Goal: Task Accomplishment & Management: Manage account settings

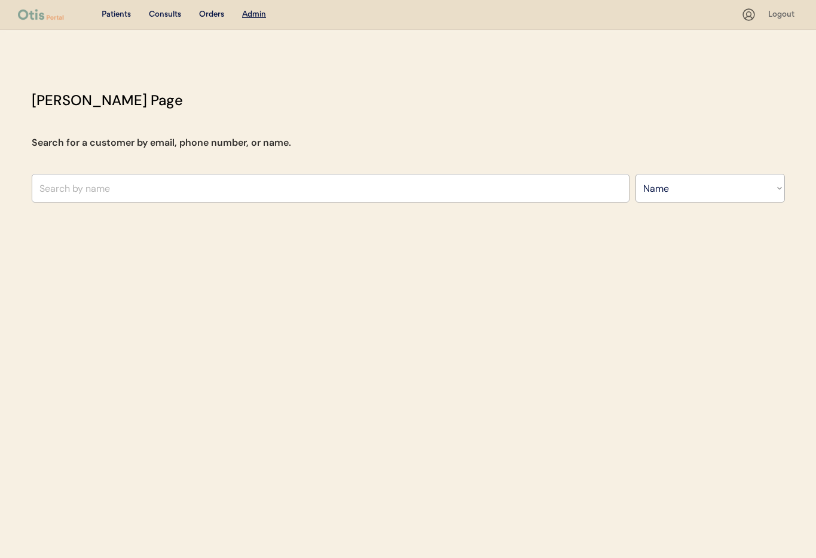
select select ""Name""
click at [215, 181] on input "text" at bounding box center [331, 188] width 598 height 29
type input "Hol"
type input "Hollie McAnarney"
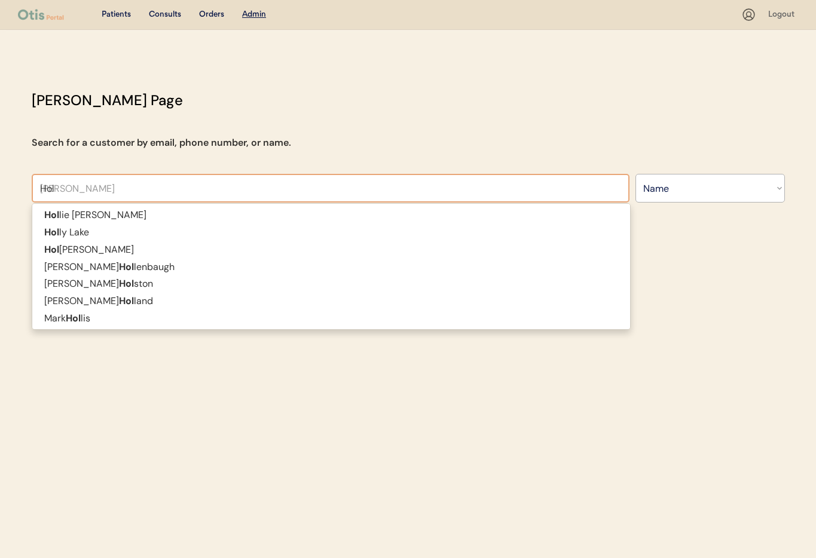
type input "Ho"
type input "Hil"
type input "Hilda Henriques"
type input "Hild"
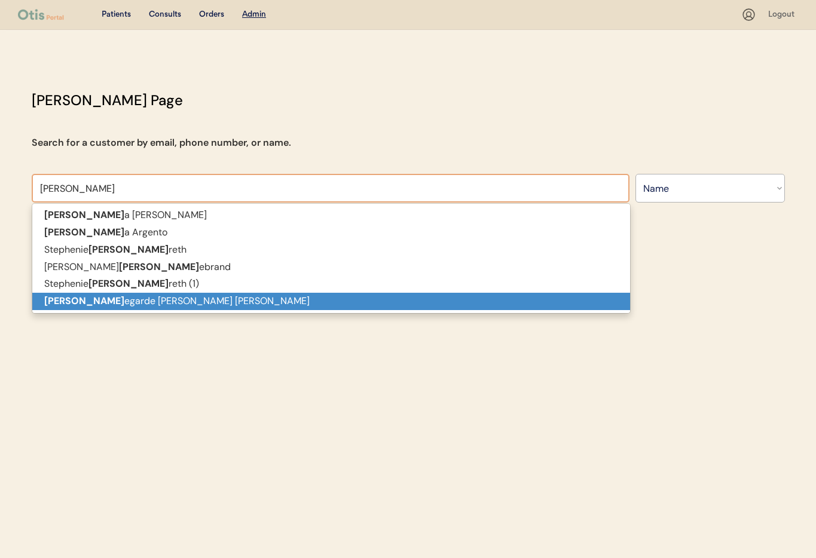
click at [149, 304] on p "Hild egarde Vilmenay Edwards" at bounding box center [331, 301] width 598 height 17
type input "[PERSON_NAME]"
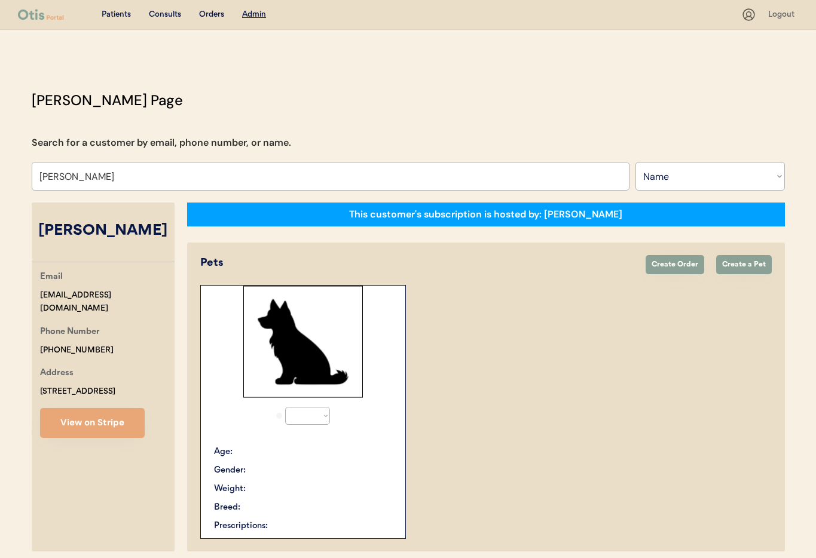
select select "true"
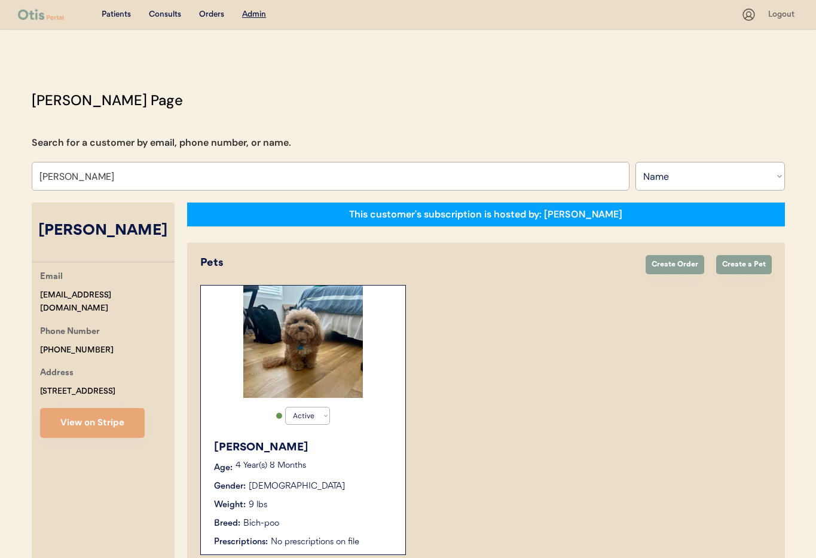
scroll to position [65, 0]
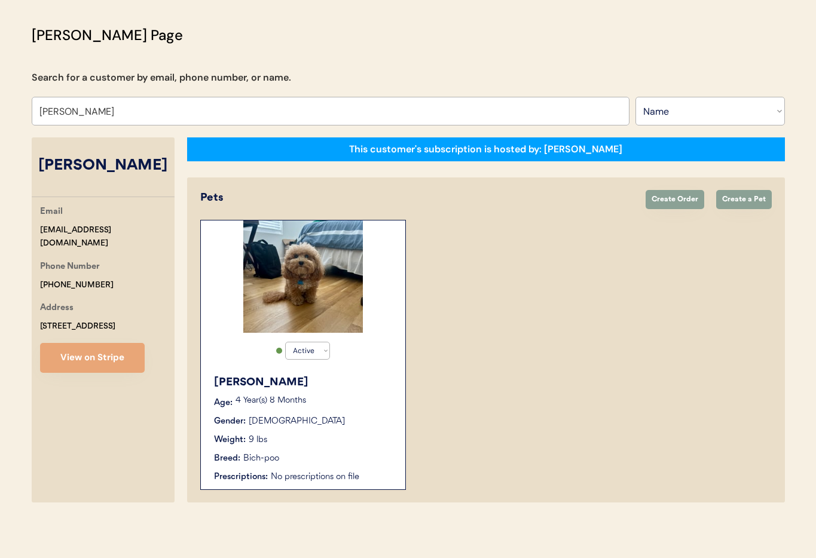
type input "[PERSON_NAME]"
click at [340, 401] on p "4 Year(s) 8 Months" at bounding box center [315, 401] width 158 height 8
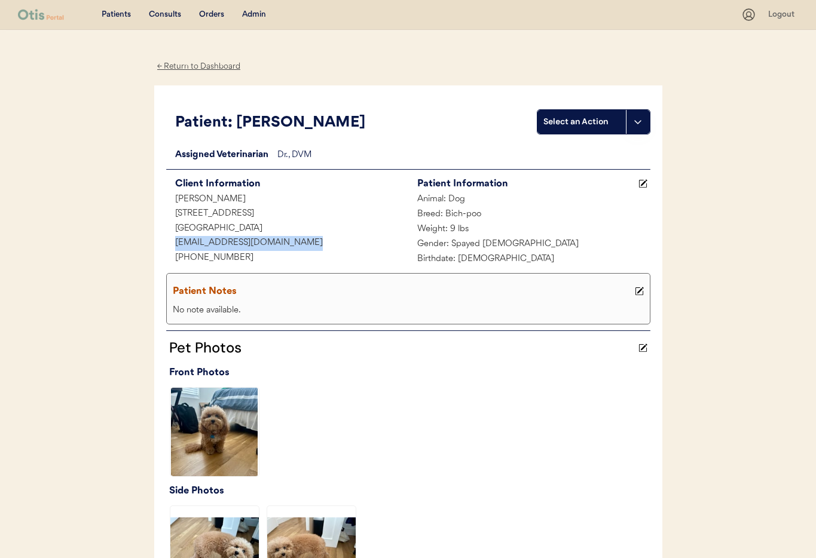
drag, startPoint x: 307, startPoint y: 243, endPoint x: 173, endPoint y: 238, distance: 134.0
click at [166, 239] on div "[EMAIL_ADDRESS][DOMAIN_NAME]" at bounding box center [287, 243] width 242 height 15
copy div "[EMAIL_ADDRESS][DOMAIN_NAME]"
drag, startPoint x: 199, startPoint y: 68, endPoint x: 205, endPoint y: 71, distance: 7.0
click at [200, 68] on div "← Return to Dashboard" at bounding box center [199, 67] width 90 height 14
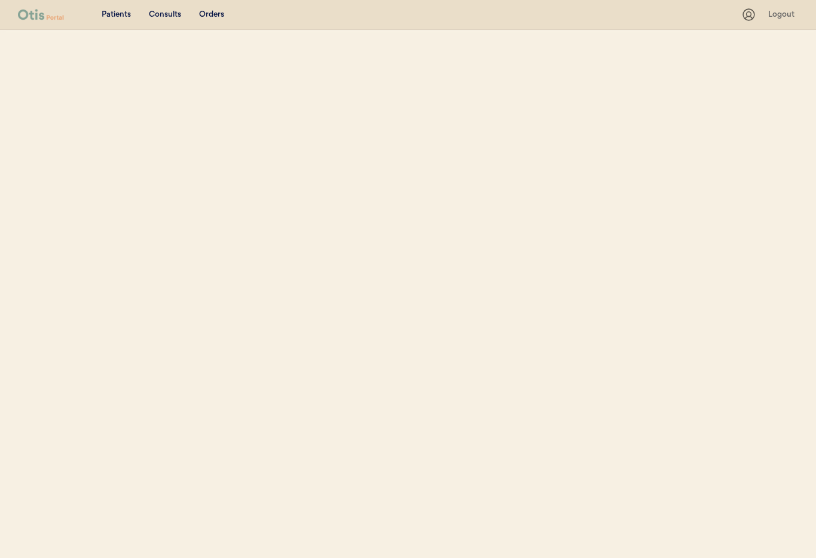
select select ""Name""
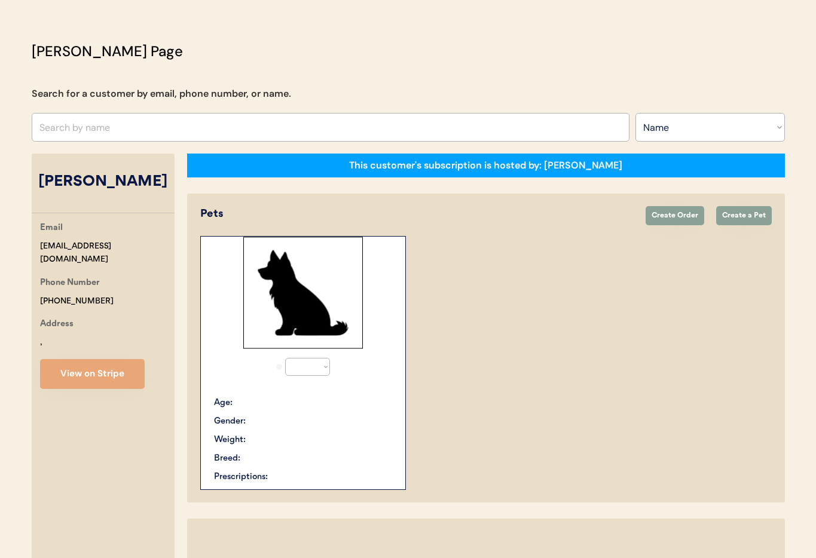
select select "true"
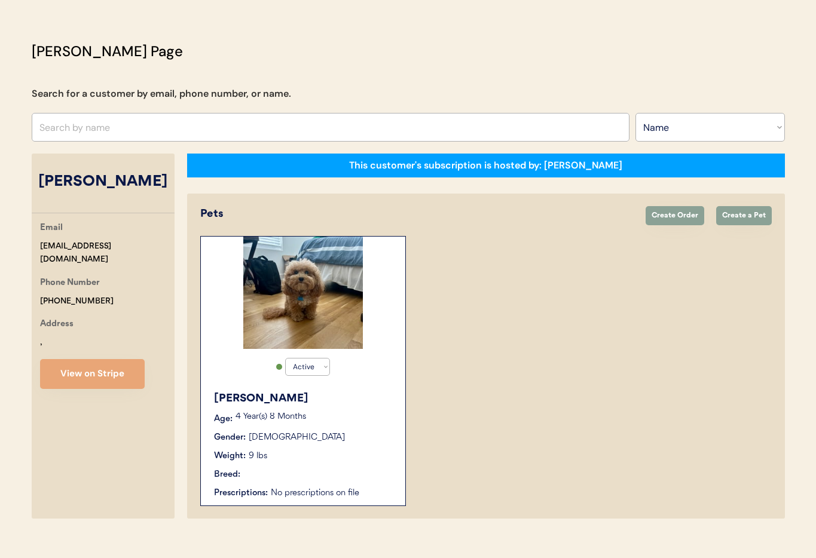
scroll to position [65, 0]
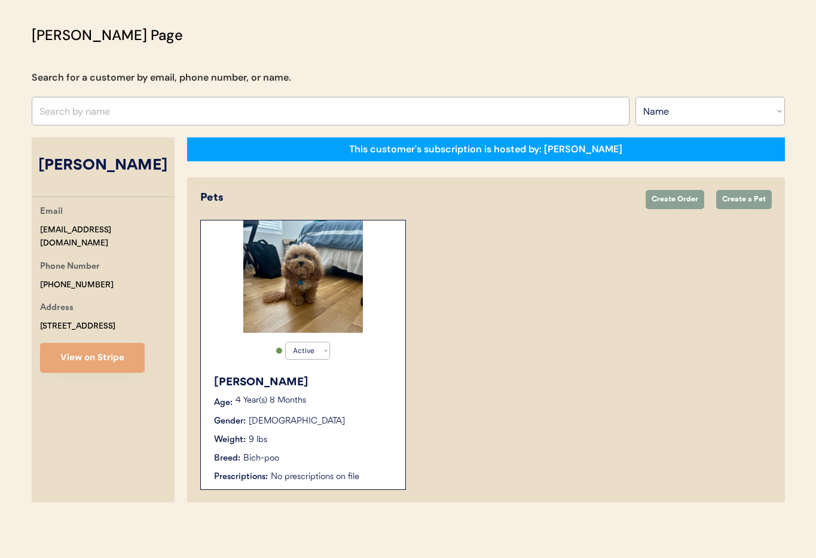
click at [358, 402] on p "4 Year(s) 8 Months" at bounding box center [315, 401] width 158 height 8
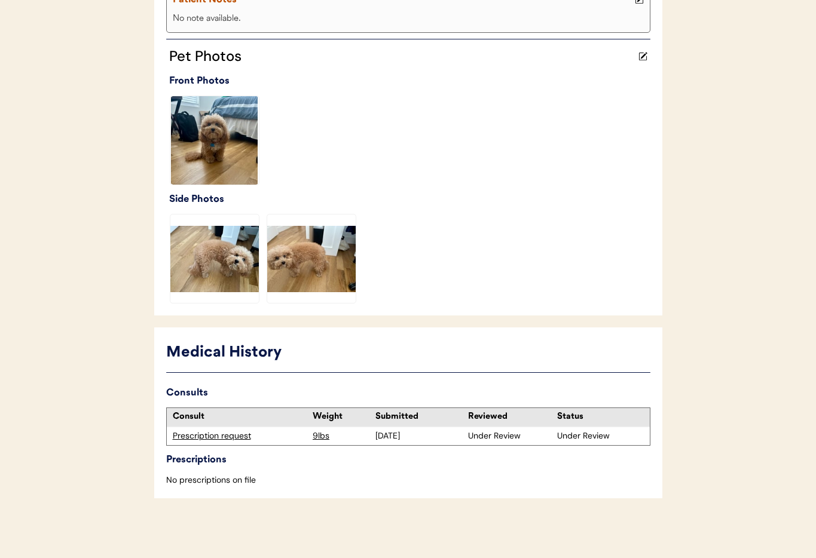
scroll to position [292, 0]
click at [230, 435] on div "Prescription request" at bounding box center [240, 437] width 135 height 12
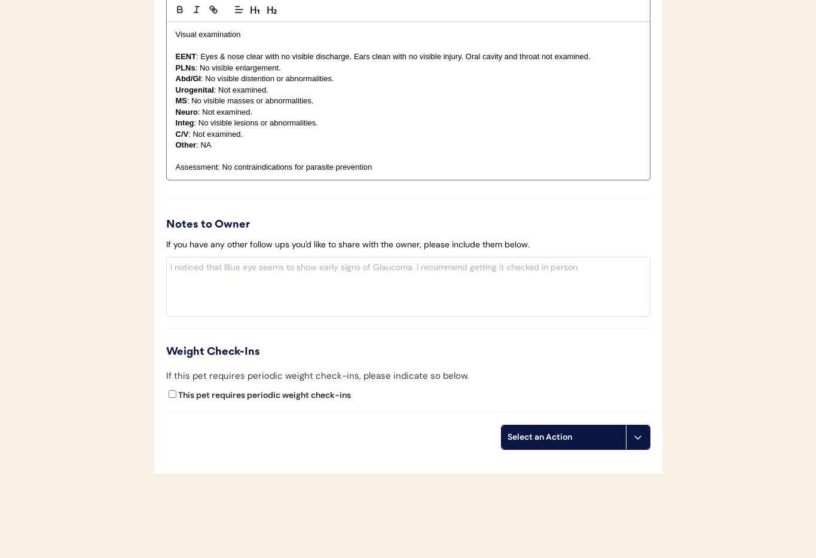
scroll to position [1257, 0]
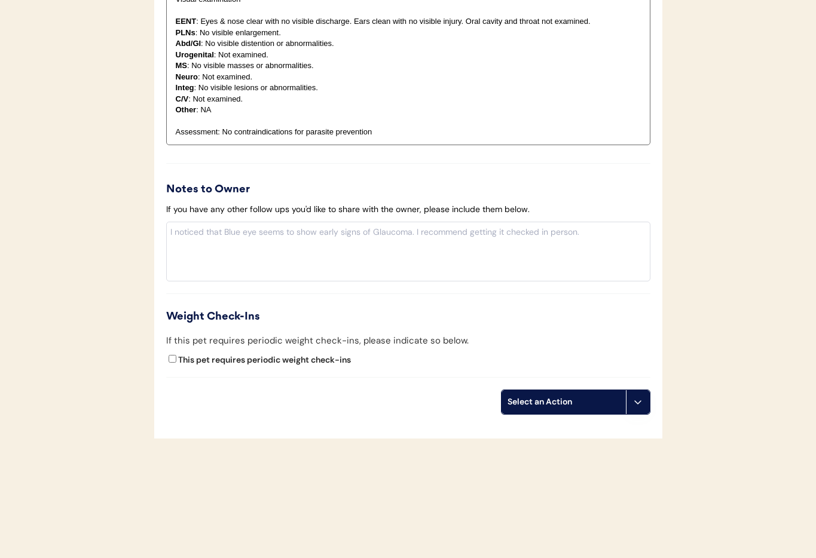
click at [635, 400] on icon at bounding box center [638, 403] width 10 height 10
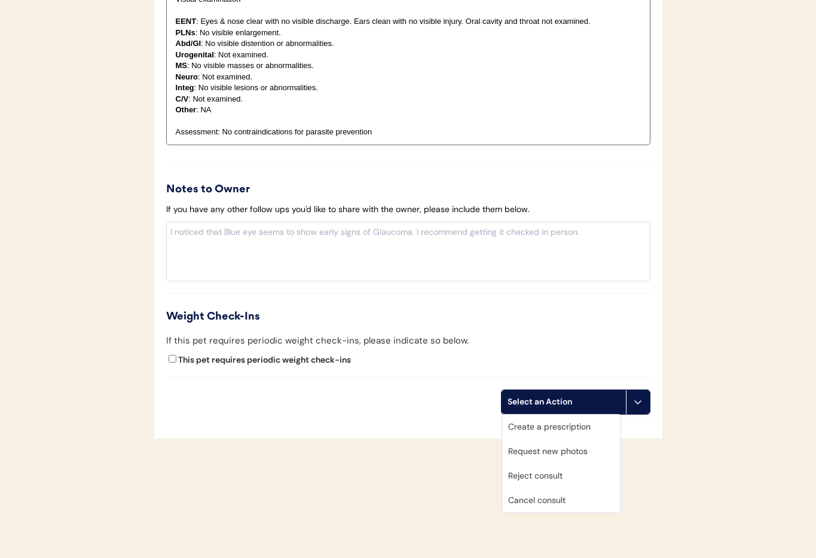
click at [578, 495] on div "Cancel consult" at bounding box center [561, 501] width 118 height 25
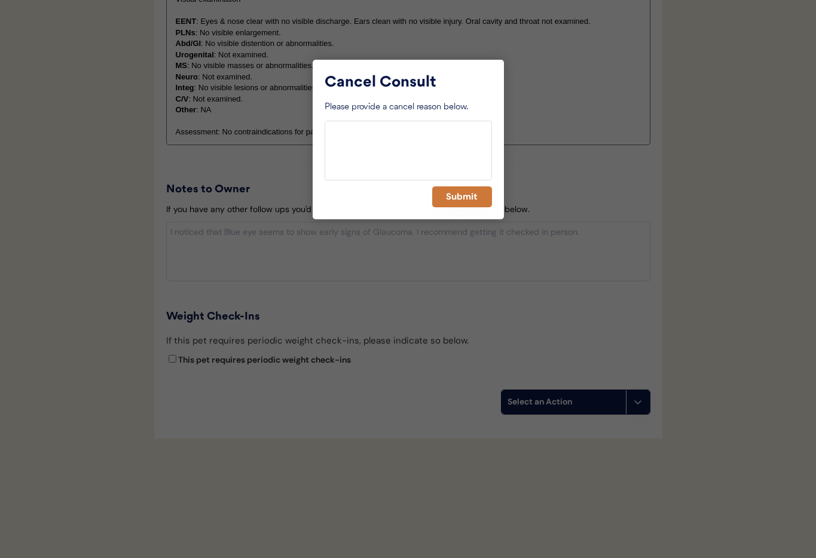
click at [453, 196] on button "Submit" at bounding box center [462, 197] width 60 height 21
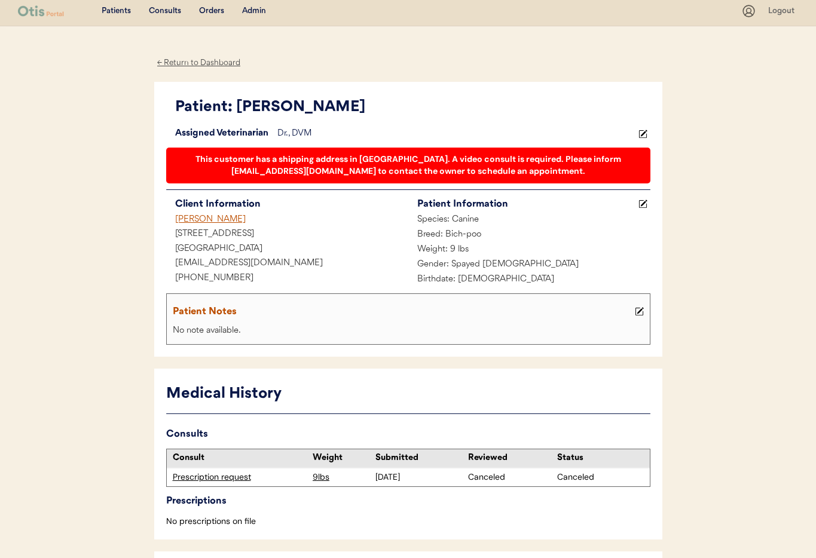
scroll to position [5, 0]
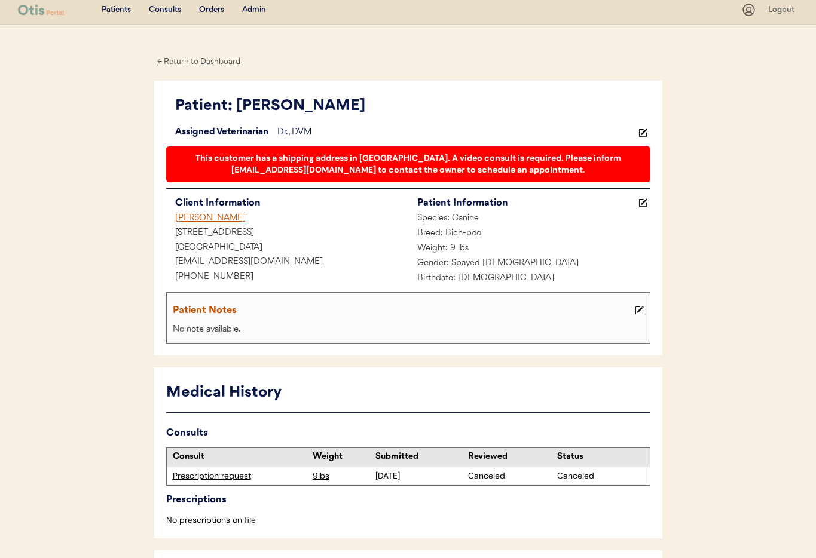
click at [191, 221] on div "[PERSON_NAME]" at bounding box center [287, 219] width 242 height 15
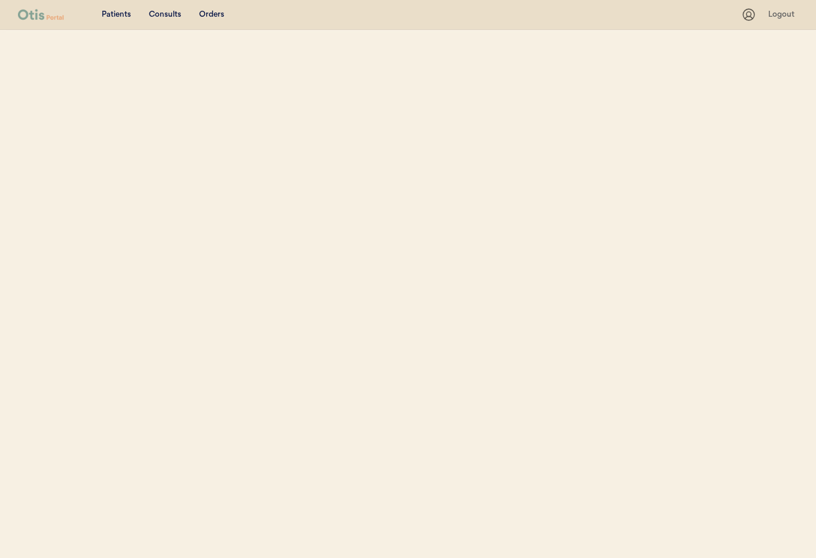
select select ""Name""
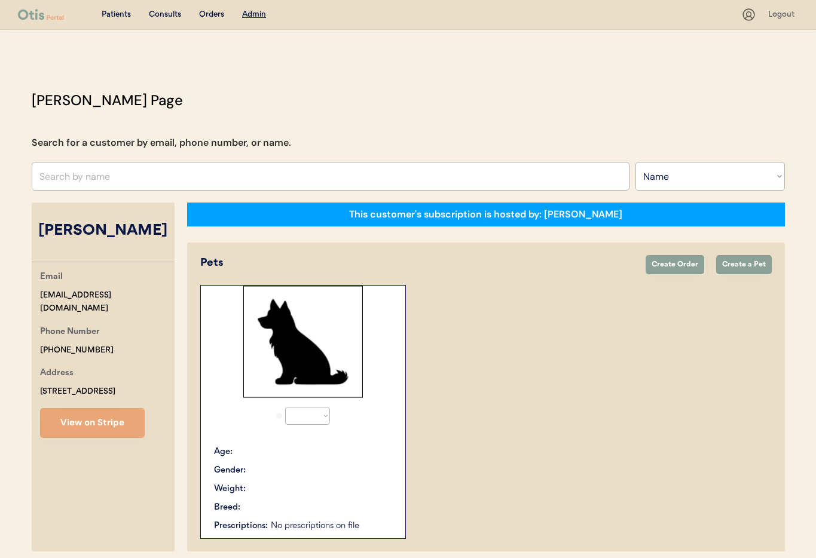
select select "true"
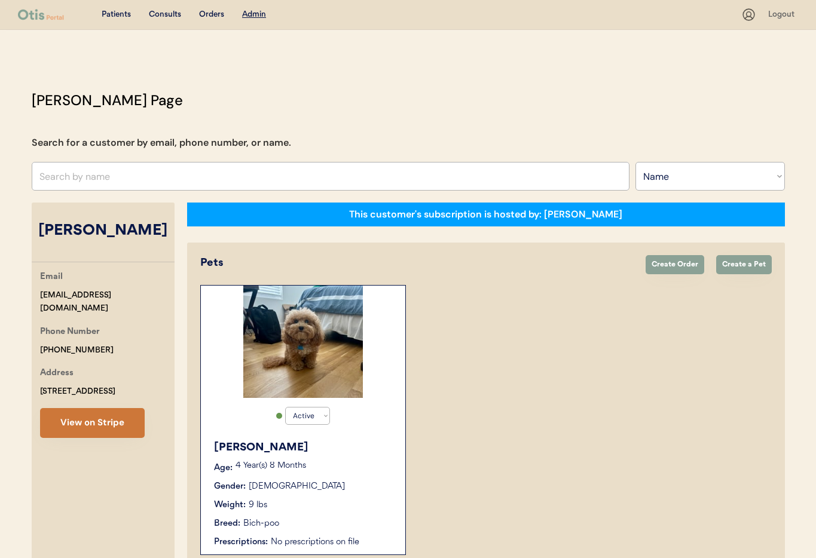
click at [91, 438] on button "View on Stripe" at bounding box center [92, 423] width 105 height 30
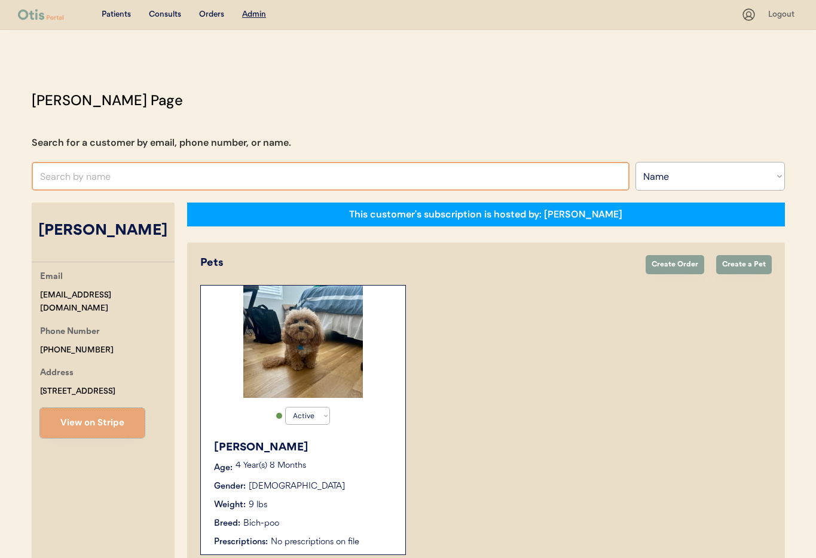
click at [130, 179] on input "text" at bounding box center [331, 176] width 598 height 29
type input "Kayson"
type input "Kayson Mobley"
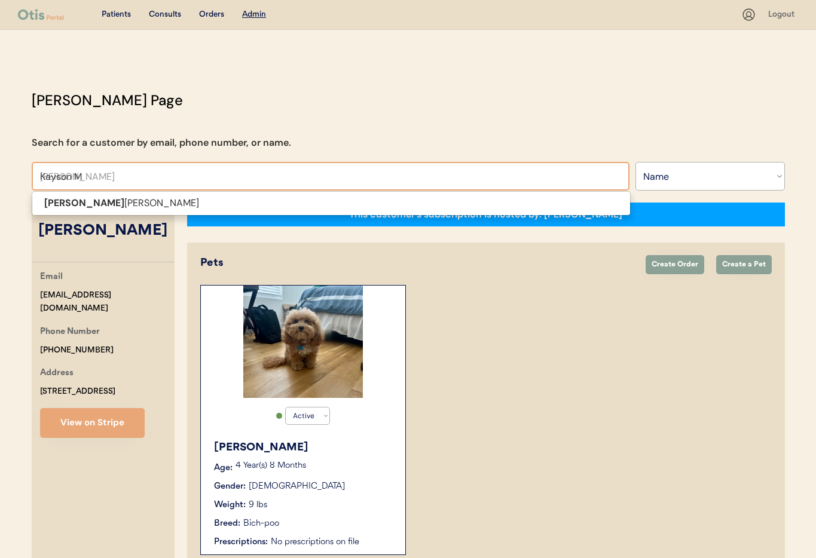
type input "Kayson Mo"
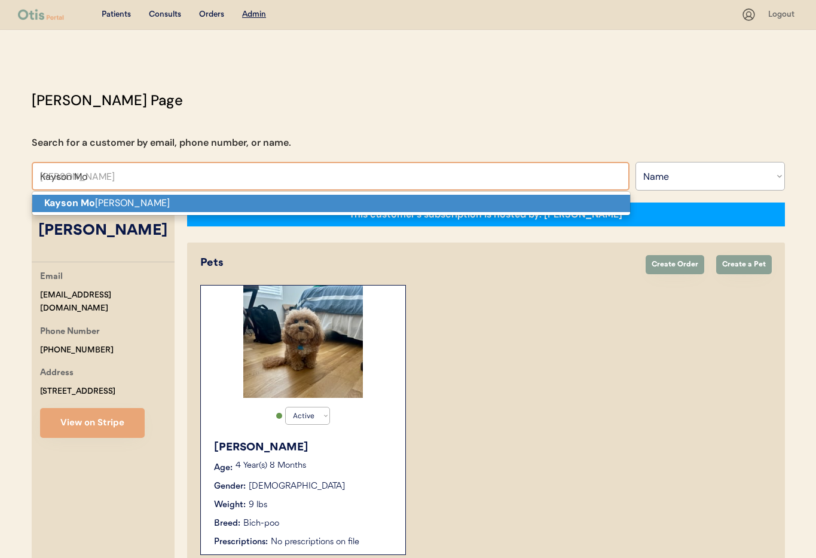
click at [115, 206] on p "Kayson Mo bley" at bounding box center [331, 203] width 598 height 17
type input "Kayson Mobley"
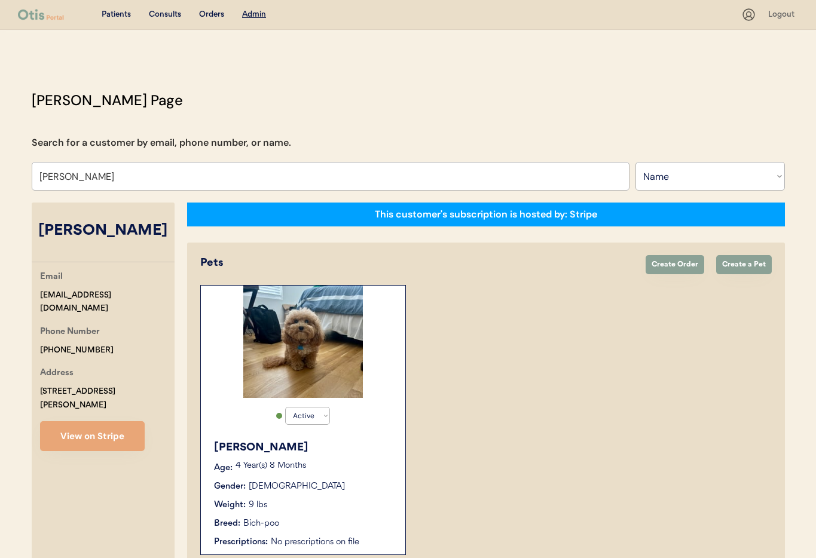
select select "true"
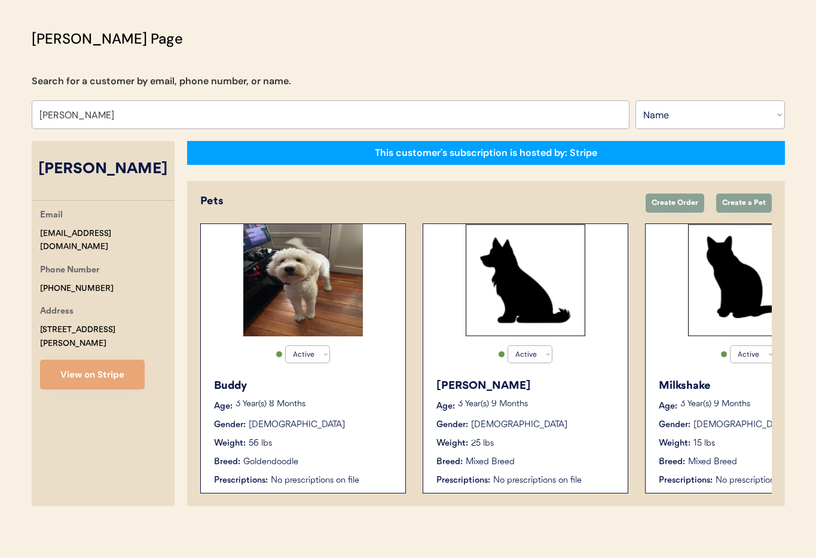
scroll to position [65, 0]
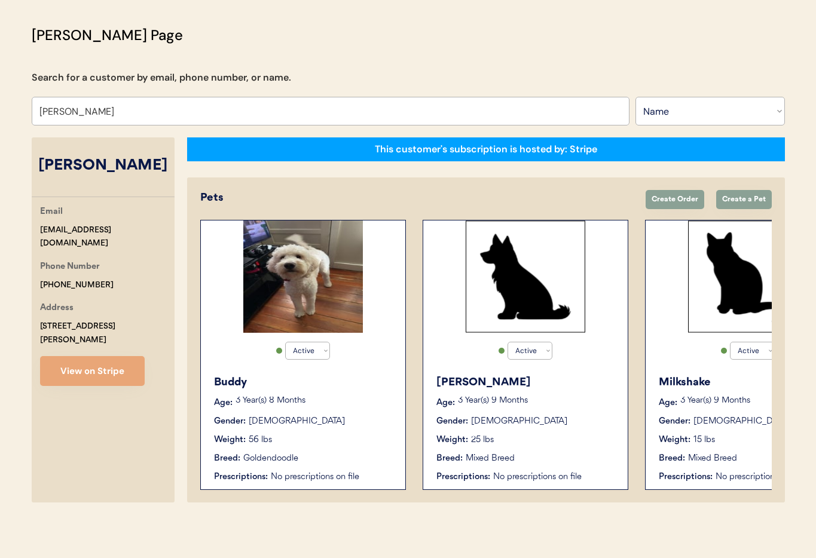
type input "Kayson Mobley"
click at [343, 399] on p "3 Year(s) 8 Months" at bounding box center [315, 401] width 158 height 8
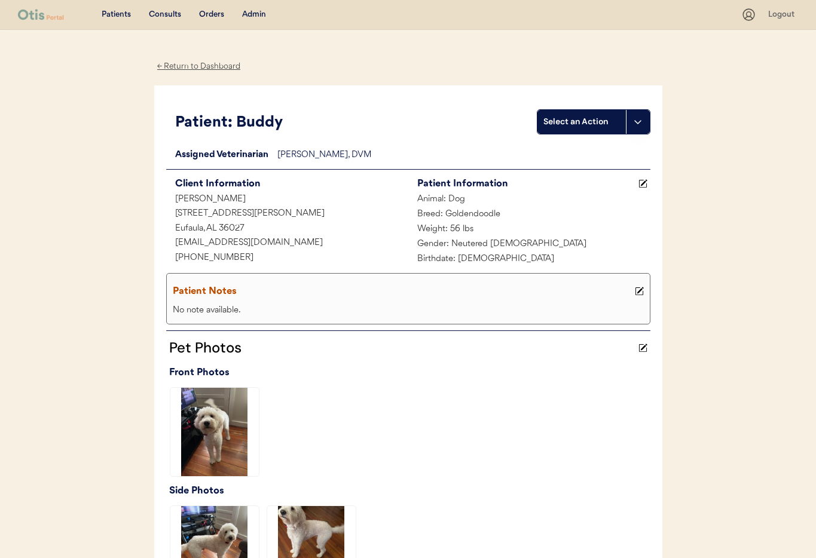
click at [250, 15] on div "Admin" at bounding box center [254, 15] width 24 height 12
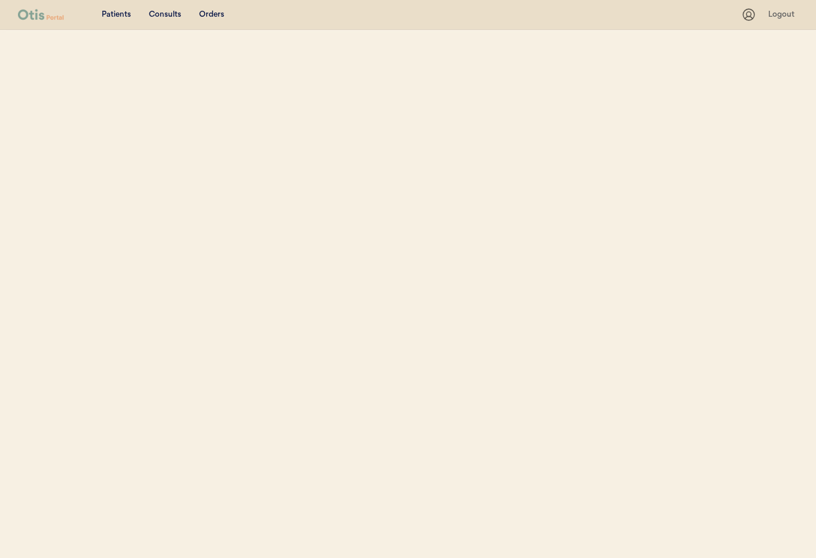
select select ""Name""
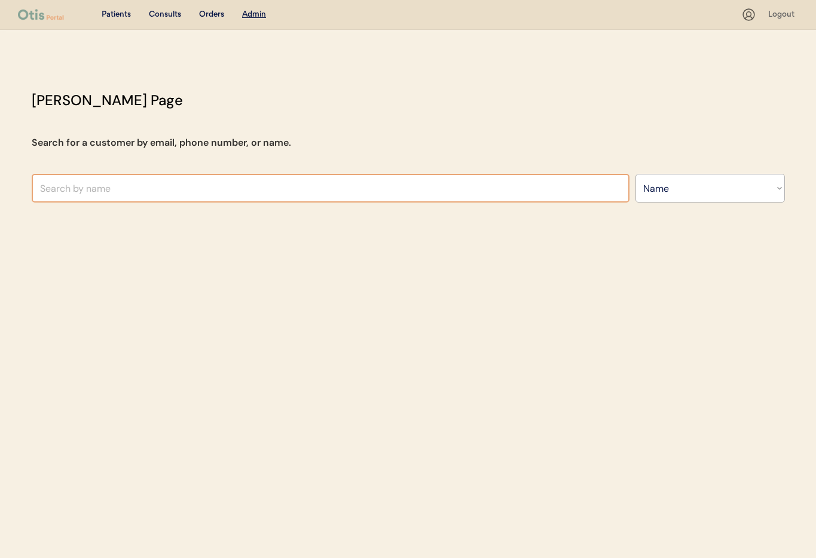
click at [201, 185] on input "text" at bounding box center [331, 188] width 598 height 29
type input "Jackie Cu"
type input "Jackie Culp"
type input "Jackie Cul"
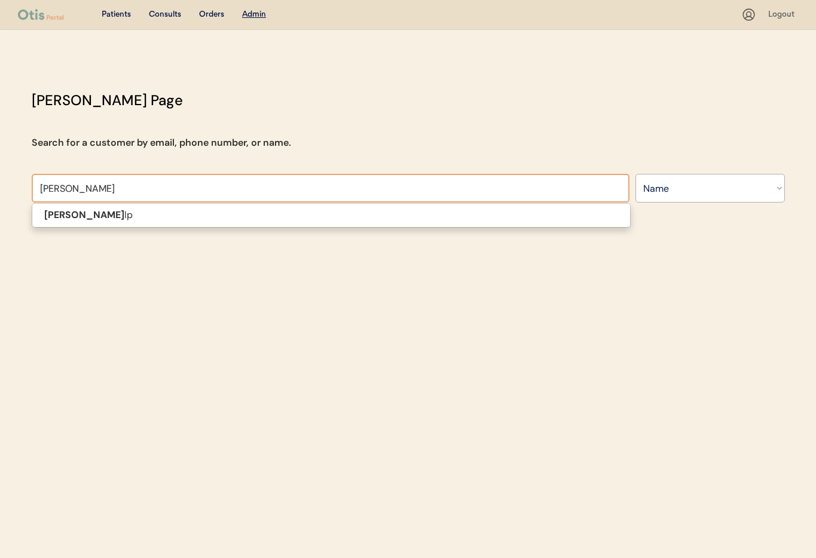
click at [203, 217] on p "Jackie Cu lp" at bounding box center [331, 215] width 598 height 17
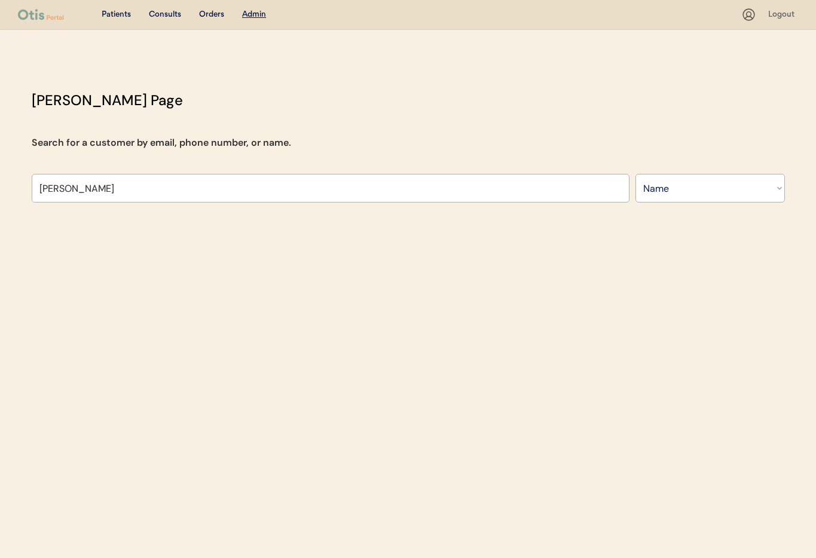
type input "[PERSON_NAME]"
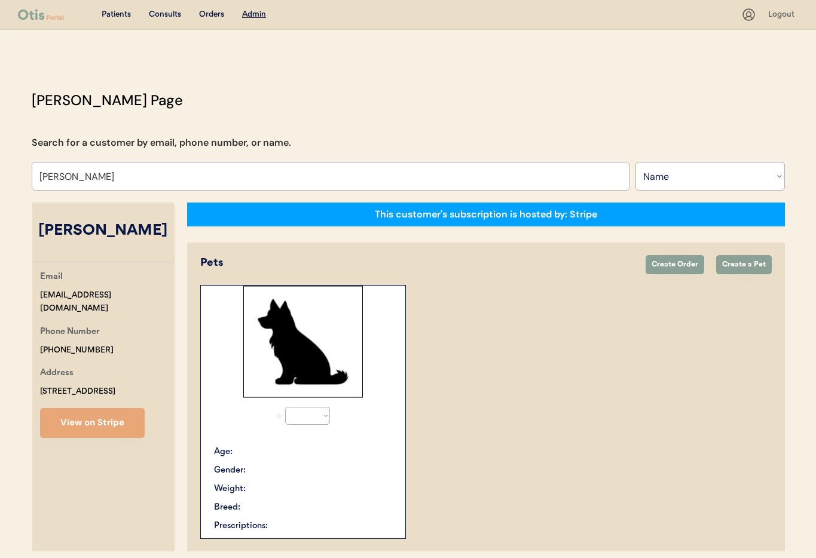
select select "true"
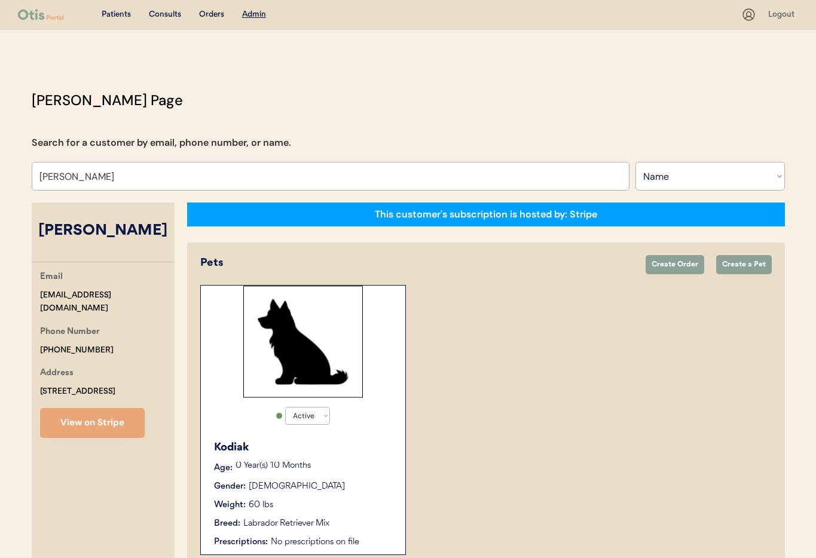
scroll to position [65, 0]
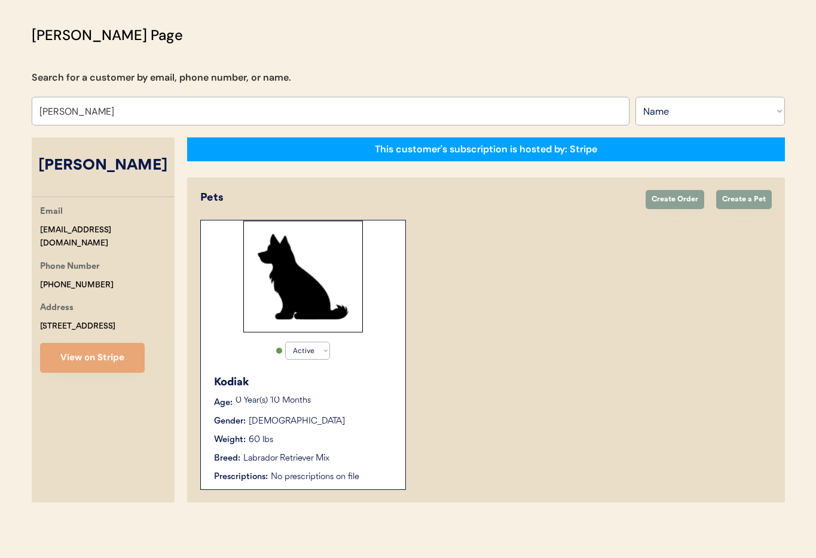
type input "[PERSON_NAME]"
click at [358, 435] on div "Weight: 60 lbs" at bounding box center [303, 440] width 179 height 13
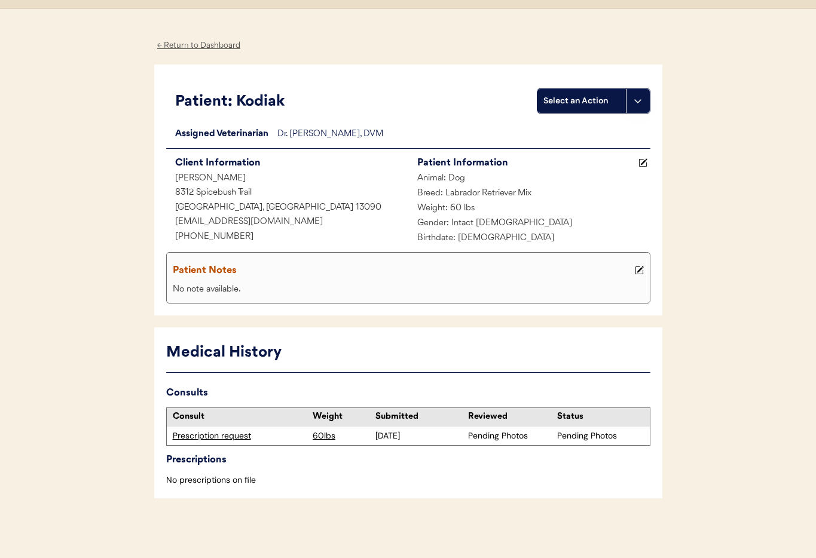
scroll to position [20, 0]
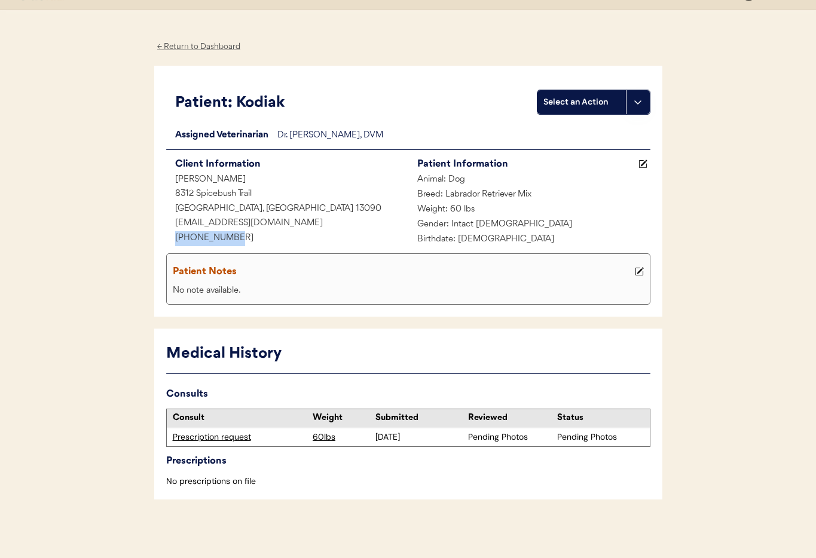
drag, startPoint x: 175, startPoint y: 234, endPoint x: 233, endPoint y: 249, distance: 59.7
click at [163, 235] on div "Patient: Kodiak Select an Action Loading... Assigned Veterinarian Dr. Kit Warre…" at bounding box center [408, 192] width 508 height 252
copy div "[PHONE_NUMBER]"
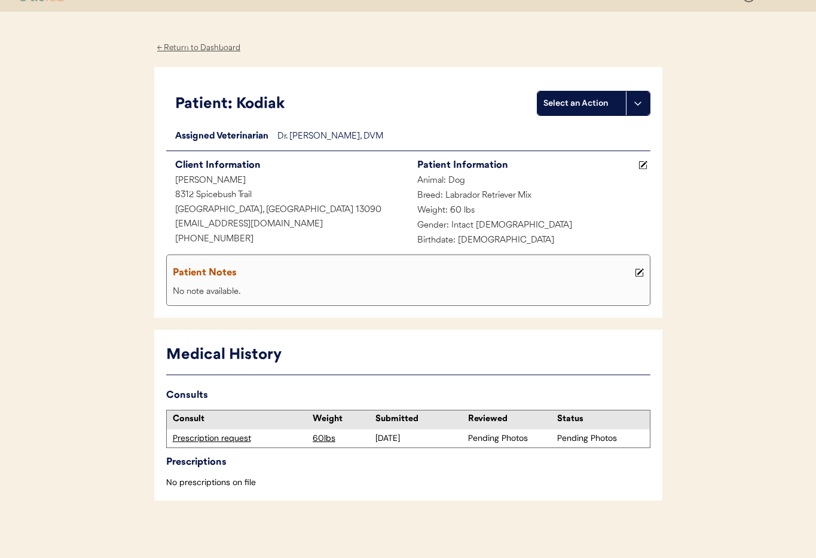
click at [199, 51] on div "← Return to Dashboard" at bounding box center [199, 48] width 90 height 14
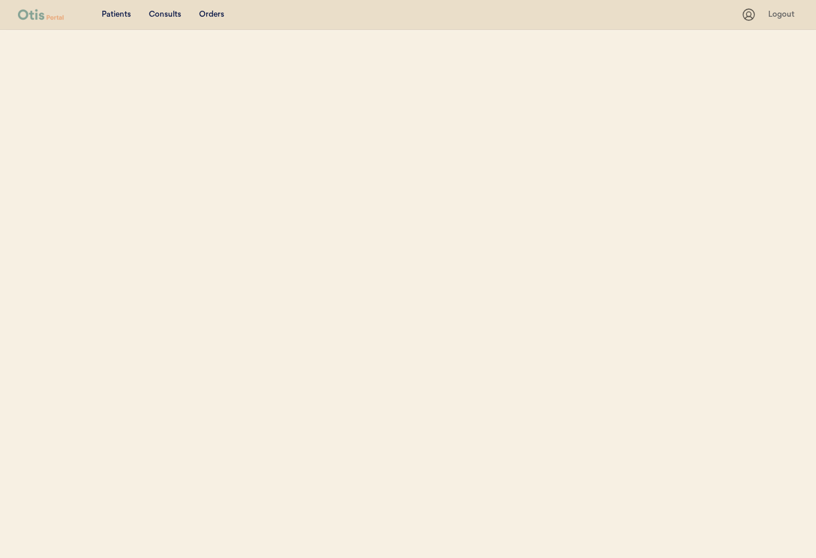
select select ""Name""
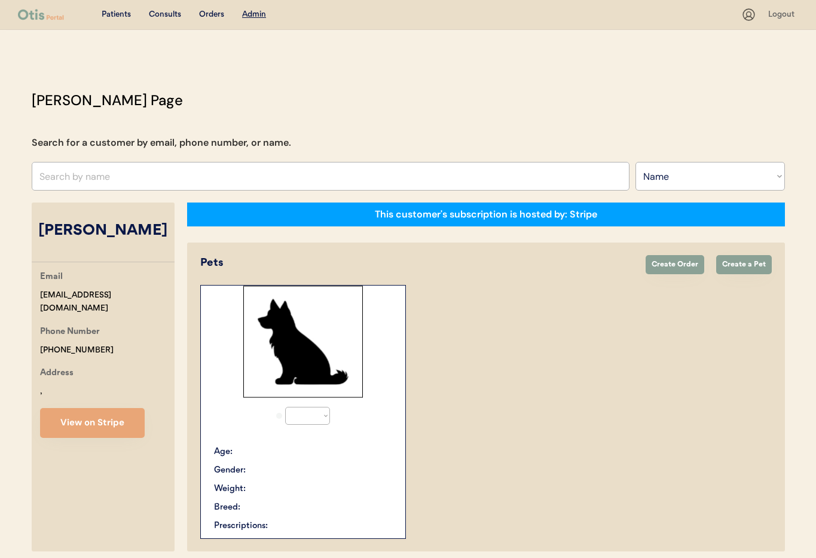
select select "true"
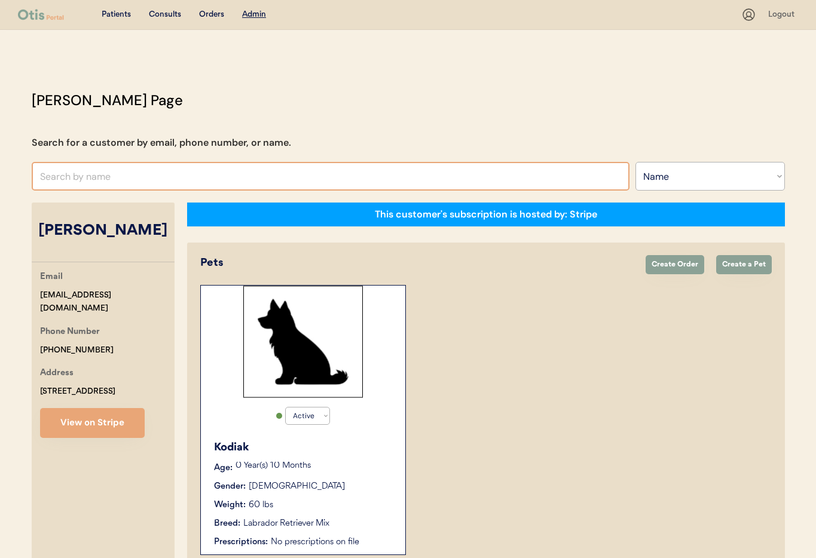
click at [259, 171] on input "text" at bounding box center [331, 176] width 598 height 29
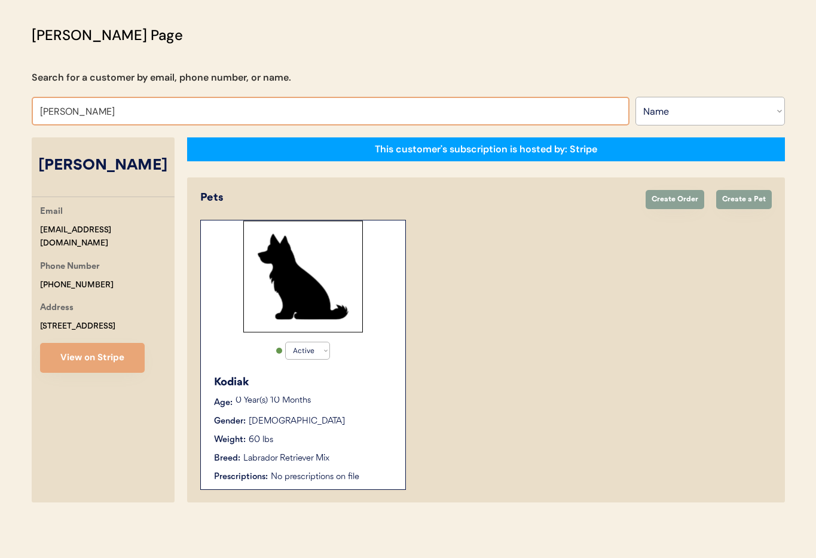
type input "Jaime Gerou"
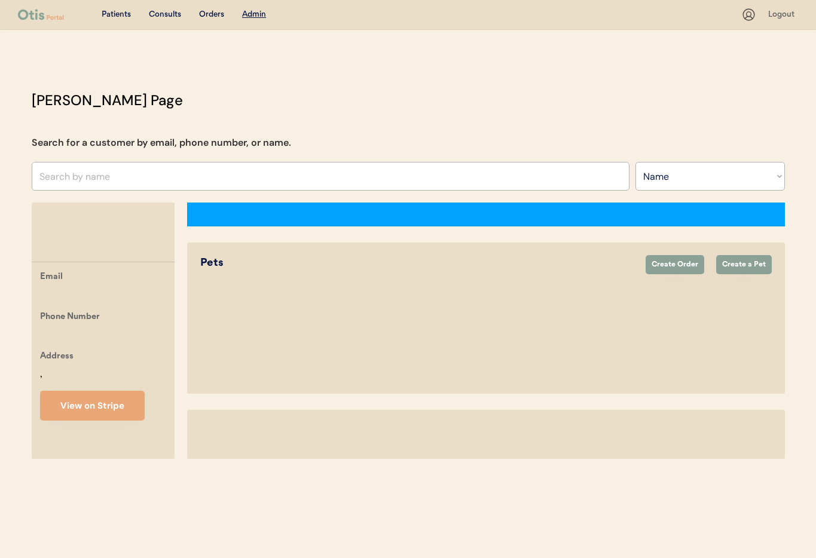
select select ""Name""
select select "true"
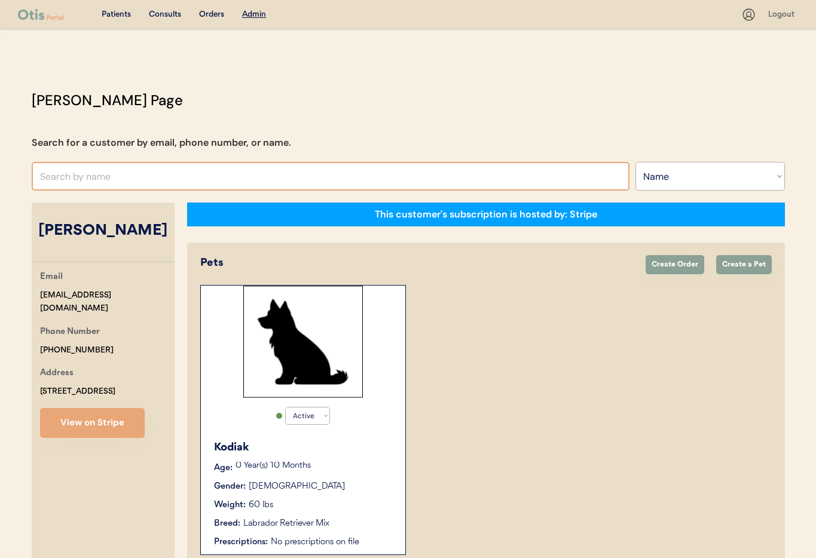
click at [123, 179] on input "text" at bounding box center [331, 176] width 598 height 29
type input "Jamie"
type input "Jamie Wojcik"
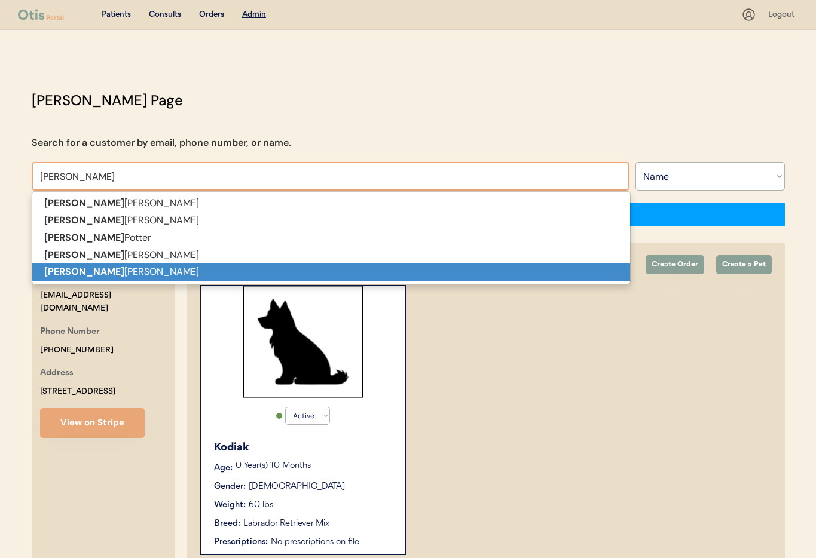
click at [104, 274] on p "Jamie Geroux" at bounding box center [331, 272] width 598 height 17
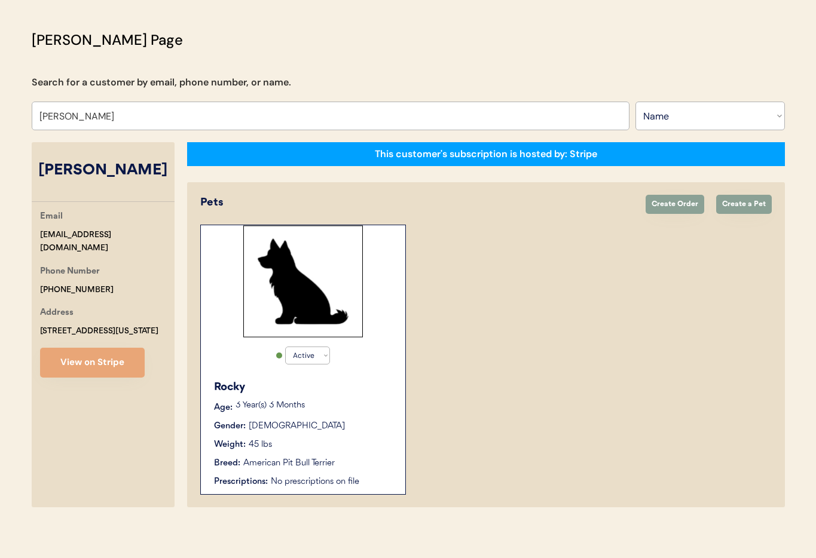
scroll to position [65, 0]
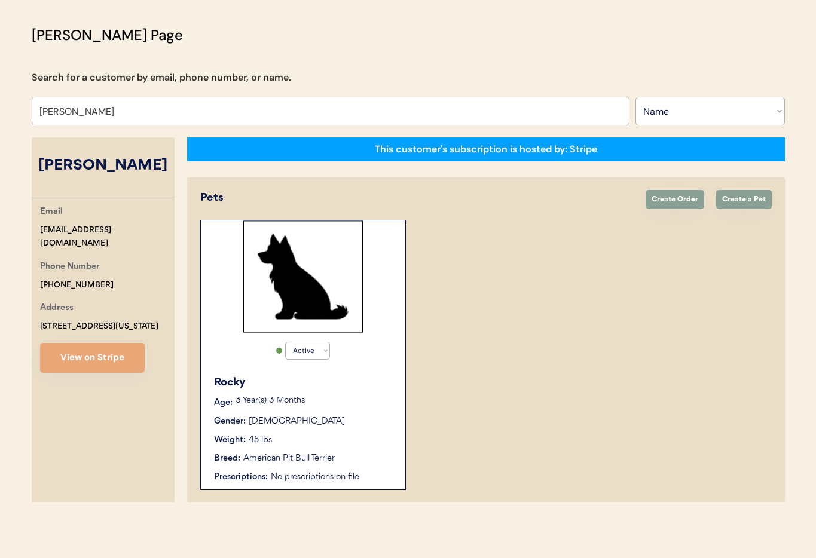
type input "Jamie Geroux"
click at [386, 371] on div "Rocky Age: 3 Year(s) 3 Months Gender: Male Weight: 45 lbs Breed: American Pit B…" at bounding box center [303, 429] width 193 height 121
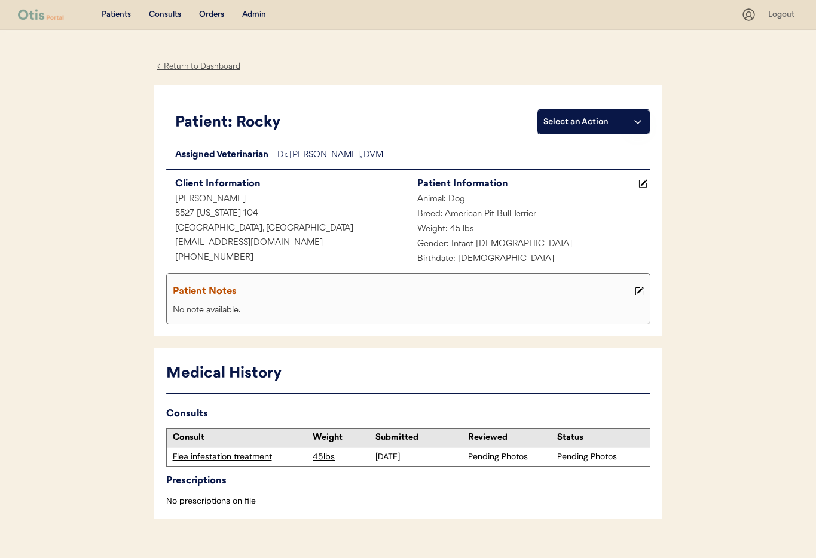
click at [249, 14] on div "Admin" at bounding box center [254, 15] width 24 height 12
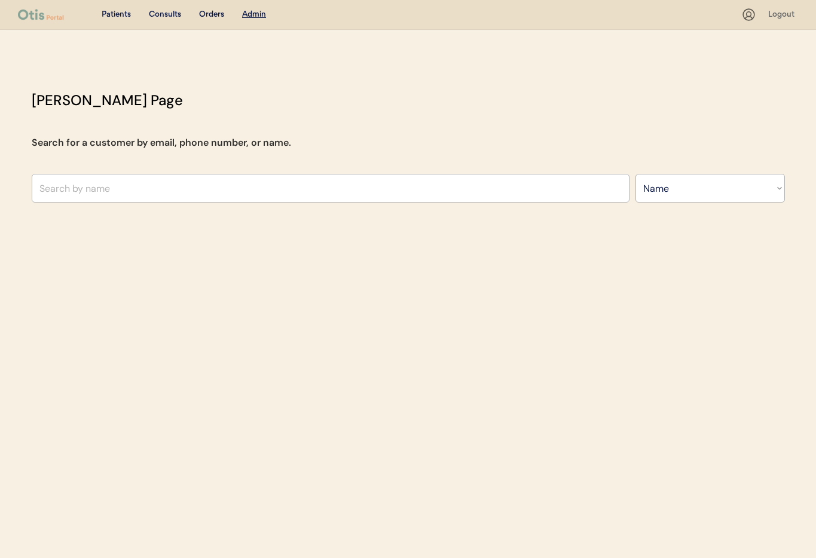
select select ""Name""
click at [200, 191] on input "text" at bounding box center [331, 188] width 598 height 29
type input "[PERSON_NAME]"
type input "Shann"
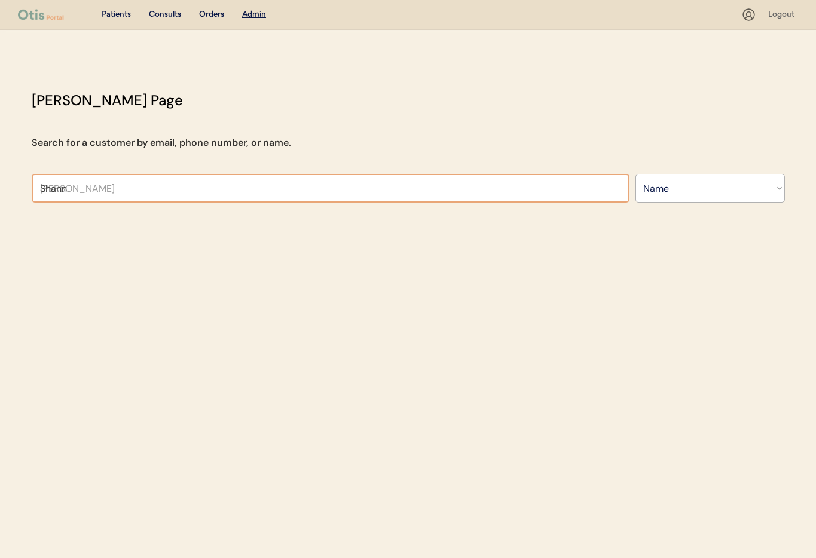
type input "[PERSON_NAME]"
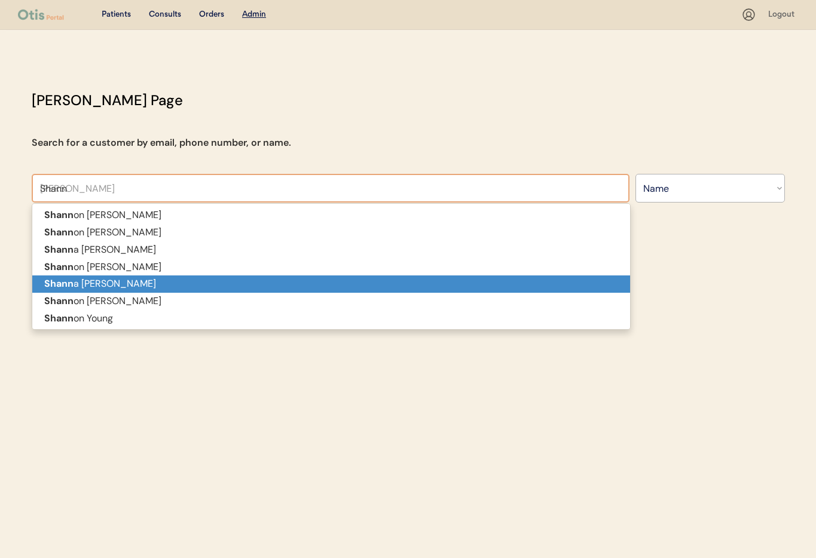
click at [185, 278] on p "[PERSON_NAME]" at bounding box center [331, 284] width 598 height 17
type input "[PERSON_NAME]"
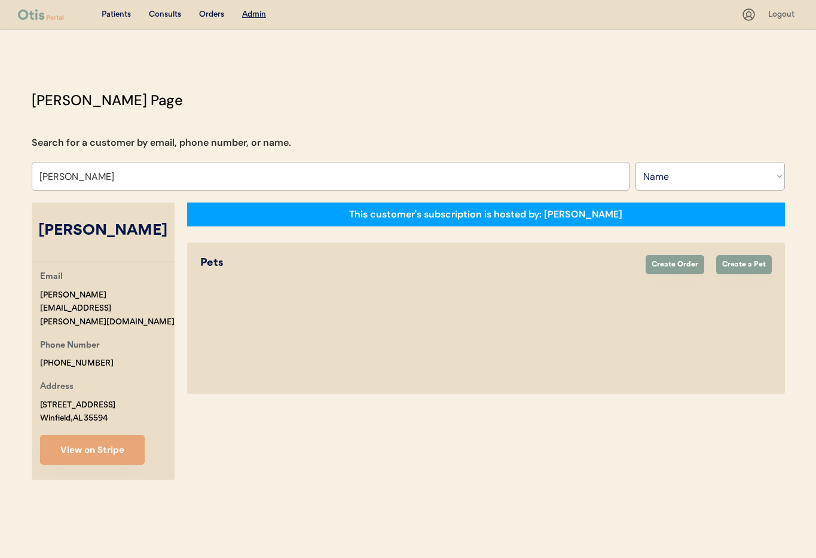
select select "true"
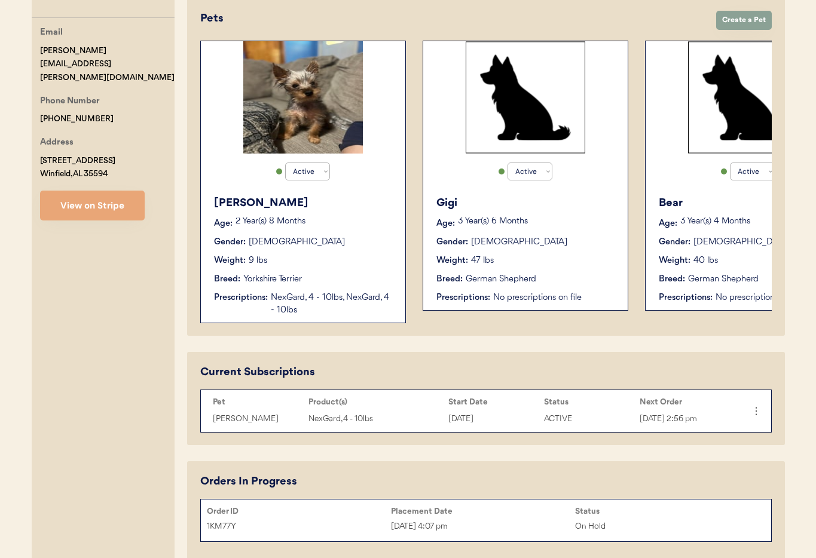
scroll to position [242, 0]
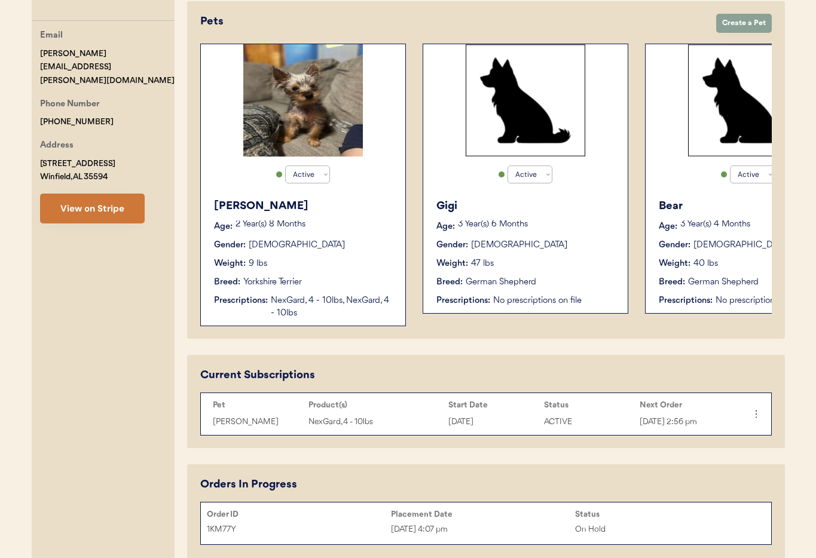
type input "Shanna hendrix"
click at [72, 194] on button "View on Stripe" at bounding box center [92, 209] width 105 height 30
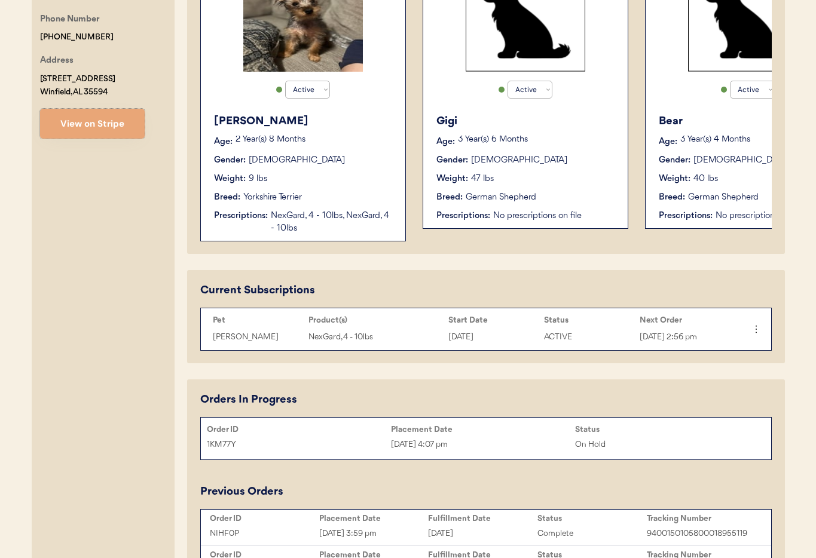
scroll to position [329, 0]
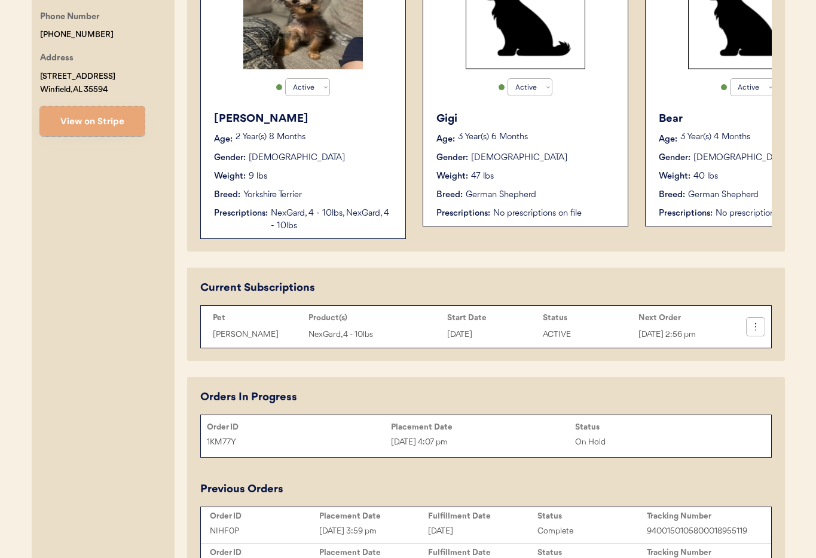
click at [763, 332] on button at bounding box center [756, 327] width 18 height 18
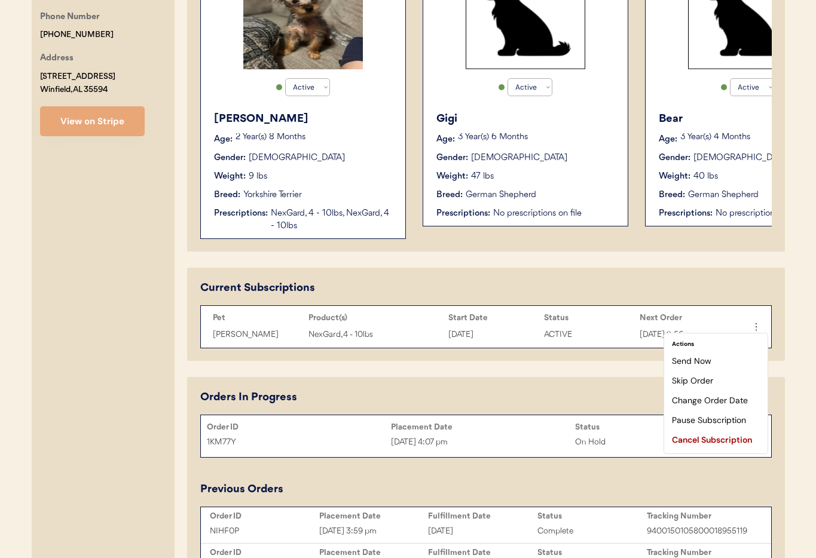
drag, startPoint x: 474, startPoint y: 266, endPoint x: 447, endPoint y: 215, distance: 57.5
click at [472, 264] on div "This customer's subscription is hosted by: Otis Pets Create Order Create a Pet …" at bounding box center [486, 252] width 598 height 756
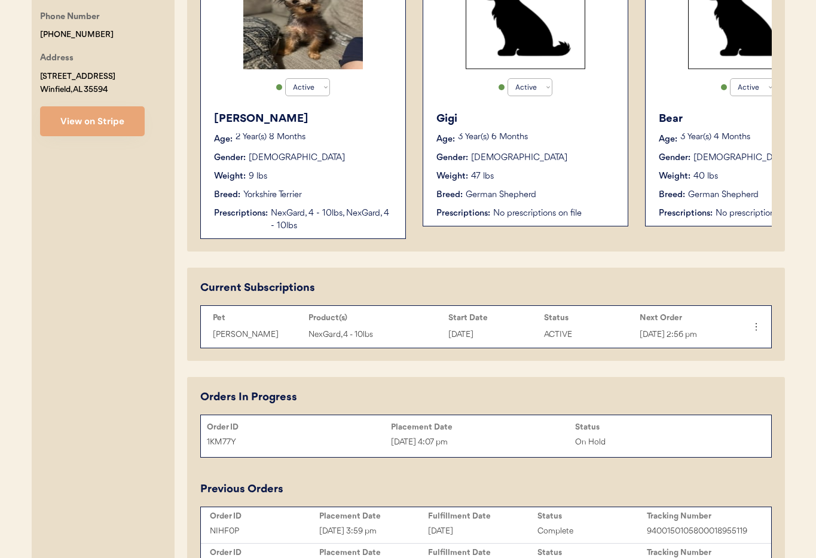
scroll to position [0, 96]
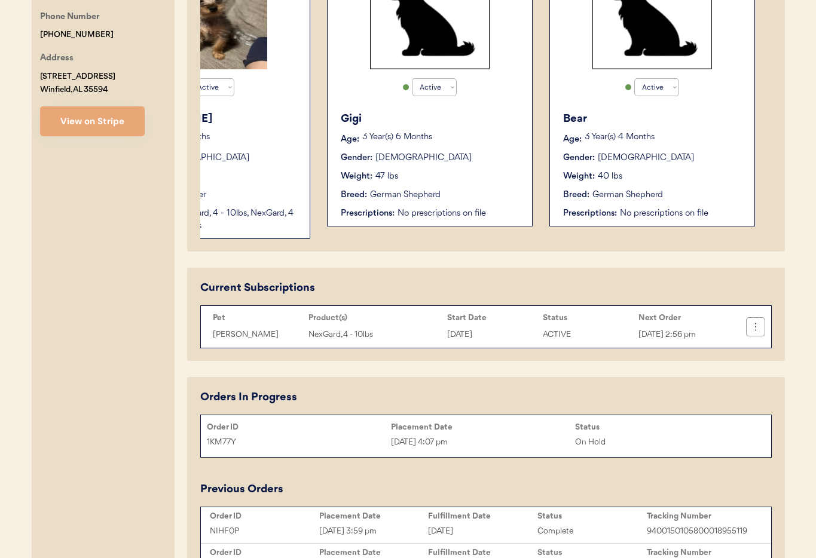
click at [759, 327] on icon at bounding box center [756, 327] width 12 height 12
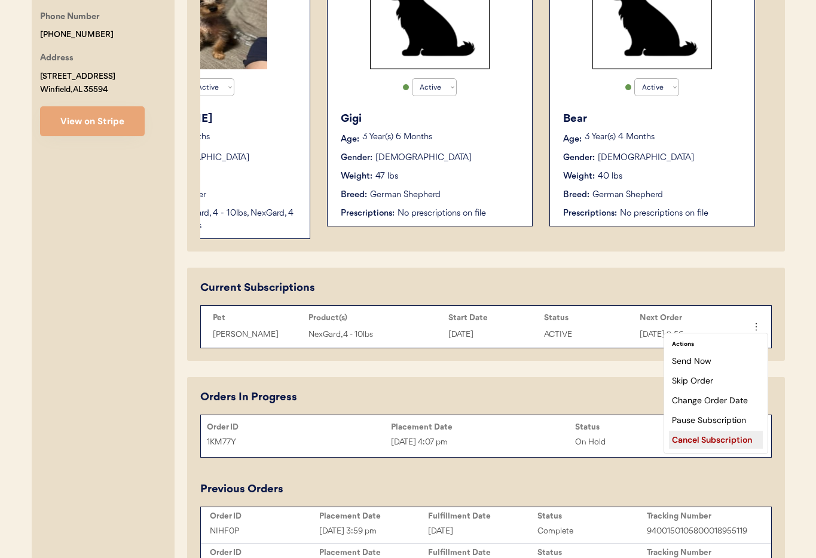
click at [721, 444] on div "Cancel Subscription" at bounding box center [716, 440] width 94 height 18
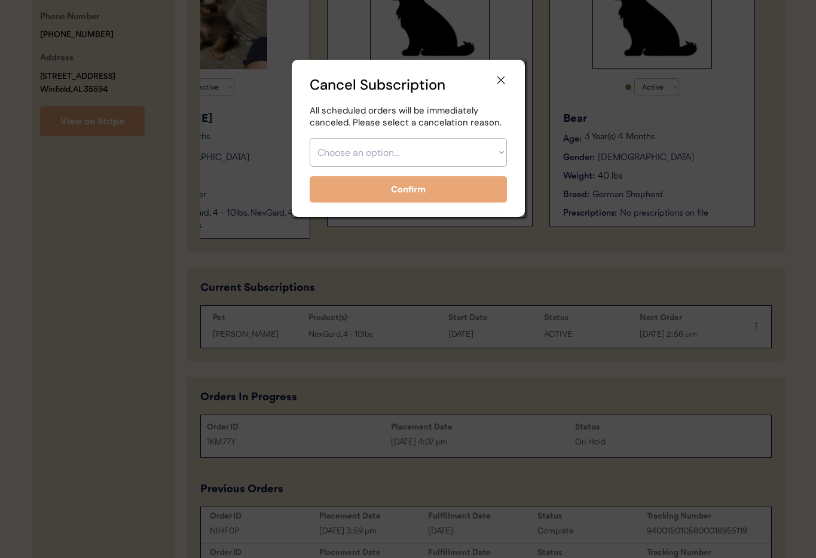
click at [500, 78] on icon at bounding box center [501, 80] width 12 height 12
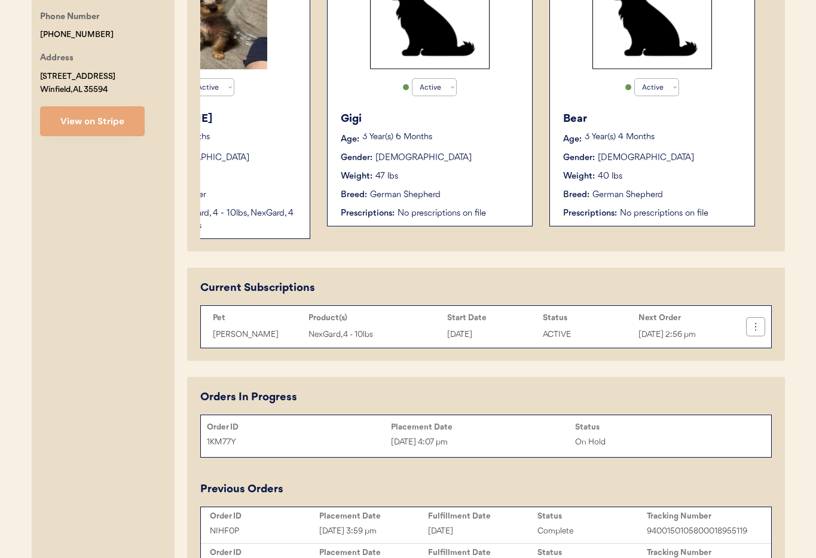
click at [758, 331] on icon at bounding box center [756, 327] width 12 height 12
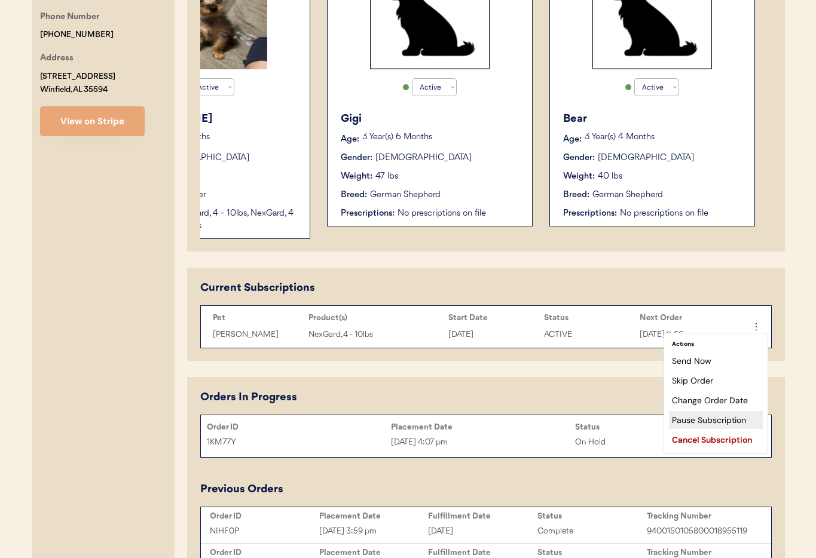
click at [703, 420] on div "Pause Subscription" at bounding box center [716, 420] width 94 height 18
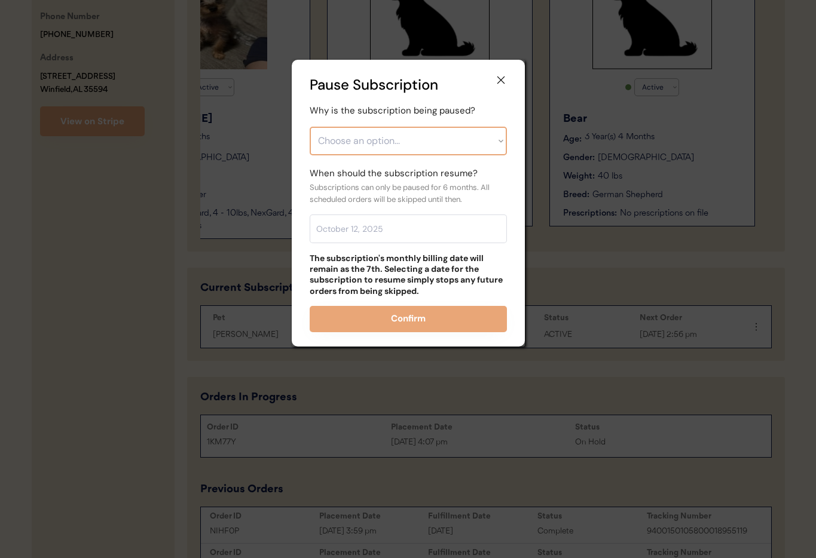
click at [340, 146] on select "Choose an option... Financial reasons / too expensive Has enough medication / s…" at bounding box center [408, 141] width 197 height 29
select select ""care_plan_change___not_needed_now""
click at [310, 127] on select "Choose an option... Financial reasons / too expensive Has enough medication / s…" at bounding box center [408, 141] width 197 height 29
click at [357, 232] on input "text" at bounding box center [408, 229] width 197 height 29
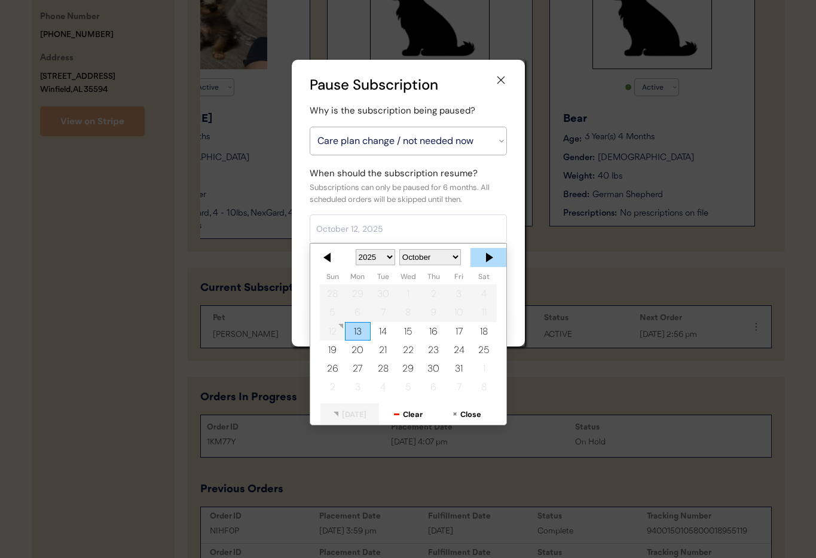
click at [484, 257] on div at bounding box center [489, 257] width 36 height 19
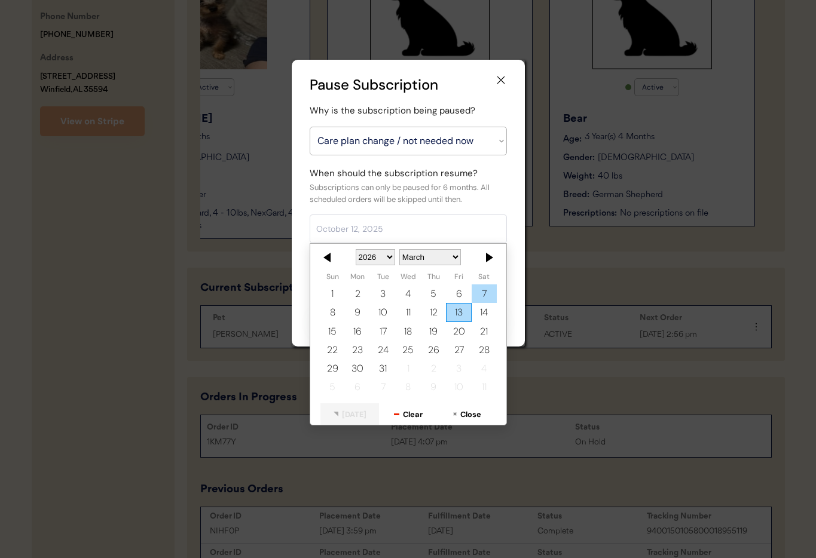
click at [482, 294] on div "7" at bounding box center [483, 294] width 25 height 19
type input "March 7, 2026"
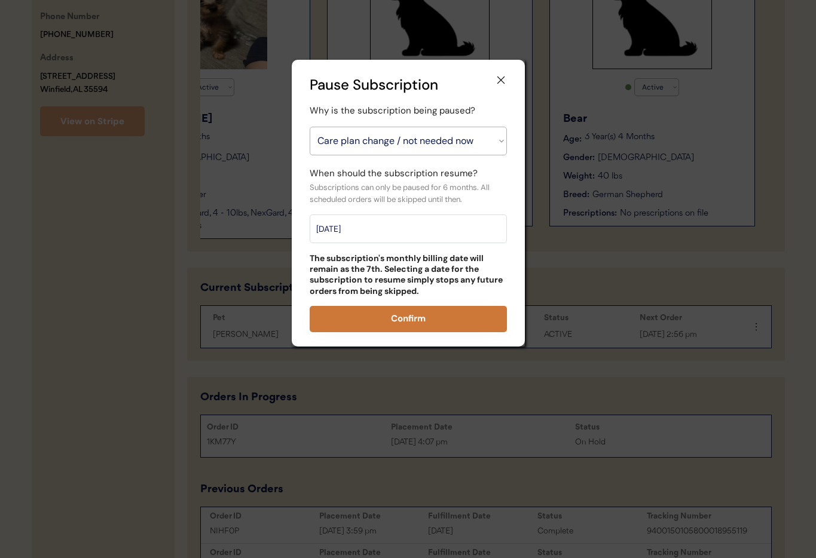
click at [423, 322] on button "Confirm" at bounding box center [408, 319] width 197 height 26
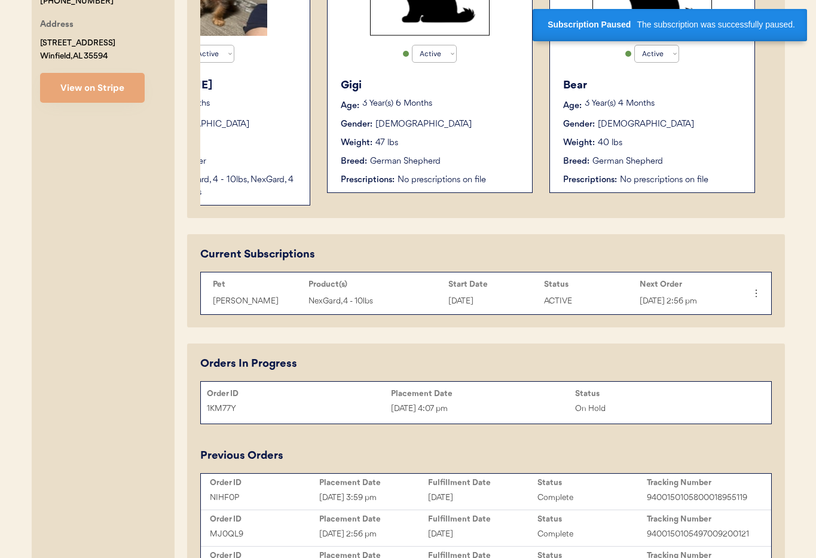
scroll to position [456, 0]
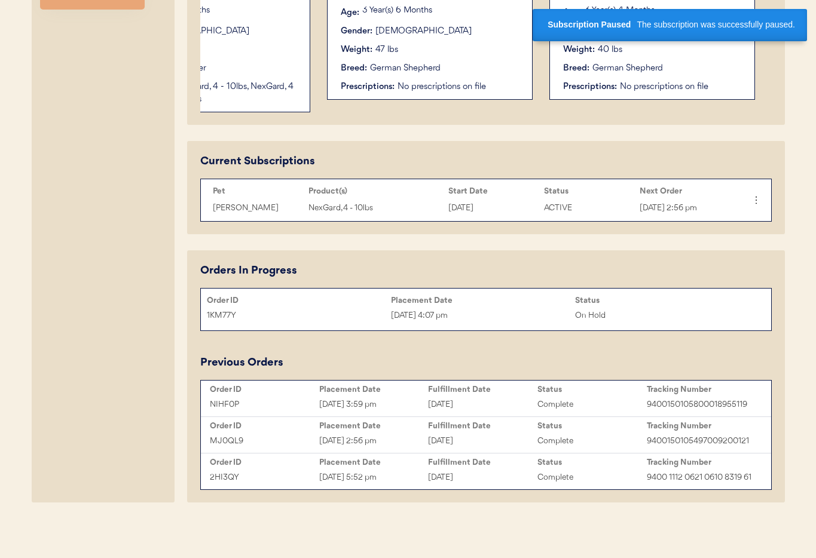
click at [748, 315] on div "On Hold" at bounding box center [667, 316] width 184 height 14
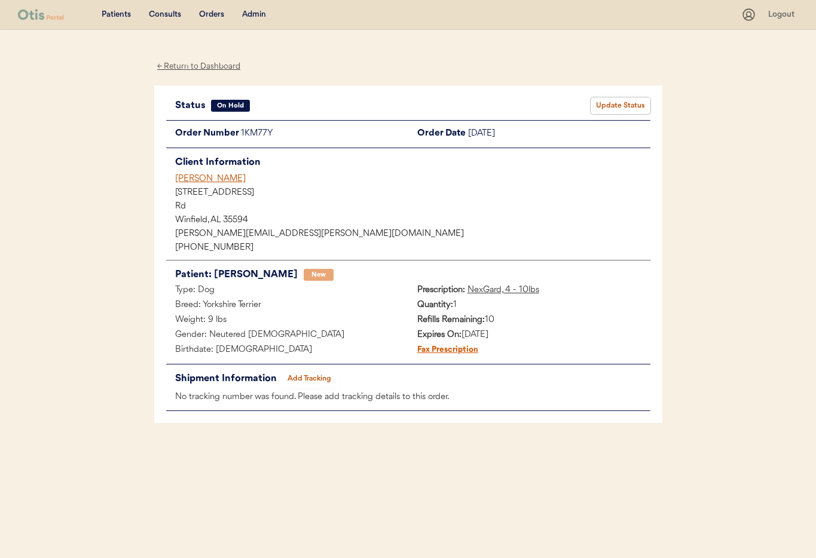
click at [621, 103] on button "Update Status" at bounding box center [621, 105] width 60 height 17
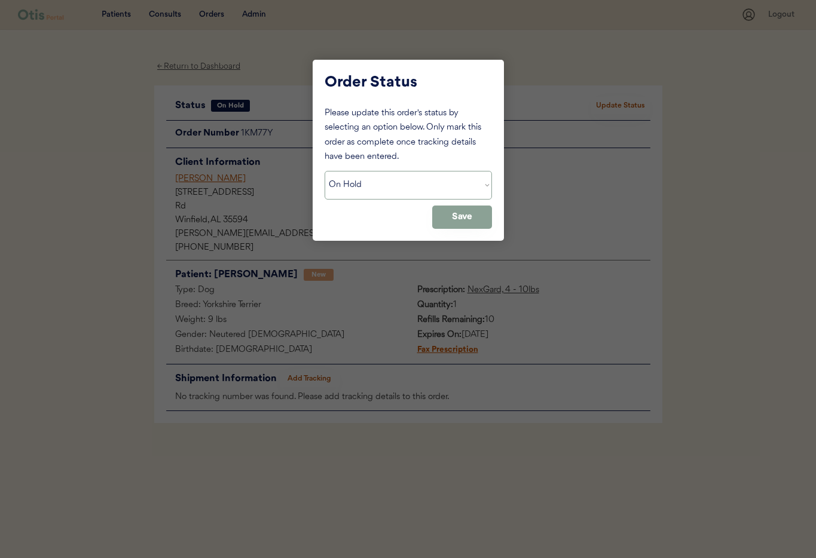
click at [380, 183] on select "Status On Hold New In Progress Complete Pending HW Consent Canceled" at bounding box center [408, 185] width 167 height 29
select select ""cancelled""
click at [325, 171] on select "Status On Hold New In Progress Complete Pending HW Consent Canceled" at bounding box center [408, 185] width 167 height 29
click at [471, 213] on button "Save" at bounding box center [462, 217] width 60 height 23
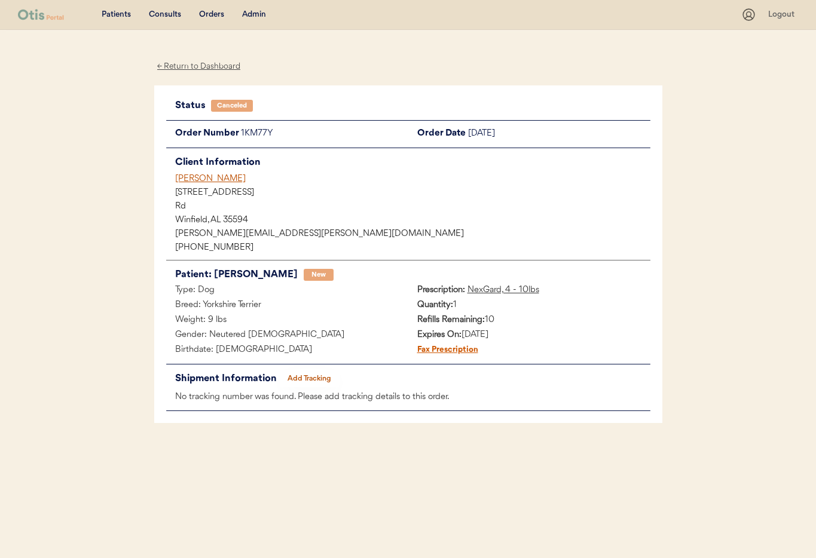
click at [185, 179] on div "[PERSON_NAME]" at bounding box center [412, 179] width 475 height 13
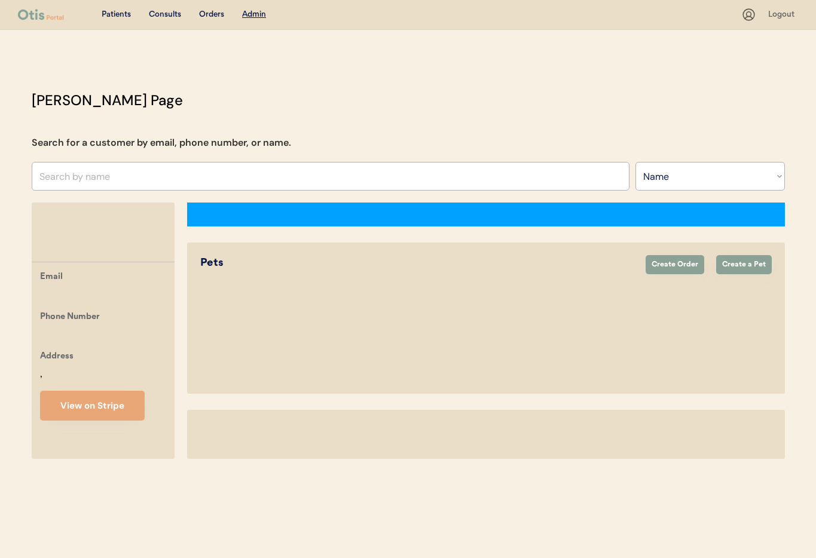
select select ""Name""
select select "true"
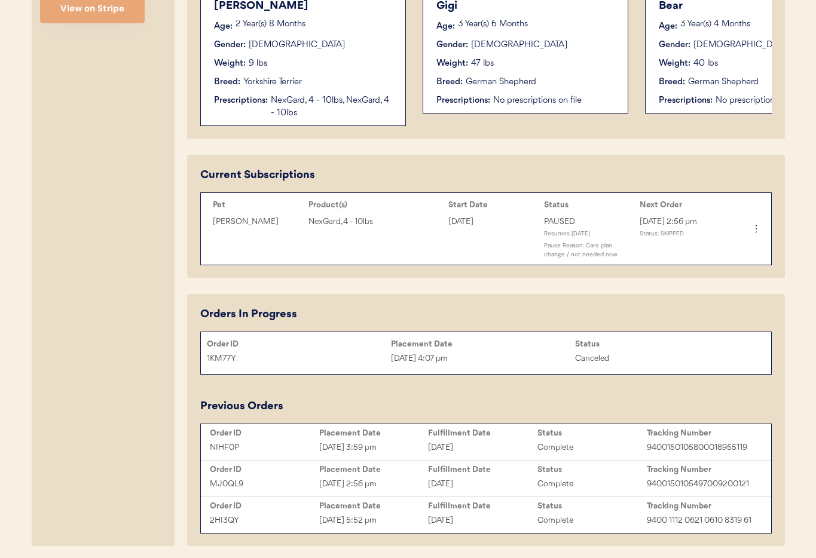
scroll to position [486, 0]
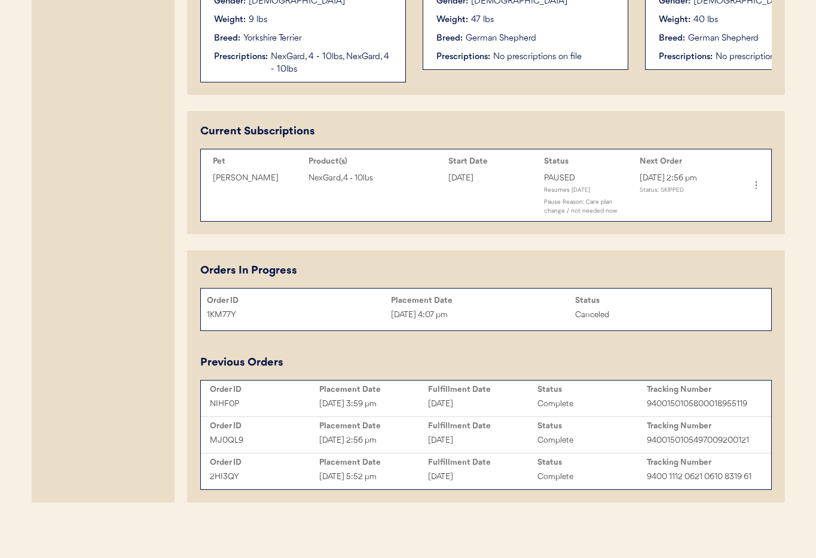
click at [330, 34] on div "Breed: Yorkshire Terrier" at bounding box center [303, 38] width 179 height 13
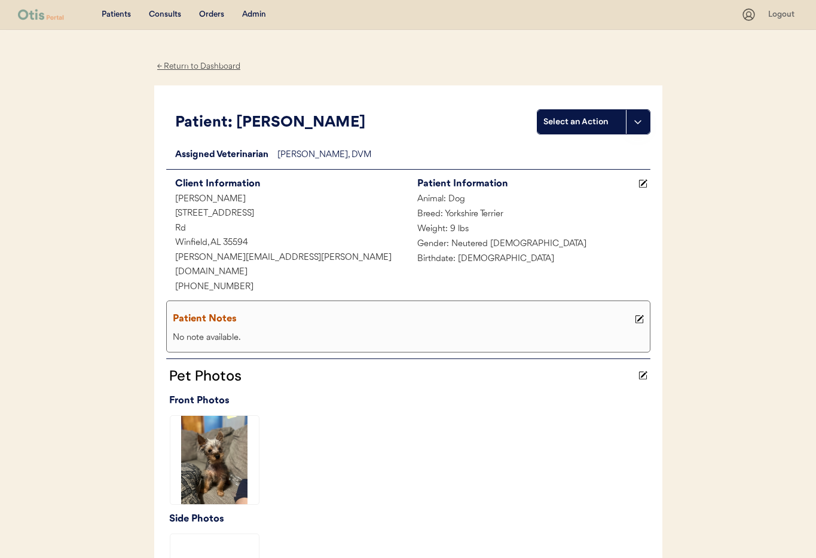
scroll to position [1, 0]
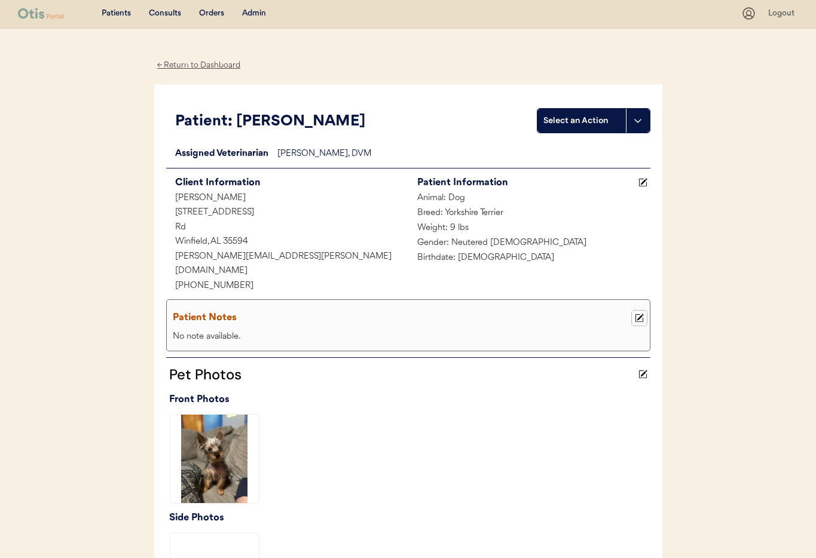
click at [642, 314] on icon at bounding box center [639, 318] width 9 height 9
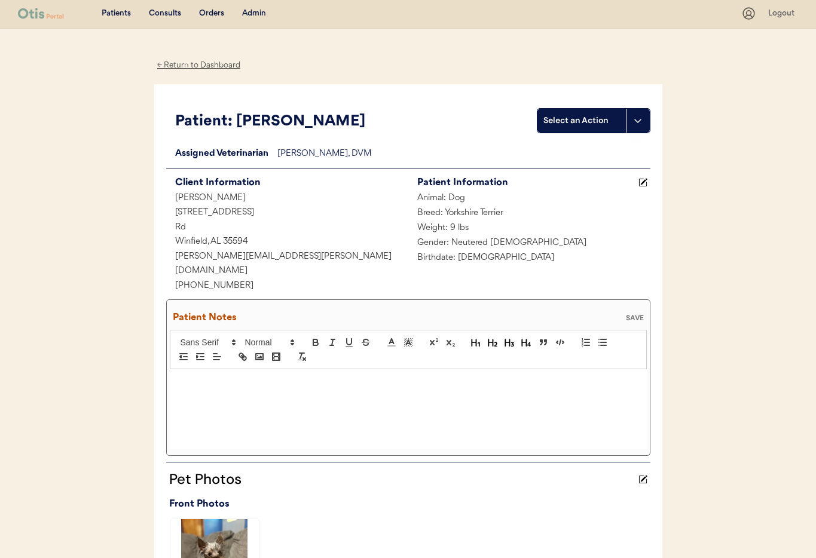
click at [242, 384] on div at bounding box center [408, 410] width 477 height 80
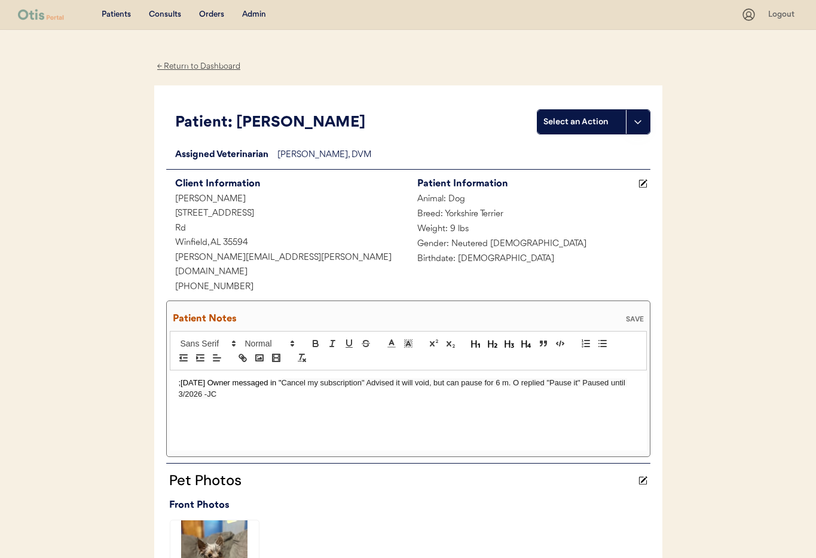
click at [639, 316] on div "SAVE" at bounding box center [635, 319] width 24 height 7
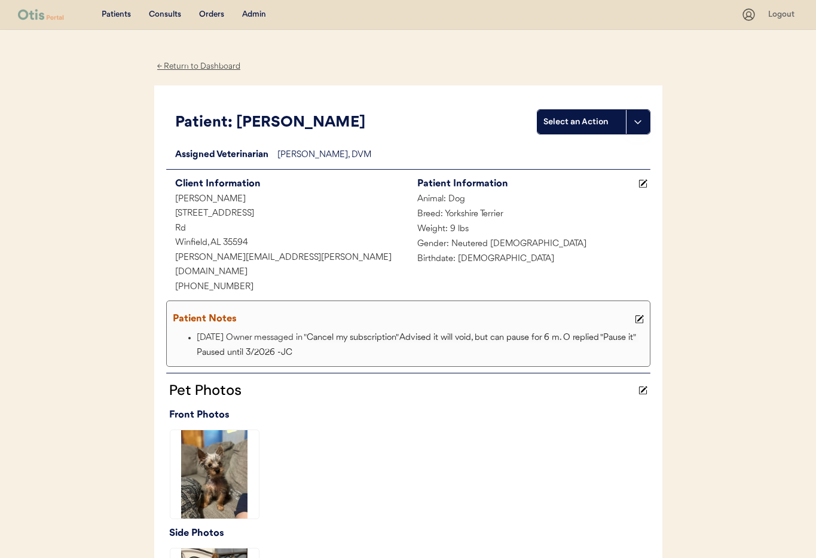
click at [249, 16] on div "Admin" at bounding box center [254, 15] width 24 height 12
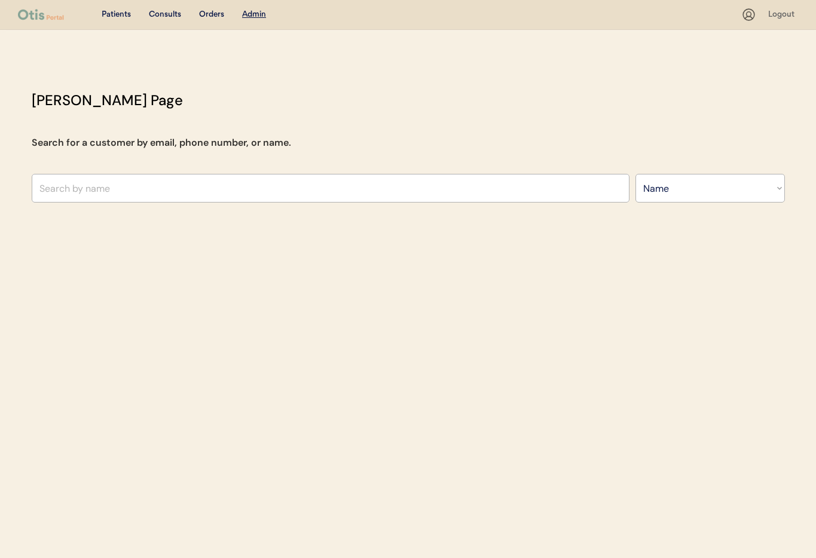
select select ""Name""
click at [176, 191] on input "text" at bounding box center [331, 188] width 598 height 29
type input "Eri"
type input "Eric Nau"
type input "Eric"
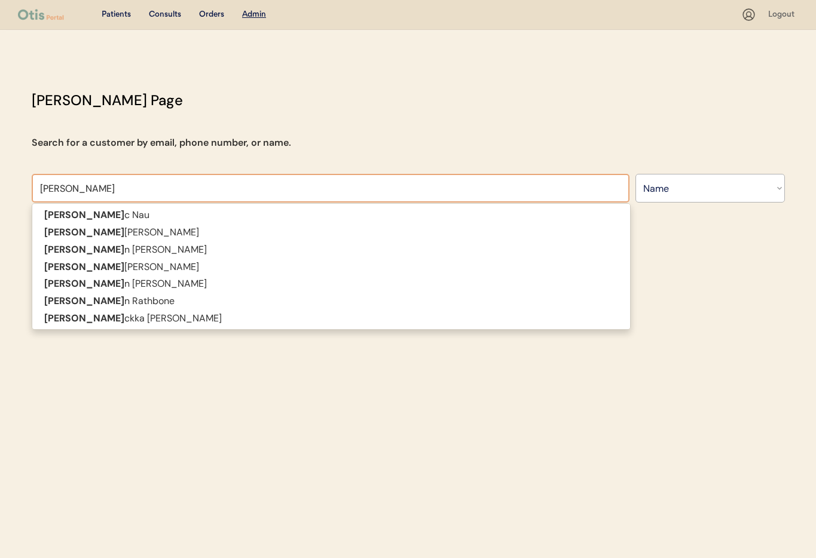
type input "Erick"
type input "Erickka Dominguez"
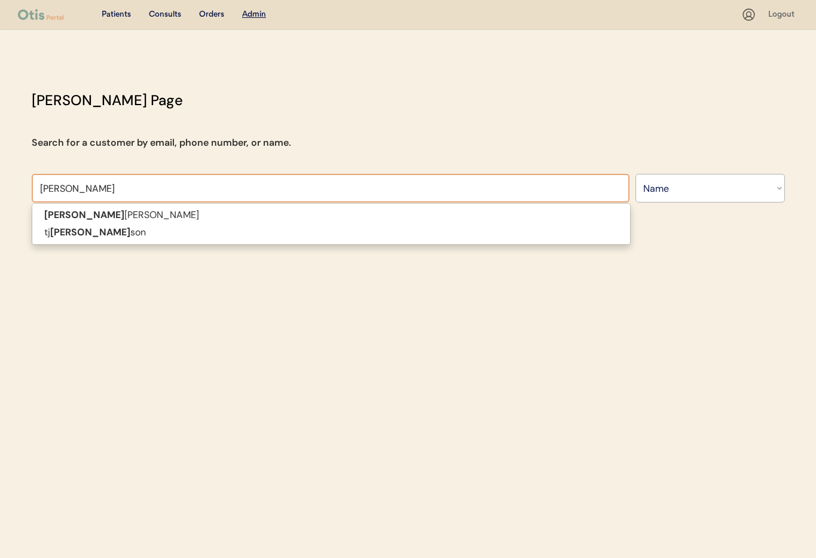
type input "Eric"
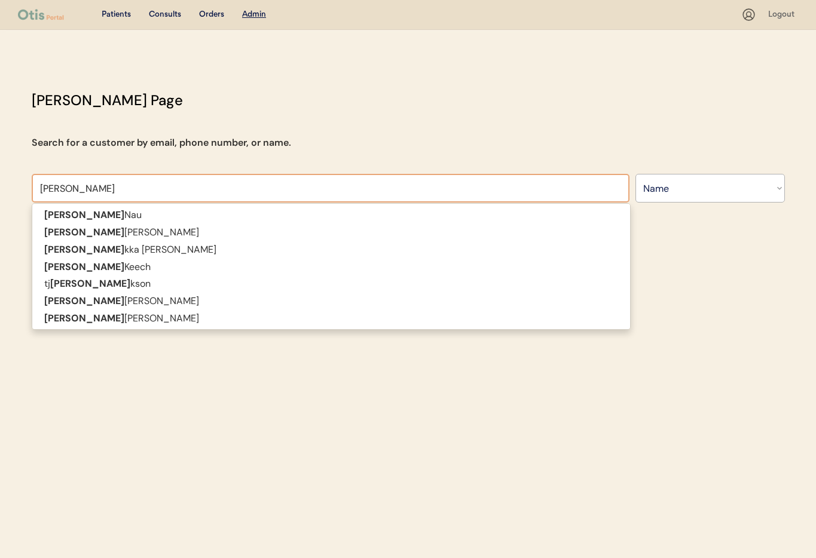
type input "Eric Nau"
type input "Eric"
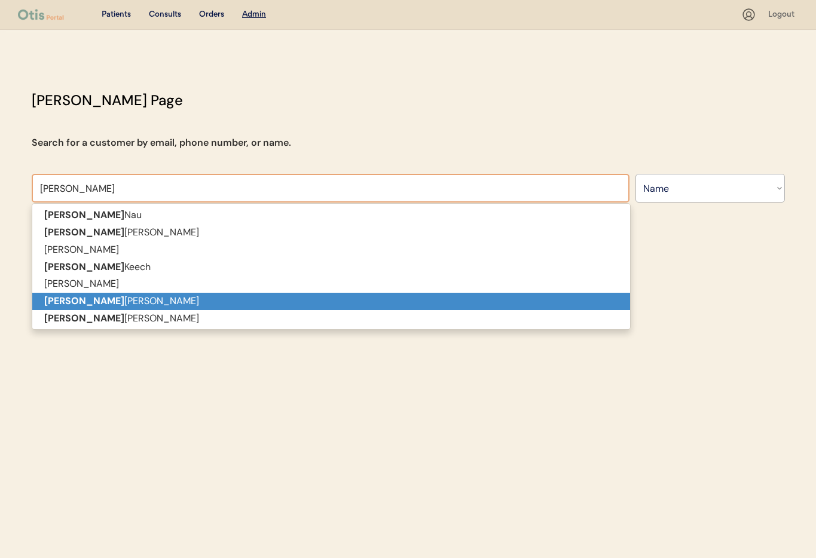
click at [87, 301] on p "Eric Holtz" at bounding box center [331, 301] width 598 height 17
type input "Eric Holtz"
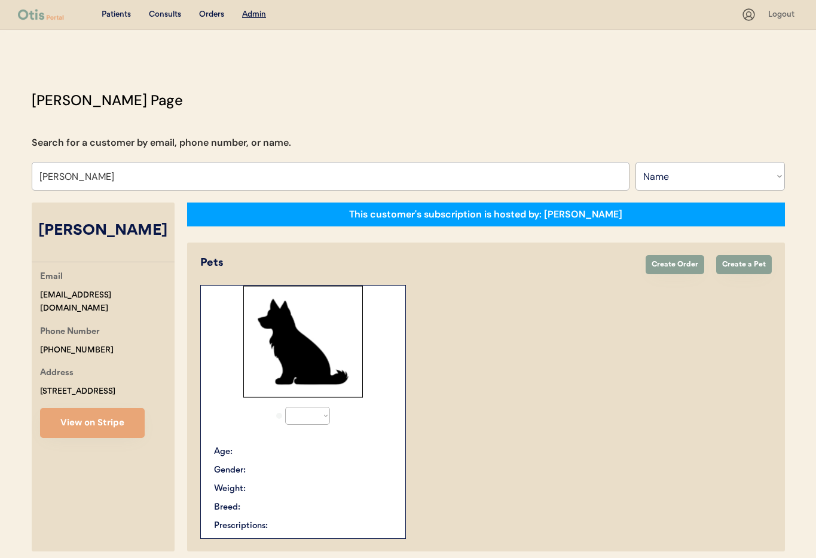
select select "true"
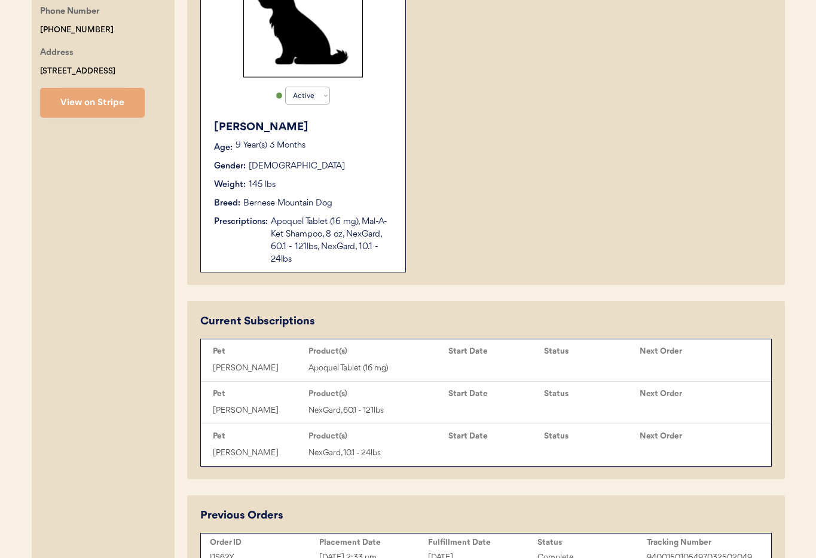
scroll to position [384, 0]
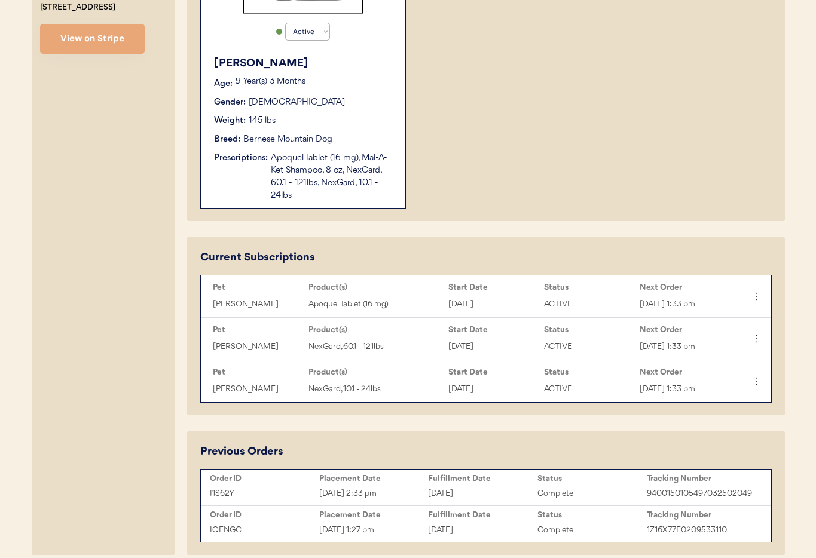
type input "Eric Holtz"
click at [330, 193] on div "Apoquel Tablet (16 mg), Mal-A-Ket Shampoo, 8 oz, NexGard, 60.1 - 121lbs, NexGar…" at bounding box center [332, 177] width 123 height 50
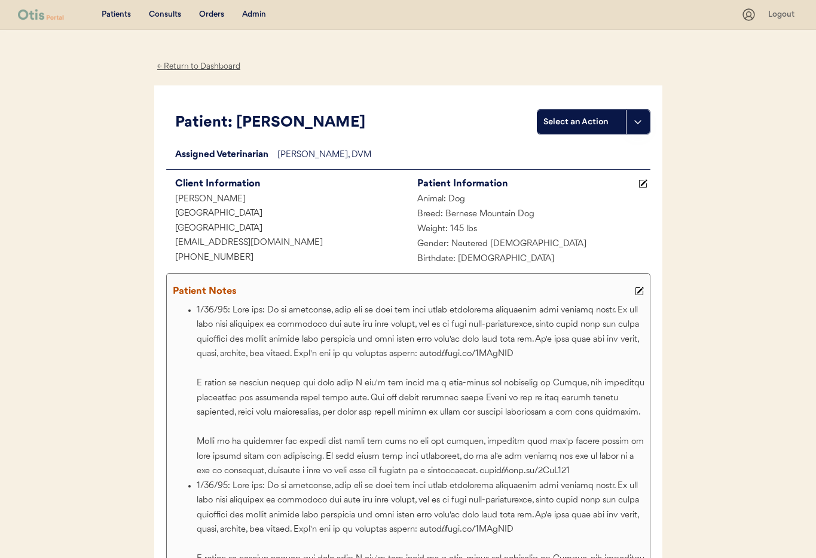
click at [180, 67] on div "← Return to Dashboard" at bounding box center [199, 67] width 90 height 14
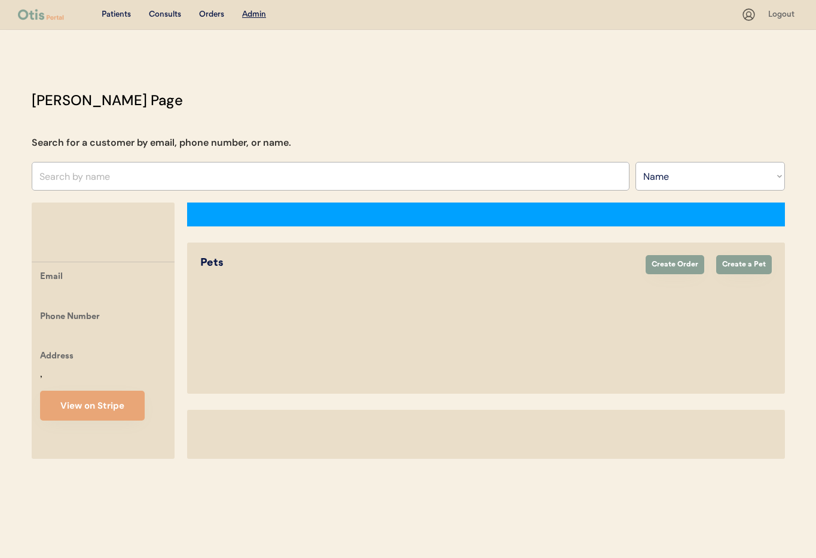
select select ""Name""
select select "true"
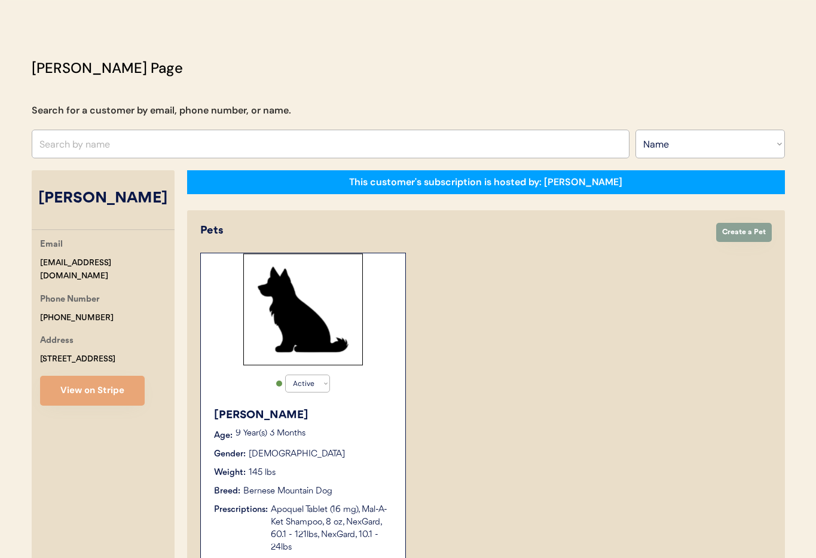
scroll to position [26, 0]
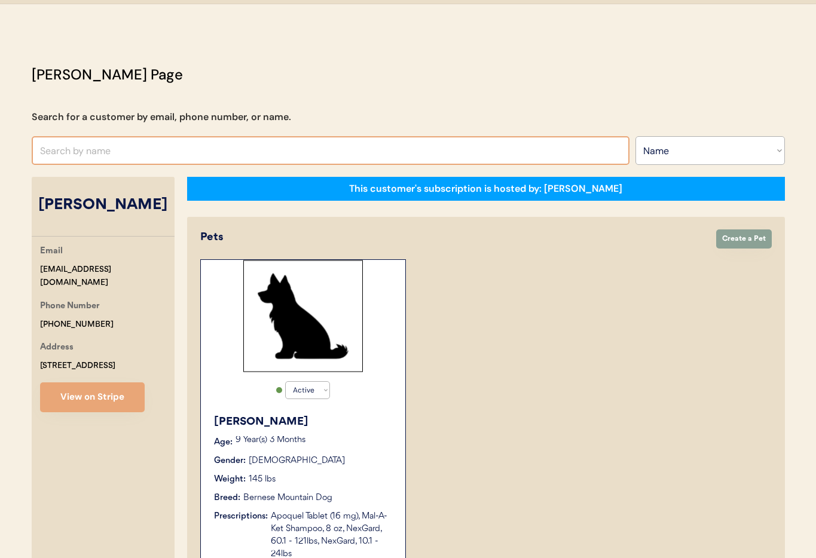
click at [265, 144] on input "text" at bounding box center [331, 150] width 598 height 29
type input "Nellie Rose"
type input "Nellie Roselund"
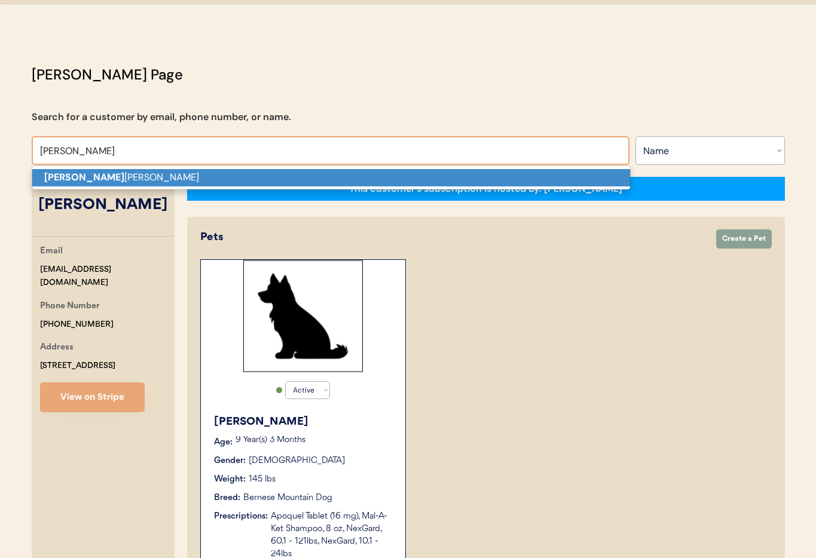
click at [242, 177] on p "Nellie rose lund" at bounding box center [331, 177] width 598 height 17
type input "Nellie roselund"
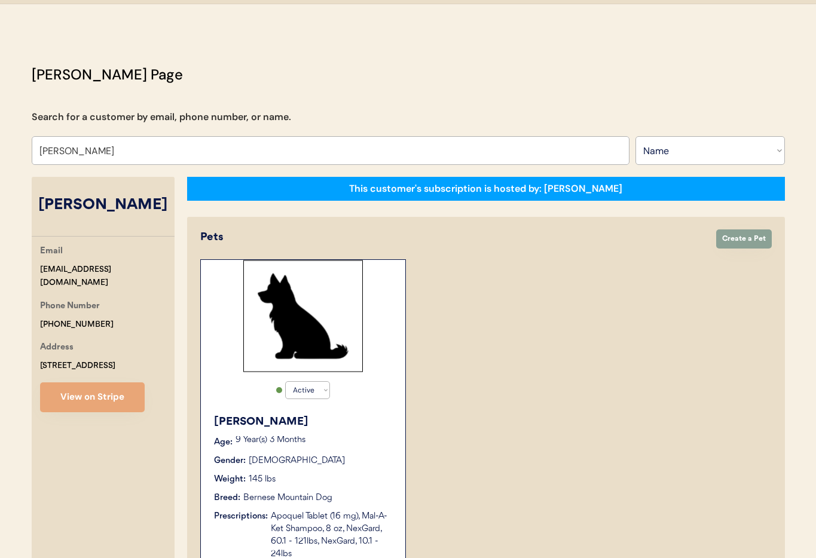
select select "true"
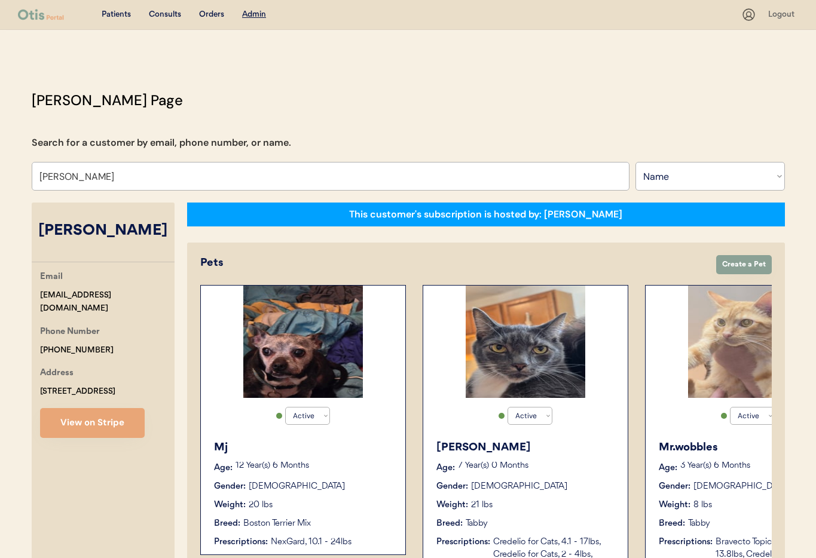
type input "Nellie roselund"
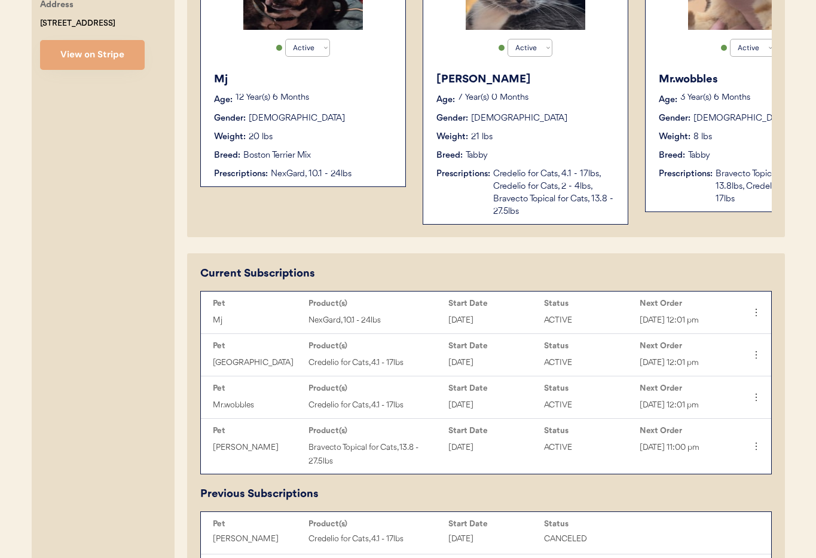
scroll to position [369, 0]
click at [761, 318] on icon at bounding box center [756, 312] width 12 height 12
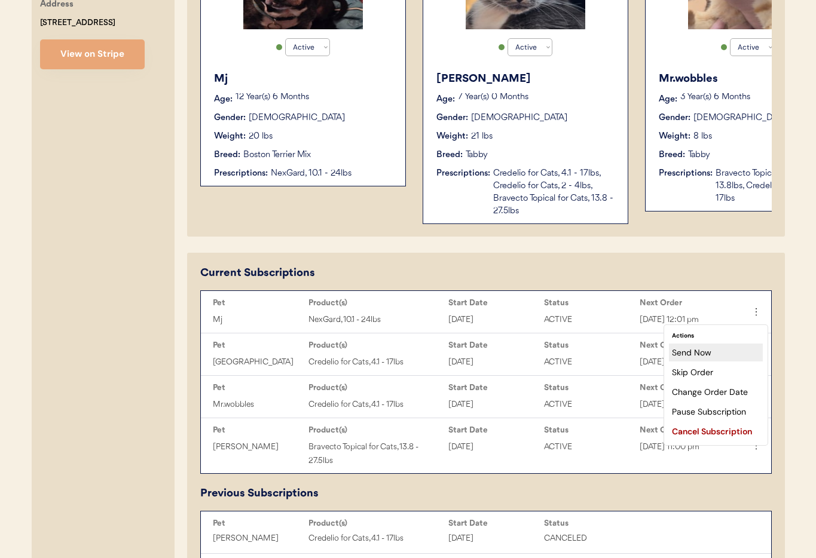
click at [722, 354] on div "Send Now" at bounding box center [716, 353] width 94 height 18
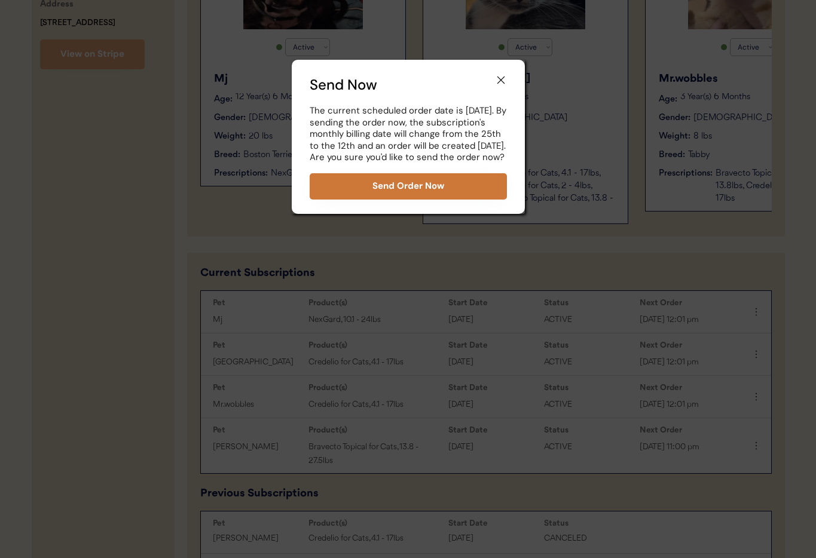
click at [442, 199] on button "Send Order Now" at bounding box center [408, 186] width 197 height 26
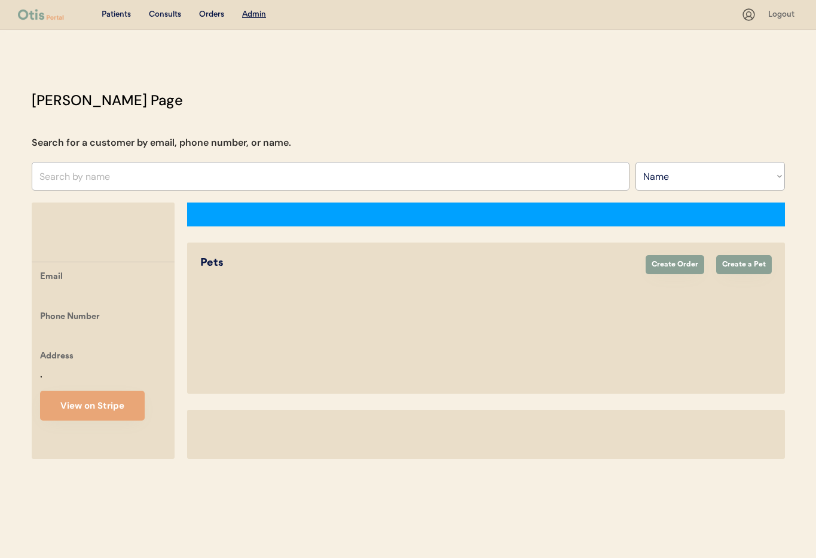
select select ""Name""
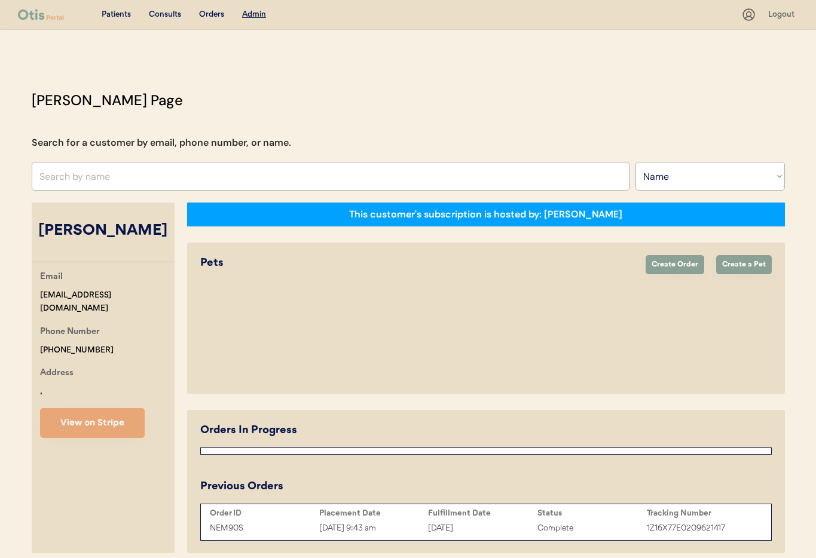
select select "true"
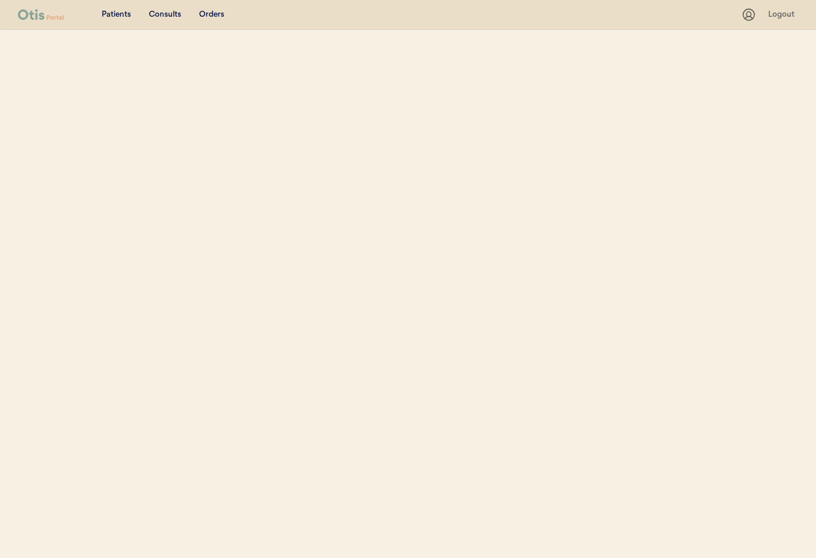
select select ""Name""
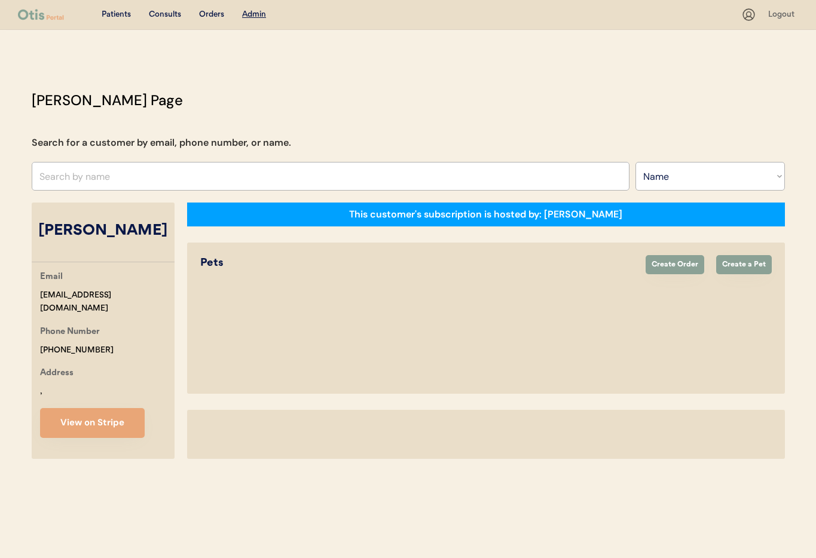
select select "true"
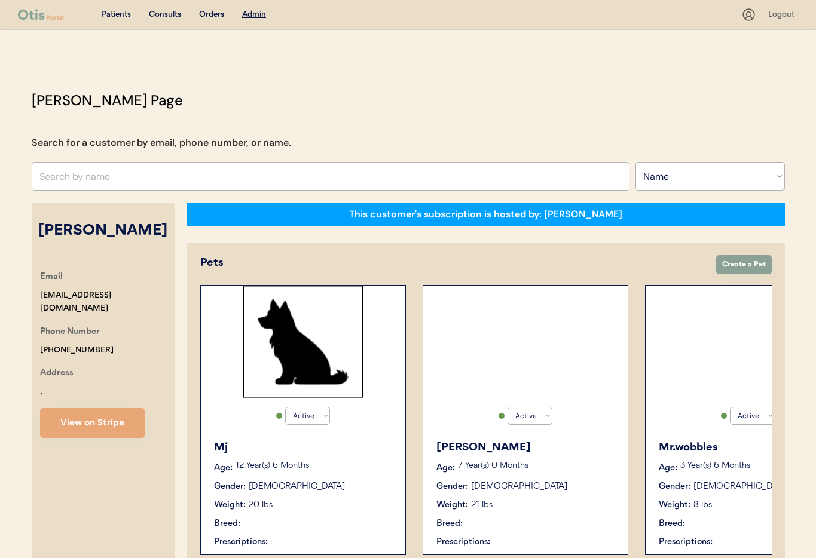
select select "true"
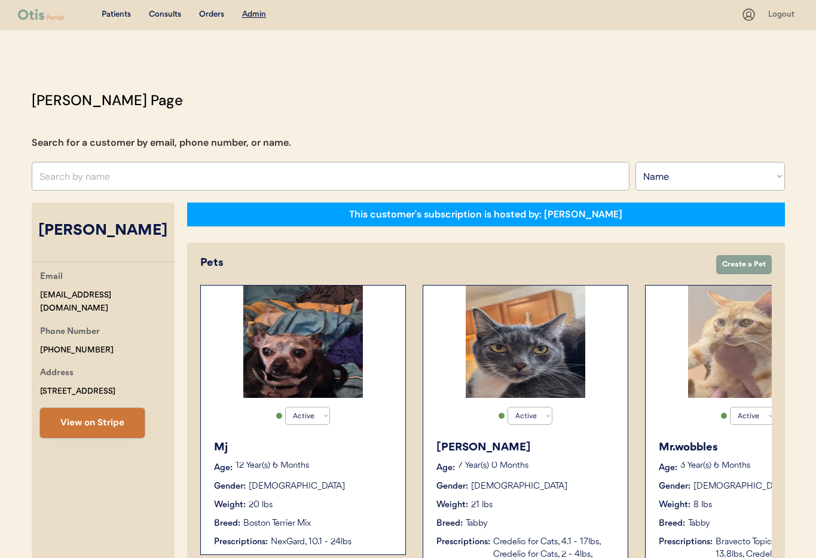
click at [75, 428] on button "View on Stripe" at bounding box center [92, 423] width 105 height 30
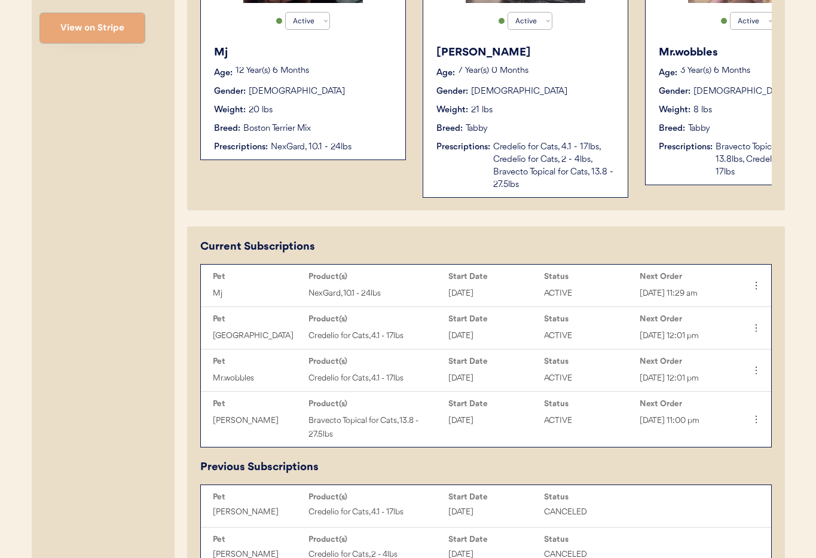
scroll to position [394, 0]
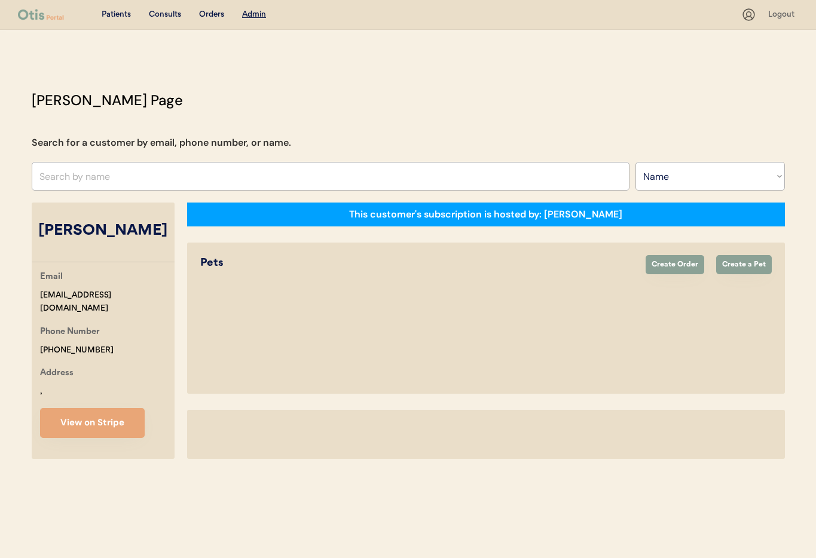
select select ""Name""
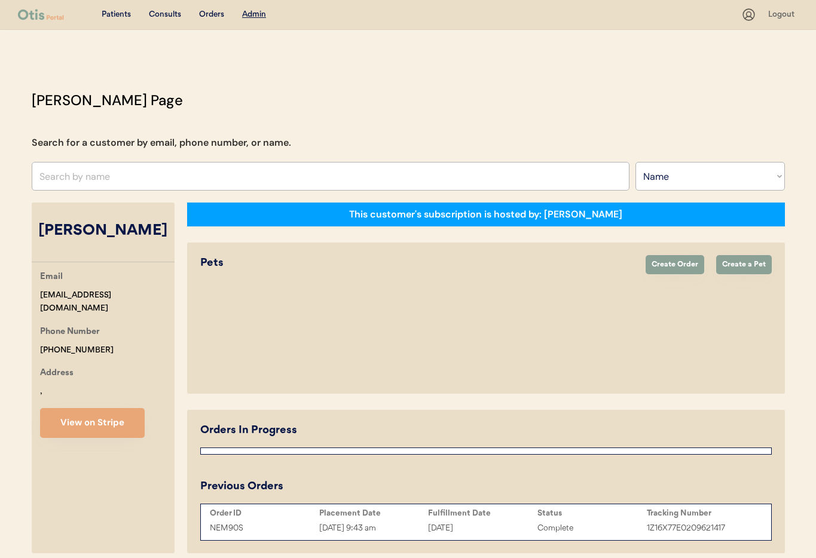
select select "true"
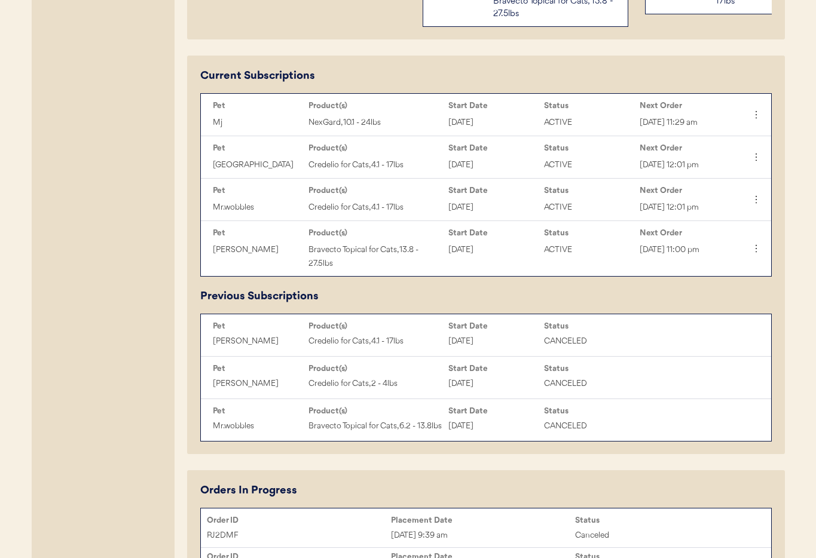
scroll to position [566, 0]
click at [756, 120] on icon at bounding box center [756, 115] width 12 height 12
click at [717, 153] on div "Send Now" at bounding box center [716, 156] width 94 height 18
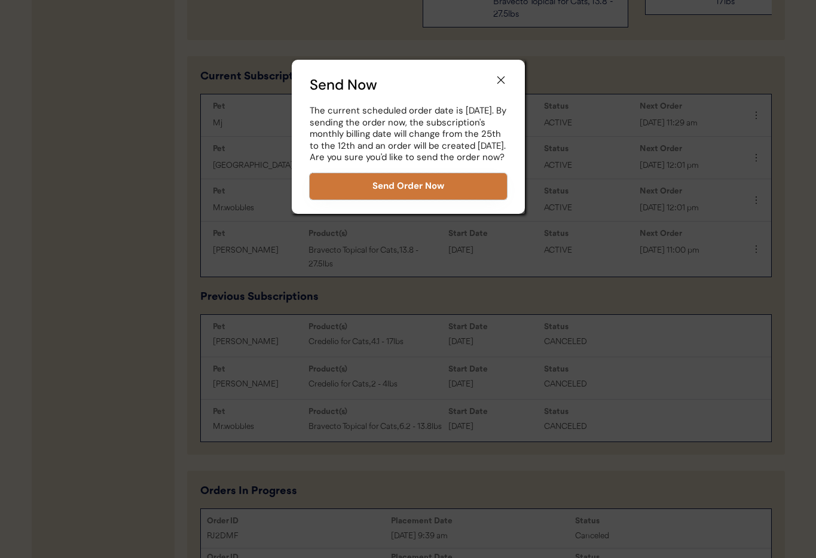
click at [404, 200] on button "Send Order Now" at bounding box center [408, 186] width 197 height 26
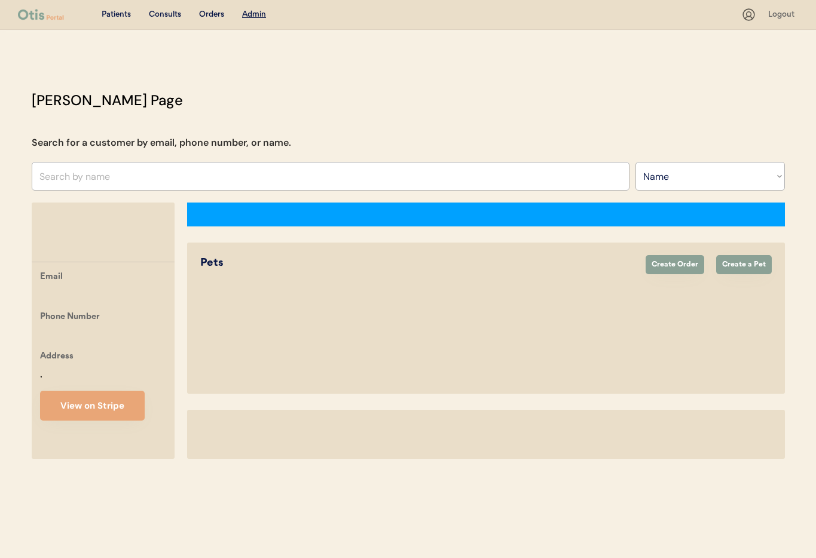
select select ""Name""
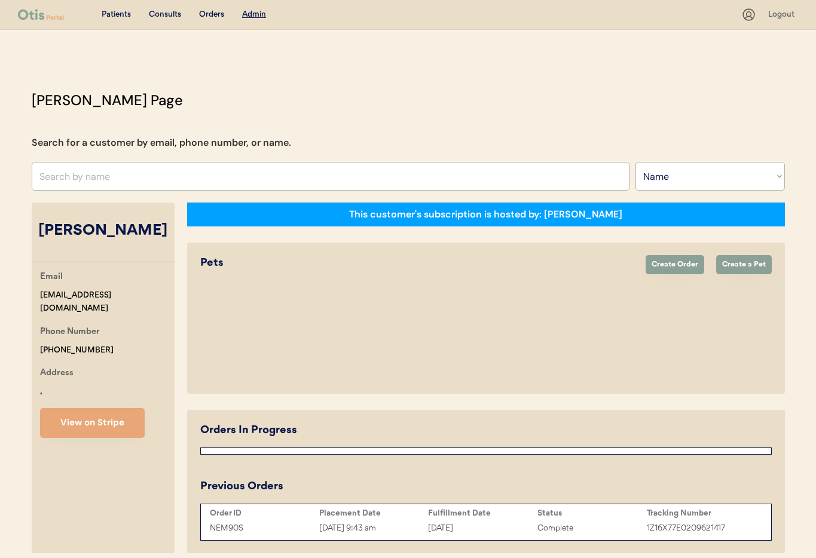
select select "true"
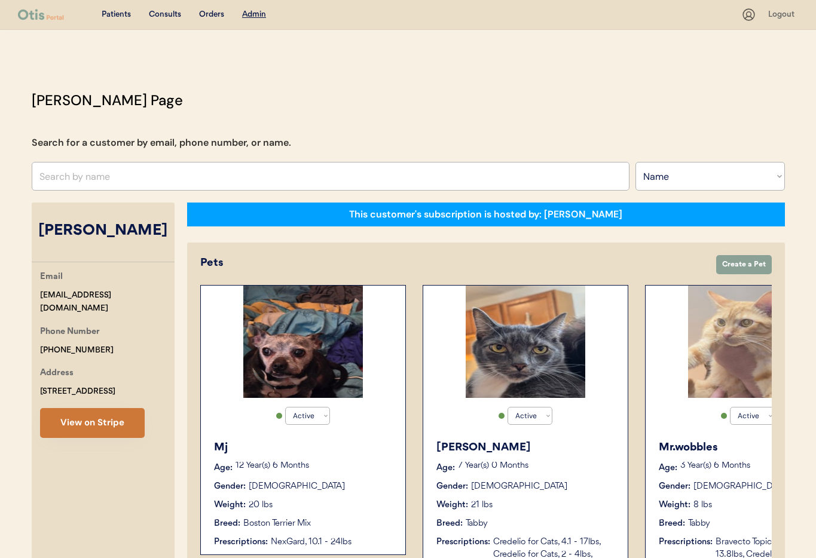
click at [124, 422] on button "View on Stripe" at bounding box center [92, 423] width 105 height 30
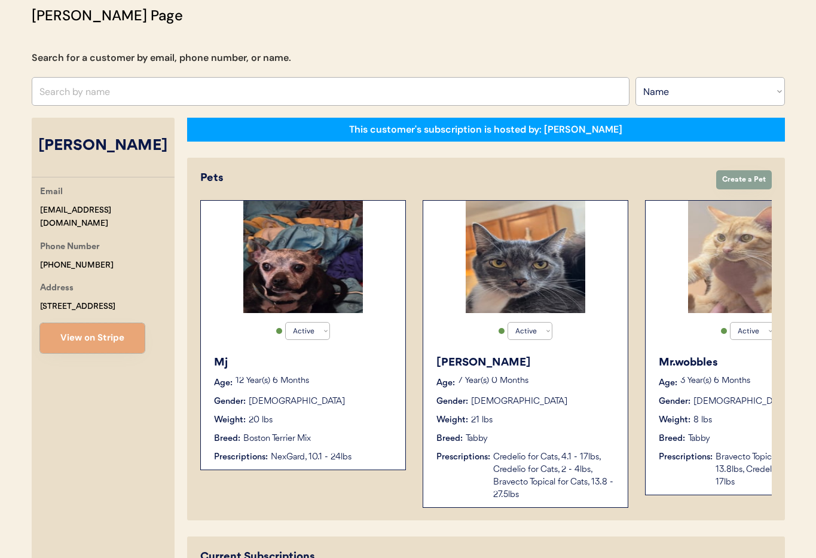
scroll to position [91, 0]
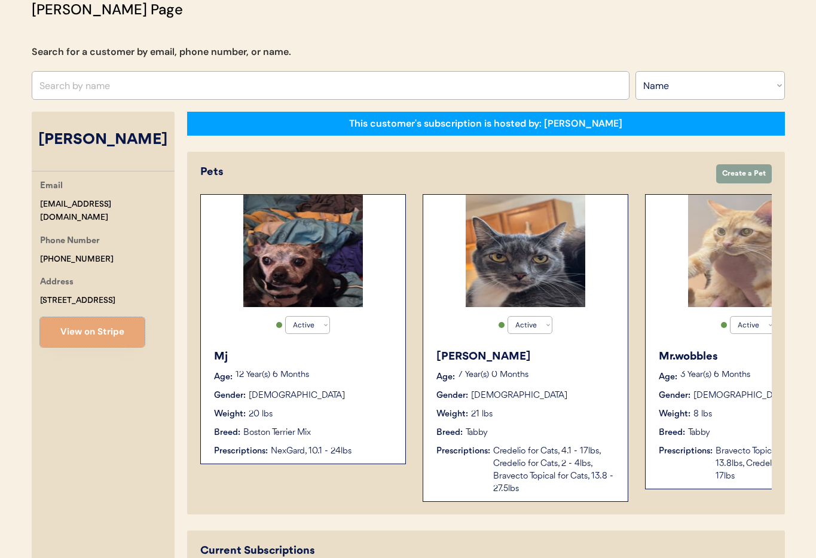
click at [105, 246] on div "Phone Number [PHONE_NUMBER]" at bounding box center [107, 250] width 135 height 32
drag, startPoint x: 96, startPoint y: 245, endPoint x: 48, endPoint y: 243, distance: 47.9
click at [38, 242] on div "Email [EMAIL_ADDRESS][DOMAIN_NAME] Phone Number [PHONE_NUMBER] Address [STREET_…" at bounding box center [103, 263] width 143 height 168
copy div "[PHONE_NUMBER]"
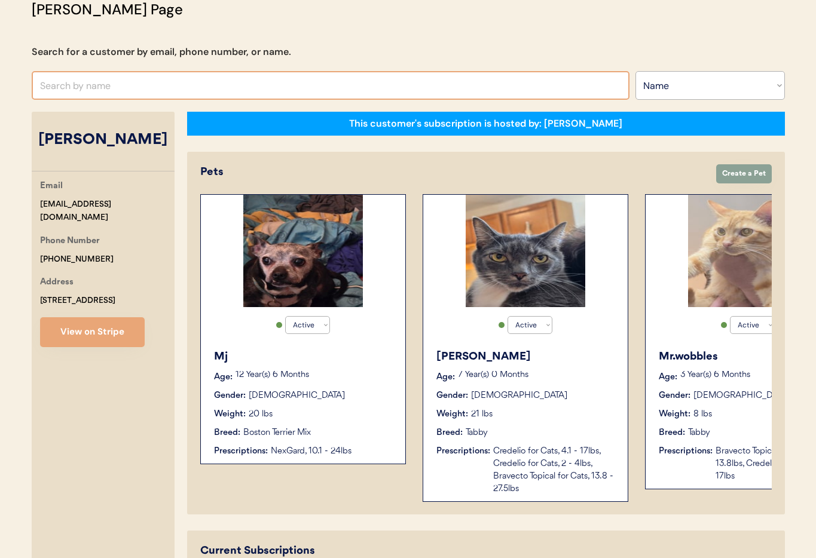
click at [135, 83] on input "text" at bounding box center [331, 85] width 598 height 29
click at [52, 88] on input "Trye Rilee" at bounding box center [331, 85] width 598 height 29
drag, startPoint x: 57, startPoint y: 87, endPoint x: 66, endPoint y: 99, distance: 14.9
click at [57, 88] on input "Trye Rilee" at bounding box center [331, 85] width 598 height 29
click at [100, 89] on input "[PERSON_NAME]" at bounding box center [331, 85] width 598 height 29
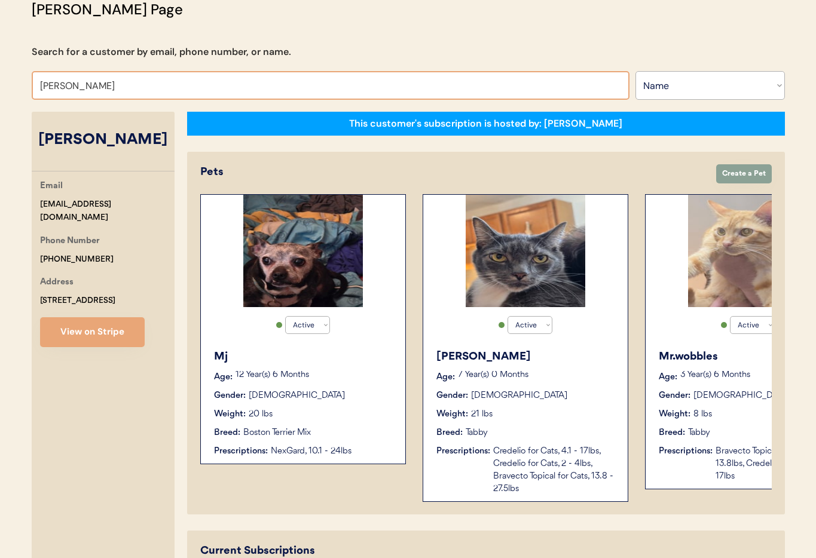
drag, startPoint x: 59, startPoint y: 86, endPoint x: 32, endPoint y: 84, distance: 27.0
click at [32, 84] on input "[PERSON_NAME]" at bounding box center [331, 85] width 598 height 29
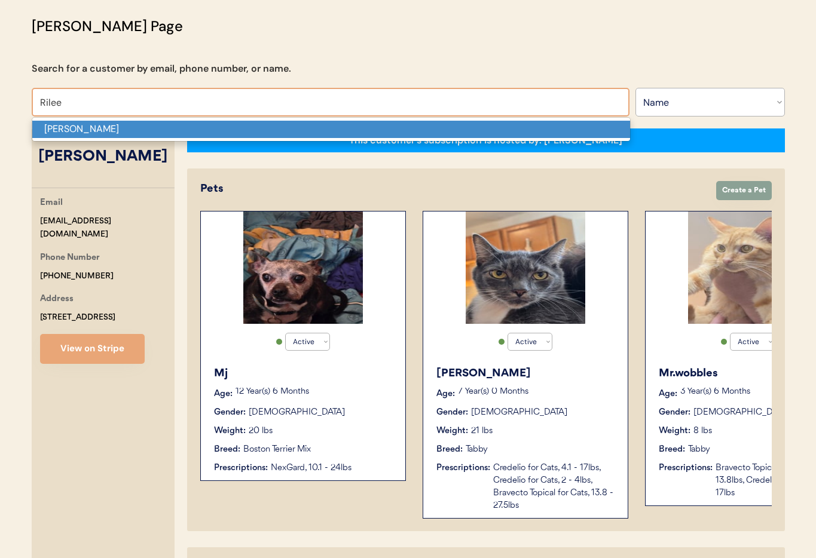
scroll to position [75, 0]
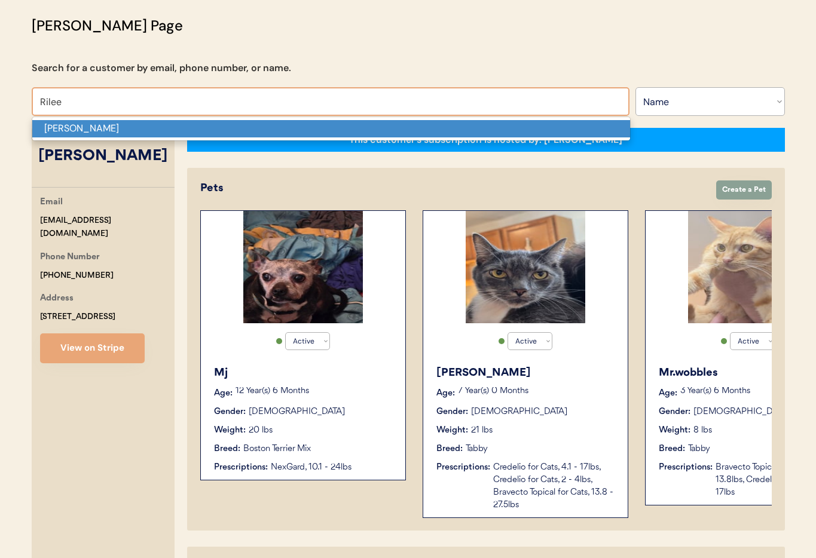
click at [66, 130] on p "[PERSON_NAME]" at bounding box center [331, 128] width 598 height 17
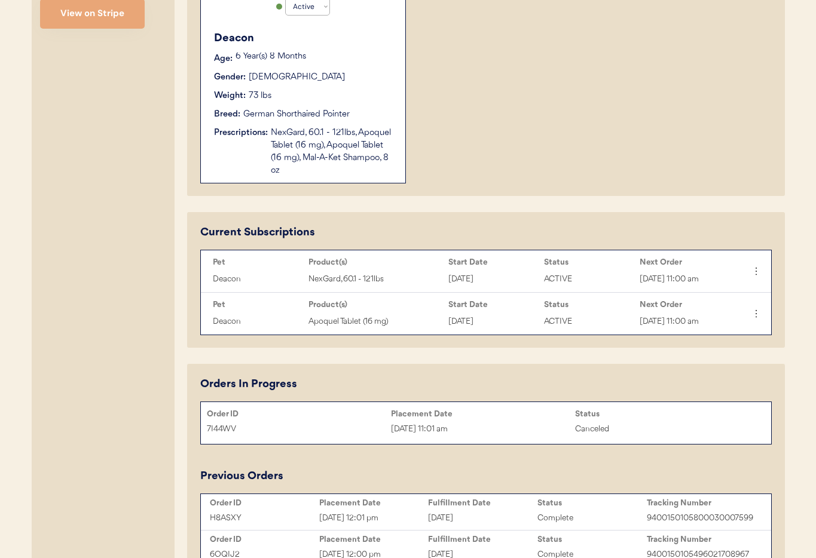
scroll to position [407, 0]
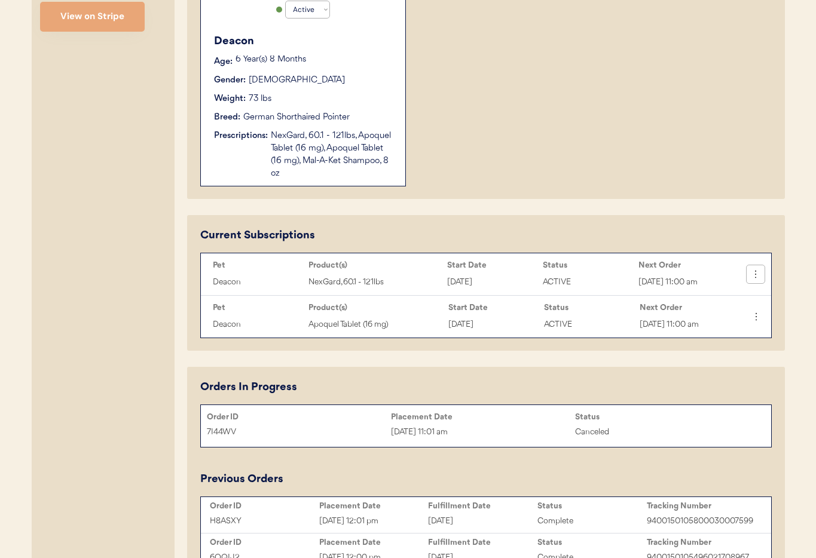
type input "[PERSON_NAME]"
click at [753, 277] on icon at bounding box center [756, 274] width 12 height 12
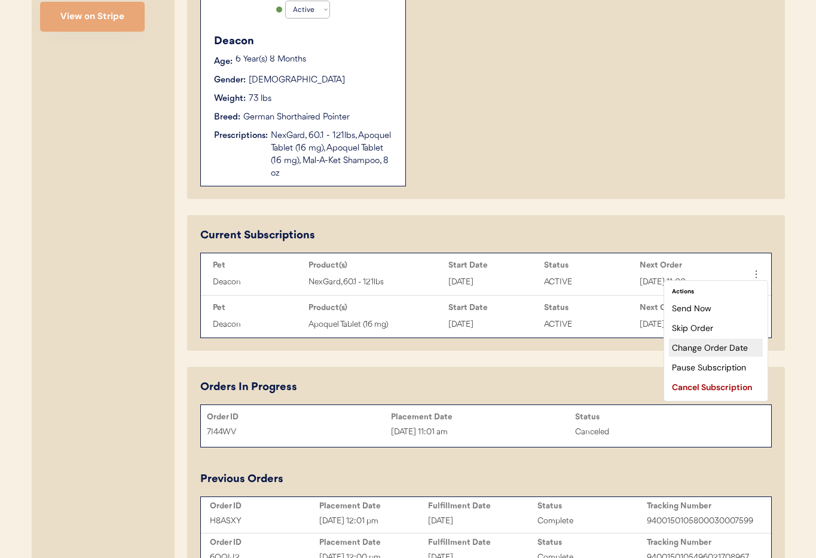
click at [713, 345] on div "Change Order Date" at bounding box center [716, 348] width 94 height 18
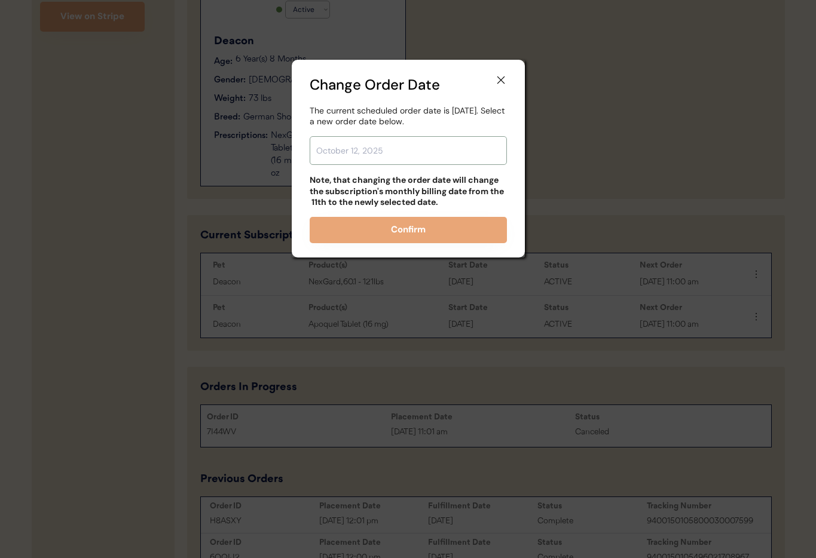
click at [425, 145] on input "text" at bounding box center [408, 150] width 197 height 29
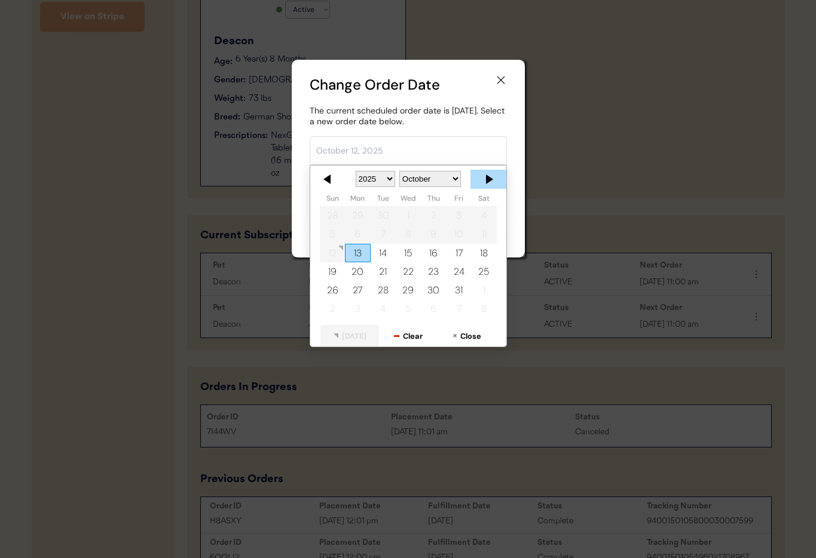
click at [483, 182] on div at bounding box center [489, 179] width 36 height 19
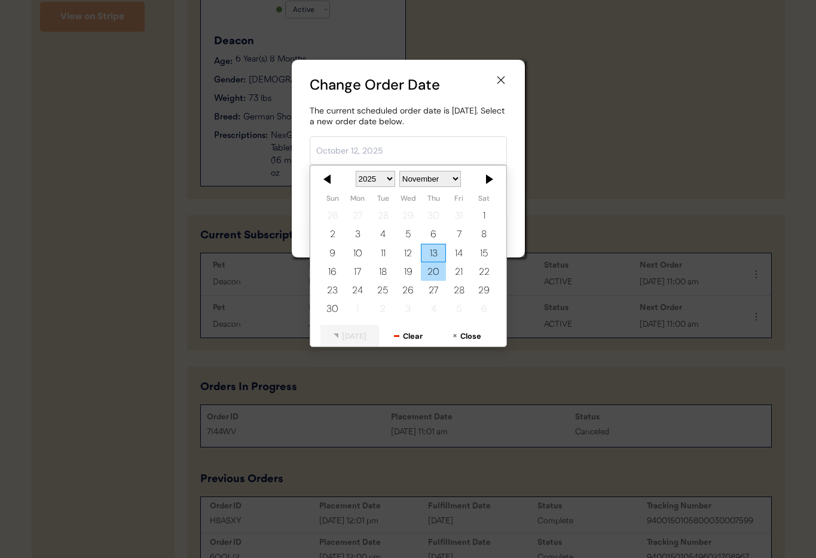
click at [429, 272] on div "20" at bounding box center [433, 271] width 25 height 19
type input "[DATE]"
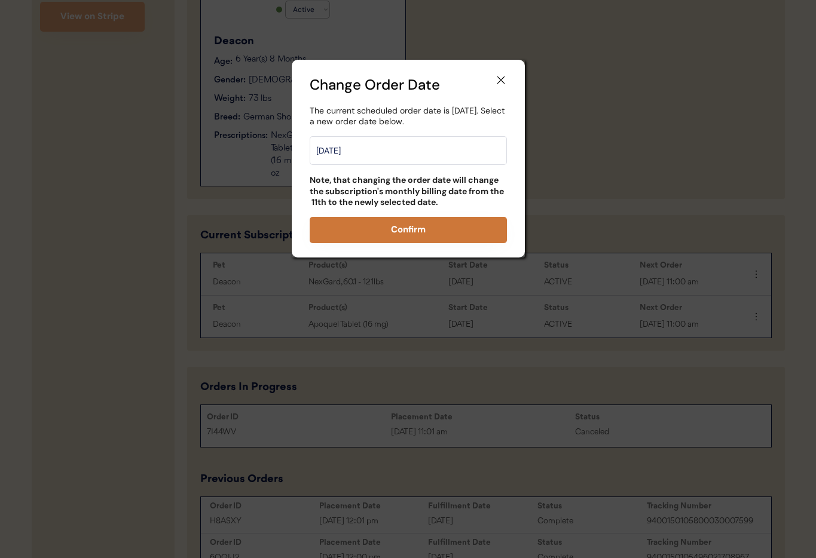
click at [441, 234] on button "Confirm" at bounding box center [408, 230] width 197 height 26
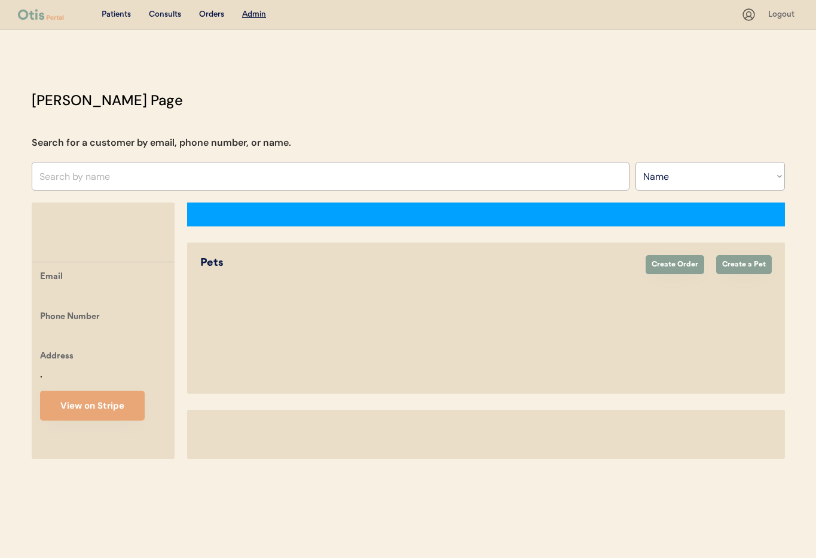
select select ""Name""
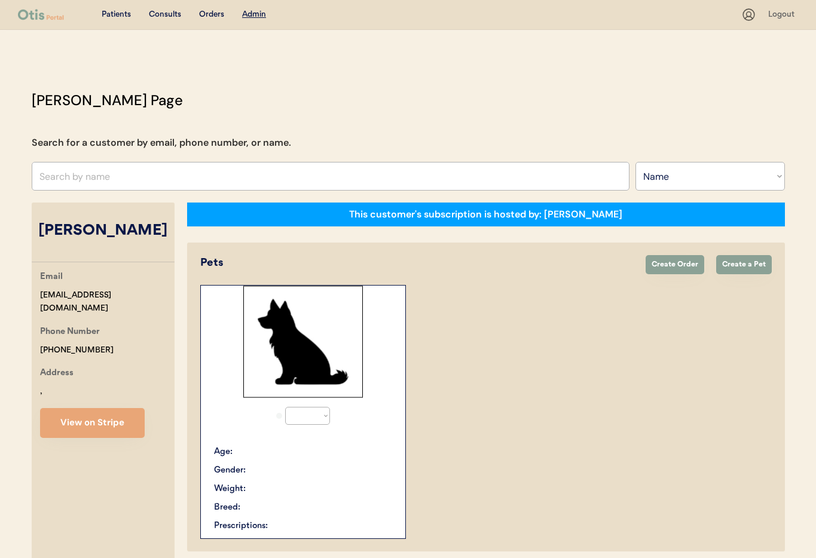
select select "true"
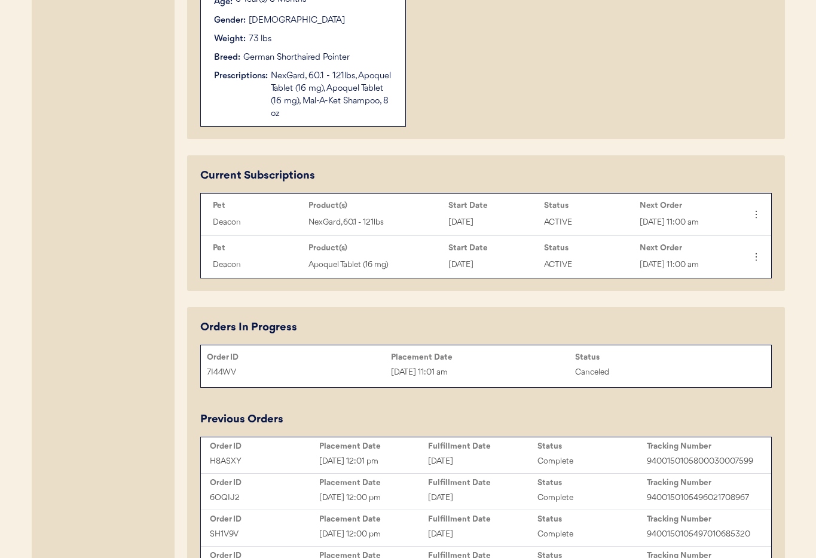
scroll to position [497, 0]
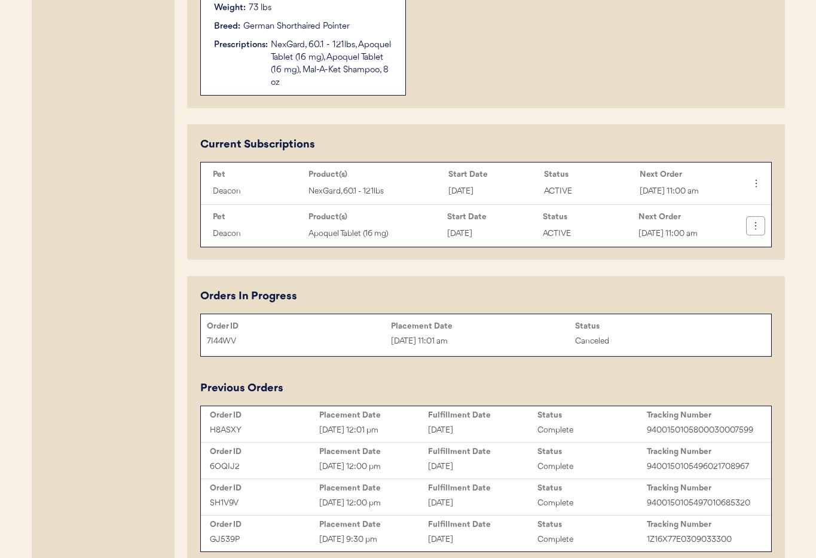
click at [753, 232] on icon at bounding box center [756, 226] width 12 height 12
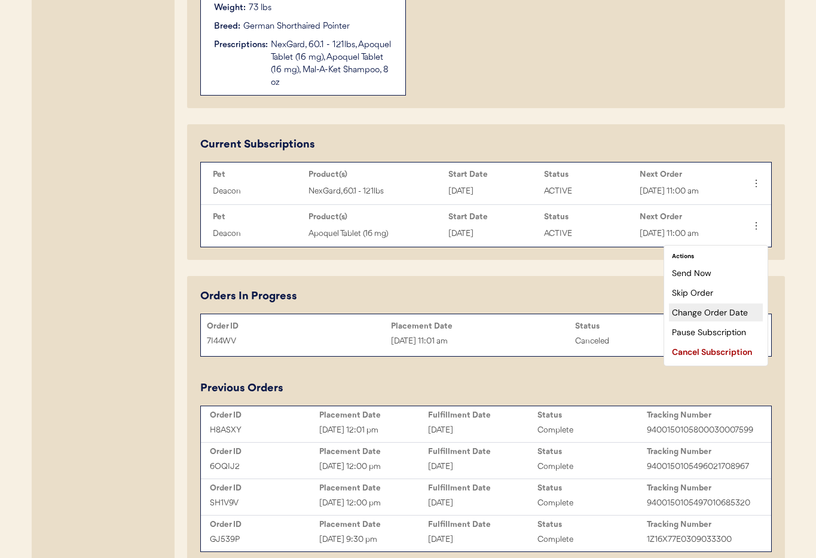
click at [707, 314] on div "Change Order Date" at bounding box center [716, 313] width 94 height 18
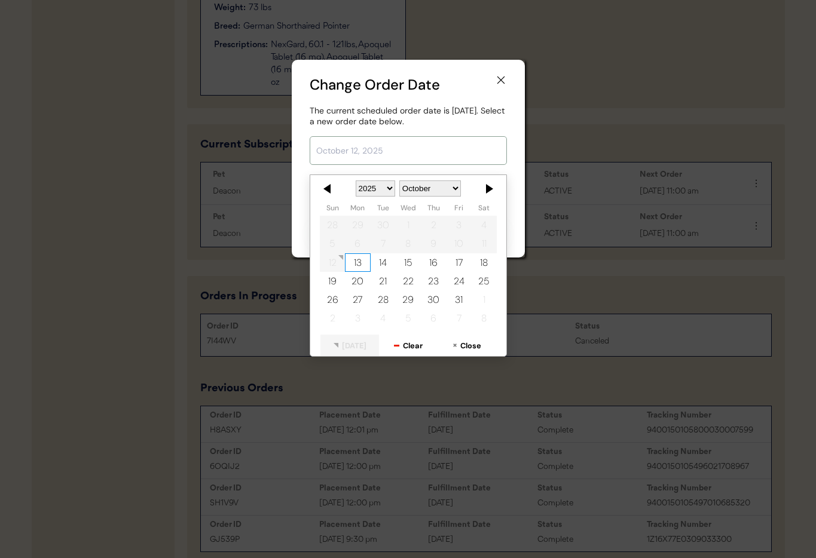
click at [383, 148] on input "text" at bounding box center [408, 150] width 197 height 29
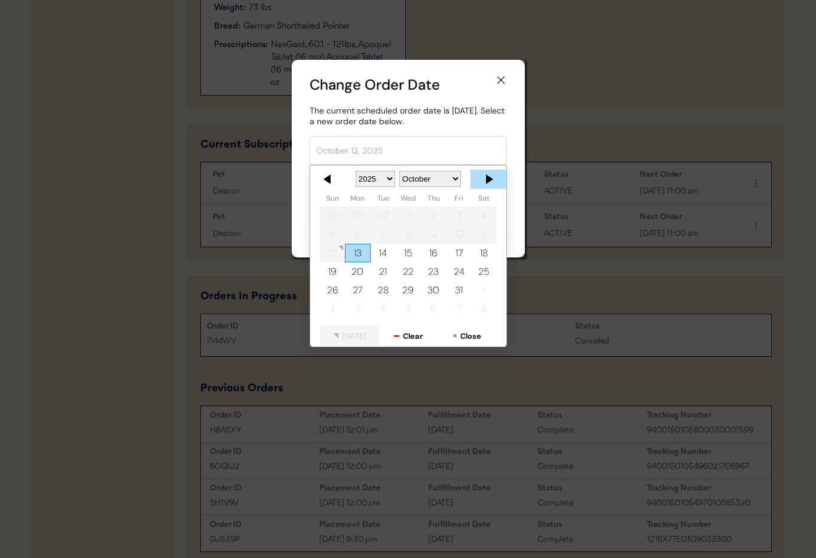
click at [492, 177] on div at bounding box center [489, 179] width 36 height 19
click at [437, 271] on div "20" at bounding box center [433, 271] width 25 height 19
type input "[DATE]"
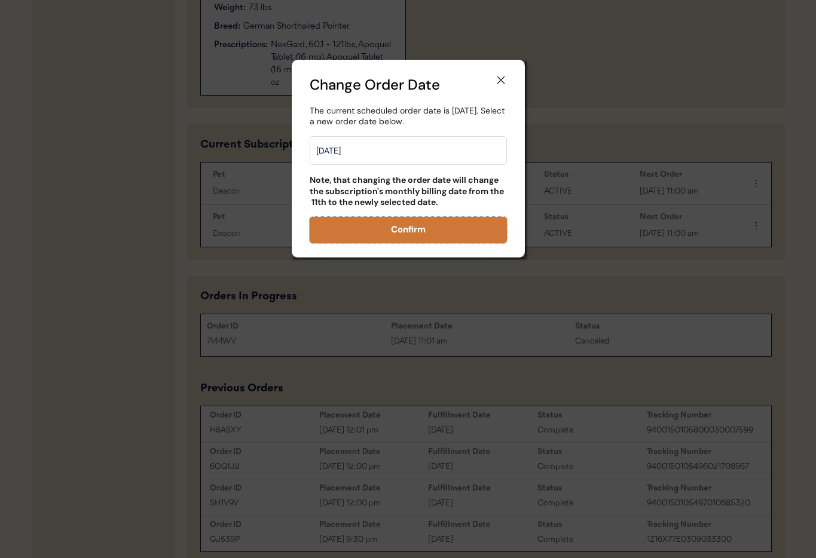
drag, startPoint x: 435, startPoint y: 231, endPoint x: 445, endPoint y: 237, distance: 12.0
click at [435, 231] on button "Confirm" at bounding box center [408, 230] width 197 height 26
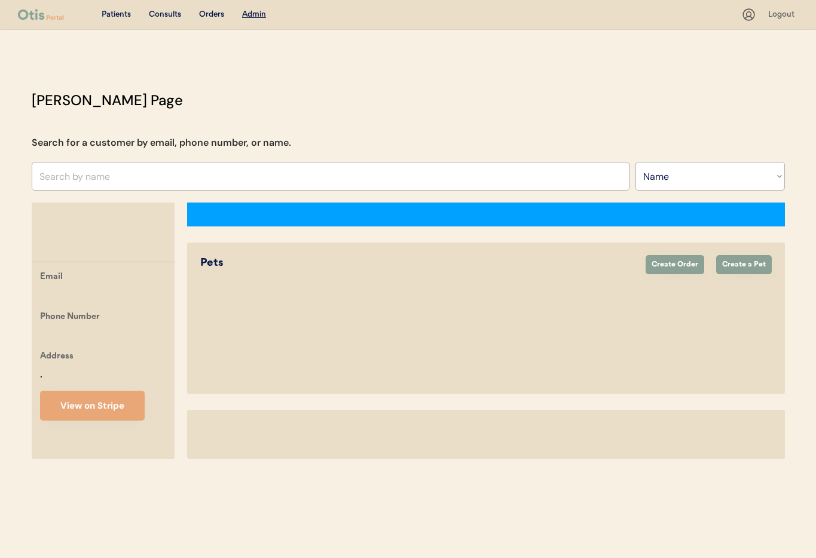
select select ""Name""
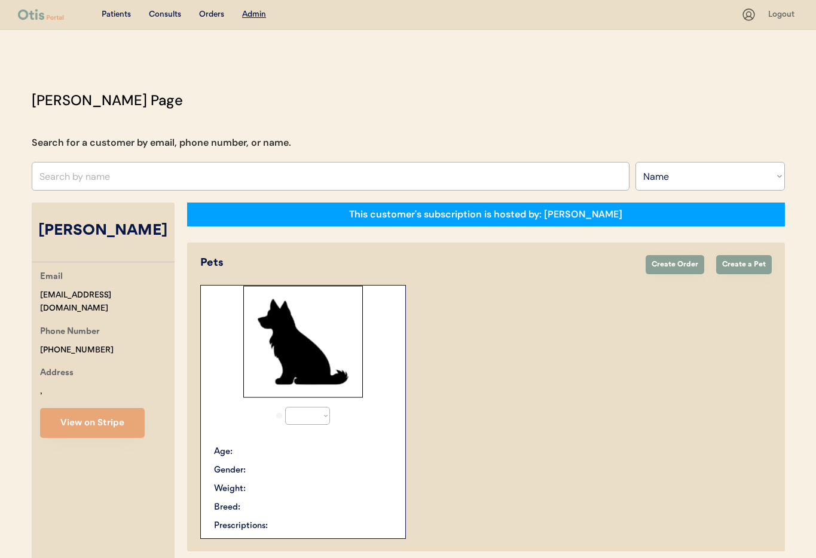
select select "true"
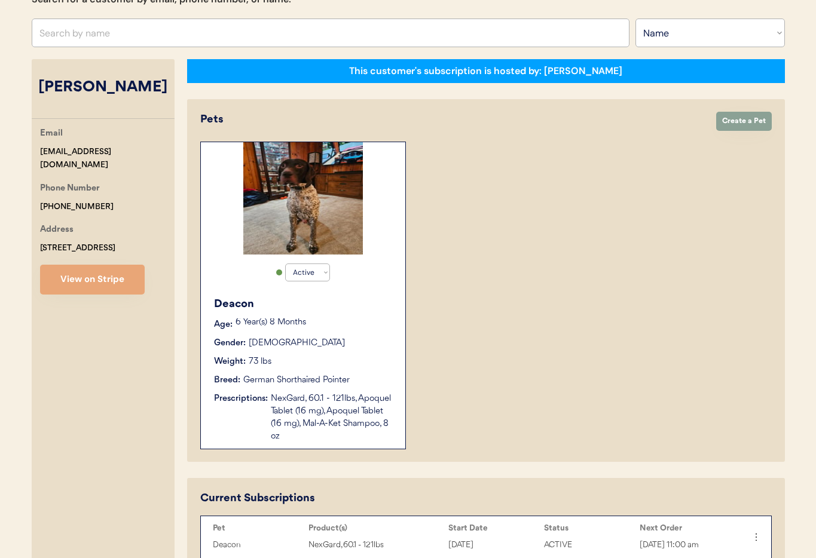
scroll to position [106, 0]
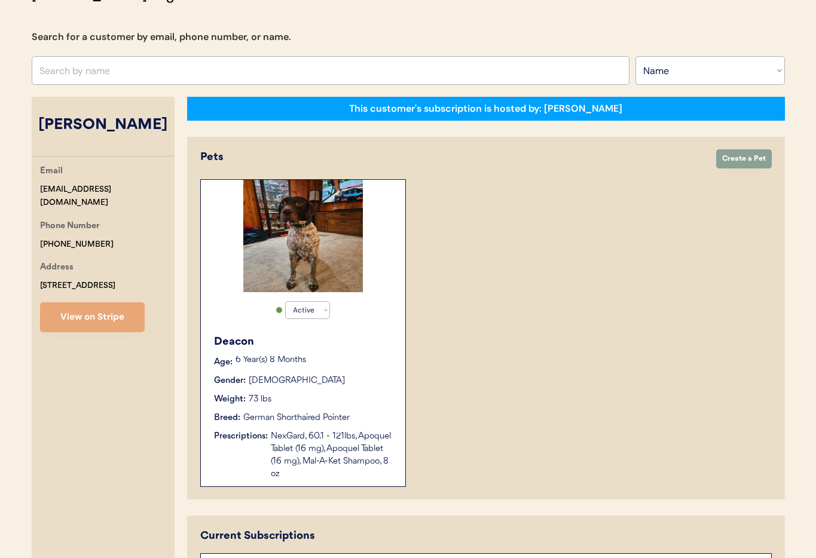
click at [369, 309] on div "Active Active Inactive Deacon Age: 6 Year(s) 8 Months Gender: Male Weight: 73 l…" at bounding box center [303, 333] width 206 height 308
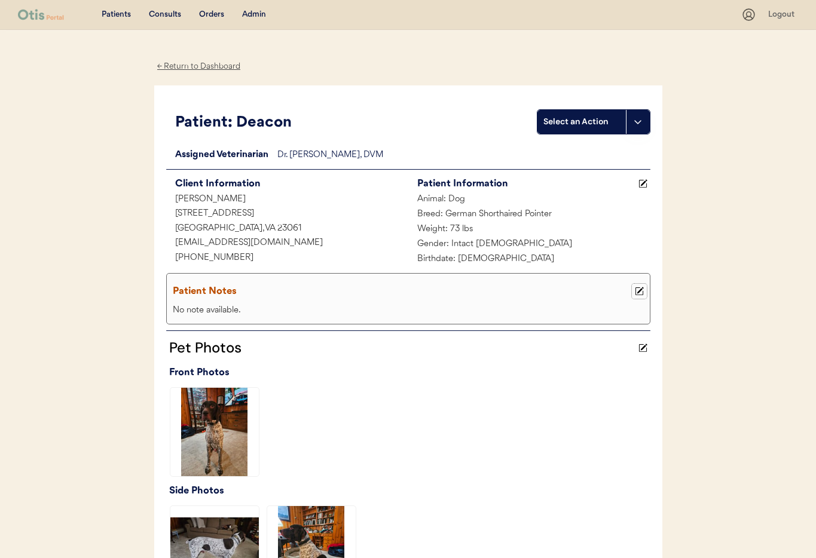
drag, startPoint x: 642, startPoint y: 292, endPoint x: 526, endPoint y: 294, distance: 115.4
click at [641, 292] on icon at bounding box center [639, 291] width 9 height 9
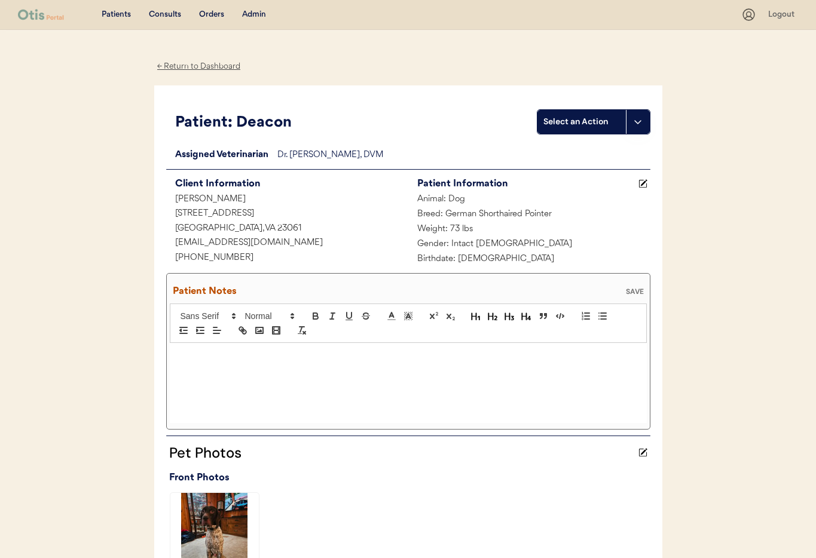
click at [274, 364] on div at bounding box center [408, 383] width 477 height 80
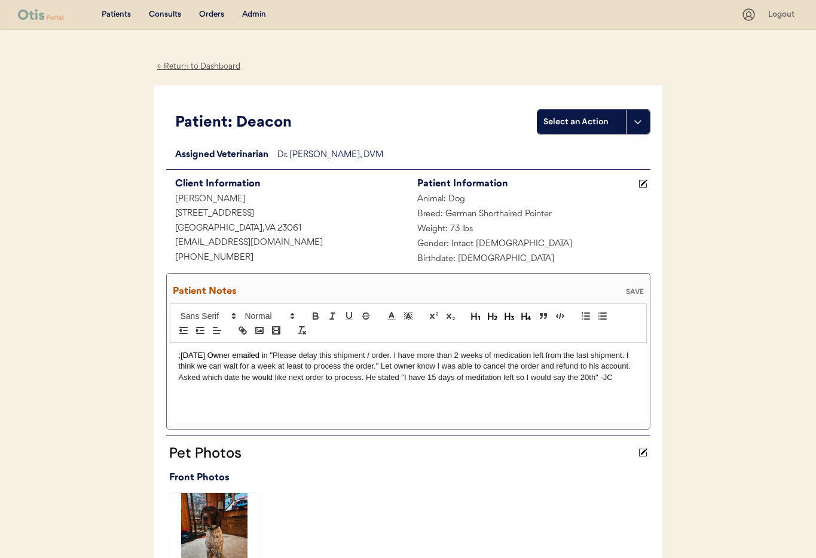
click at [633, 295] on div "SAVE" at bounding box center [635, 291] width 24 height 7
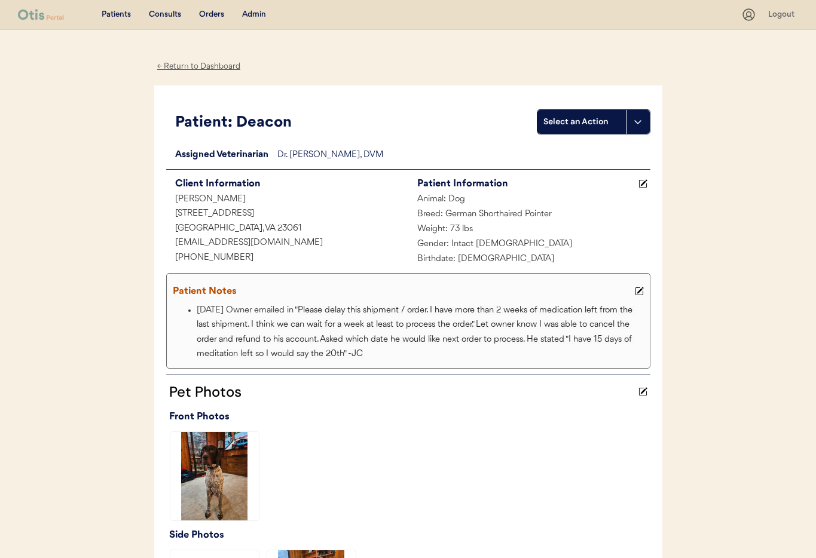
click at [181, 68] on div "← Return to Dashboard" at bounding box center [199, 67] width 90 height 14
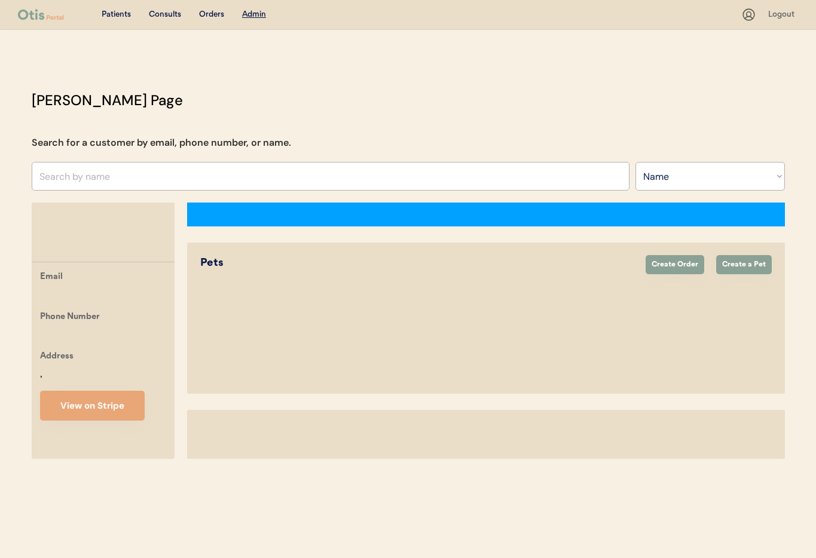
select select ""Name""
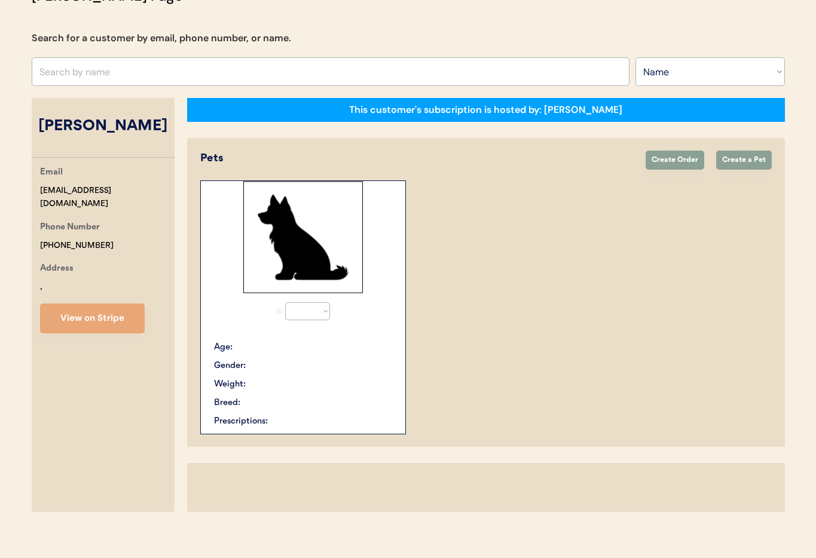
select select "true"
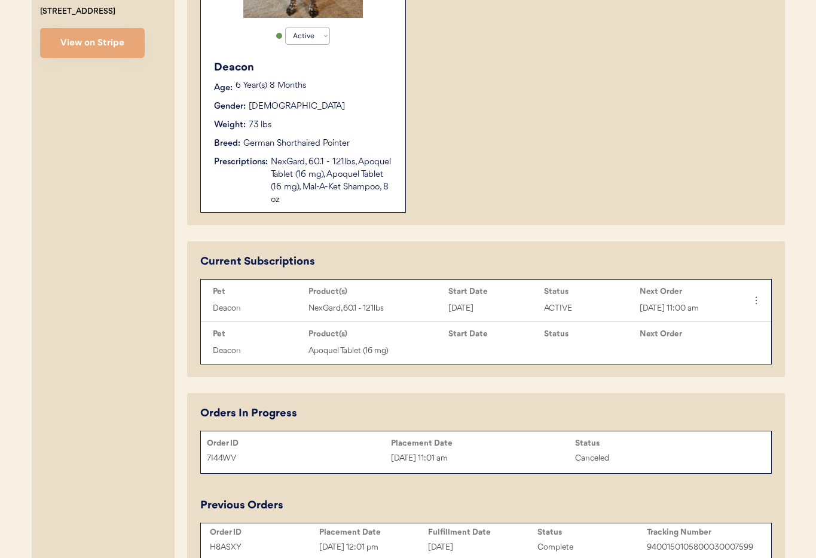
scroll to position [416, 0]
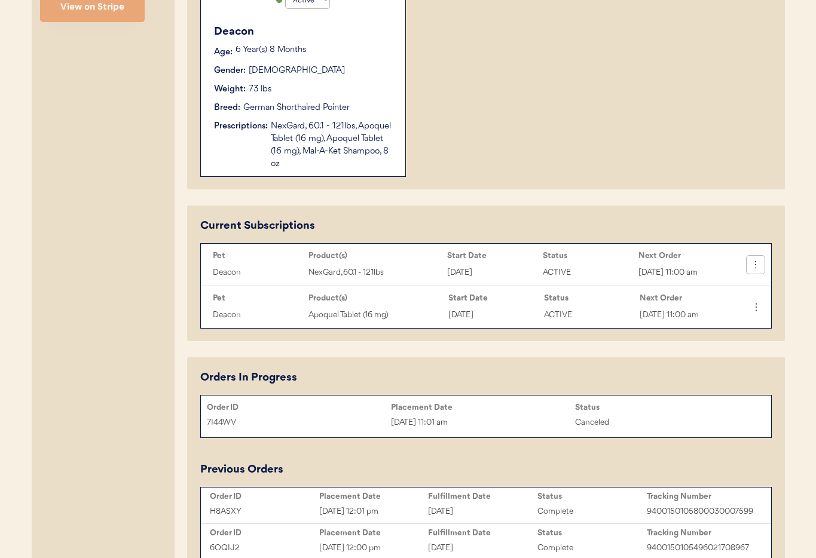
click at [754, 271] on icon at bounding box center [756, 265] width 12 height 12
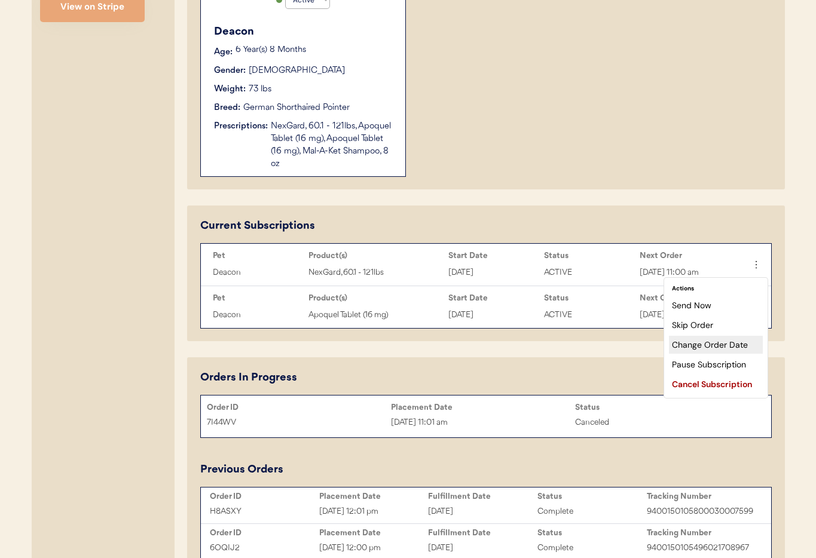
click at [696, 345] on div "Change Order Date" at bounding box center [716, 345] width 94 height 18
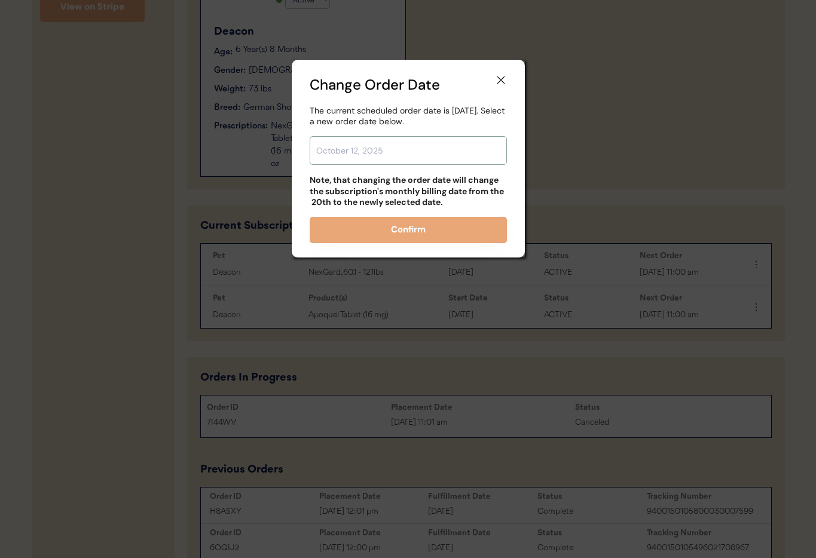
click at [346, 158] on input "text" at bounding box center [408, 150] width 197 height 29
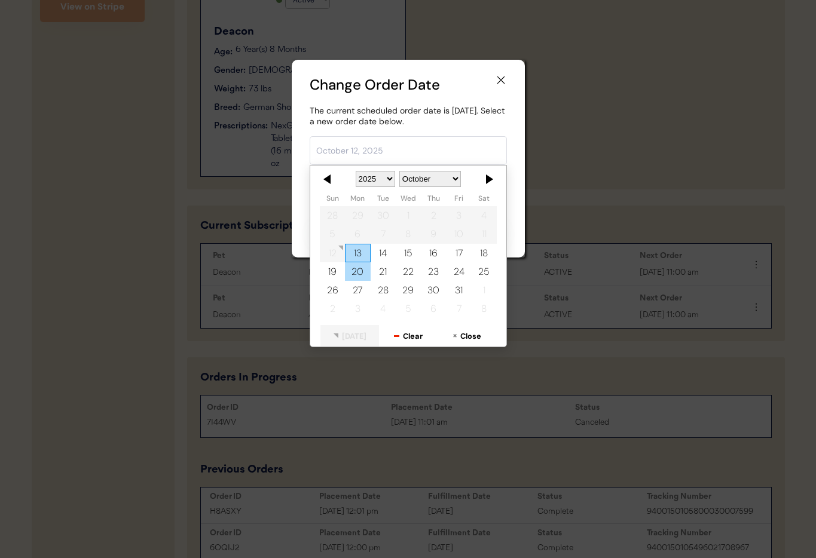
click at [367, 274] on div "20" at bounding box center [357, 271] width 25 height 19
type input "October 20, 2025"
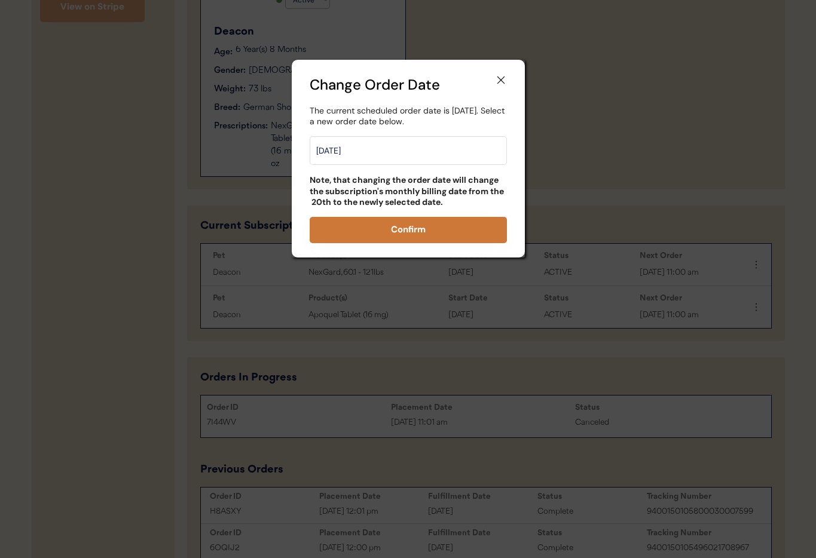
click at [394, 233] on button "Confirm" at bounding box center [408, 230] width 197 height 26
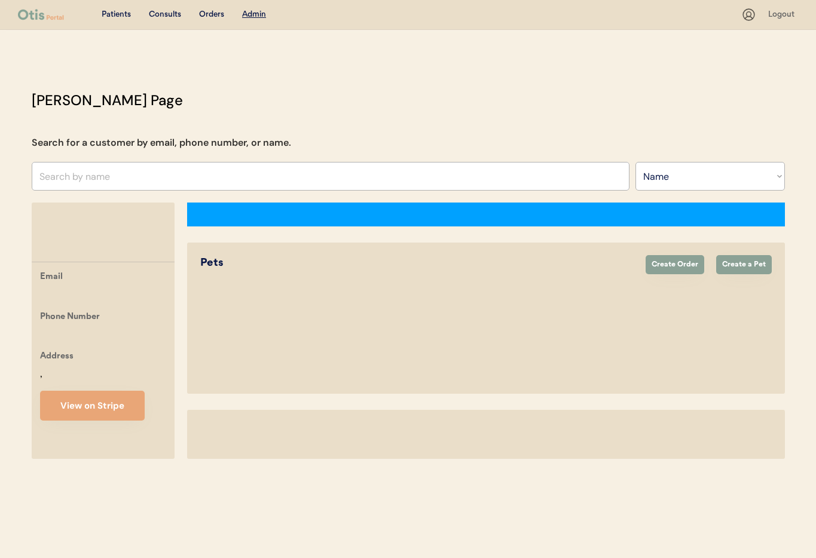
select select ""Name""
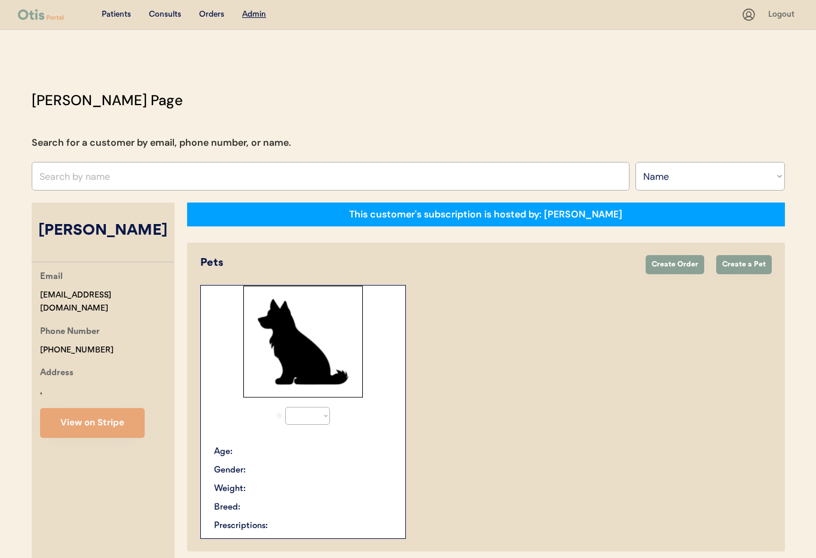
select select "true"
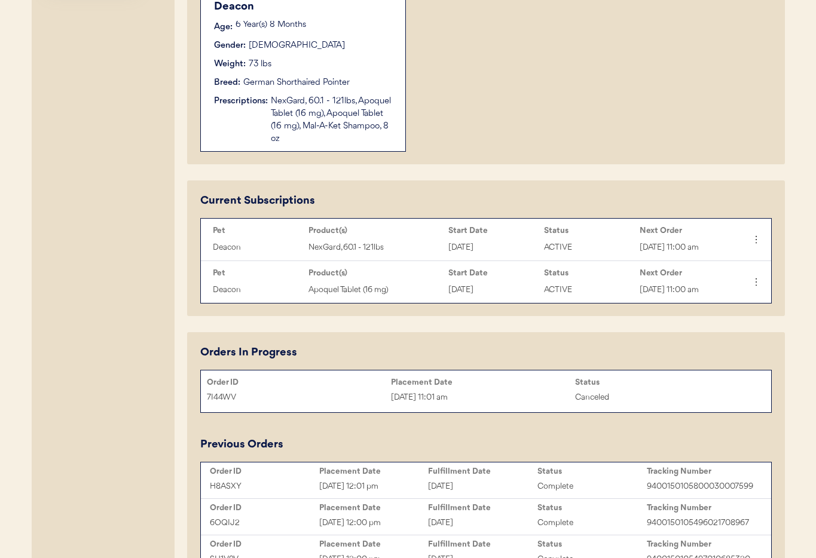
scroll to position [403, 0]
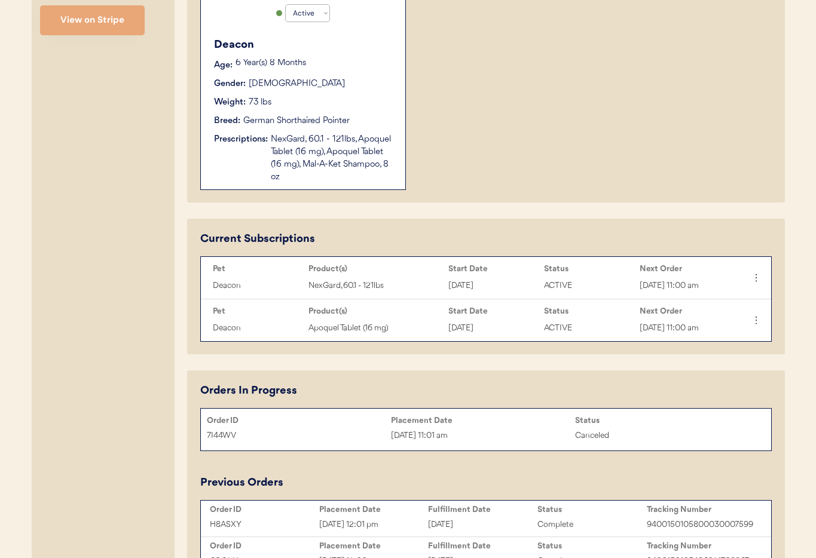
click at [759, 326] on icon at bounding box center [756, 321] width 12 height 12
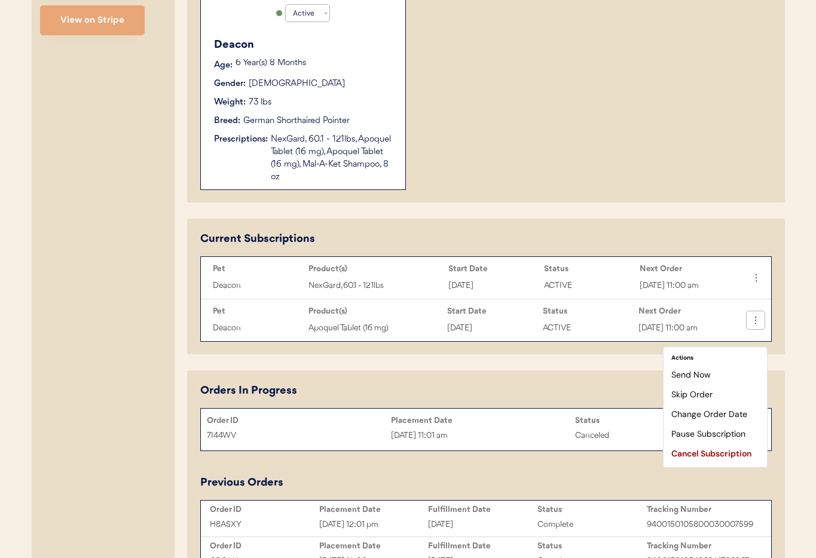
click at [756, 326] on icon at bounding box center [756, 321] width 12 height 12
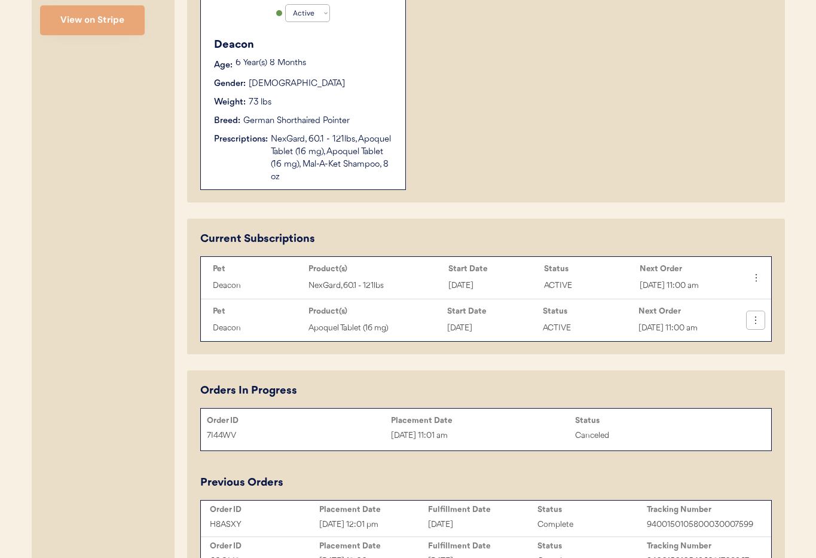
click at [756, 326] on icon at bounding box center [756, 321] width 12 height 12
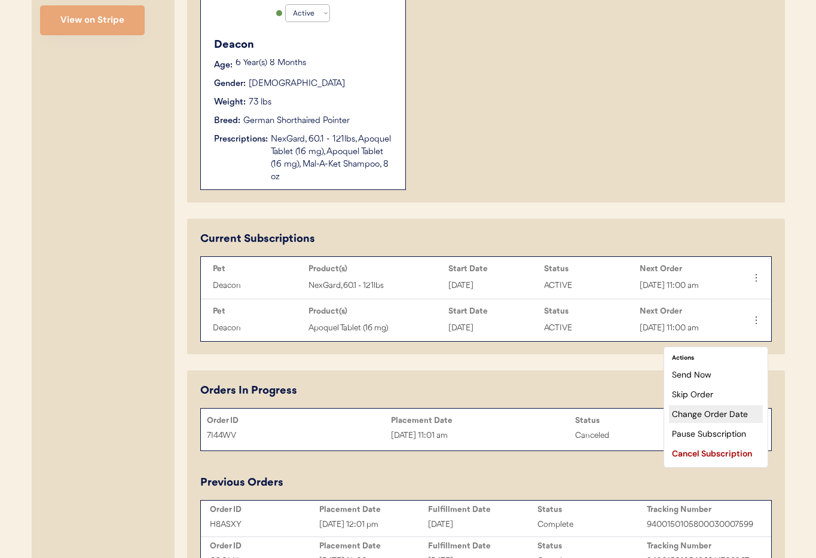
click at [707, 413] on div "Change Order Date" at bounding box center [716, 414] width 94 height 18
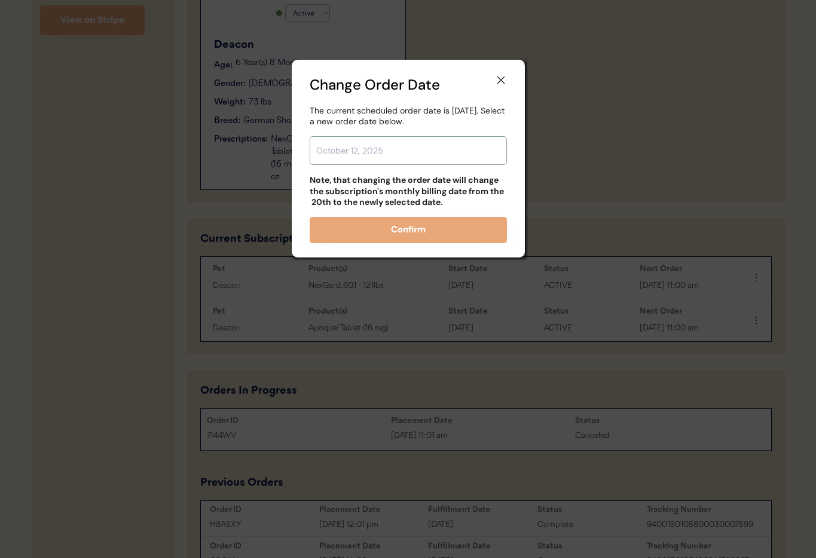
click at [343, 153] on input "text" at bounding box center [408, 150] width 197 height 29
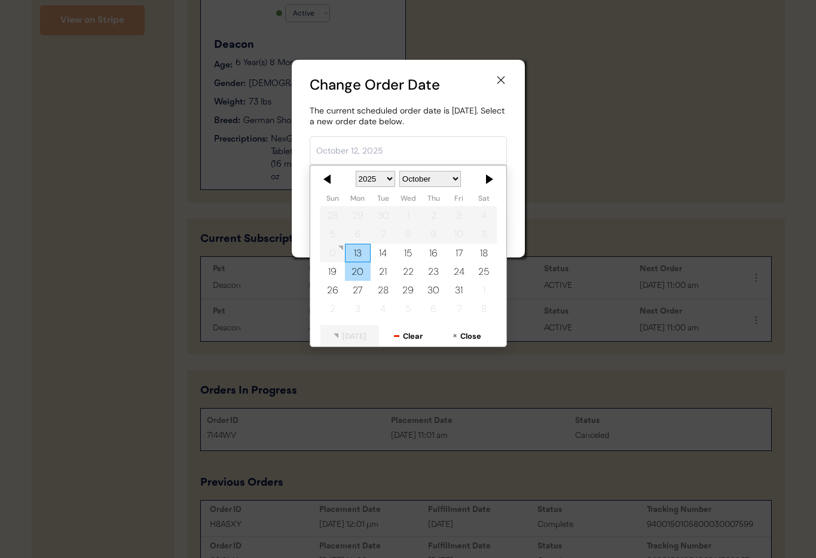
click at [357, 268] on div "20" at bounding box center [357, 271] width 25 height 19
type input "[DATE]"
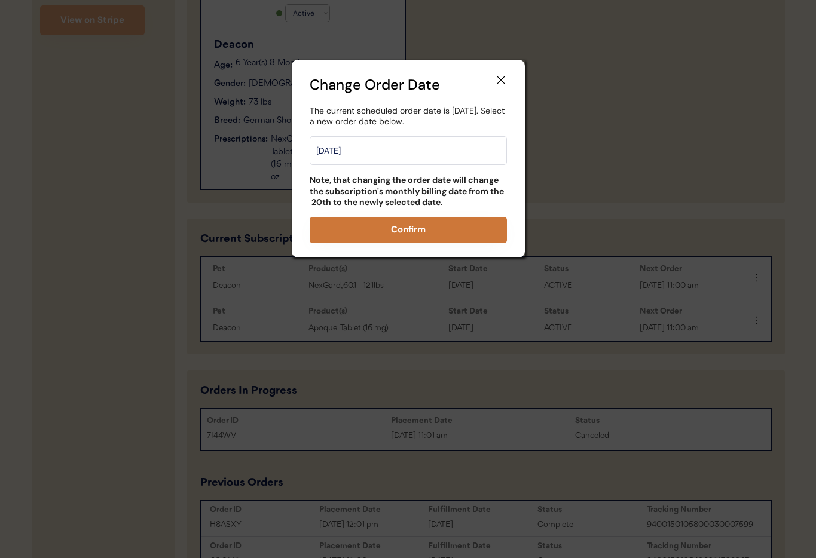
click at [420, 228] on button "Confirm" at bounding box center [408, 230] width 197 height 26
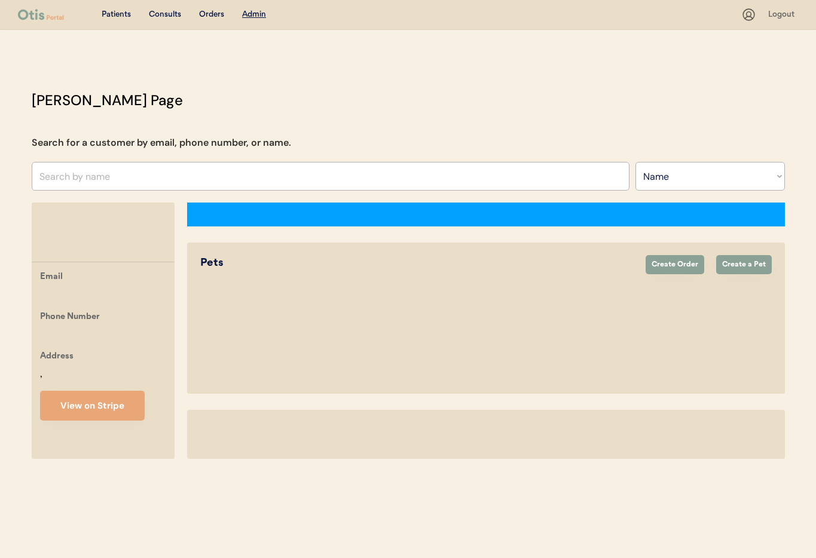
select select ""Name""
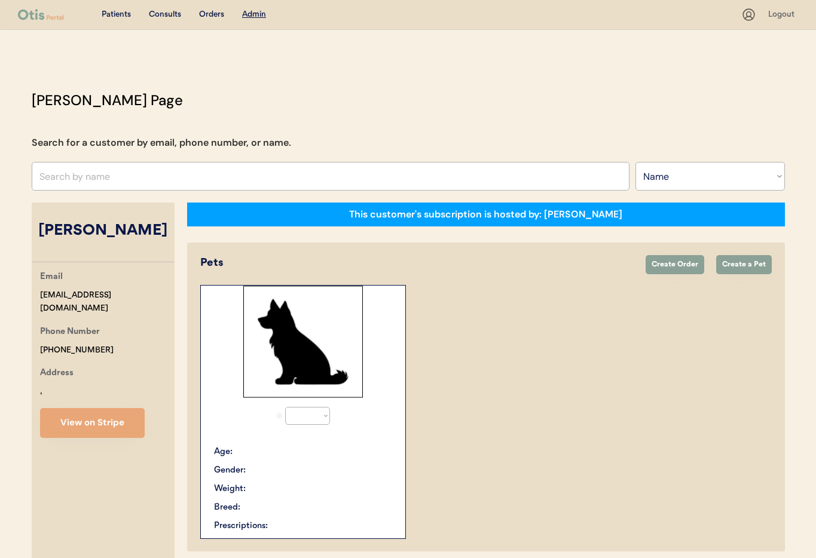
select select "true"
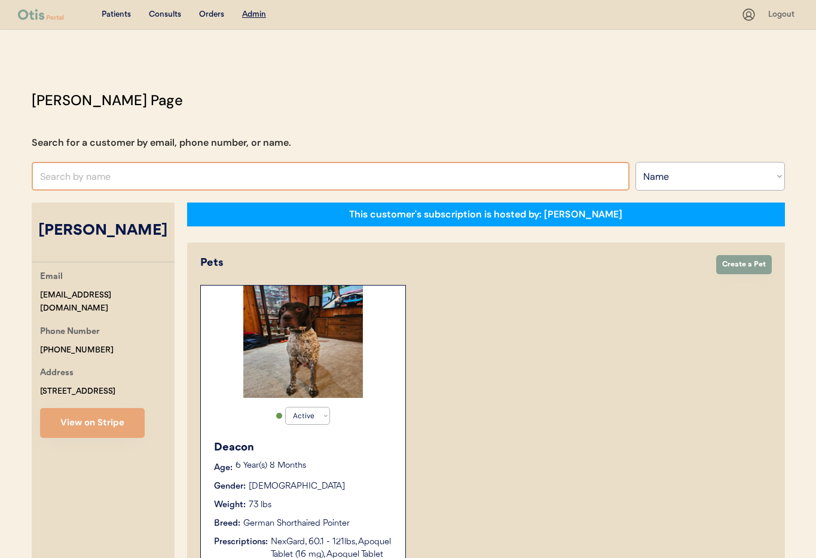
drag, startPoint x: 158, startPoint y: 190, endPoint x: 138, endPoint y: 184, distance: 20.6
click at [150, 188] on input "text" at bounding box center [331, 176] width 598 height 29
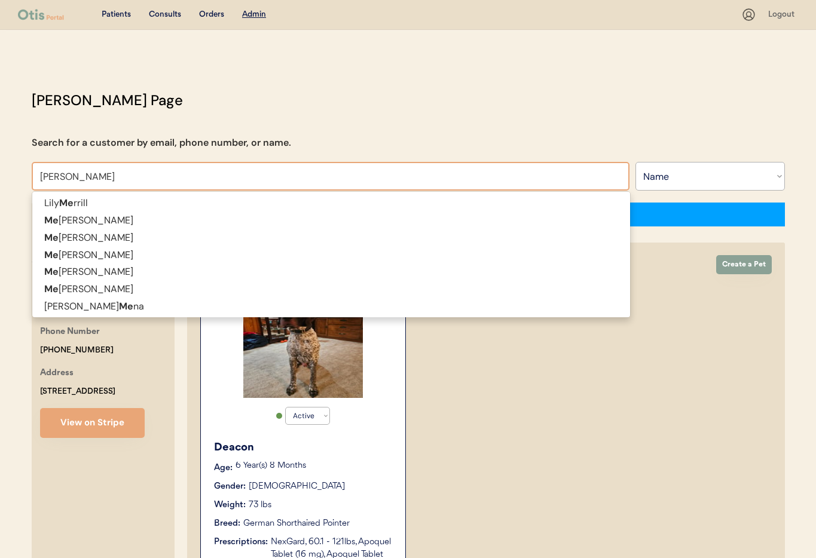
type input "Meli"
type input "Melissa McCarty"
type input "Melinda"
type input "Melinda Richardson"
type input "Melinda S"
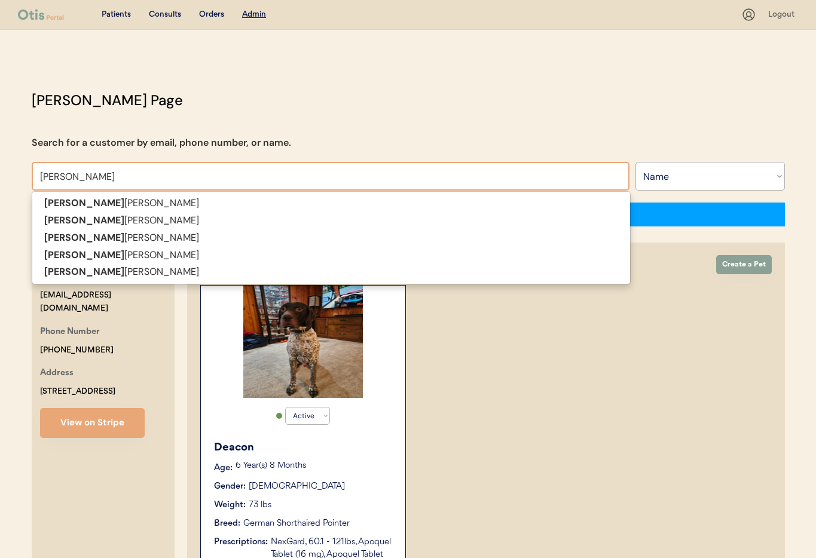
type input "[PERSON_NAME]"
type input "Melinda St"
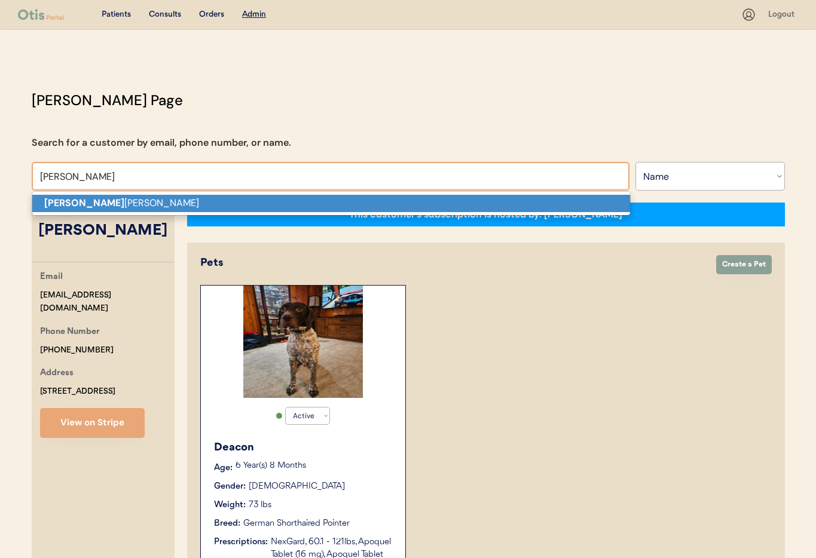
click at [97, 205] on p "Melinda St John" at bounding box center [331, 203] width 598 height 17
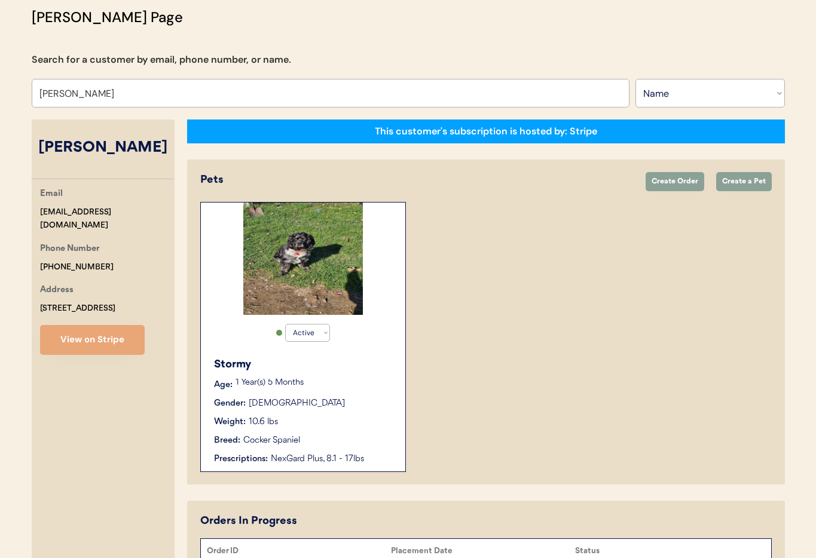
scroll to position [90, 0]
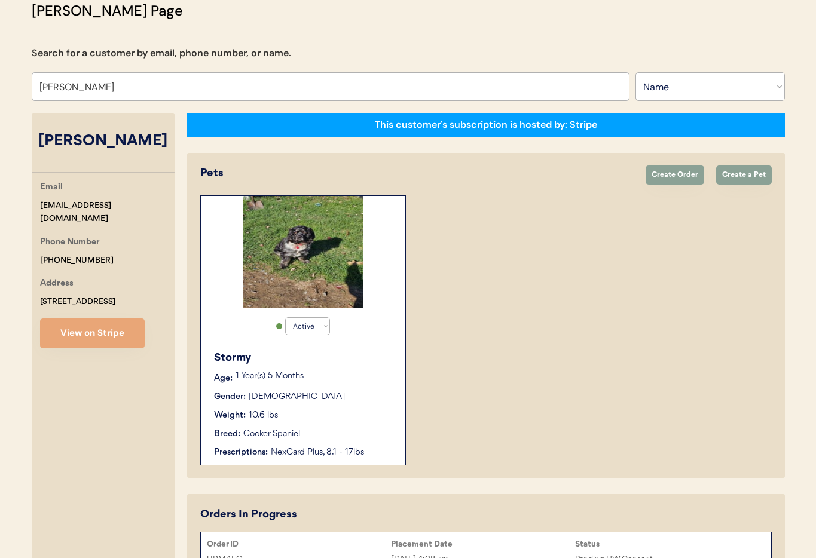
type input "[PERSON_NAME]"
click at [376, 354] on div "Stormy" at bounding box center [303, 358] width 179 height 16
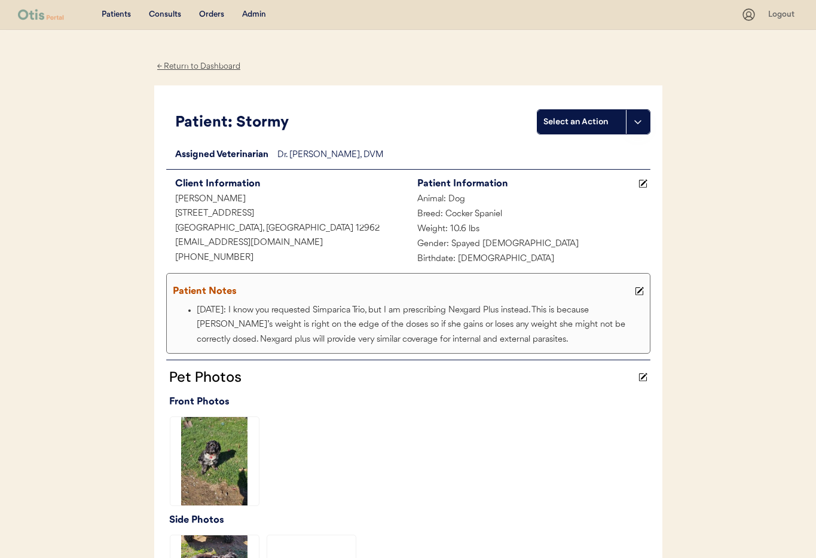
click at [645, 183] on icon at bounding box center [643, 183] width 9 height 9
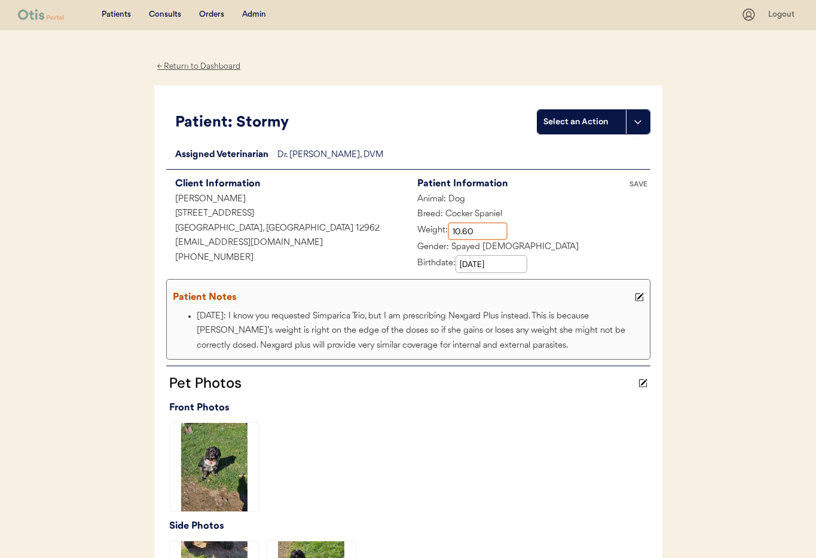
drag, startPoint x: 486, startPoint y: 232, endPoint x: 436, endPoint y: 230, distance: 49.1
click at [436, 230] on div "Weight:" at bounding box center [457, 231] width 99 height 18
type input "32.00"
click at [637, 183] on div "SAVE" at bounding box center [639, 184] width 24 height 7
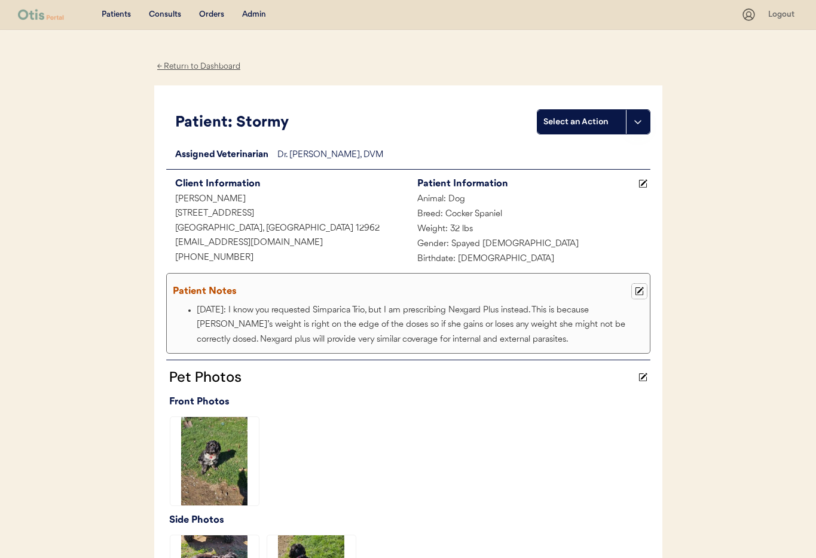
click at [635, 294] on use at bounding box center [639, 292] width 8 height 8
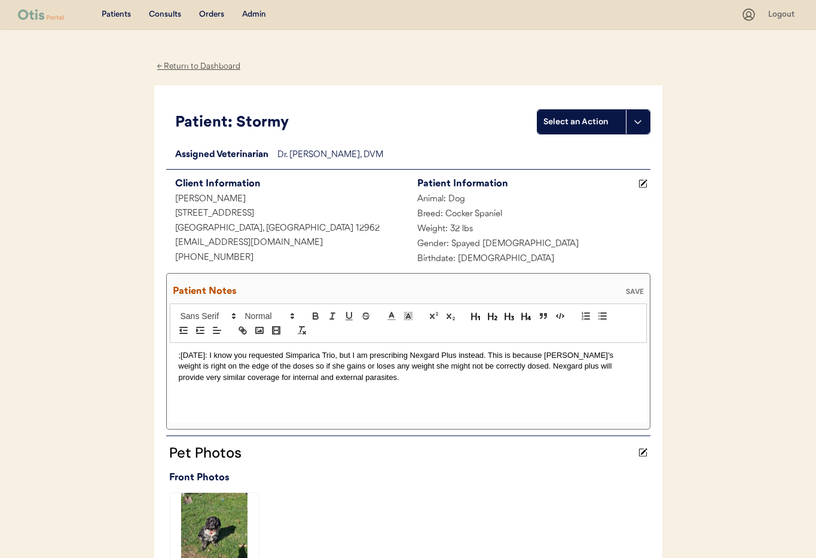
click at [177, 353] on div ";[DATE]: I know you requested Simparica Trio, but I am prescribing Nexgard Plus…" at bounding box center [408, 383] width 477 height 80
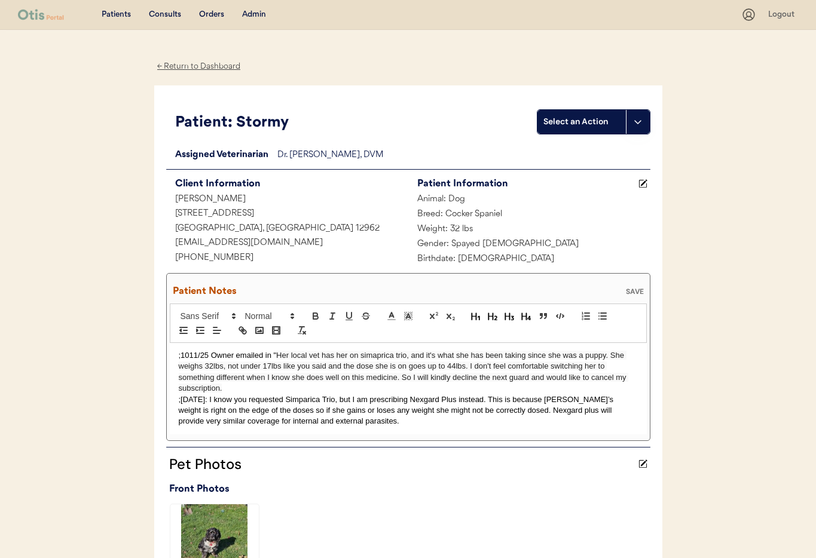
drag, startPoint x: 231, startPoint y: 389, endPoint x: 243, endPoint y: 392, distance: 12.3
click at [232, 388] on p ";1011/25 Owner emailed in " Her local vet has her on simaprica trio, and it's w…" at bounding box center [408, 372] width 459 height 44
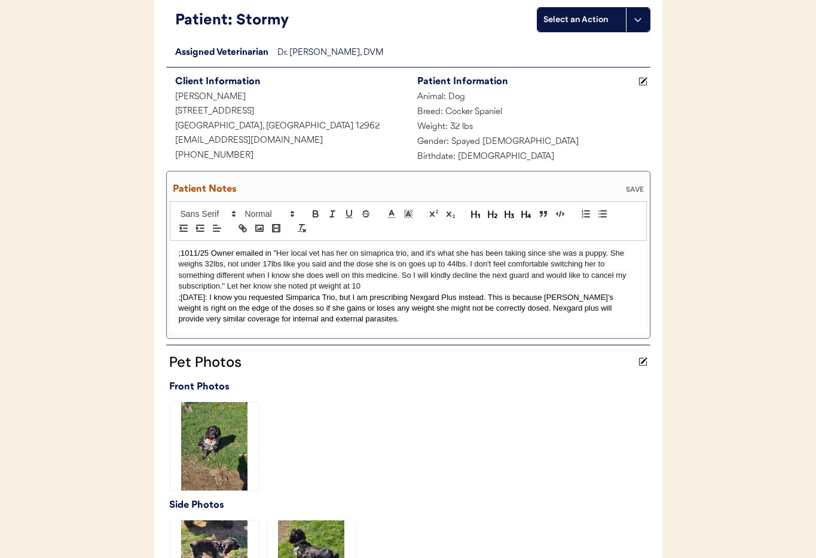
scroll to position [94, 0]
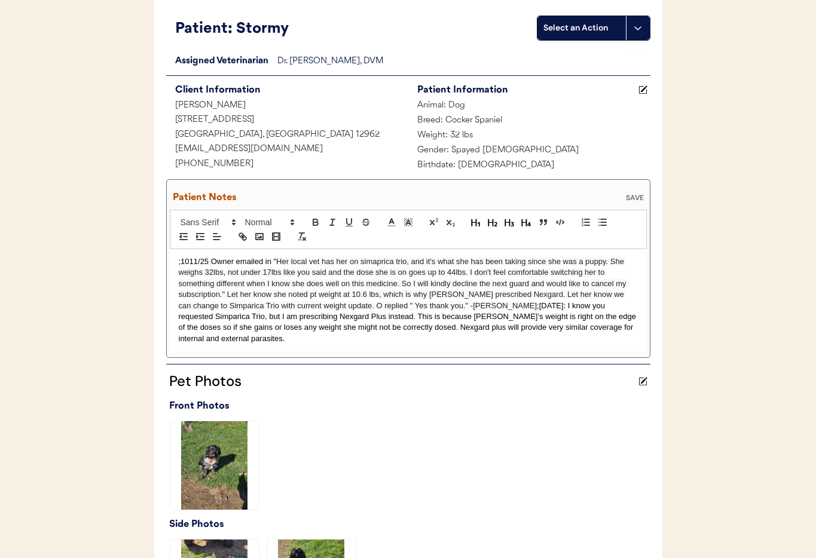
click at [631, 196] on div "SAVE" at bounding box center [635, 197] width 24 height 7
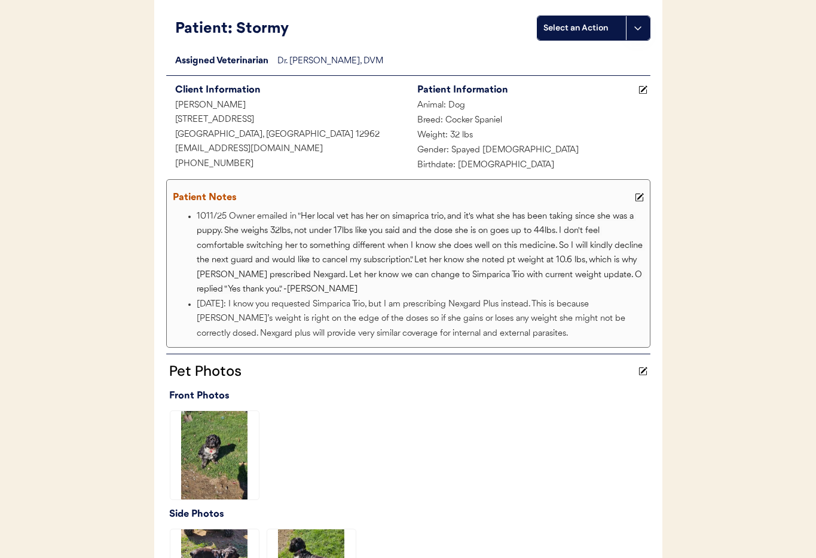
scroll to position [0, 0]
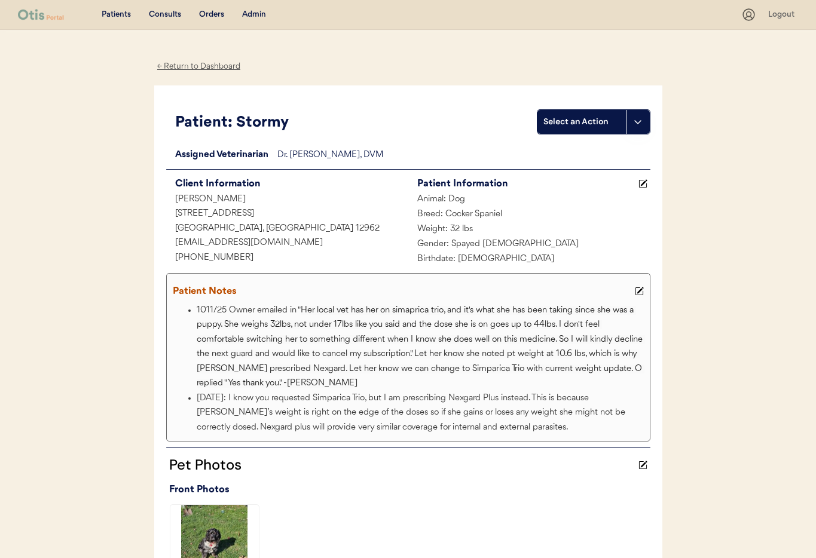
click at [290, 95] on div "Patient: Stormy Select an Action Loading... Assigned Veterinarian Dr. [PERSON_N…" at bounding box center [408, 406] width 508 height 640
click at [187, 66] on div "← Return to Dashboard" at bounding box center [199, 67] width 90 height 14
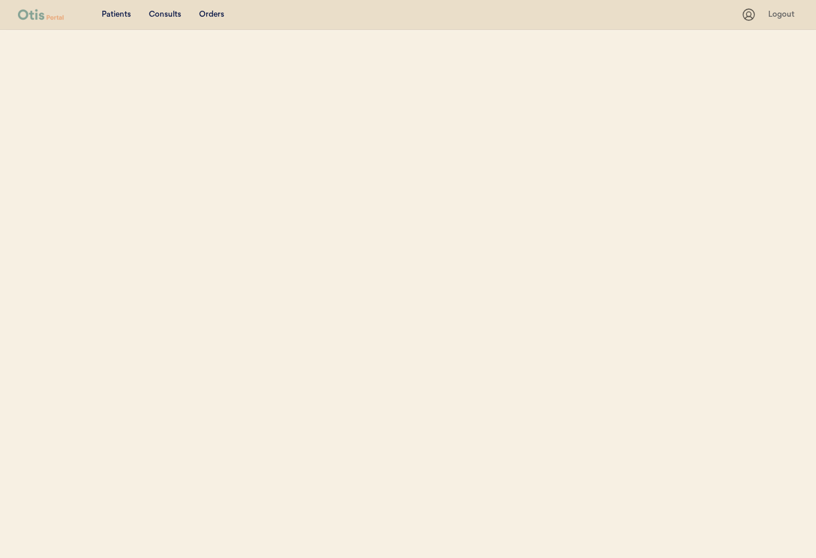
select select ""Name""
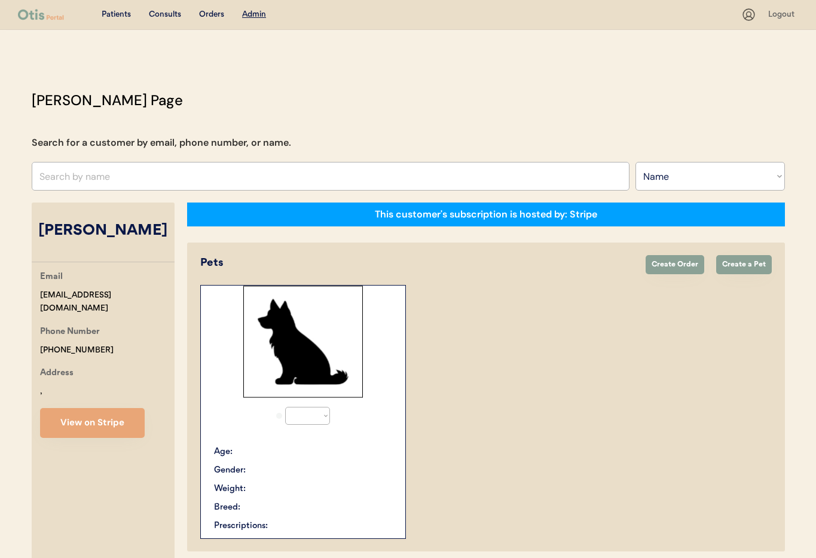
select select "true"
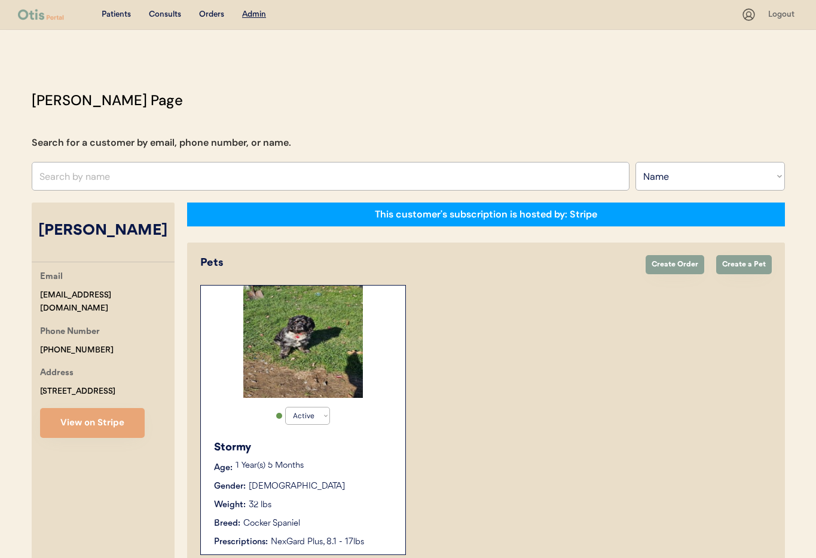
click at [316, 484] on div "Gender: [DEMOGRAPHIC_DATA]" at bounding box center [303, 487] width 179 height 13
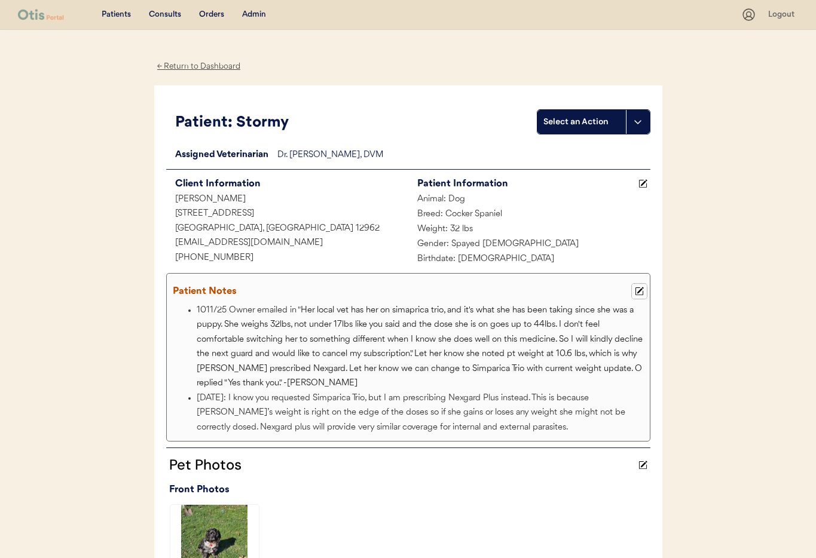
click at [642, 290] on icon at bounding box center [639, 291] width 9 height 9
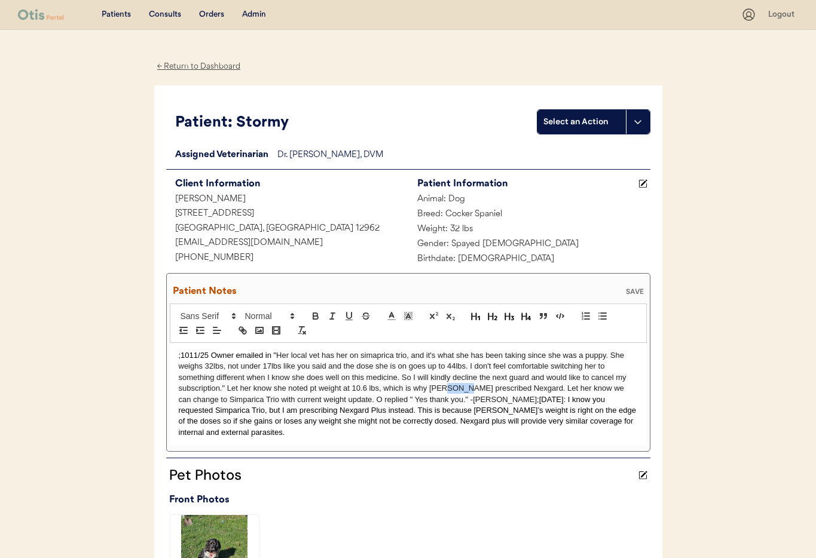
drag, startPoint x: 441, startPoint y: 386, endPoint x: 459, endPoint y: 385, distance: 17.4
click at [459, 385] on span "Her local vet has her on simaprica trio, and it's what she has been taking sinc…" at bounding box center [404, 377] width 450 height 53
click at [632, 291] on div "SAVE" at bounding box center [635, 291] width 24 height 7
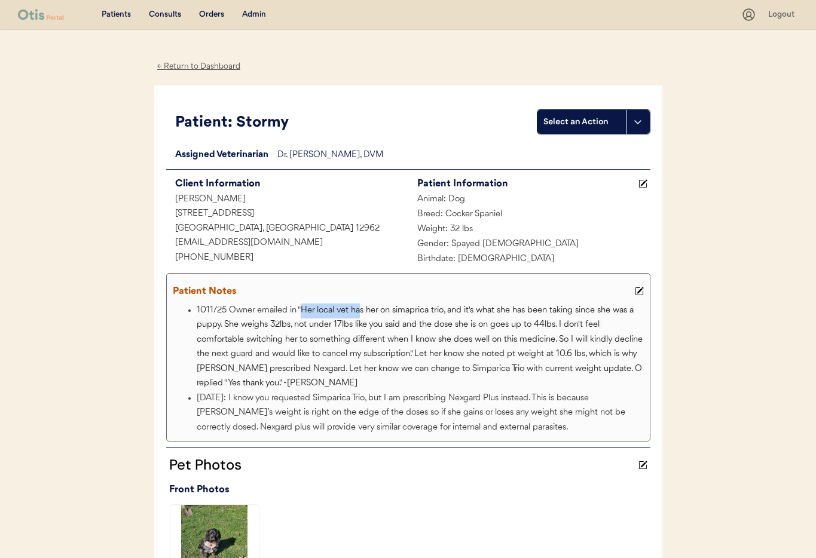
drag, startPoint x: 301, startPoint y: 310, endPoint x: 332, endPoint y: 312, distance: 31.1
click at [359, 315] on li "1011/25 Owner emailed in " Her local vet has her on simaprica trio, and it's wh…" at bounding box center [422, 348] width 450 height 88
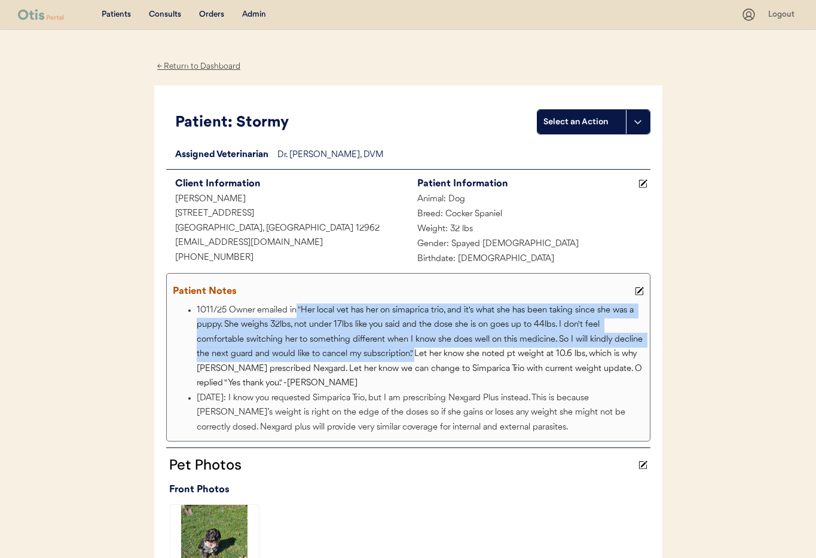
drag, startPoint x: 296, startPoint y: 309, endPoint x: 414, endPoint y: 352, distance: 125.6
click at [414, 352] on li "1011/25 Owner emailed in " Her local vet has her on simaprica trio, and it's wh…" at bounding box center [422, 348] width 450 height 88
copy li "" Her local vet has her on simaprica trio, and it's what she has been taking si…"
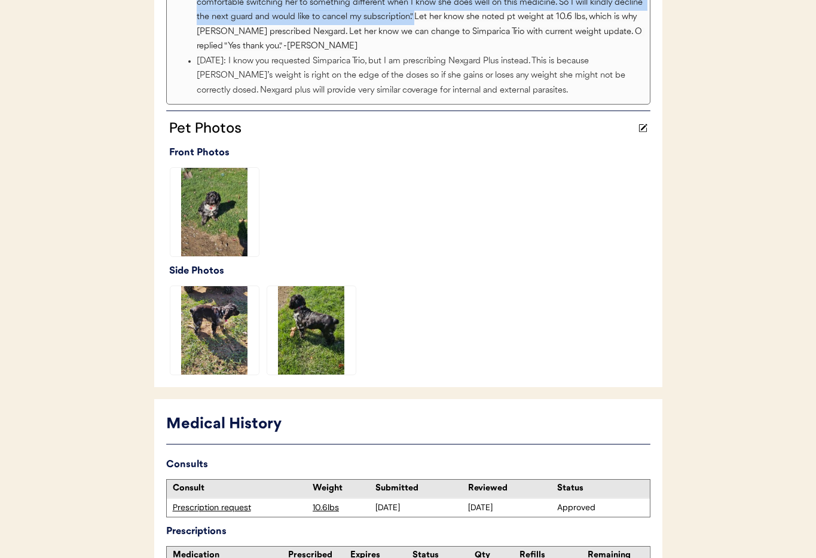
scroll to position [435, 0]
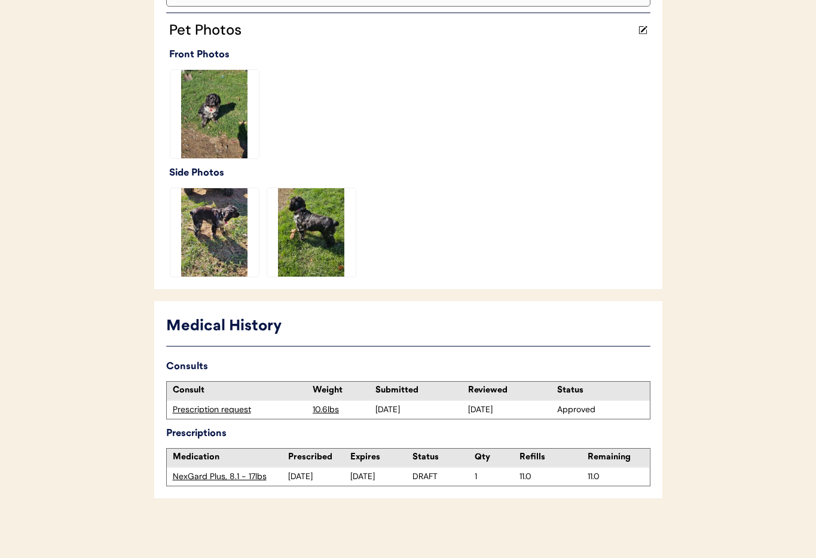
click at [193, 410] on div "Prescription request" at bounding box center [240, 410] width 135 height 12
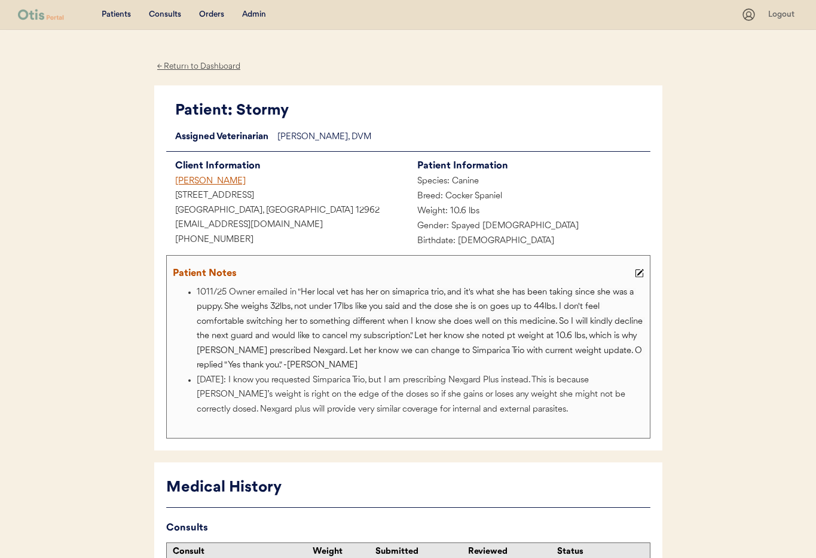
click at [474, 210] on div "Weight: 10.6 lbs" at bounding box center [529, 211] width 242 height 15
click at [194, 65] on div "← Return to Dashboard" at bounding box center [199, 67] width 90 height 14
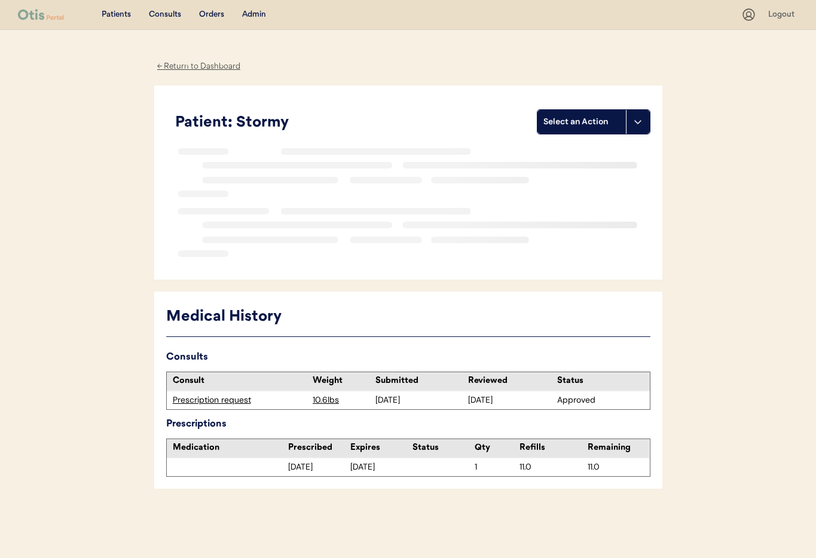
drag, startPoint x: 263, startPoint y: 11, endPoint x: 262, endPoint y: 35, distance: 23.4
click at [263, 11] on div "Admin" at bounding box center [254, 15] width 24 height 12
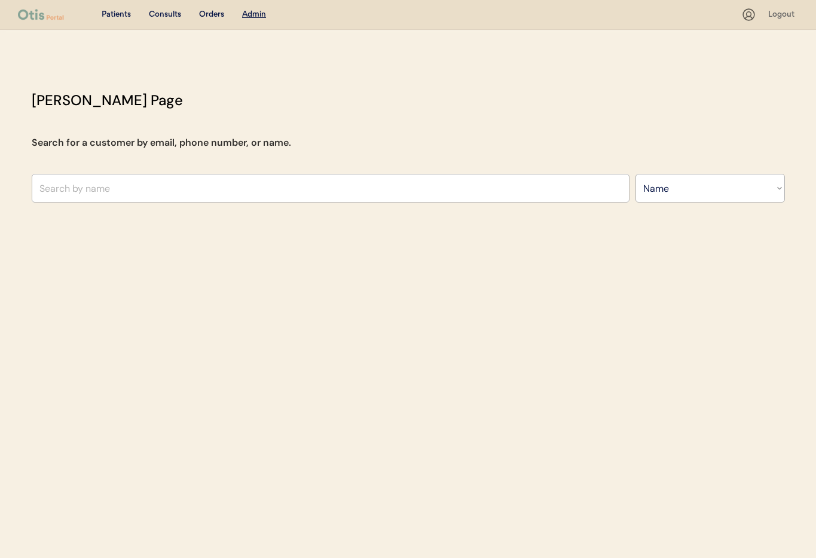
select select ""Name""
click at [142, 187] on input "text" at bounding box center [331, 188] width 598 height 29
type input "[PERSON_NAME]"
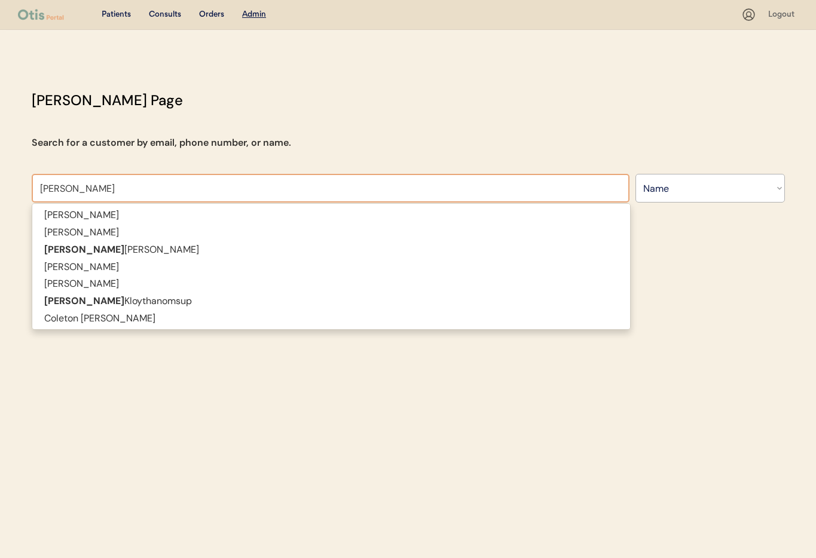
type input "[PERSON_NAME]"
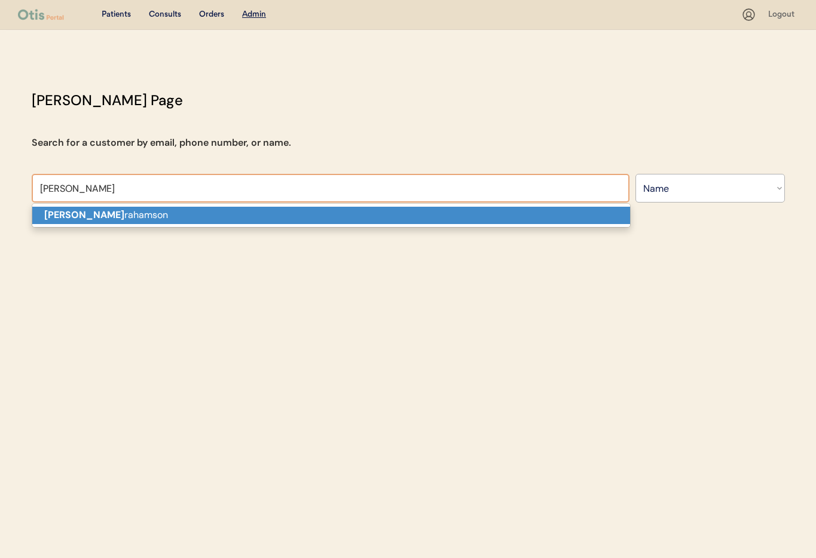
click at [175, 213] on p "[PERSON_NAME]" at bounding box center [331, 215] width 598 height 17
type input "[PERSON_NAME]"
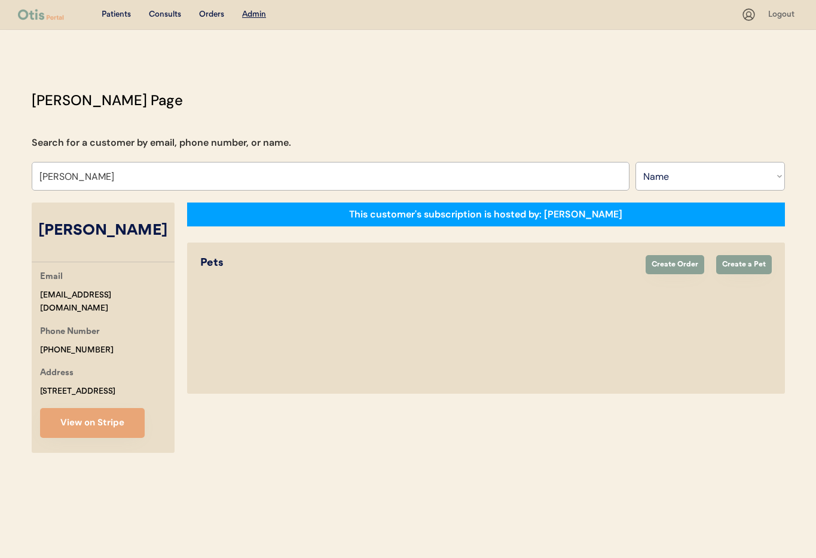
select select "true"
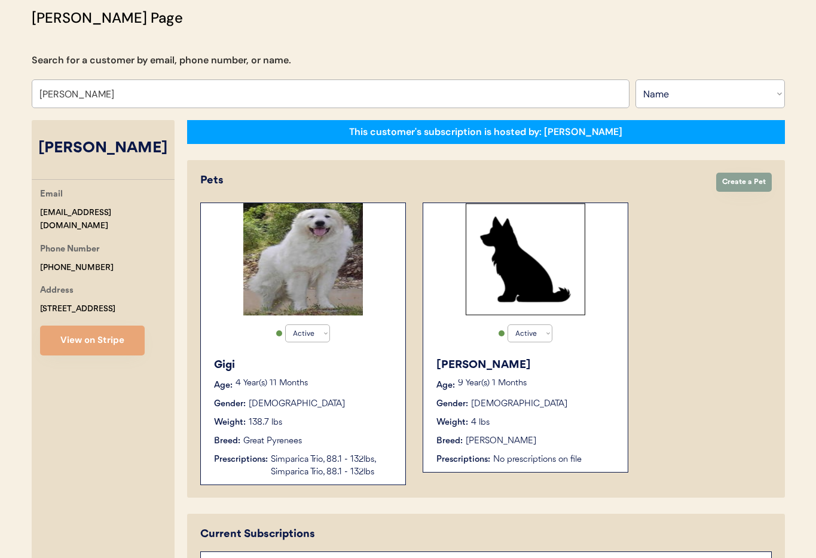
scroll to position [147, 0]
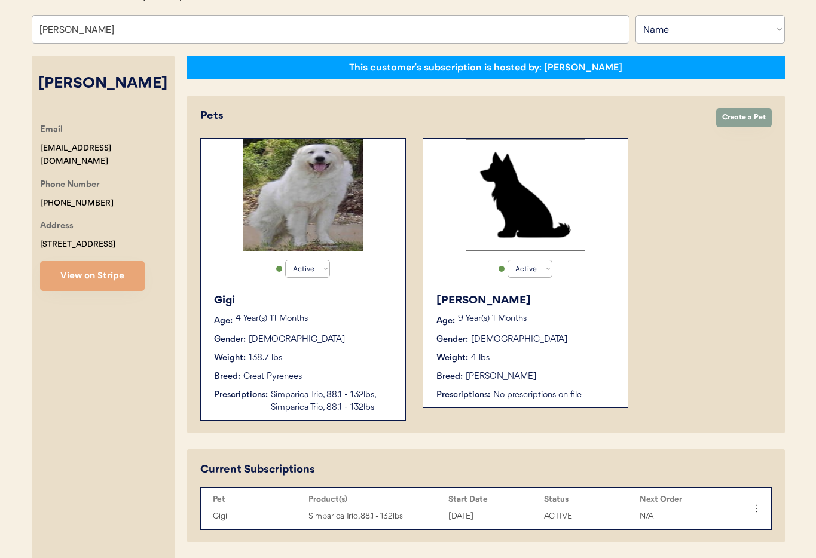
type input "[PERSON_NAME]"
click at [362, 361] on div "Weight: 138.7 lbs" at bounding box center [303, 358] width 179 height 13
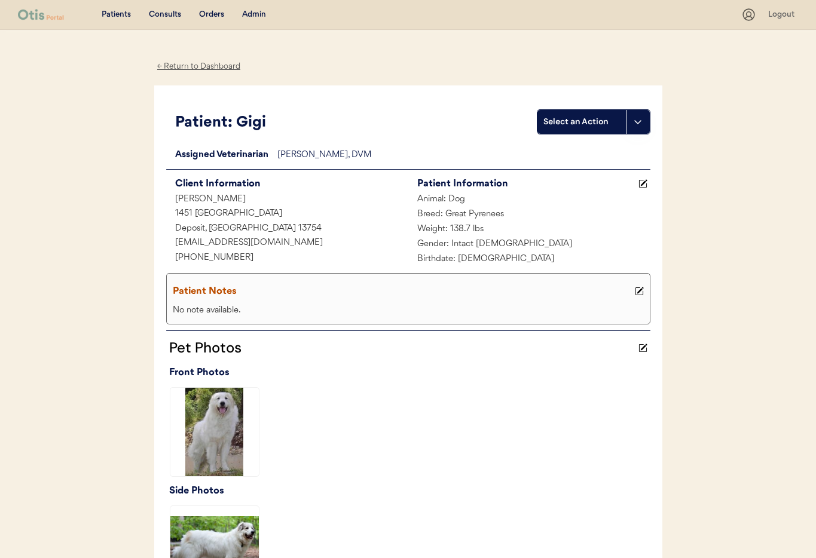
click at [183, 68] on div "← Return to Dashboard" at bounding box center [199, 67] width 90 height 14
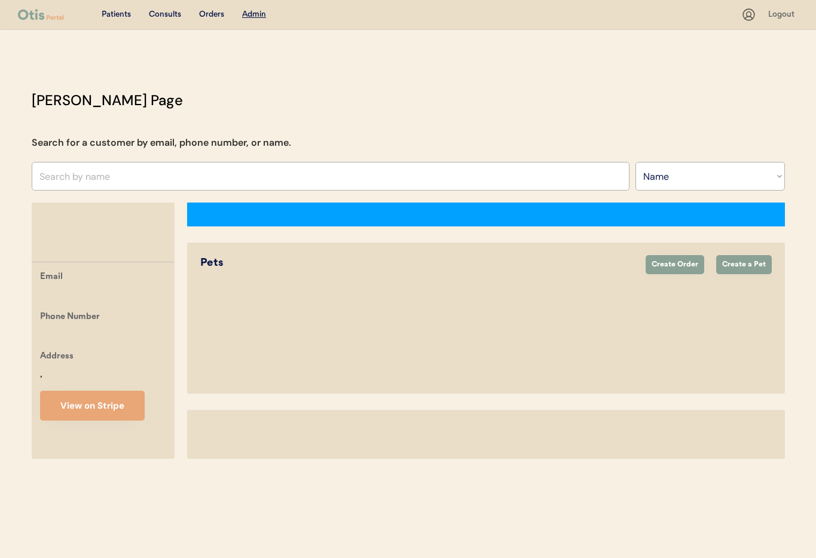
select select ""Name""
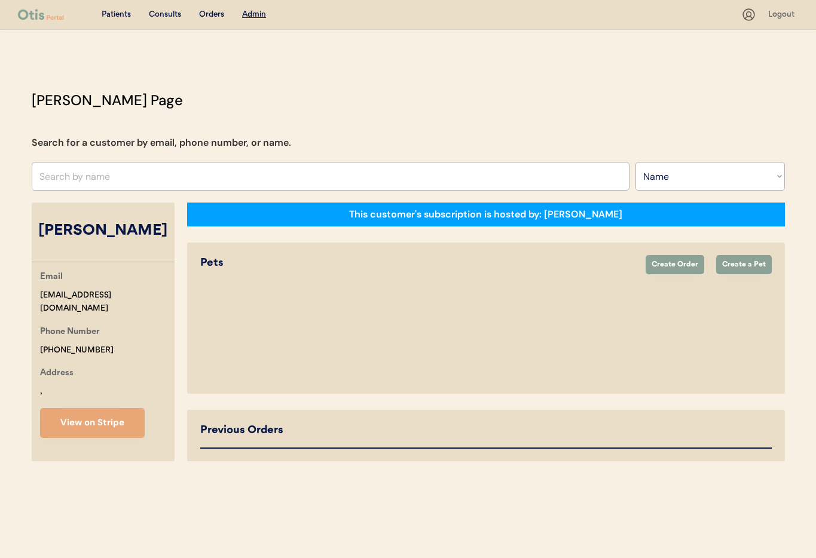
select select "true"
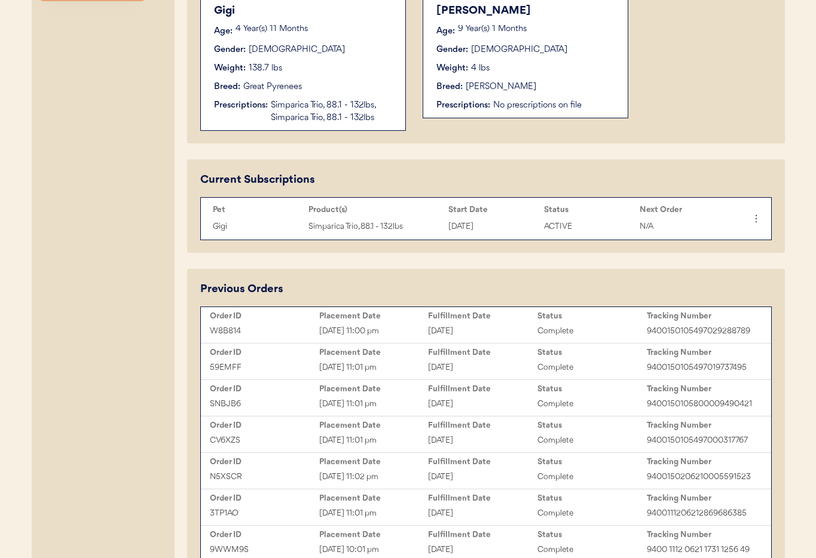
scroll to position [429, 0]
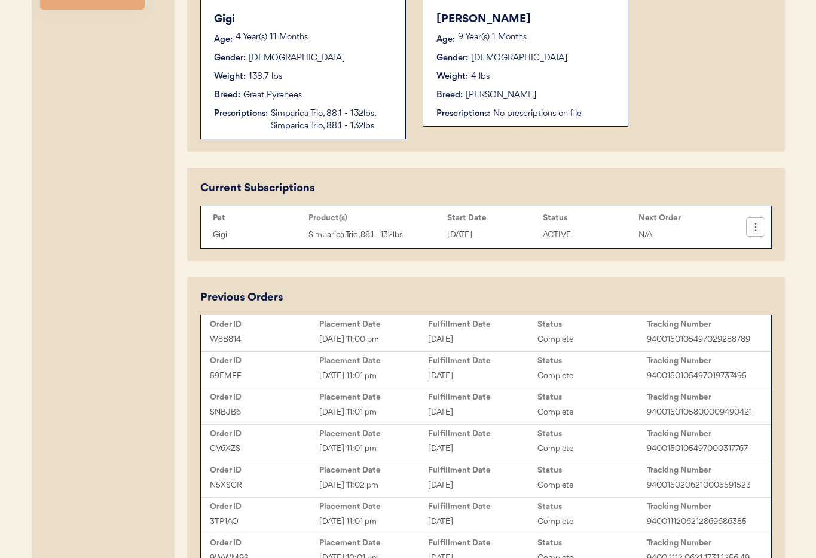
click at [758, 228] on icon at bounding box center [756, 227] width 12 height 12
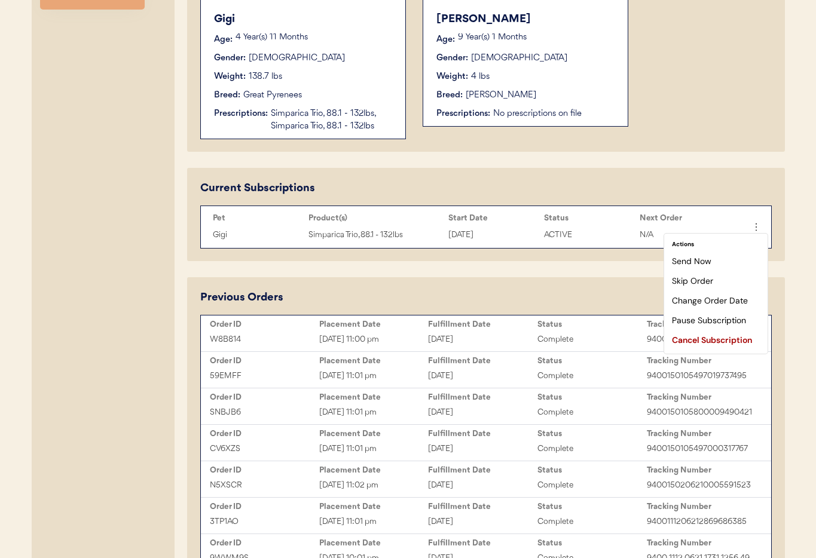
click at [477, 181] on div "Current Subscriptions Pet Product(s) Start Date Status Next Order Gigi Simparic…" at bounding box center [486, 215] width 572 height 68
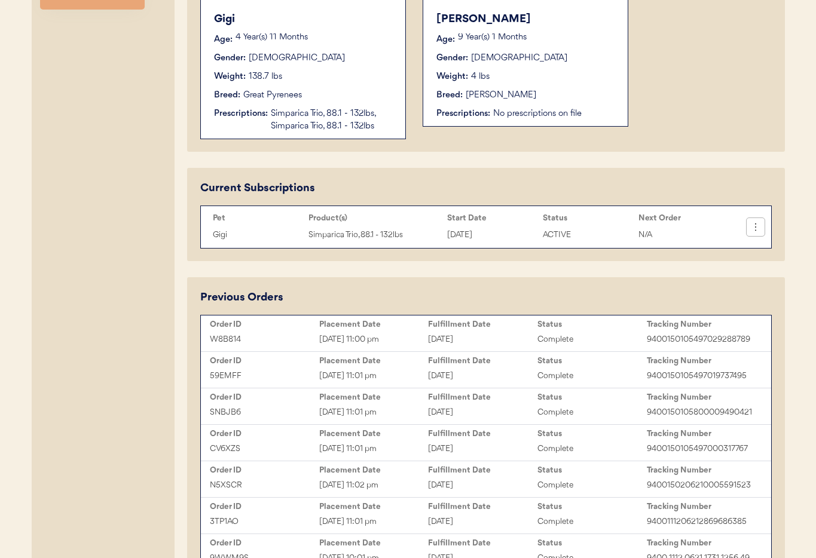
click at [761, 228] on icon at bounding box center [756, 227] width 12 height 12
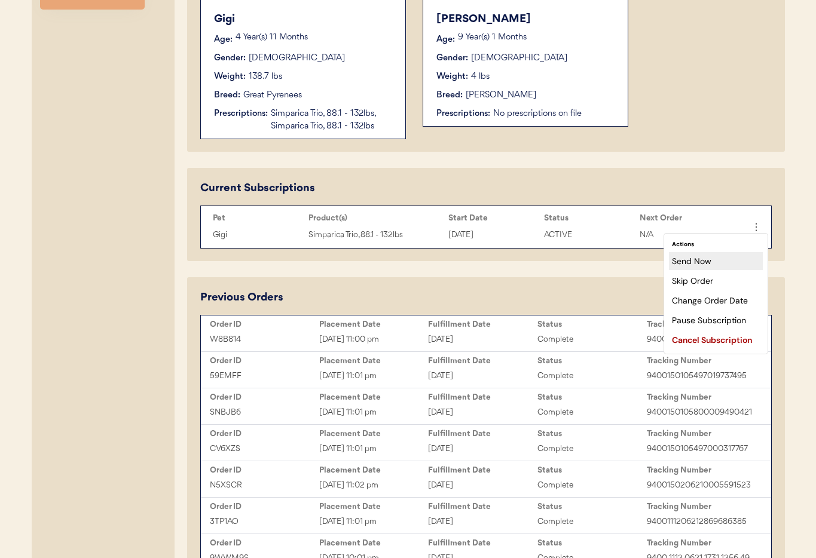
click at [728, 258] on div "Send Now" at bounding box center [716, 261] width 94 height 18
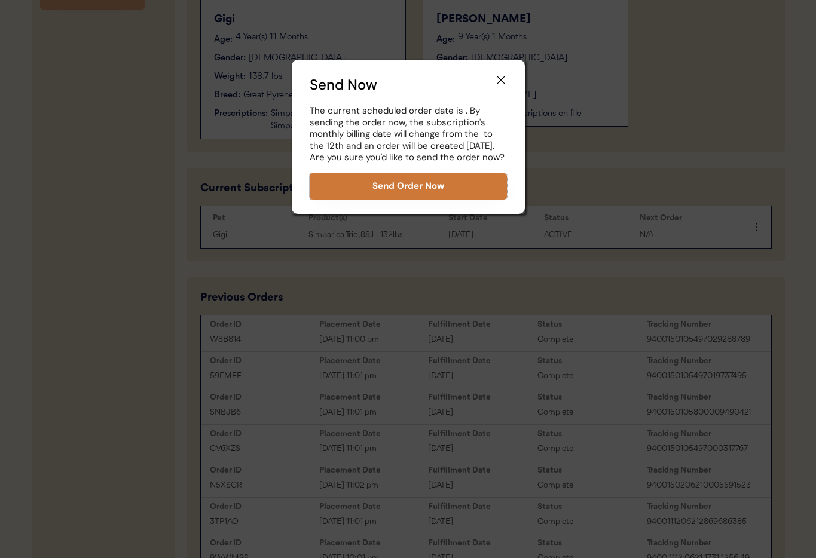
click at [422, 185] on button "Send Order Now" at bounding box center [408, 186] width 197 height 26
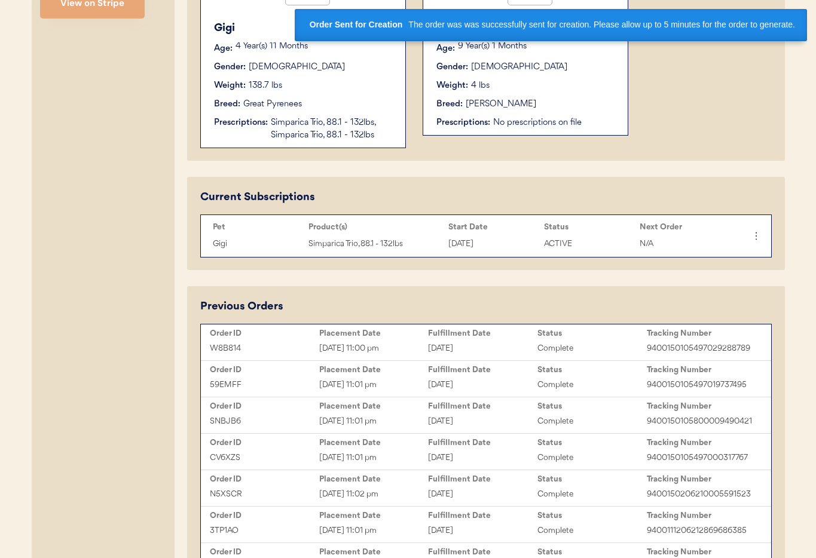
scroll to position [457, 0]
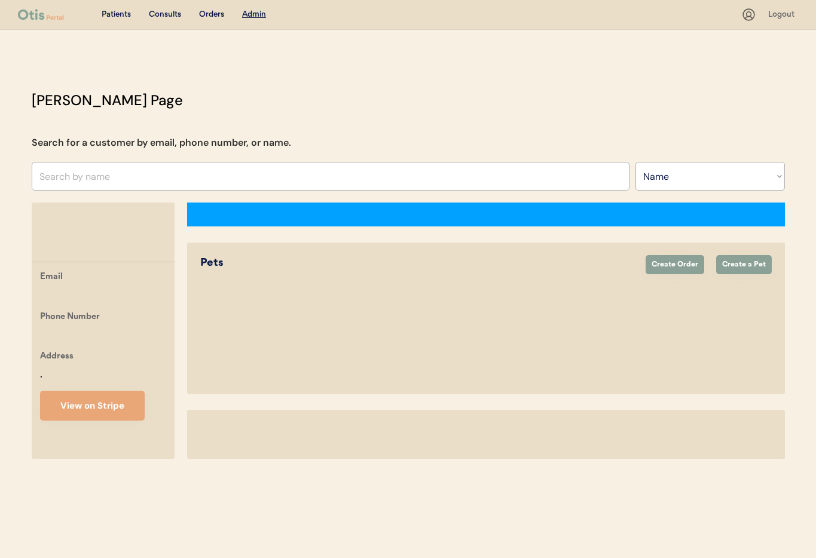
select select ""Name""
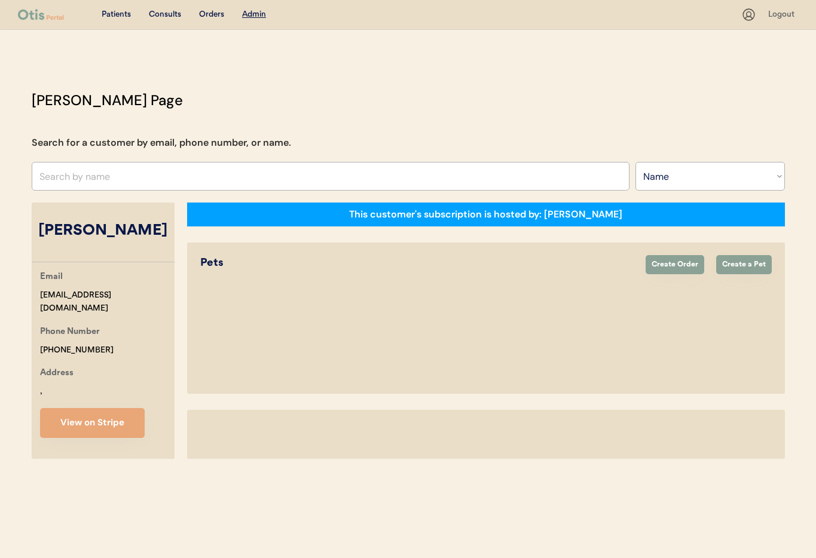
select select "true"
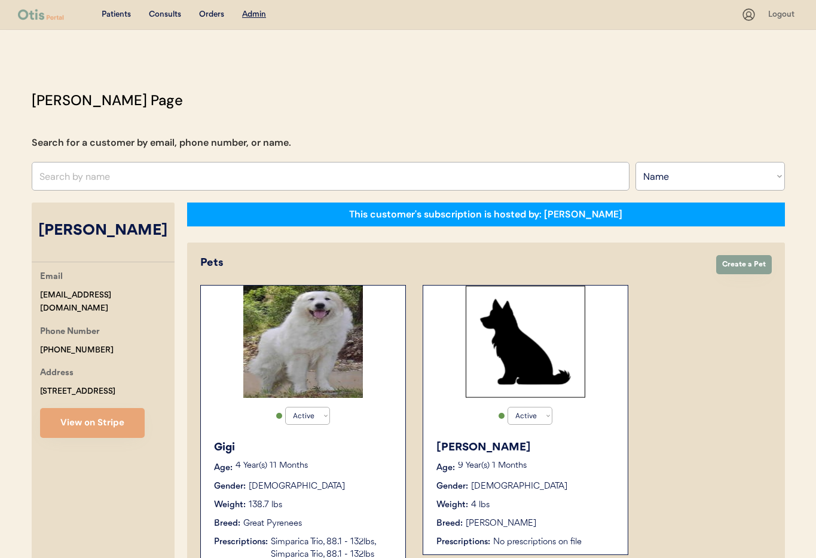
click at [375, 502] on div "Weight: 138.7 lbs" at bounding box center [303, 505] width 179 height 13
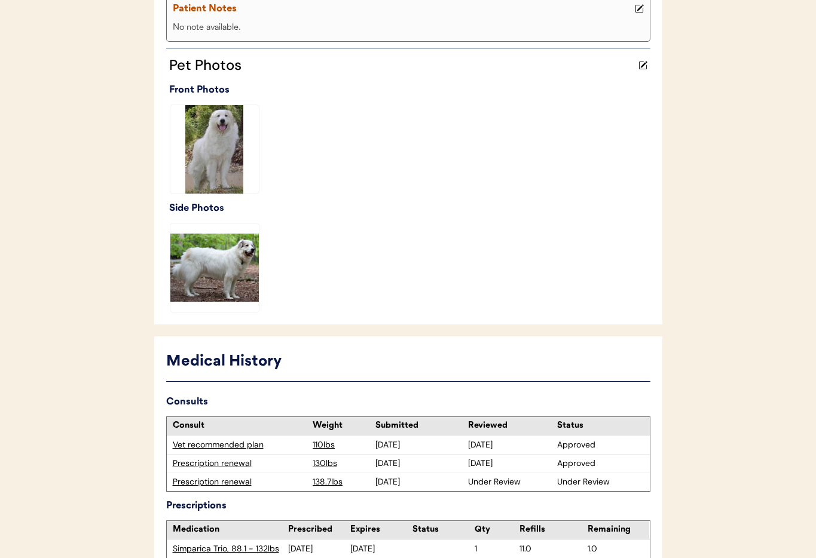
scroll to position [374, 0]
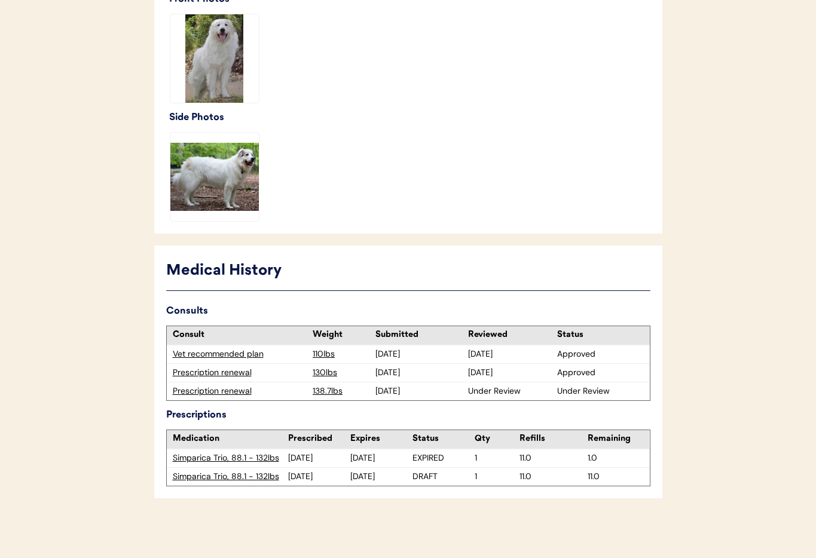
click at [212, 389] on div "Prescription renewal" at bounding box center [240, 392] width 135 height 12
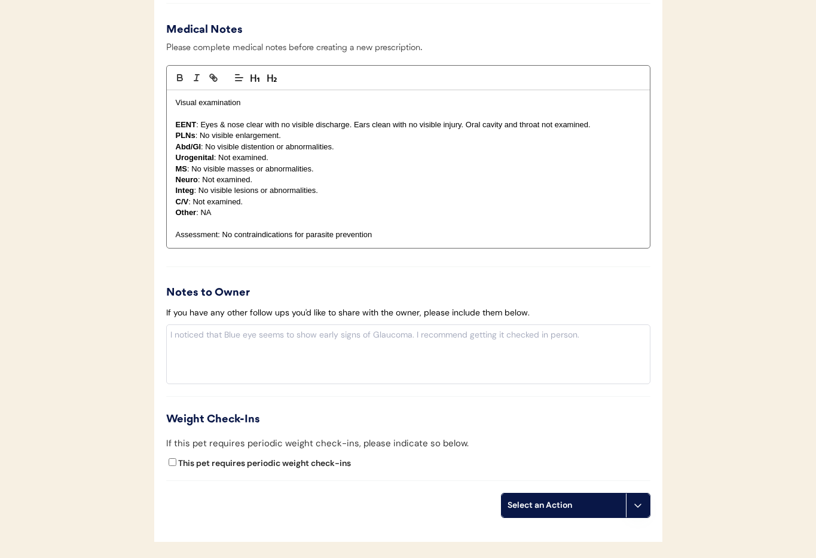
scroll to position [1312, 0]
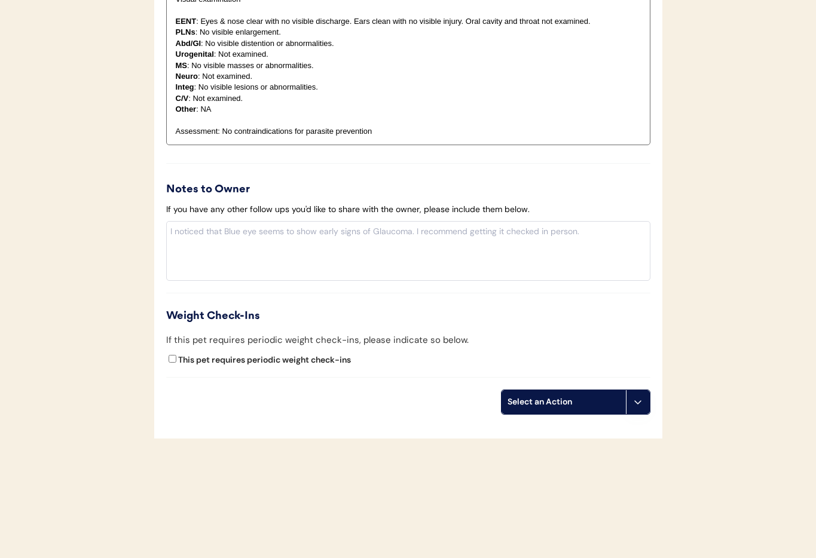
drag, startPoint x: 634, startPoint y: 405, endPoint x: 628, endPoint y: 426, distance: 21.6
click at [634, 405] on icon at bounding box center [638, 403] width 10 height 10
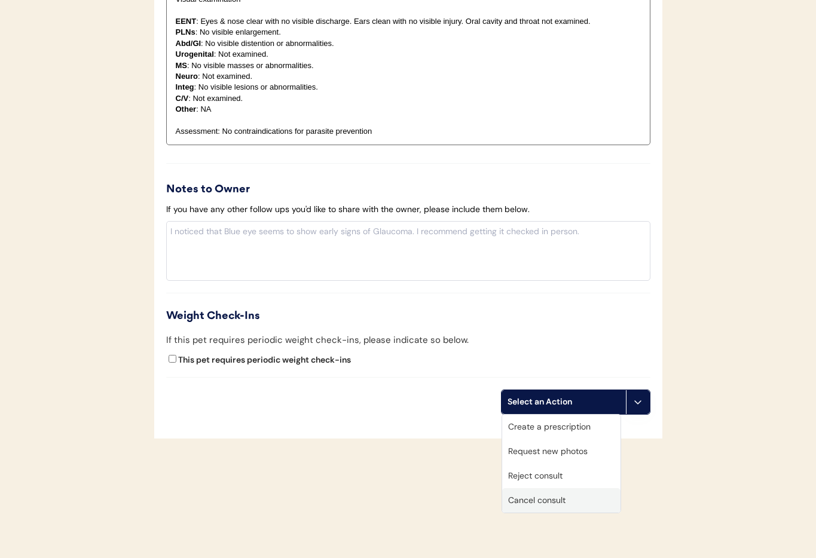
click at [566, 497] on div "Cancel consult" at bounding box center [561, 501] width 118 height 25
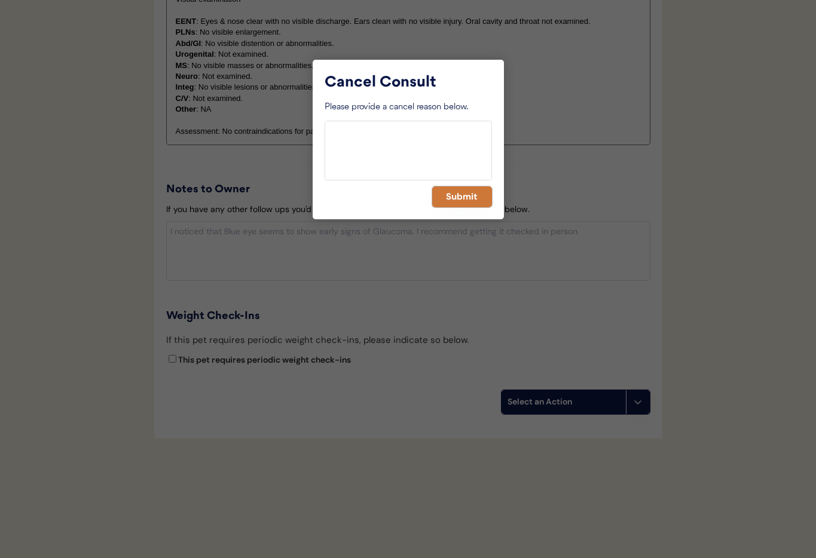
drag, startPoint x: 456, startPoint y: 197, endPoint x: 446, endPoint y: 210, distance: 17.1
click at [456, 197] on button "Submit" at bounding box center [462, 197] width 60 height 21
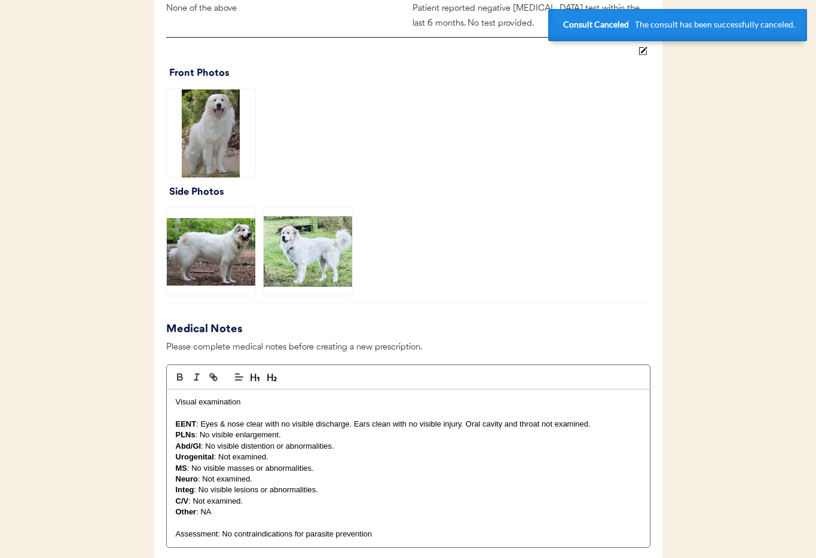
scroll to position [0, 0]
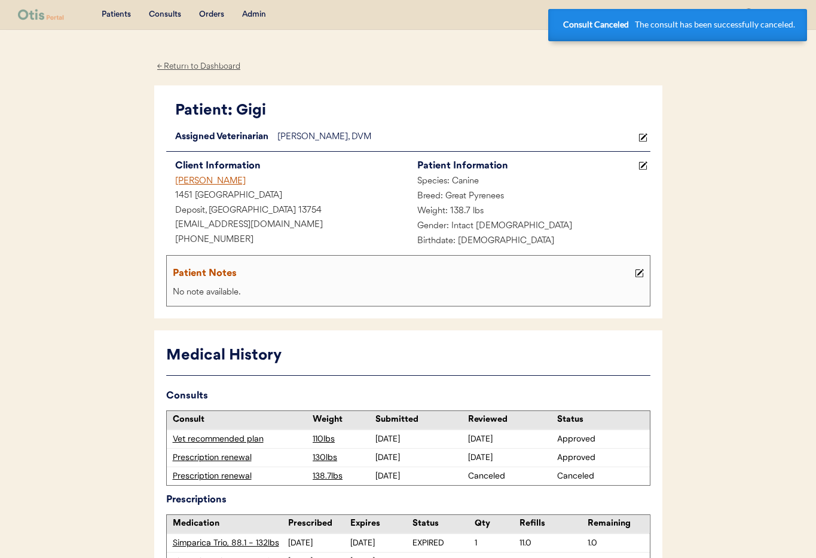
click at [190, 181] on div "[PERSON_NAME]" at bounding box center [287, 182] width 242 height 15
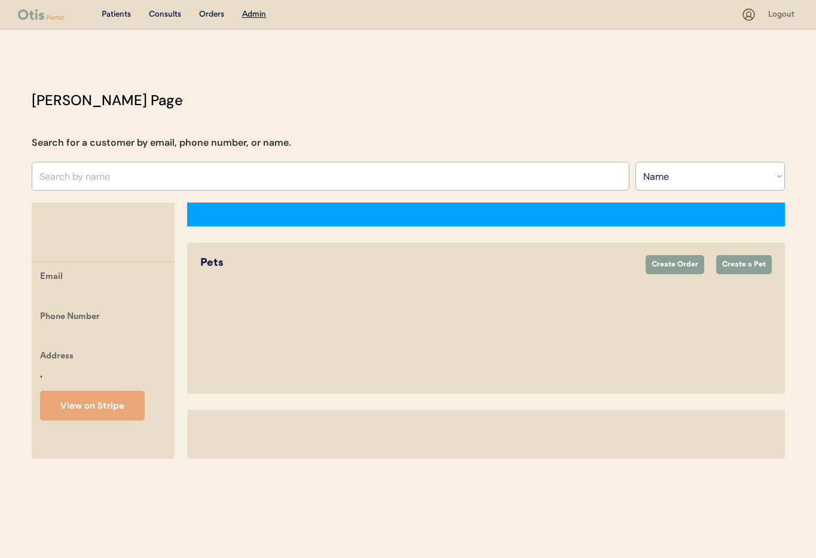
select select ""Name""
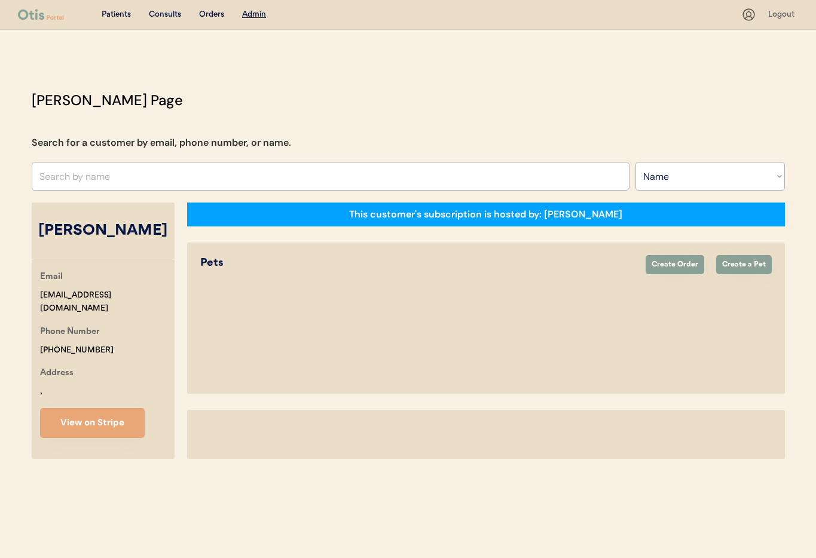
select select "true"
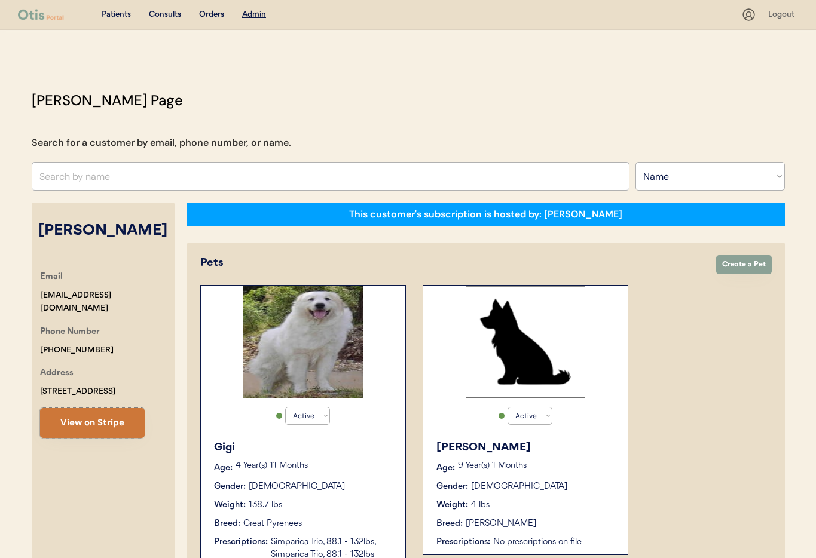
click at [110, 423] on button "View on Stripe" at bounding box center [92, 423] width 105 height 30
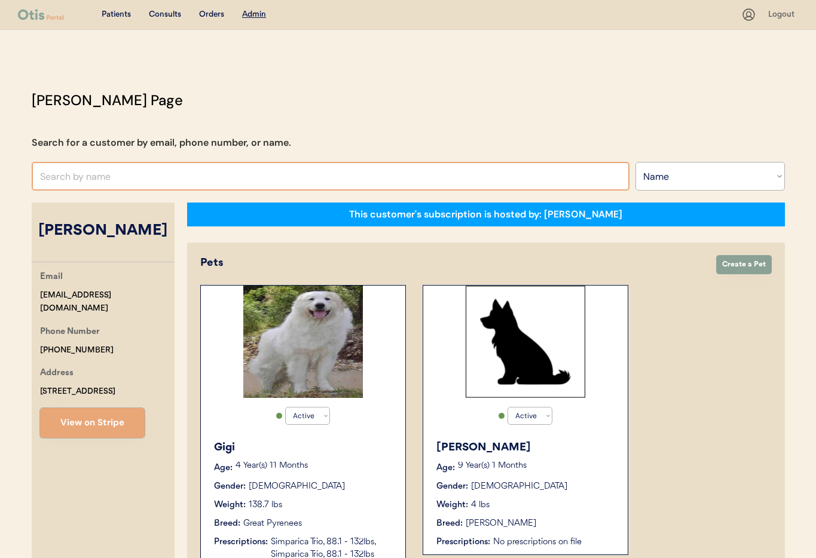
click at [124, 169] on input "text" at bounding box center [331, 176] width 598 height 29
type input "[PERSON_NAME]"
click at [100, 175] on input "[PERSON_NAME]" at bounding box center [331, 176] width 598 height 29
drag, startPoint x: 99, startPoint y: 177, endPoint x: 10, endPoint y: 170, distance: 89.4
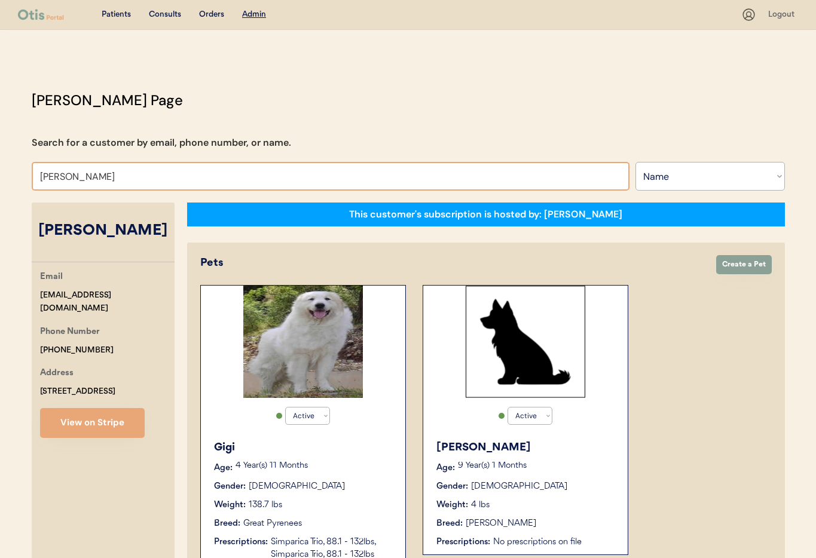
drag, startPoint x: 94, startPoint y: 173, endPoint x: 0, endPoint y: 170, distance: 94.5
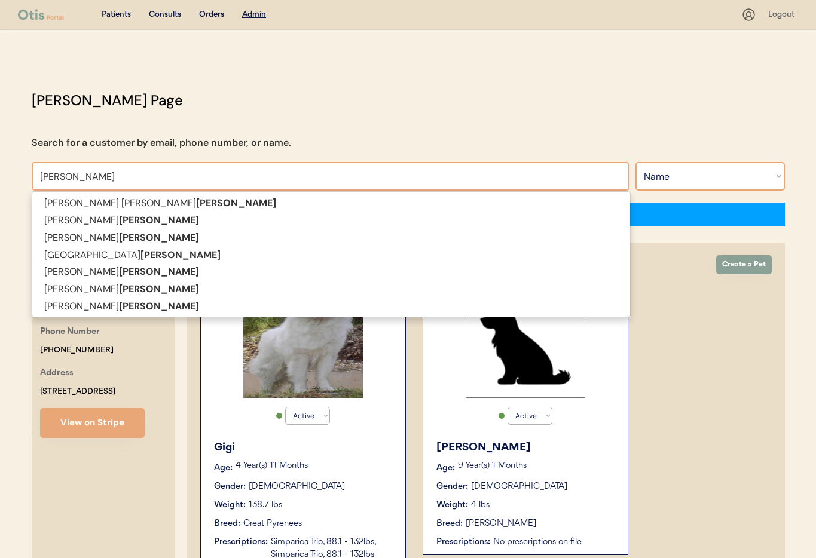
type input "[PERSON_NAME]"
click at [731, 185] on select "Search By Name Email Phone Number" at bounding box center [710, 176] width 149 height 29
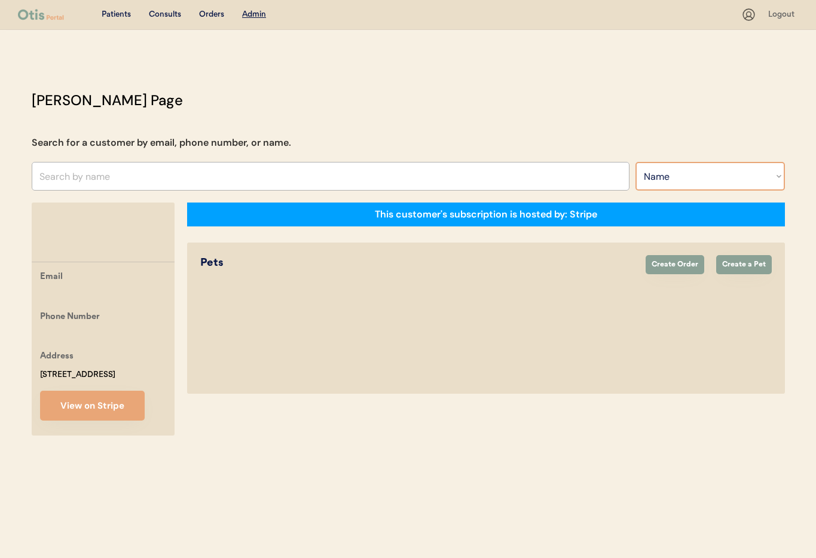
select select ""Email""
click at [636, 162] on select "Search By Name Email Phone Number" at bounding box center [710, 176] width 149 height 29
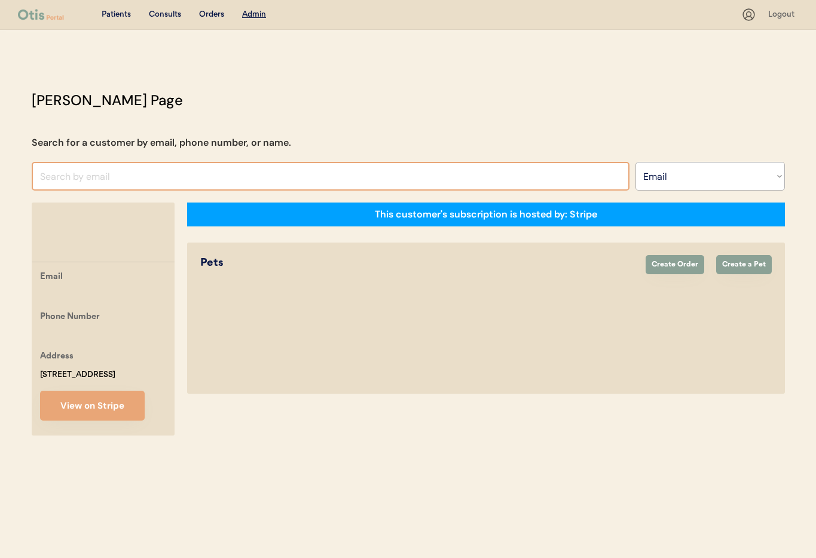
click at [309, 172] on input "input" at bounding box center [331, 176] width 598 height 29
type input "A"
type input "Abrah"
click at [689, 179] on select "Search By Name Email Phone Number" at bounding box center [710, 176] width 149 height 29
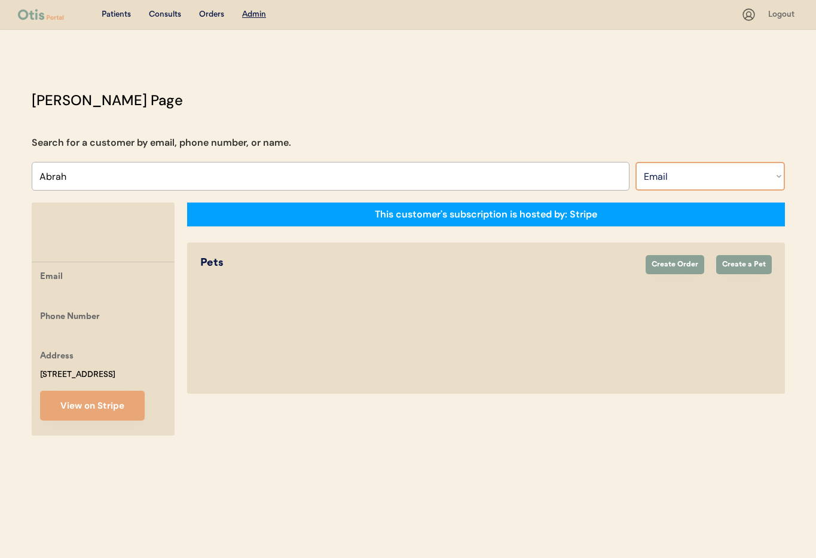
select select ""Name""
click at [636, 162] on select "Search By Name Email Phone Number" at bounding box center [710, 176] width 149 height 29
select select ""Name""
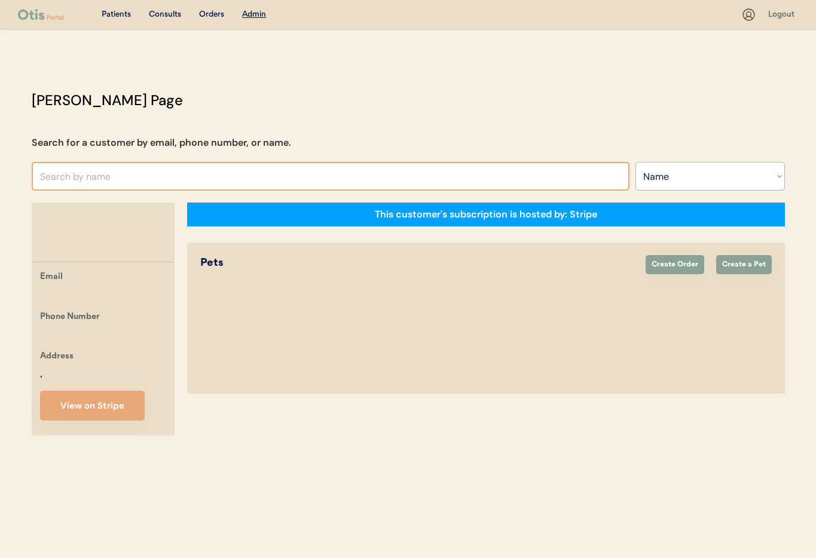
click at [103, 172] on input "text" at bounding box center [331, 176] width 598 height 29
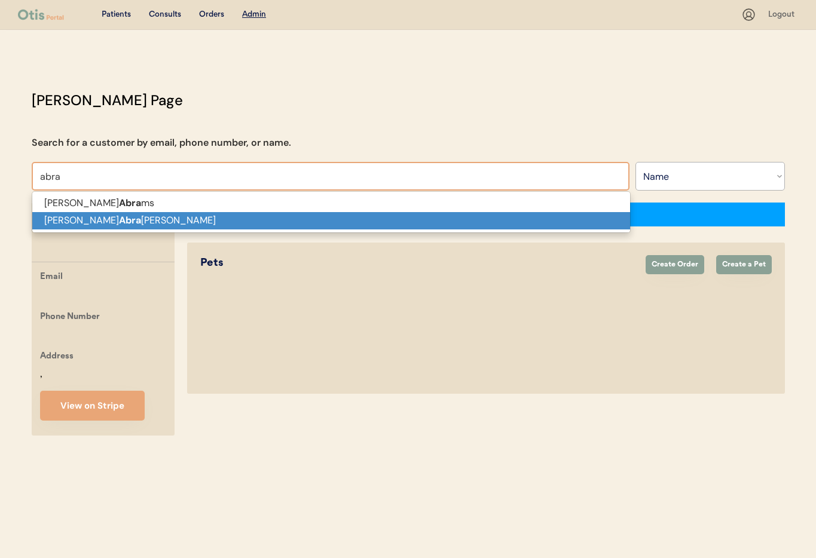
click at [117, 224] on p "[PERSON_NAME] [PERSON_NAME]" at bounding box center [331, 220] width 598 height 17
type input "[PERSON_NAME]"
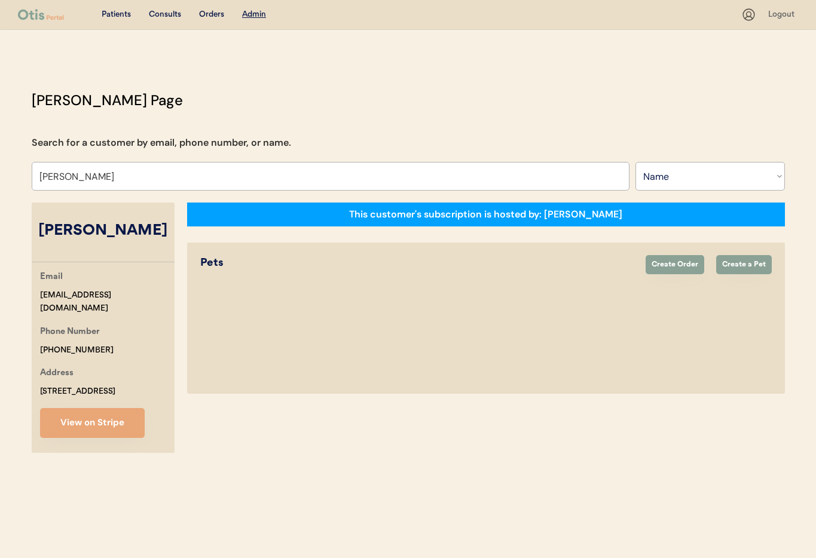
select select "true"
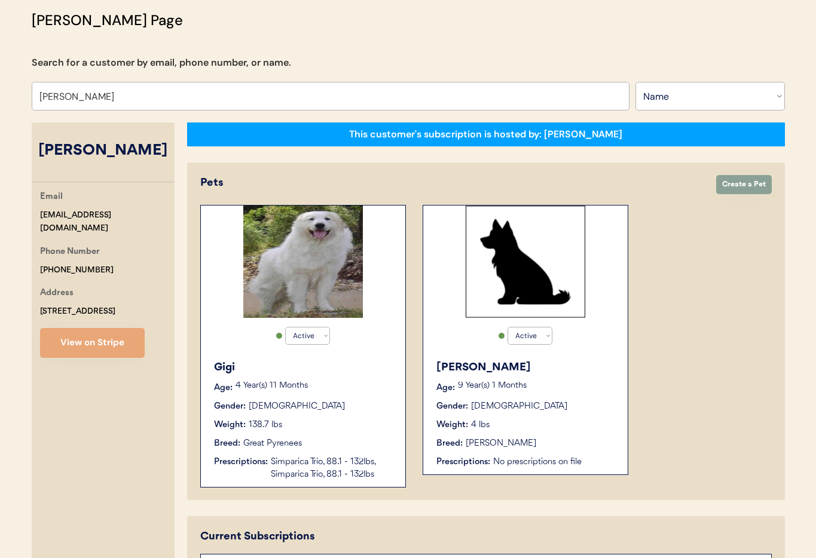
scroll to position [56, 0]
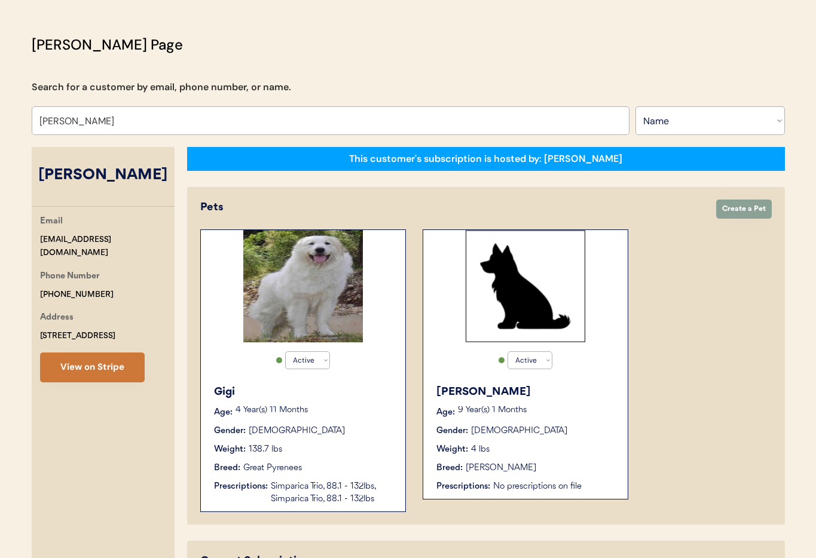
type input "[PERSON_NAME]"
click at [123, 364] on button "View on Stripe" at bounding box center [92, 368] width 105 height 30
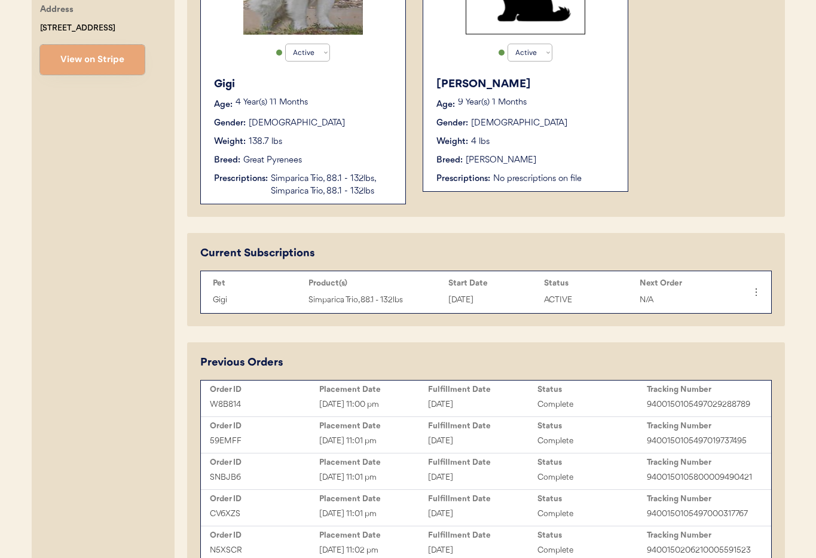
scroll to position [536, 0]
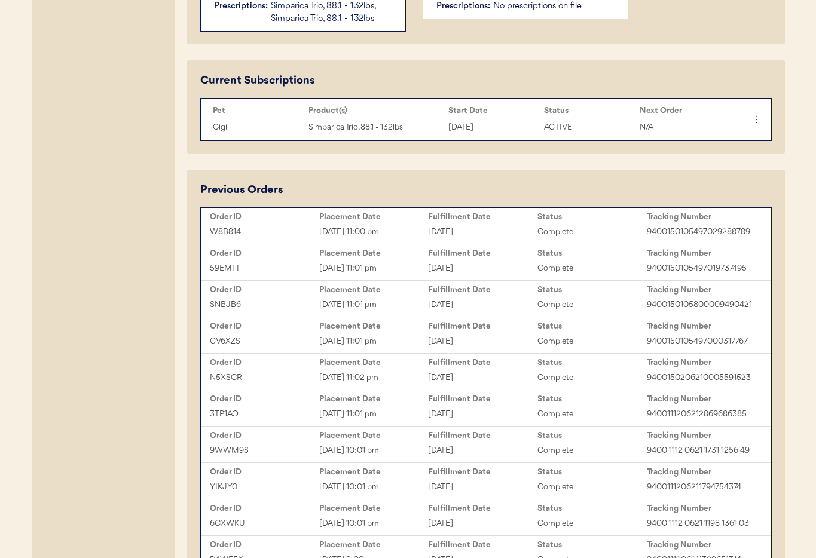
click at [417, 149] on div "Current Subscriptions Pet Product(s) Start Date Status Next Order Gigi Simparic…" at bounding box center [486, 106] width 598 height 93
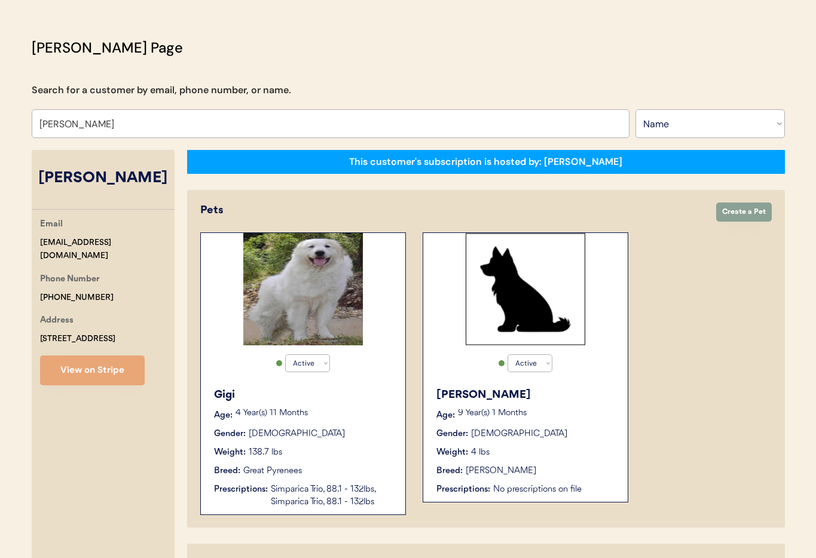
scroll to position [0, 0]
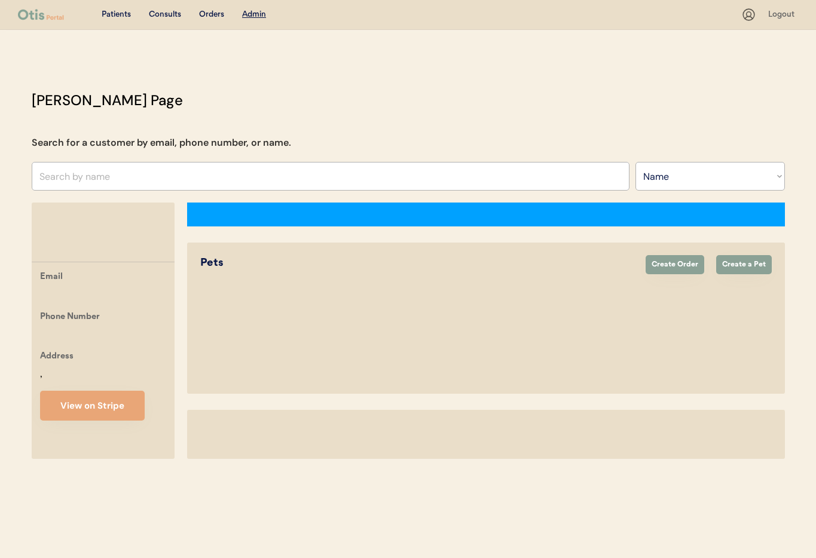
select select ""Name""
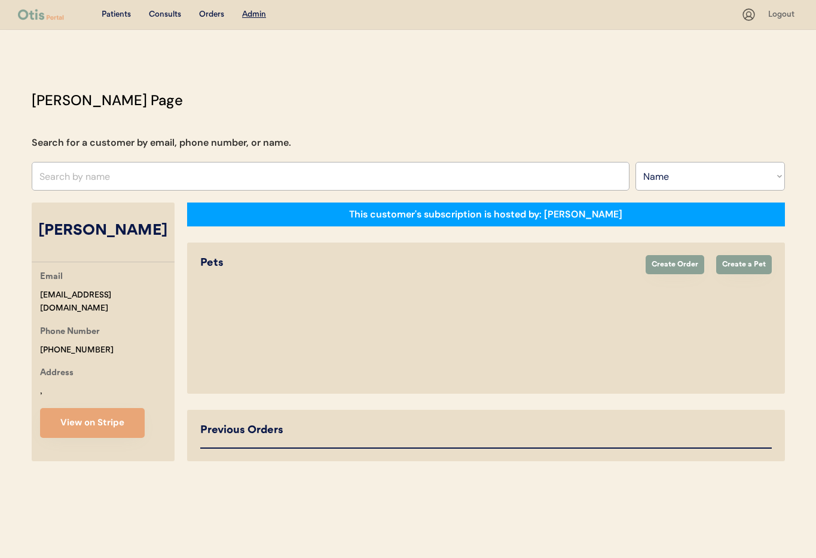
select select "true"
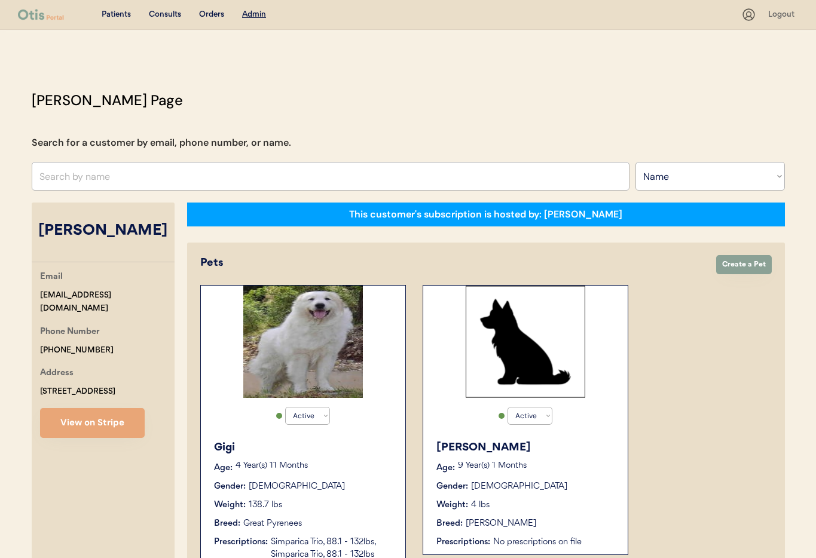
click at [357, 473] on div "4 Year(s) 11 Months" at bounding box center [315, 468] width 158 height 12
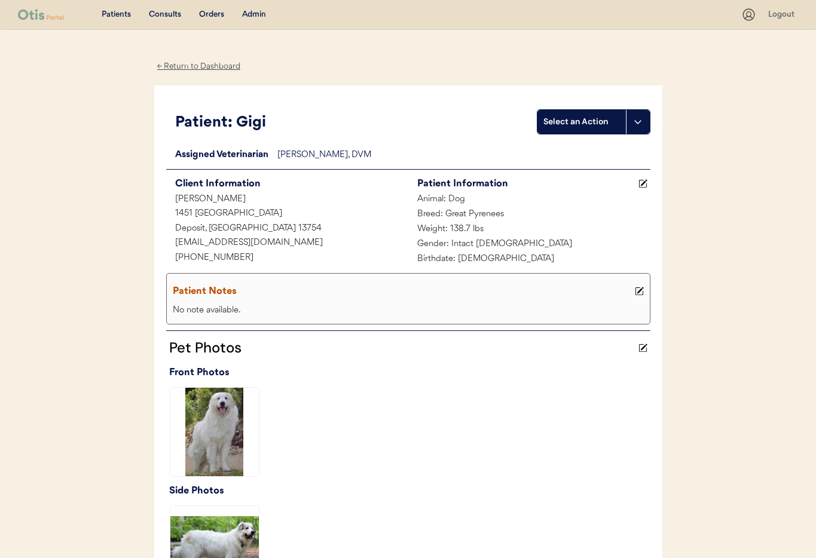
drag, startPoint x: 304, startPoint y: 243, endPoint x: 155, endPoint y: 240, distance: 148.3
click at [154, 240] on div "Patient: Gigi Select an Action Loading... Assigned Veterinarian Dr. Erin Bellev…" at bounding box center [408, 347] width 508 height 523
copy div "hideawaystablesnj@hotmail.com"
click at [252, 11] on div "Admin" at bounding box center [254, 15] width 24 height 12
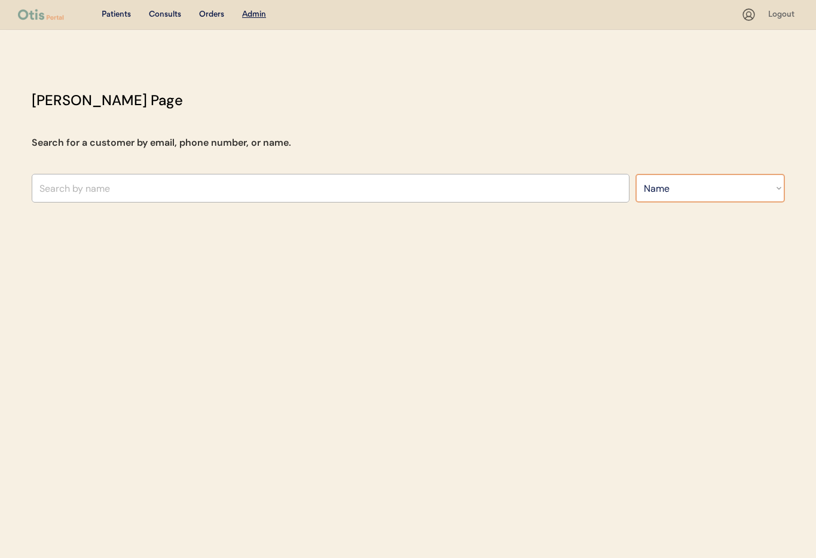
click at [671, 189] on select "Search By Name Email Phone Number" at bounding box center [710, 188] width 149 height 29
select select ""Email""
click at [636, 174] on select "Search By Name Email Phone Number" at bounding box center [710, 188] width 149 height 29
select select ""Email""
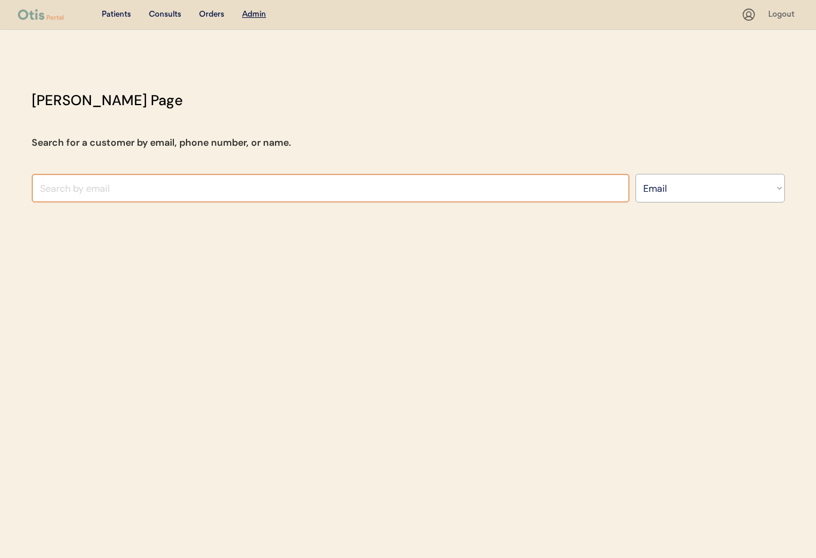
click at [74, 197] on input "input" at bounding box center [331, 188] width 598 height 29
paste input "[EMAIL_ADDRESS][DOMAIN_NAME]"
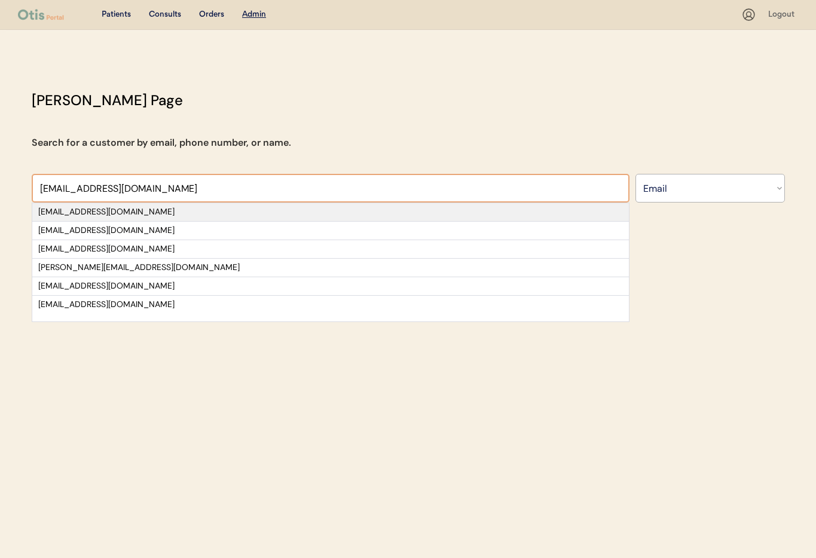
type input "[EMAIL_ADDRESS][DOMAIN_NAME]"
click at [65, 217] on div "[EMAIL_ADDRESS][DOMAIN_NAME]" at bounding box center [330, 212] width 585 height 12
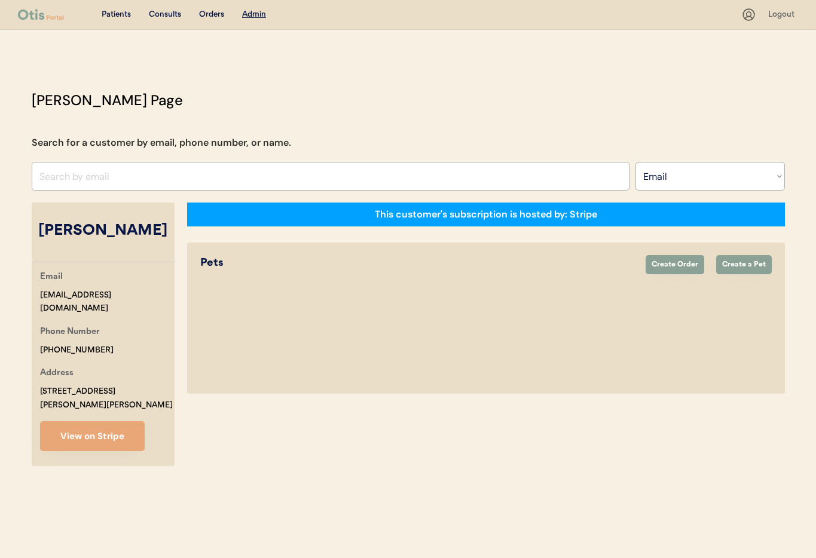
select select "true"
select select "false"
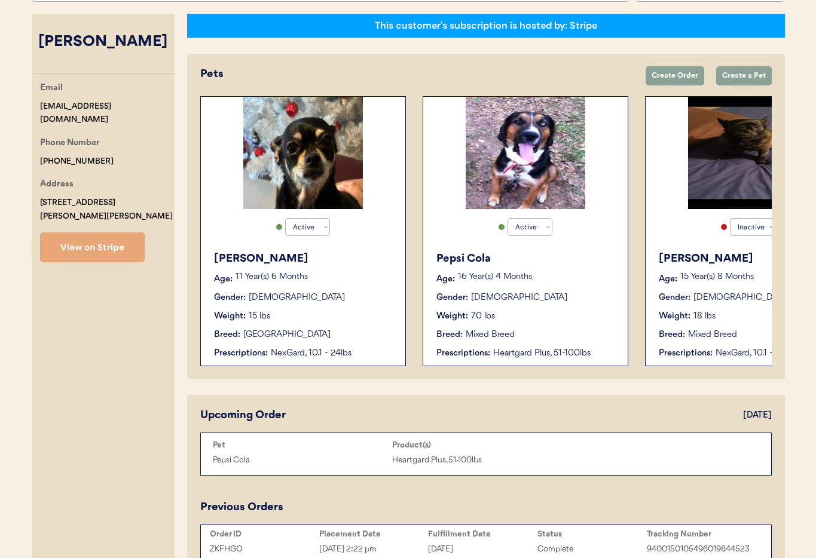
scroll to position [175, 0]
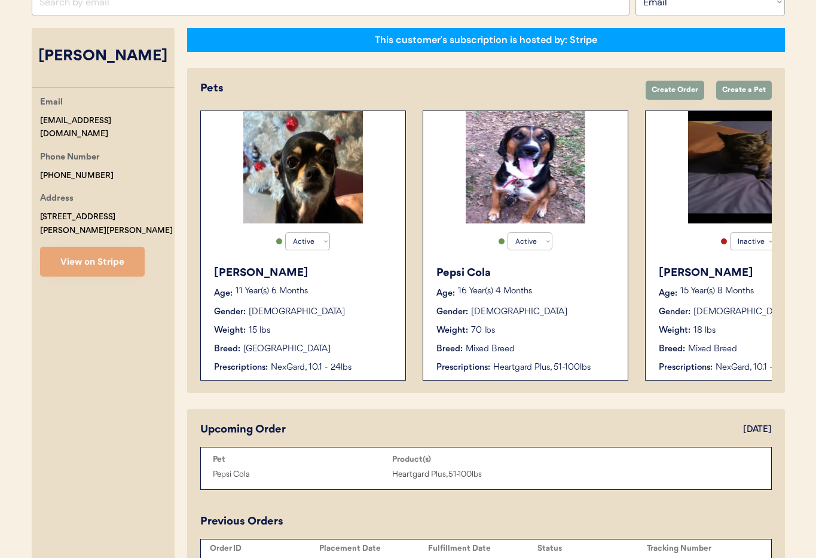
click at [536, 323] on div "Pepsi Cola Age: 16 Year(s) 4 Months Gender: Male Weight: 70 lbs Breed: Mixed Br…" at bounding box center [525, 320] width 193 height 121
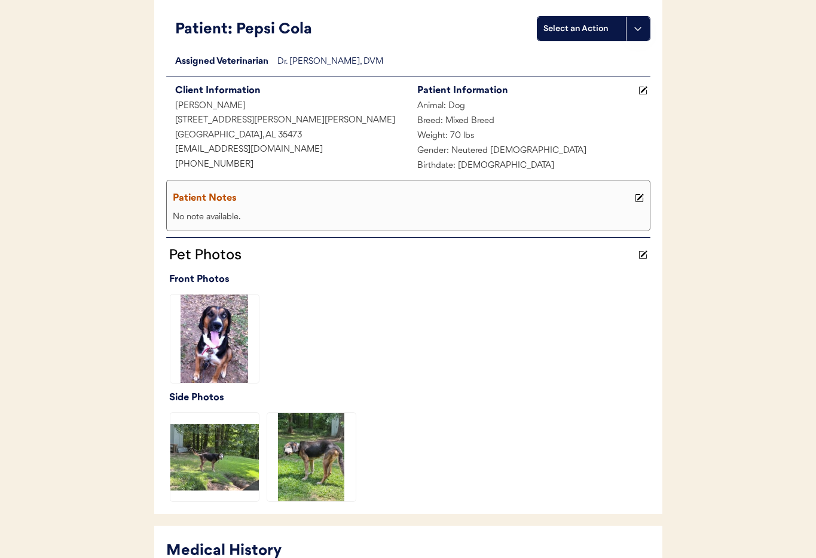
scroll to position [337, 0]
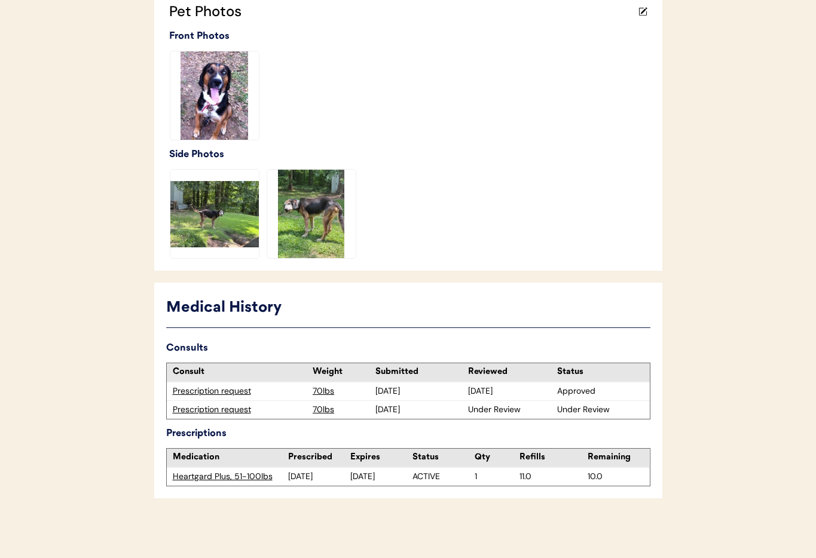
click at [202, 410] on div "Prescription request" at bounding box center [240, 410] width 135 height 12
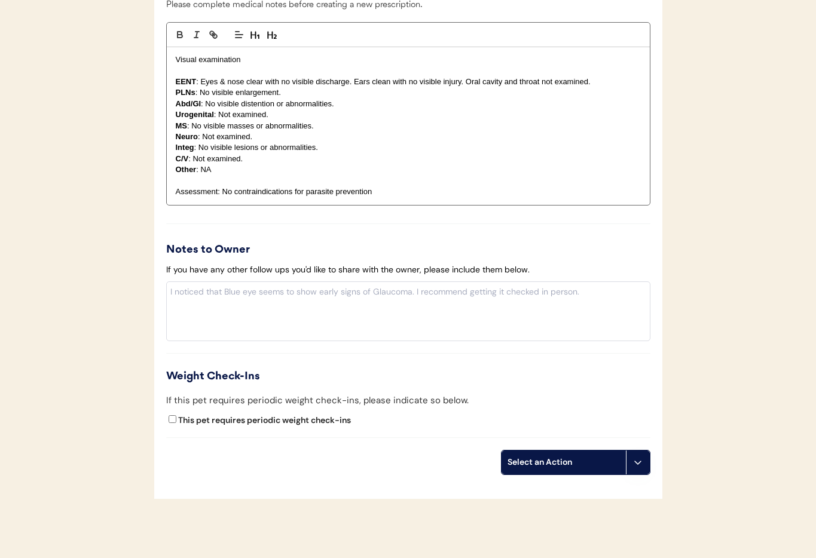
scroll to position [1246, 0]
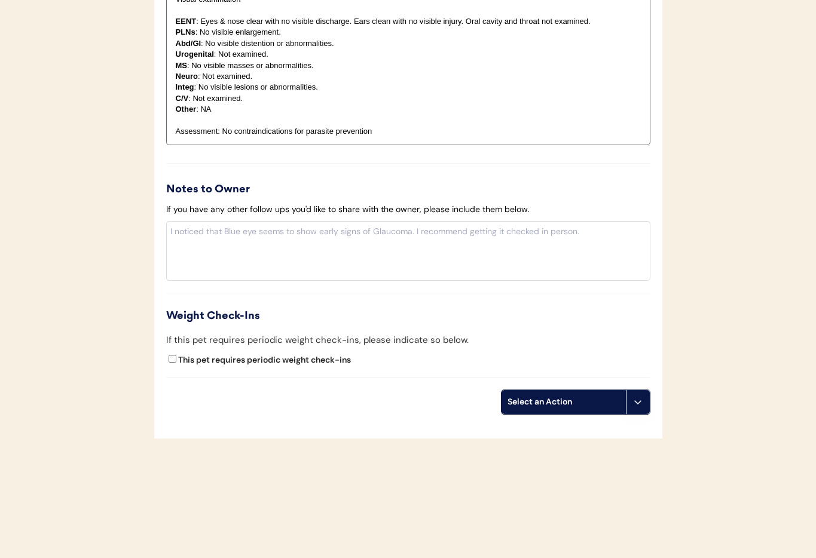
click at [643, 407] on button at bounding box center [638, 402] width 24 height 24
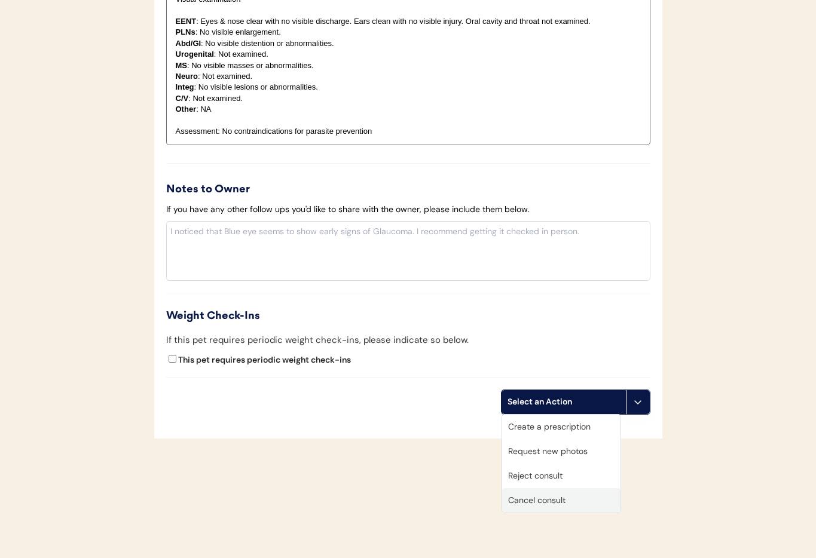
click at [585, 502] on div "Cancel consult" at bounding box center [561, 501] width 118 height 25
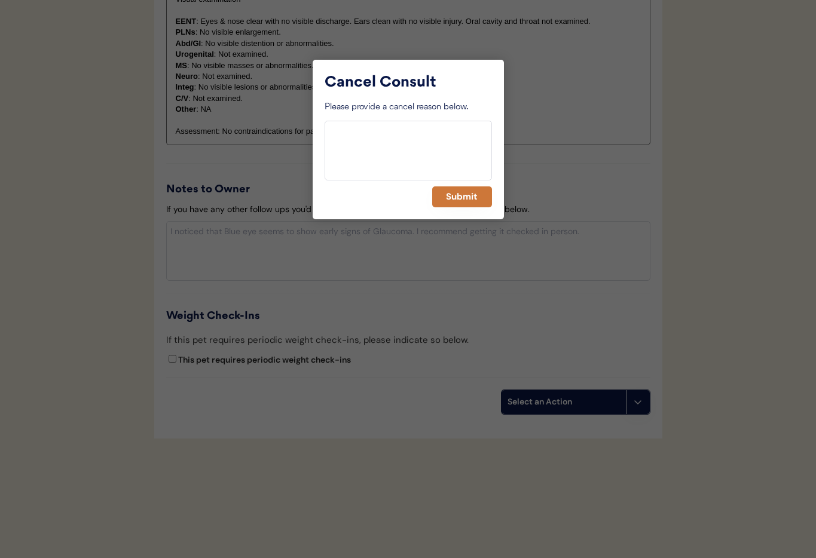
drag, startPoint x: 459, startPoint y: 198, endPoint x: 424, endPoint y: 221, distance: 41.8
click at [459, 199] on button "Submit" at bounding box center [462, 197] width 60 height 21
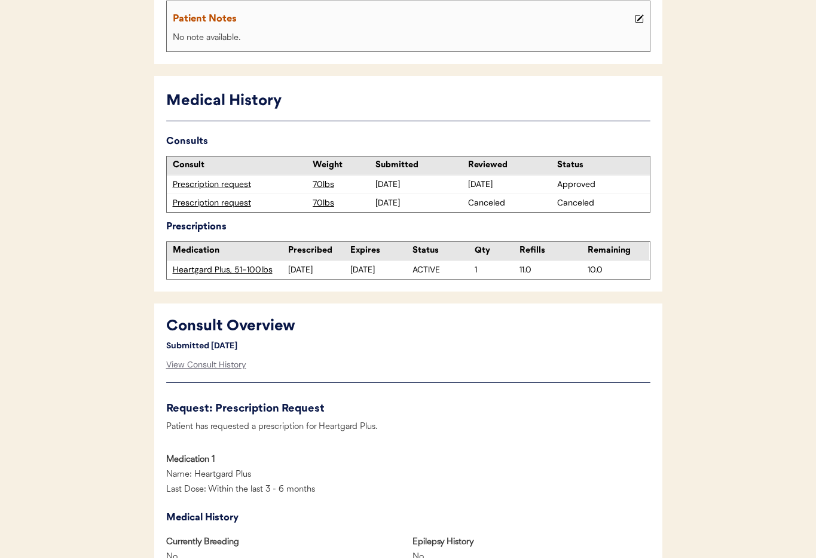
scroll to position [0, 0]
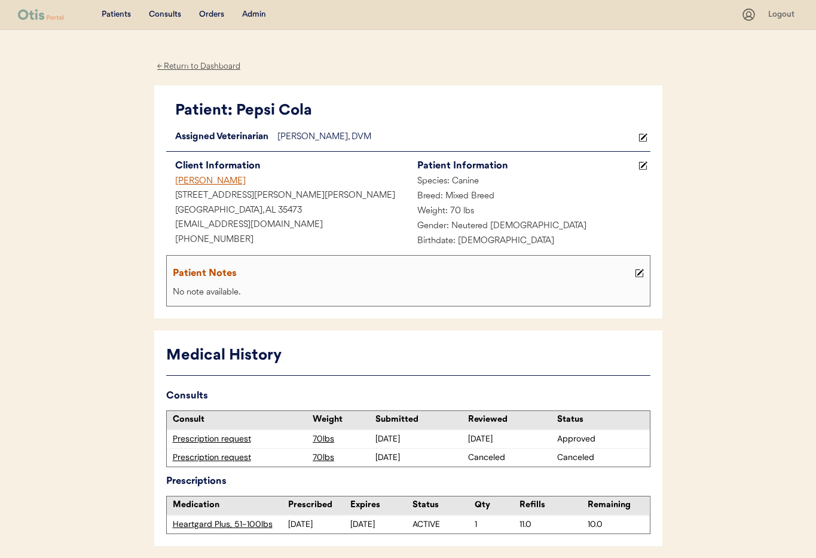
click at [196, 183] on div "Thomas Pate" at bounding box center [287, 182] width 242 height 15
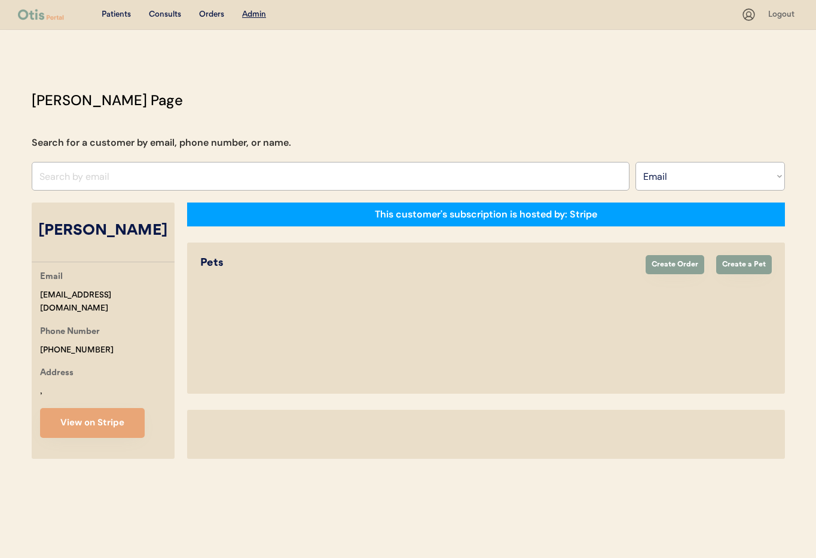
select select ""Email""
select select "true"
select select "false"
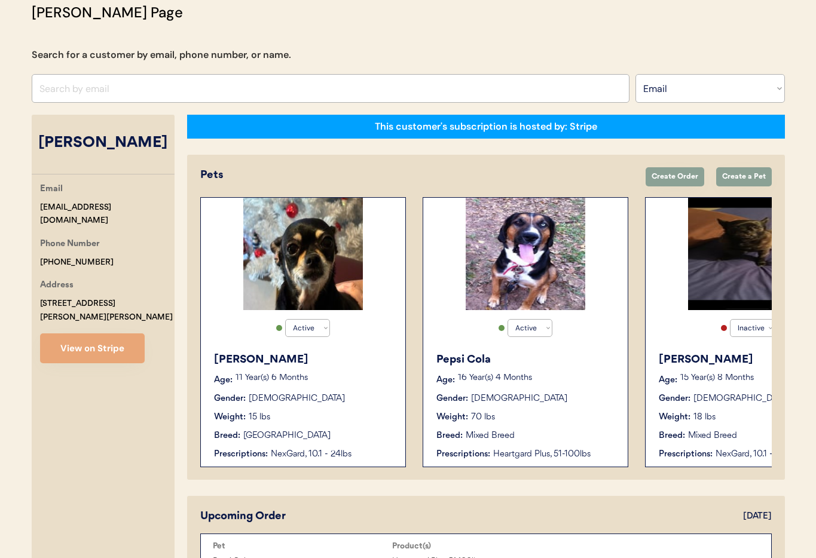
scroll to position [87, 0]
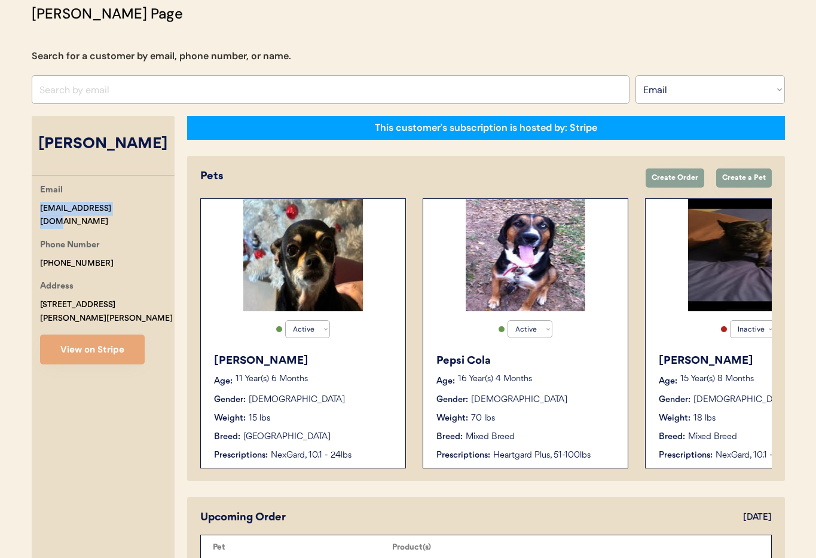
drag, startPoint x: 116, startPoint y: 208, endPoint x: 60, endPoint y: 206, distance: 55.6
click at [28, 202] on div "Otis Admin Page Search for a customer by email, phone number, or name. Search B…" at bounding box center [408, 434] width 777 height 862
copy div "tpjones98@gmail.com"
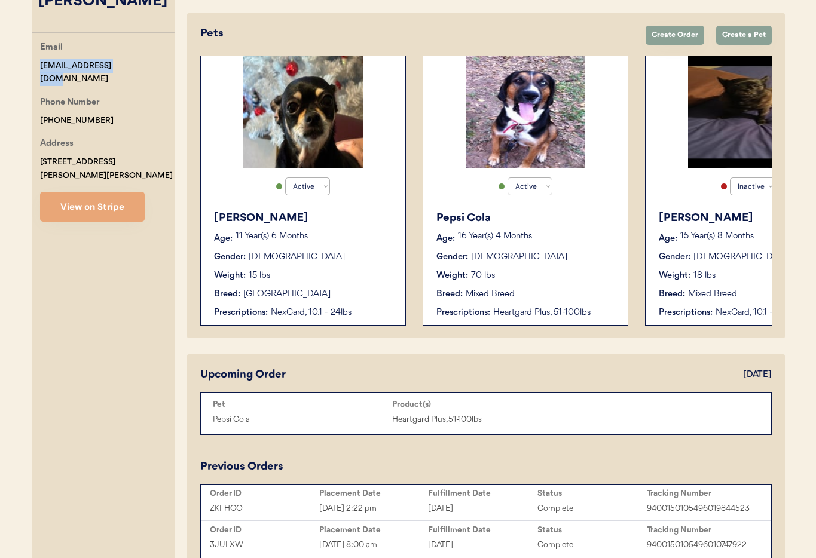
scroll to position [0, 0]
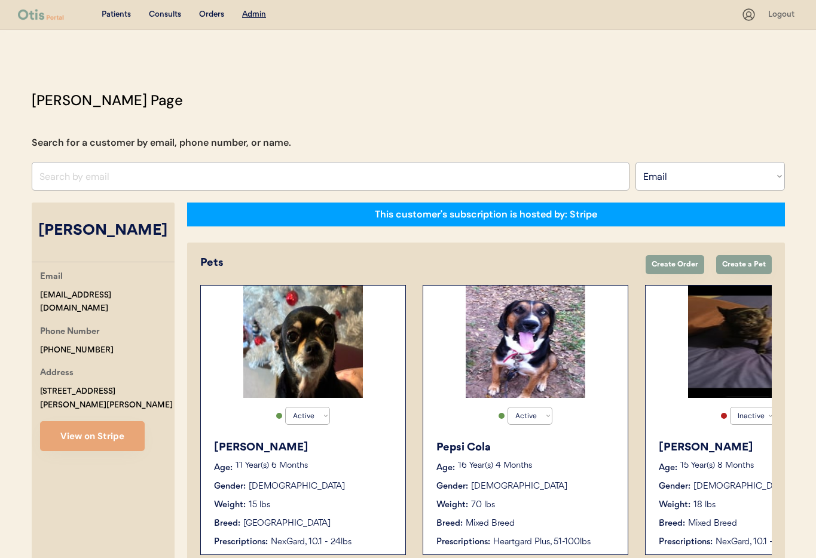
click at [167, 178] on input "input" at bounding box center [331, 176] width 598 height 29
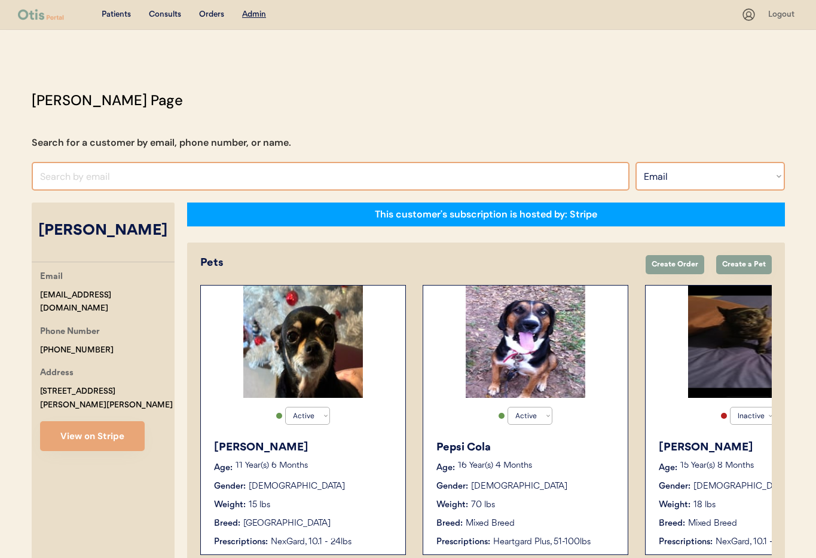
click at [730, 175] on select "Search By Name Email Phone Number" at bounding box center [710, 176] width 149 height 29
select select ""Name""
click at [636, 162] on select "Search By Name Email Phone Number" at bounding box center [710, 176] width 149 height 29
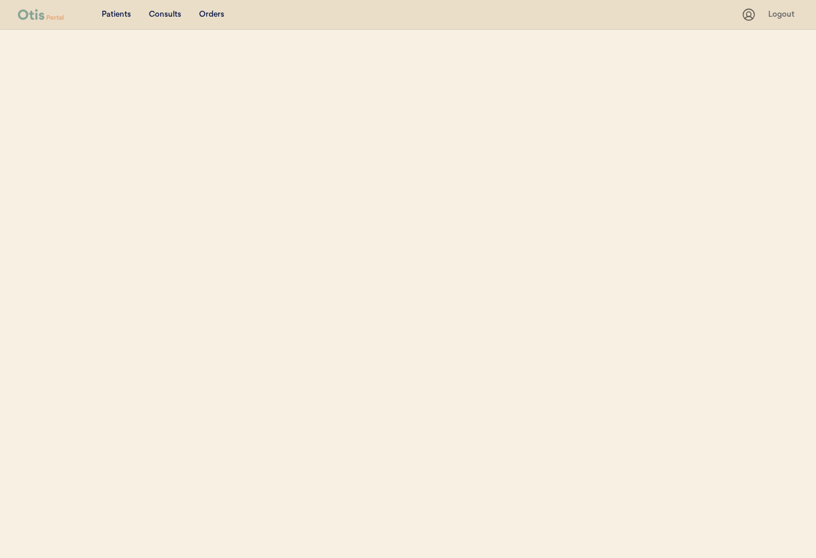
select select ""Name""
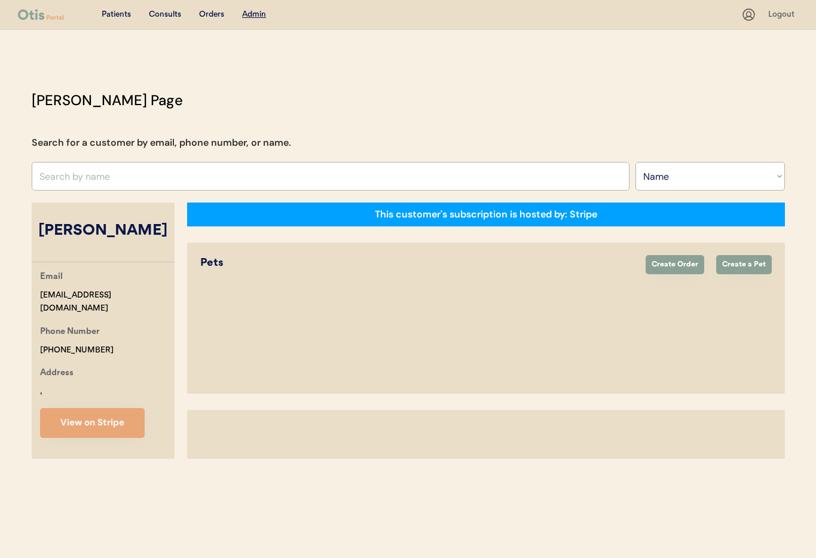
select select "true"
select select "false"
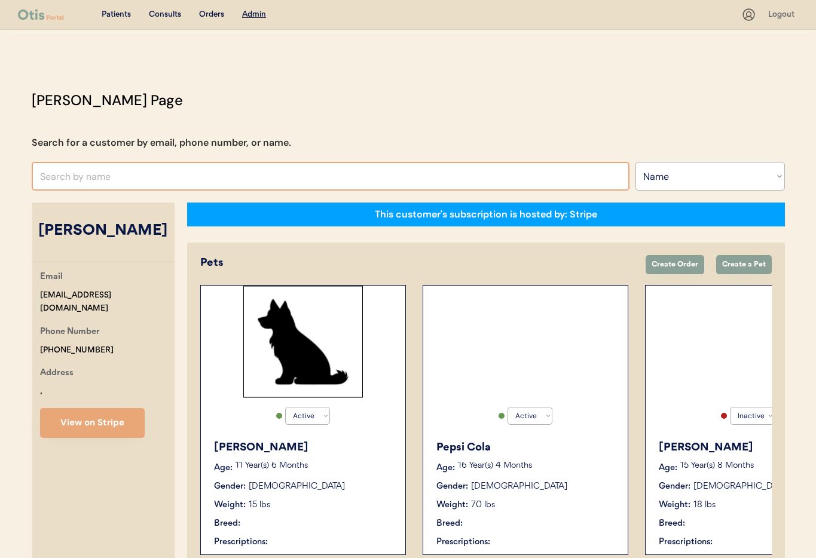
click at [116, 176] on input "text" at bounding box center [331, 176] width 598 height 29
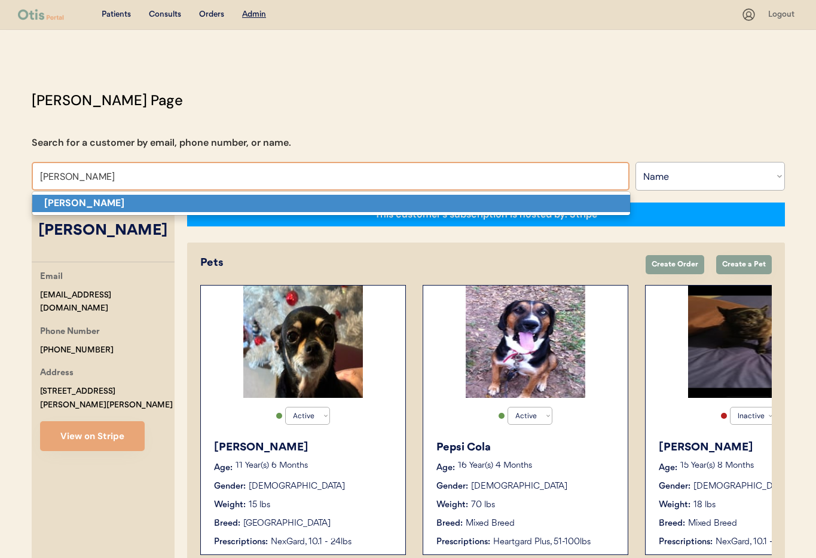
click at [131, 200] on p "[PERSON_NAME]" at bounding box center [331, 203] width 598 height 17
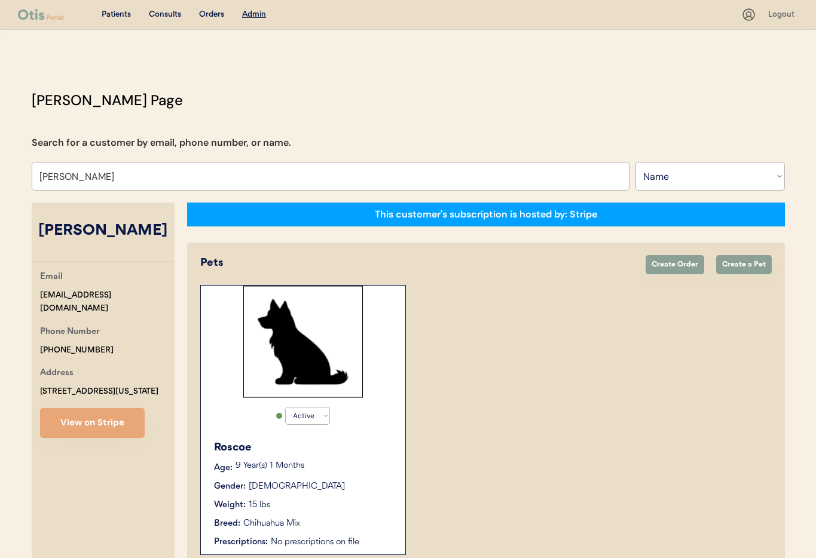
type input "[PERSON_NAME]"
click at [380, 454] on div "Roscoe" at bounding box center [303, 448] width 179 height 16
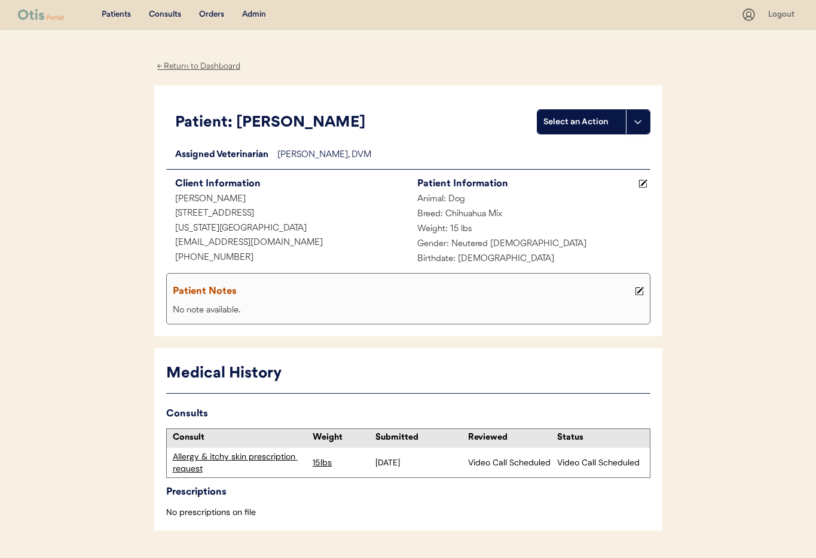
click at [240, 454] on div "Allergy & itchy skin prescription request" at bounding box center [240, 462] width 135 height 23
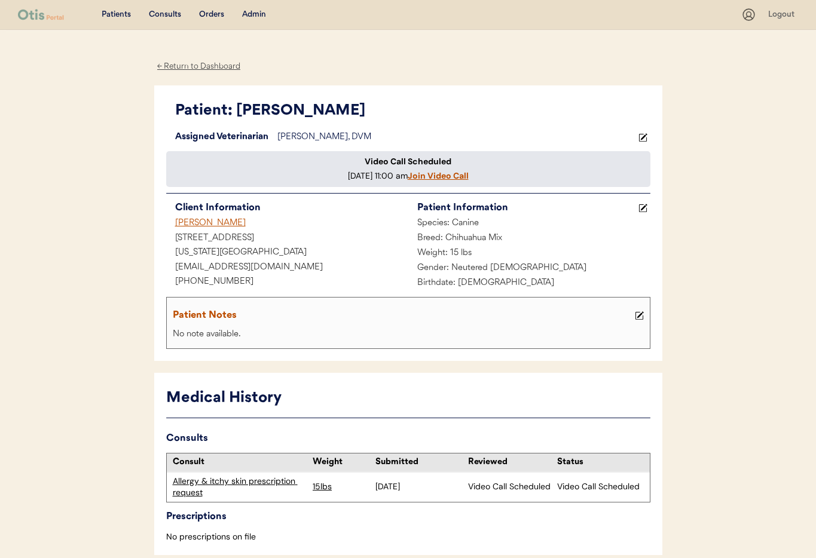
click at [196, 66] on div "← Return to Dashboard" at bounding box center [199, 67] width 90 height 14
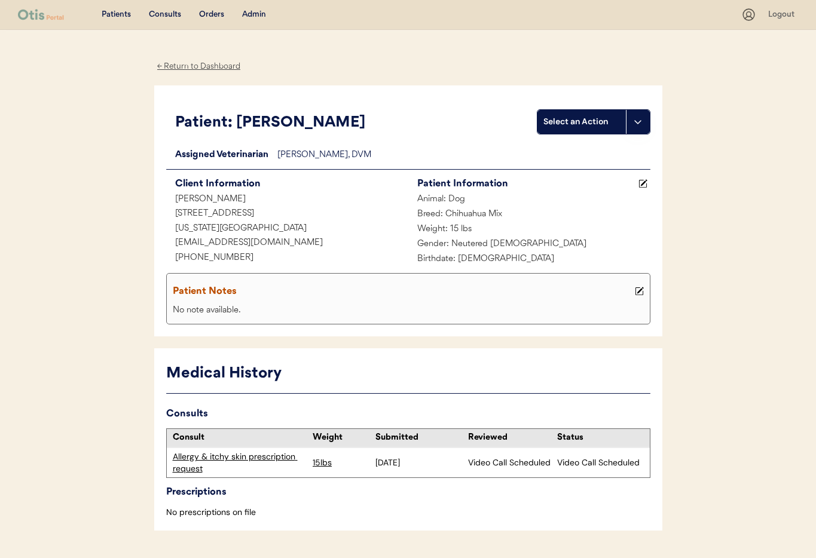
click at [254, 15] on div "Admin" at bounding box center [254, 15] width 24 height 12
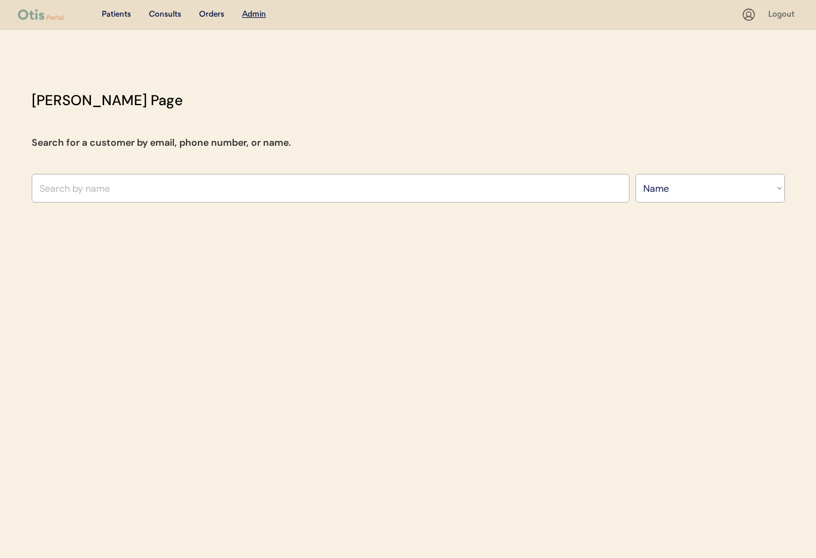
select select ""Name""
click at [97, 185] on input "text" at bounding box center [331, 188] width 598 height 29
type input "Ti"
type input "Tina Gnann"
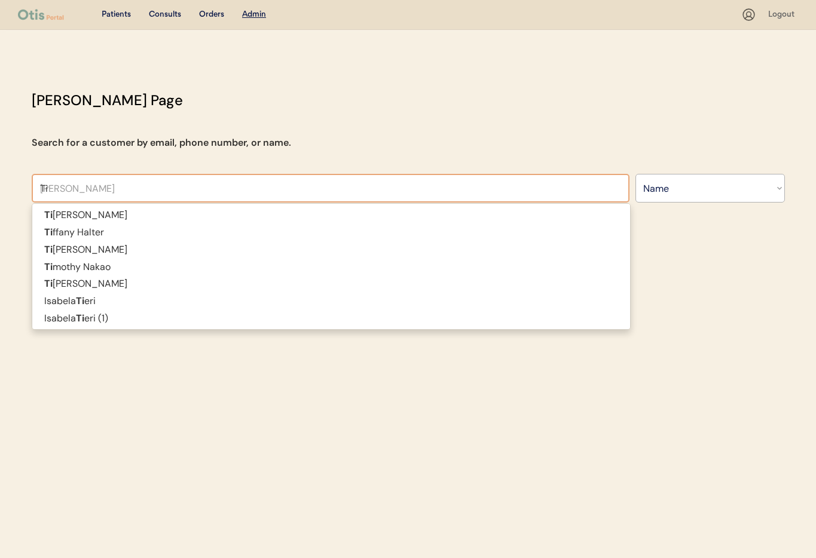
type input "T"
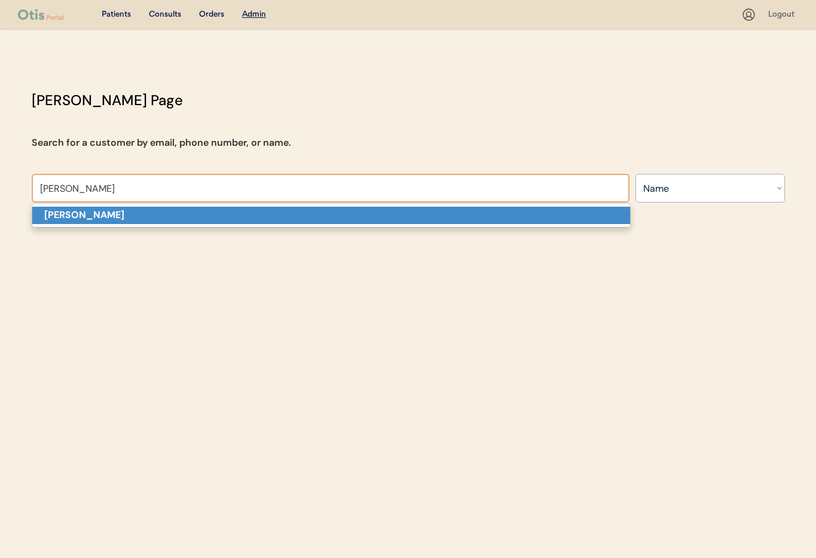
click at [102, 212] on strong "Thomas Pate" at bounding box center [84, 215] width 80 height 13
type input "Thomas Pate"
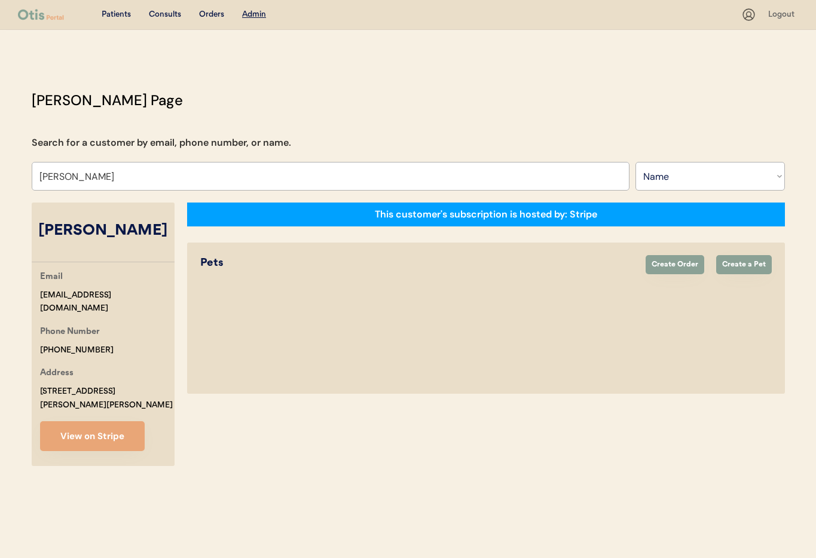
select select "true"
select select "false"
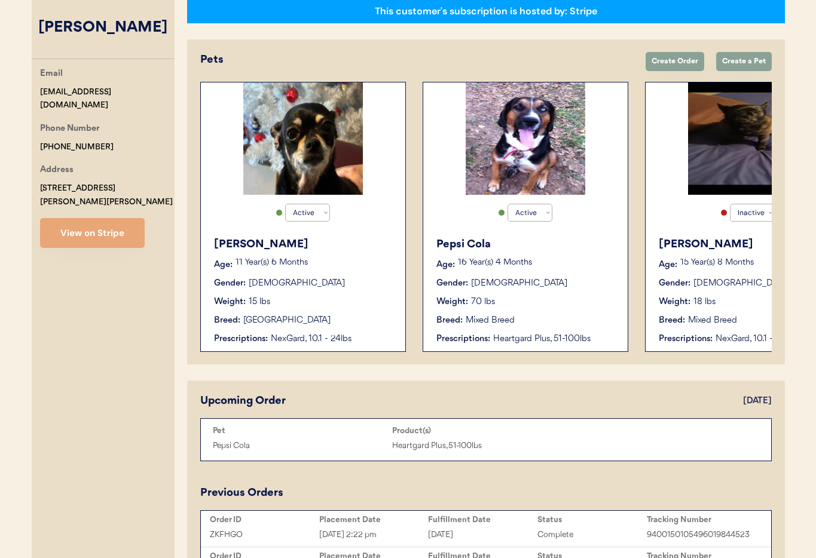
scroll to position [202, 0]
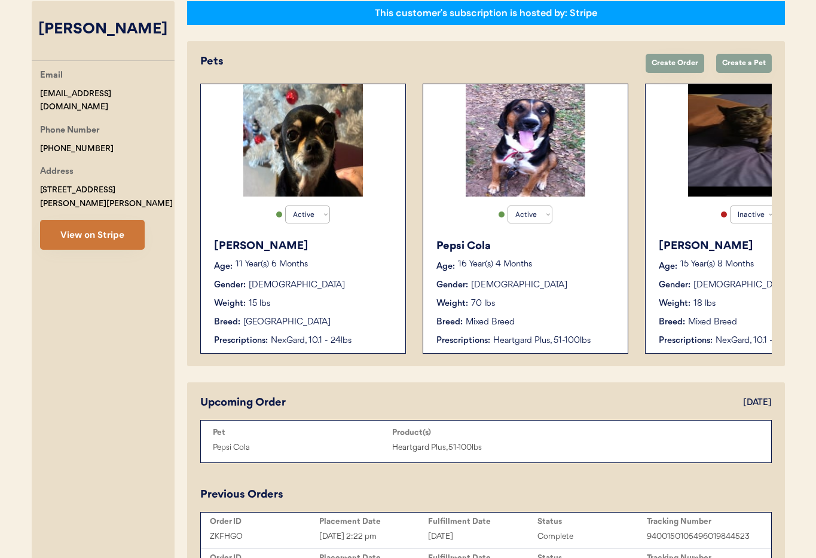
click at [82, 222] on button "View on Stripe" at bounding box center [92, 235] width 105 height 30
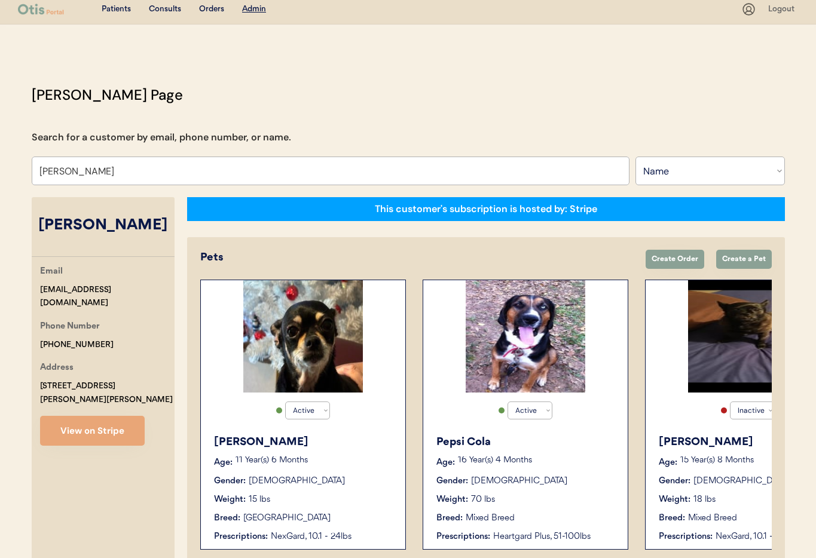
scroll to position [8, 0]
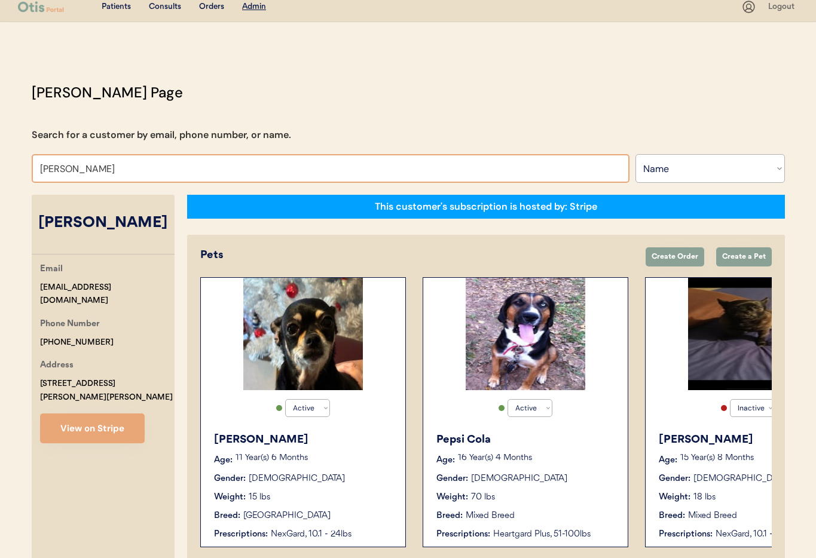
drag, startPoint x: 100, startPoint y: 172, endPoint x: 0, endPoint y: 164, distance: 100.8
click at [0, 164] on div "Patients Consults Orders Admin Logout Otis Admin Page Search for a customer by …" at bounding box center [408, 493] width 816 height 1002
type input "yolanda"
type input "yolanda Feliciano"
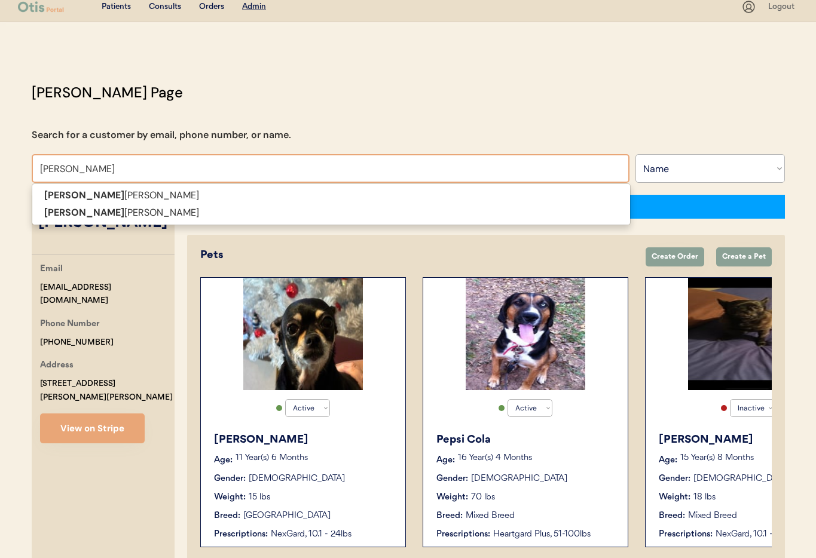
type input "yolanda wat"
type input "yolanda watson"
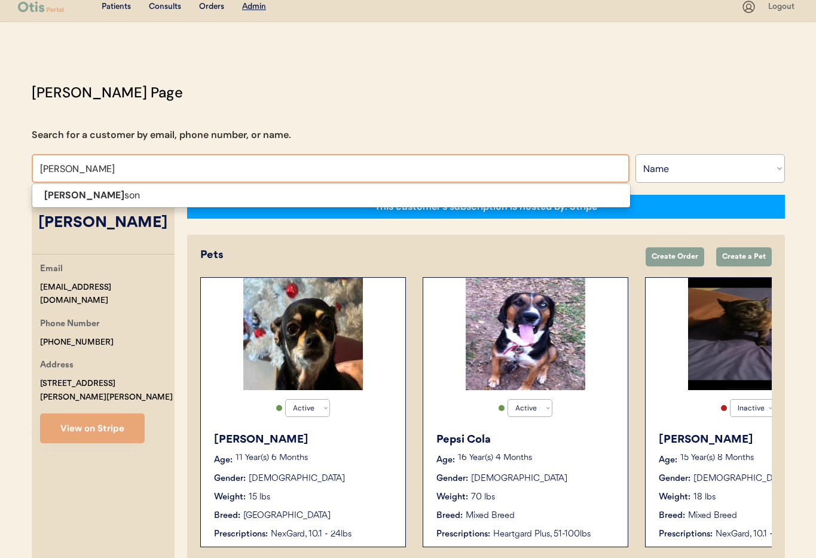
scroll to position [1, 0]
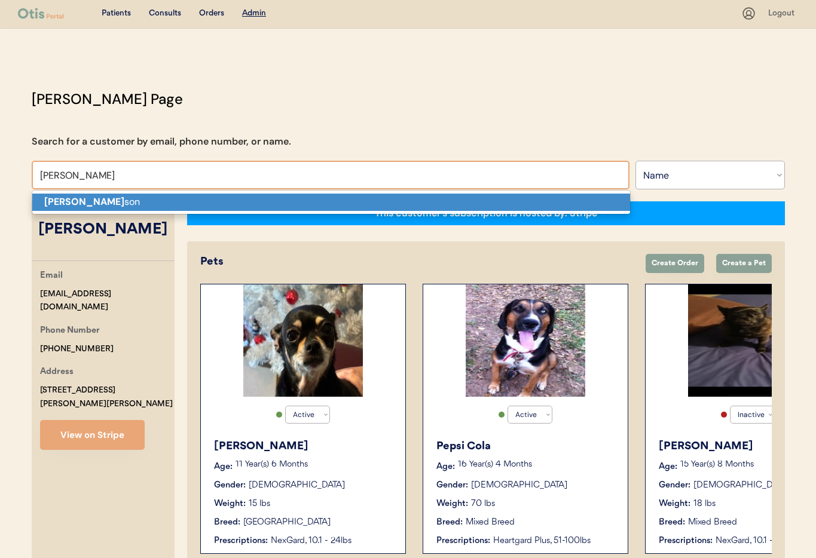
click at [66, 200] on strong "Yolanda Wat" at bounding box center [84, 202] width 80 height 13
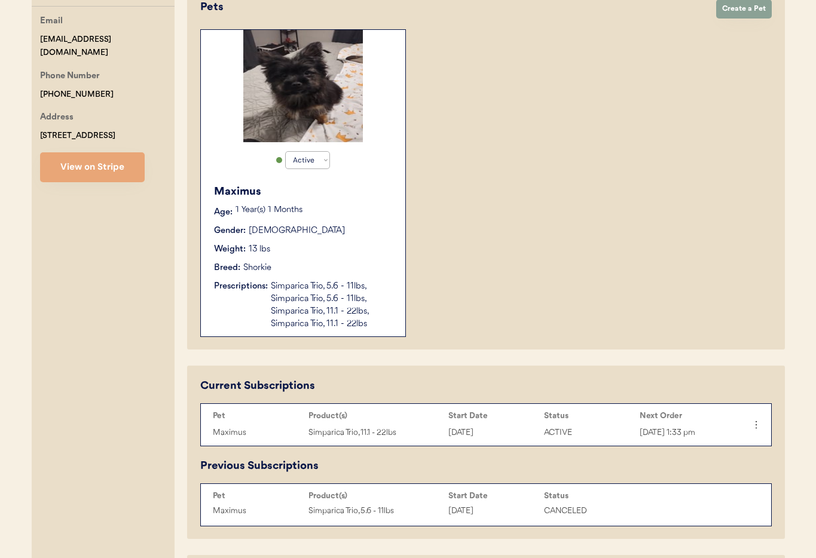
scroll to position [264, 0]
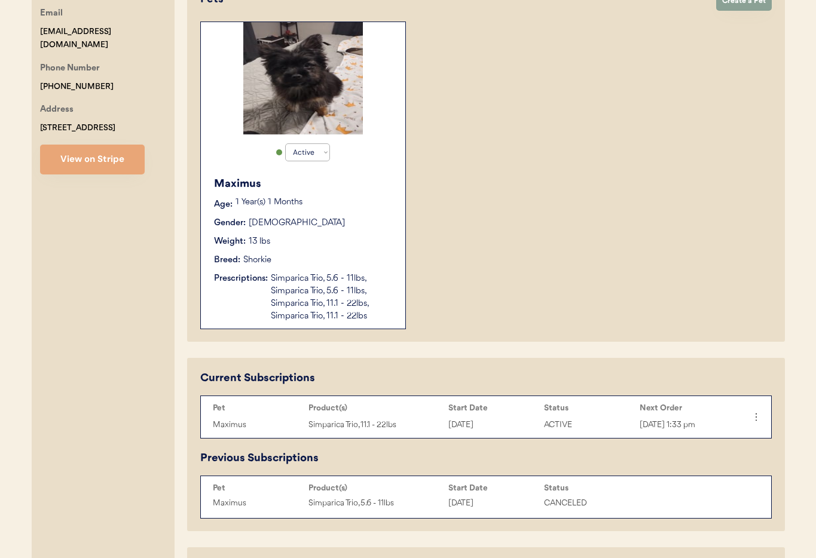
type input "Yolanda Watson"
click at [389, 282] on div "Simparica Trio, 5.6 - 11lbs, Simparica Trio, 5.6 - 11lbs, Simparica Trio, 11.1 …" at bounding box center [332, 298] width 123 height 50
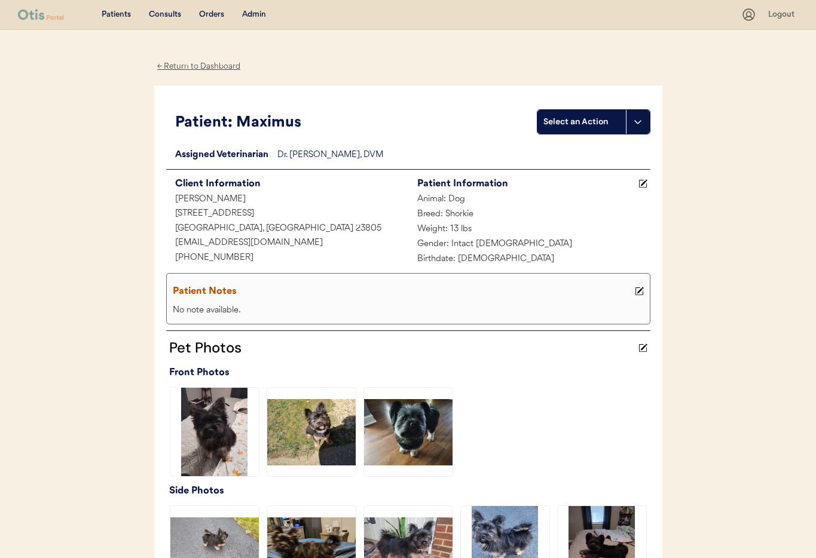
click at [198, 68] on div "← Return to Dashboard" at bounding box center [199, 67] width 90 height 14
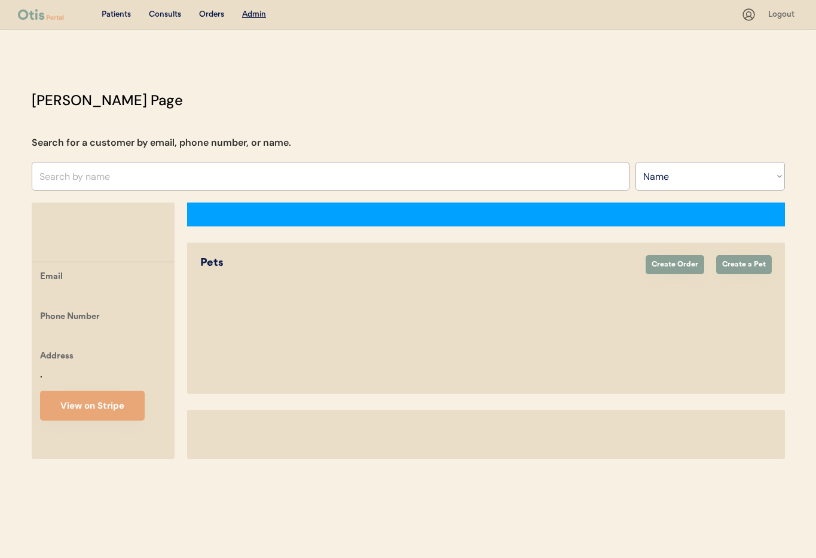
select select ""Name""
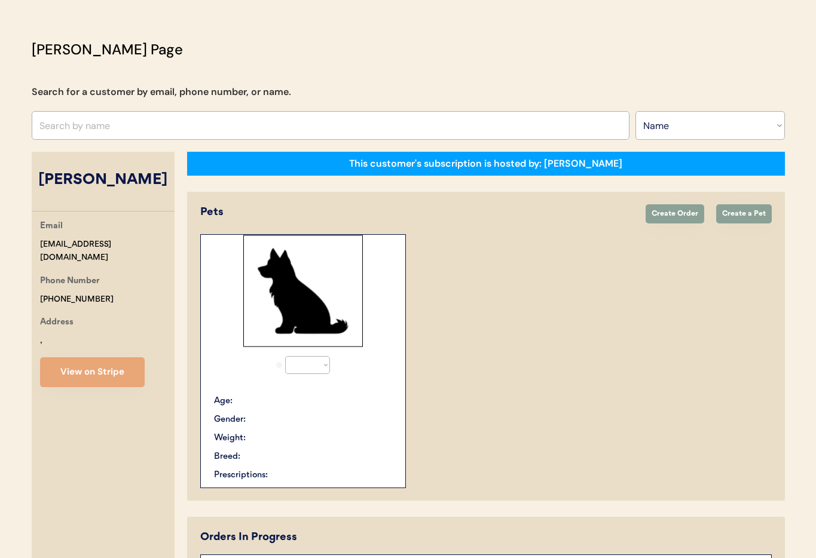
select select "true"
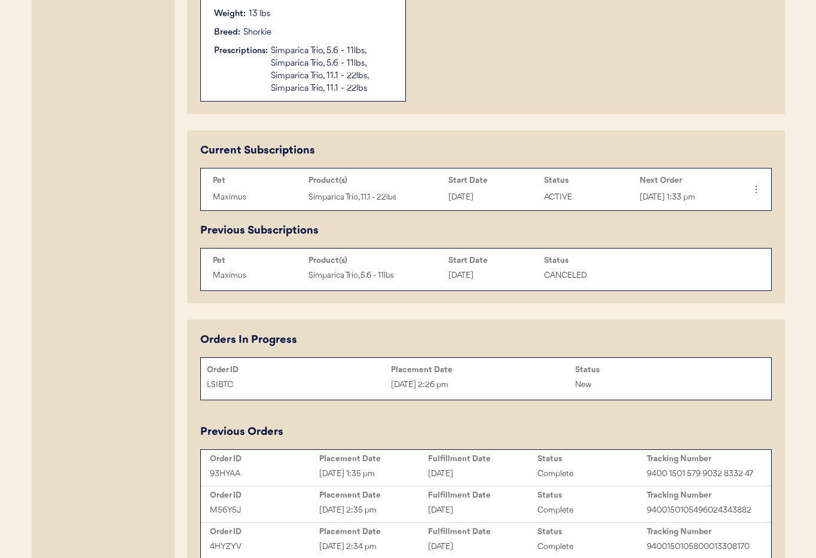
scroll to position [470, 0]
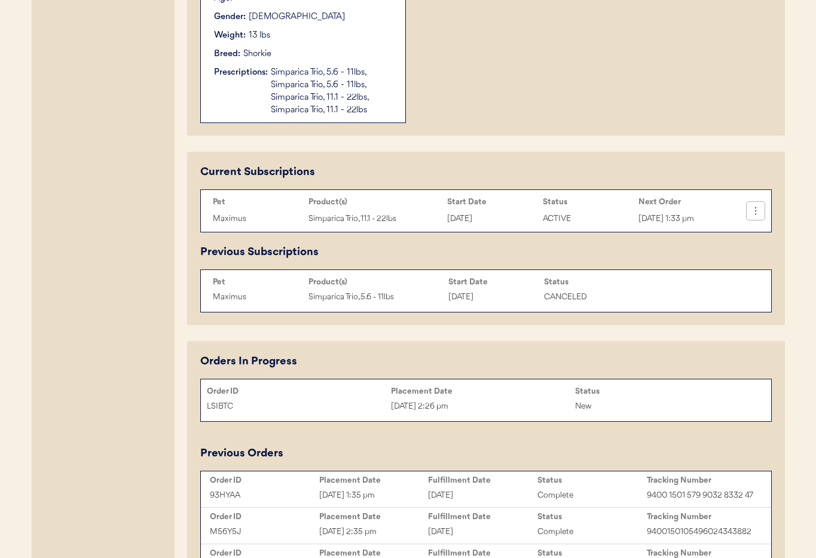
click at [755, 208] on icon at bounding box center [756, 211] width 12 height 12
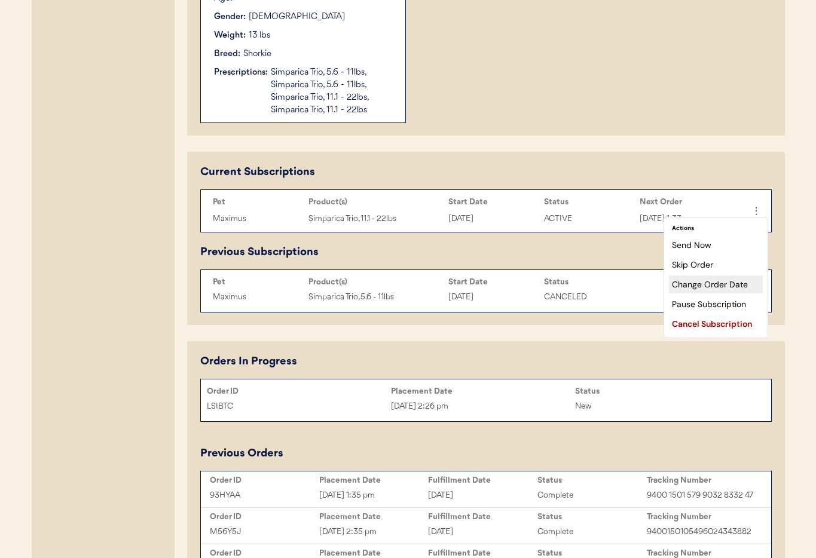
click at [691, 286] on div "Change Order Date" at bounding box center [716, 285] width 94 height 18
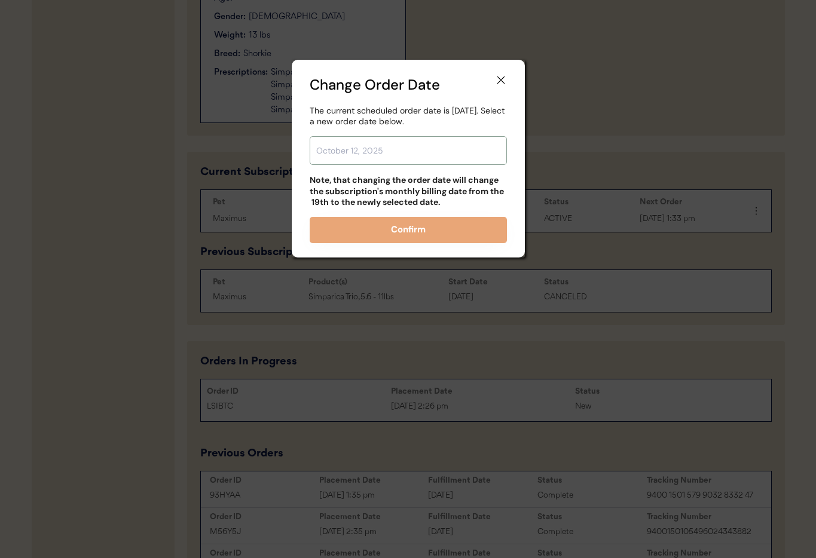
click at [356, 146] on input "text" at bounding box center [408, 150] width 197 height 29
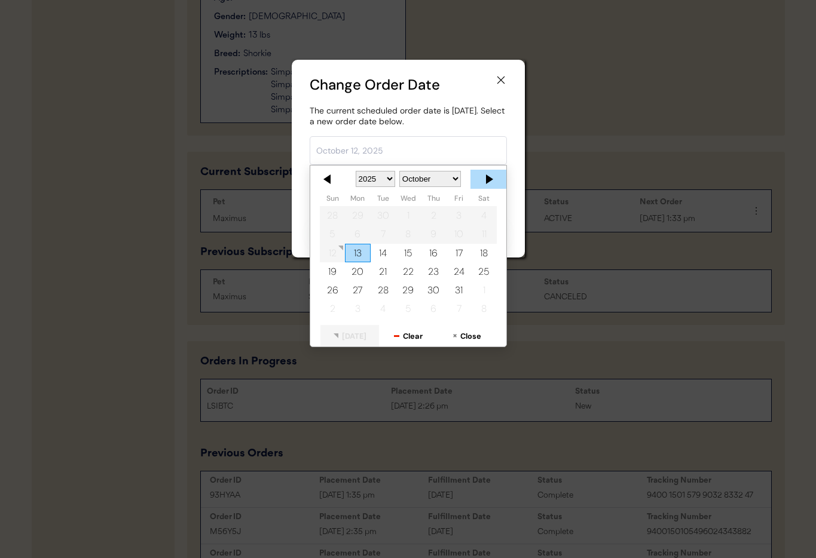
click at [492, 176] on div at bounding box center [489, 179] width 36 height 19
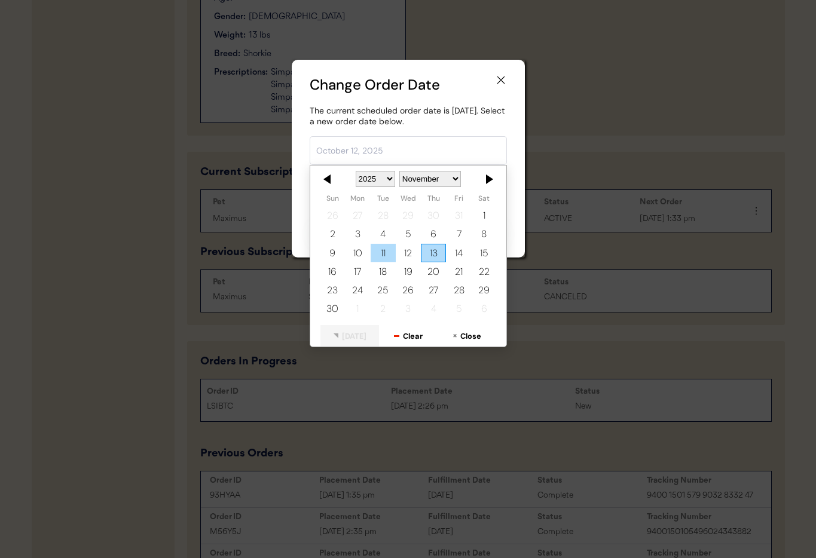
click at [388, 250] on div "11" at bounding box center [382, 253] width 25 height 19
type input "[DATE]"
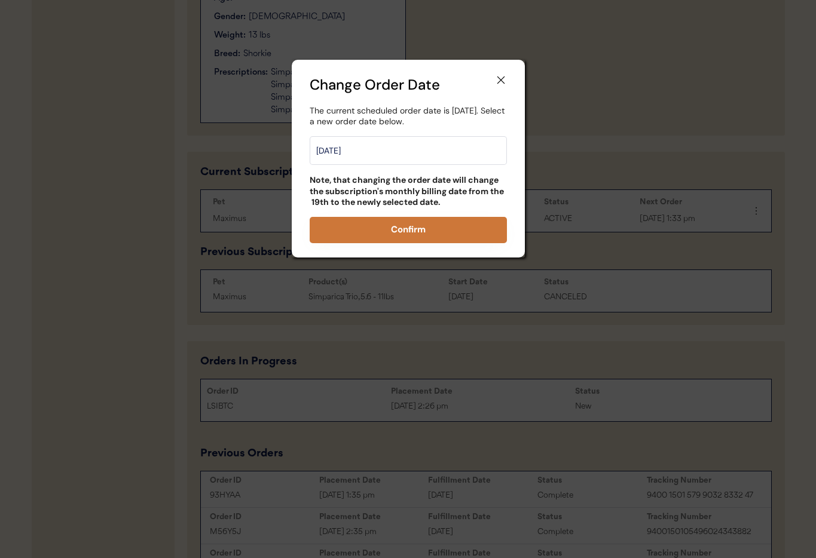
click at [418, 226] on button "Confirm" at bounding box center [408, 230] width 197 height 26
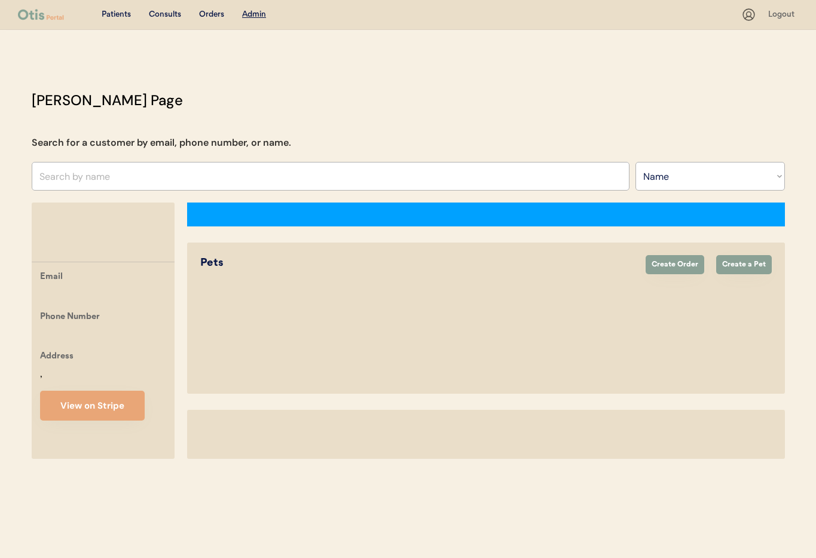
select select ""Name""
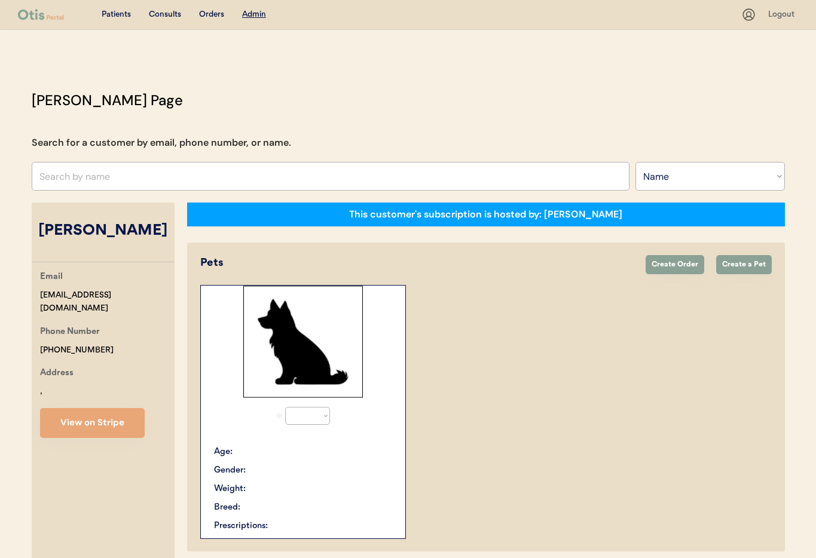
select select "true"
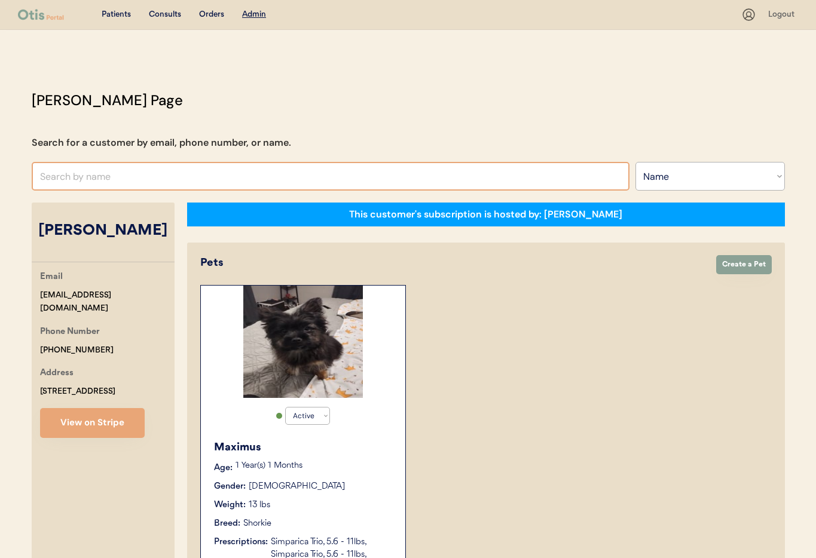
click at [159, 169] on input "text" at bounding box center [331, 176] width 598 height 29
type input "Dallas"
type input "Dallas jones"
type input "Dallas"
type input "Dallas jones"
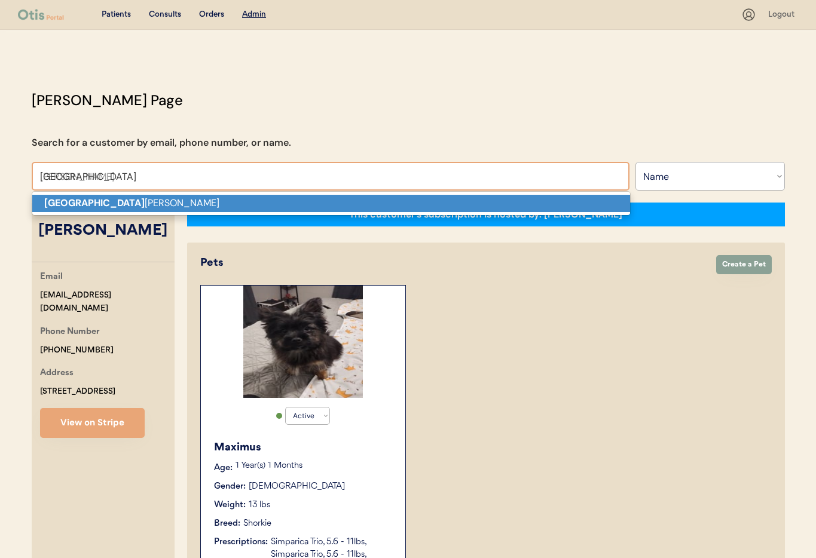
click at [160, 204] on p "[PERSON_NAME]" at bounding box center [331, 203] width 598 height 17
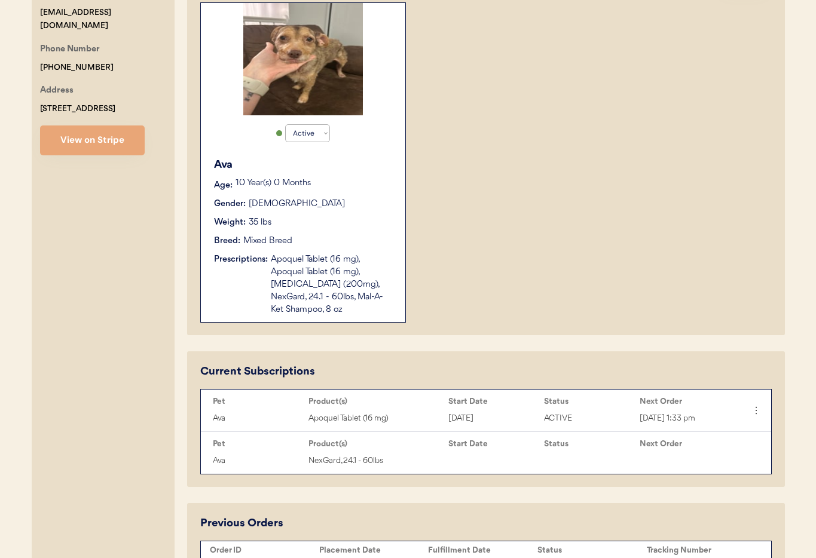
scroll to position [309, 0]
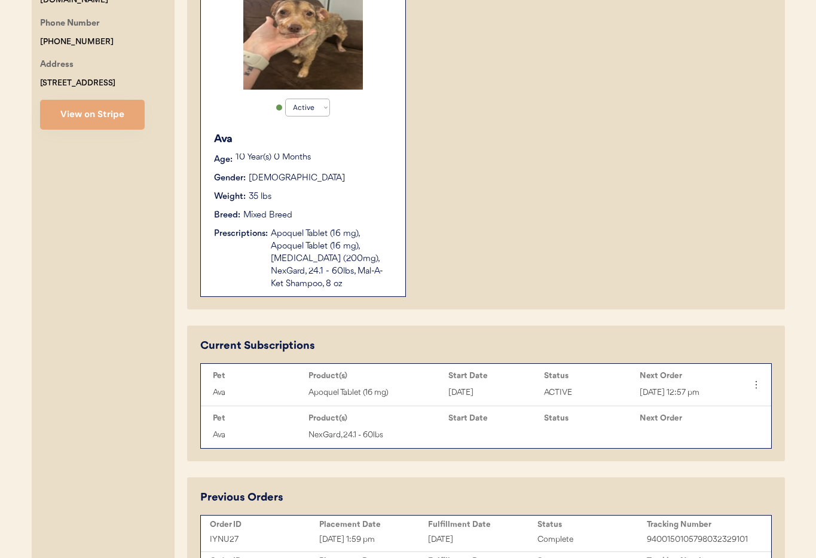
type input "[PERSON_NAME]"
click at [353, 197] on div "Weight: 35 lbs" at bounding box center [303, 197] width 179 height 13
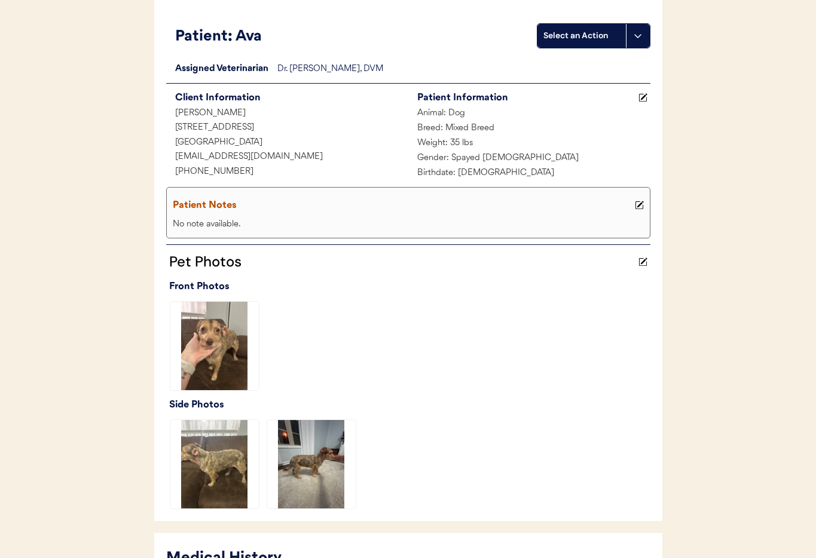
scroll to position [91, 0]
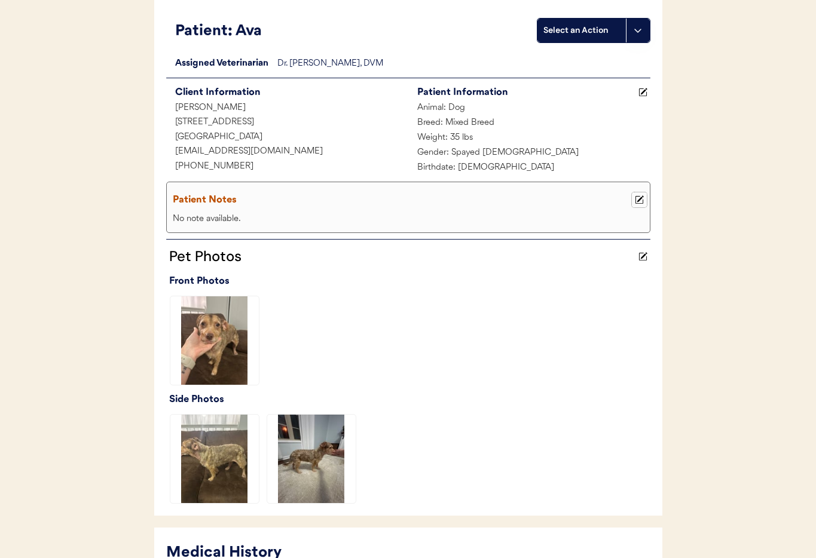
drag, startPoint x: 636, startPoint y: 200, endPoint x: 502, endPoint y: 202, distance: 133.9
click at [636, 200] on icon at bounding box center [639, 200] width 9 height 9
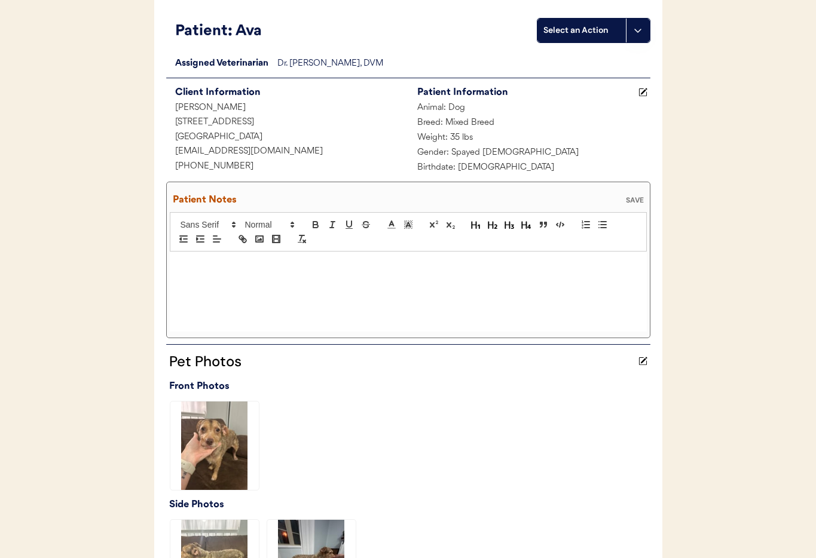
click at [206, 276] on div at bounding box center [408, 292] width 477 height 80
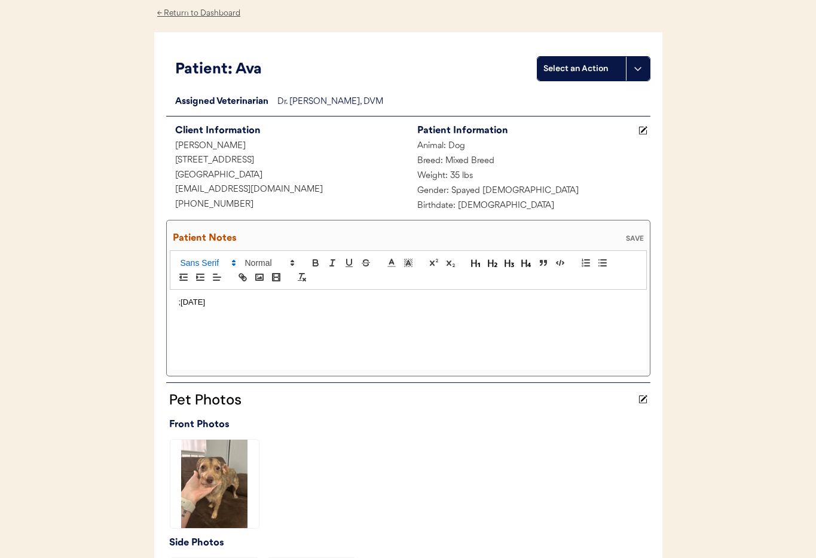
scroll to position [48, 0]
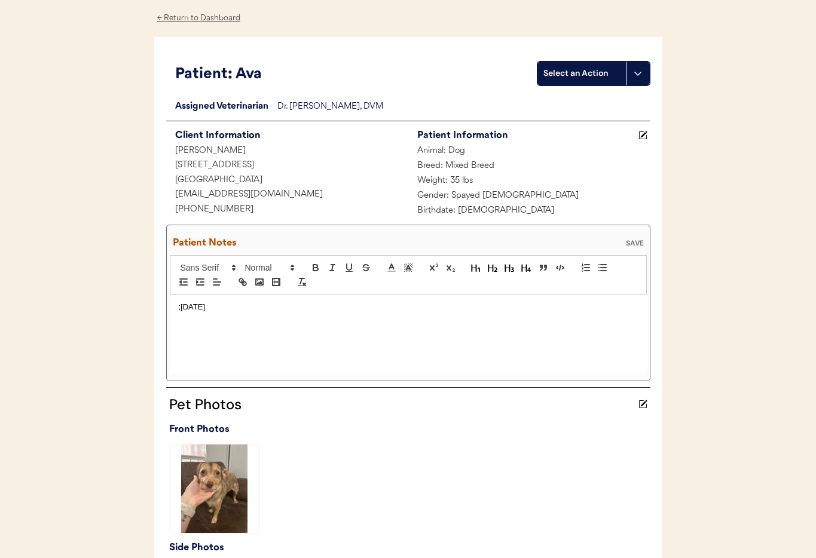
click at [249, 308] on p ";10/10/25" at bounding box center [408, 307] width 459 height 11
click at [634, 242] on div "SAVE" at bounding box center [635, 243] width 24 height 7
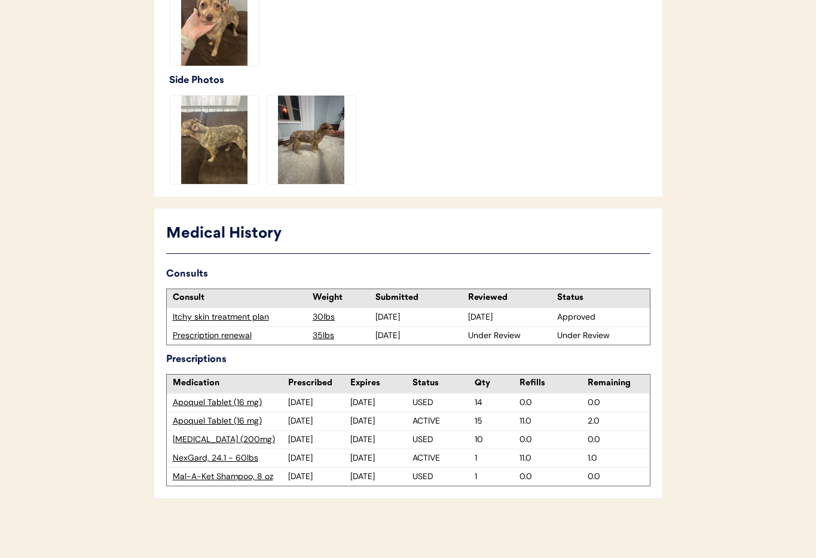
scroll to position [0, 0]
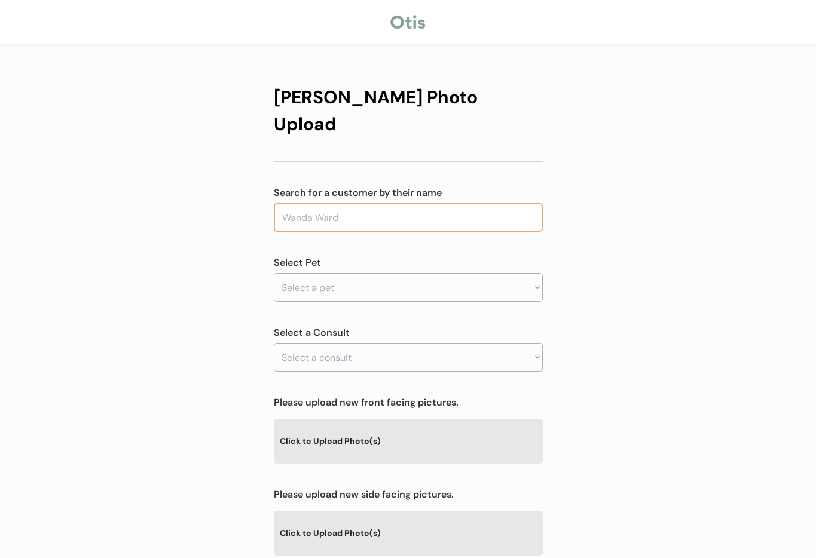
click at [332, 203] on input "text" at bounding box center [408, 217] width 269 height 29
type input "[GEOGRAPHIC_DATA]"
type input "[PERSON_NAME]"
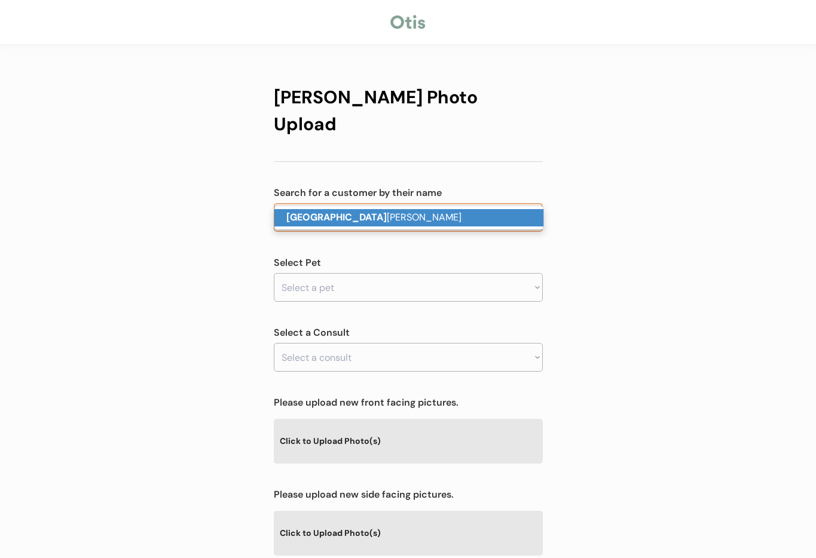
click at [337, 225] on p "[PERSON_NAME]" at bounding box center [408, 217] width 269 height 17
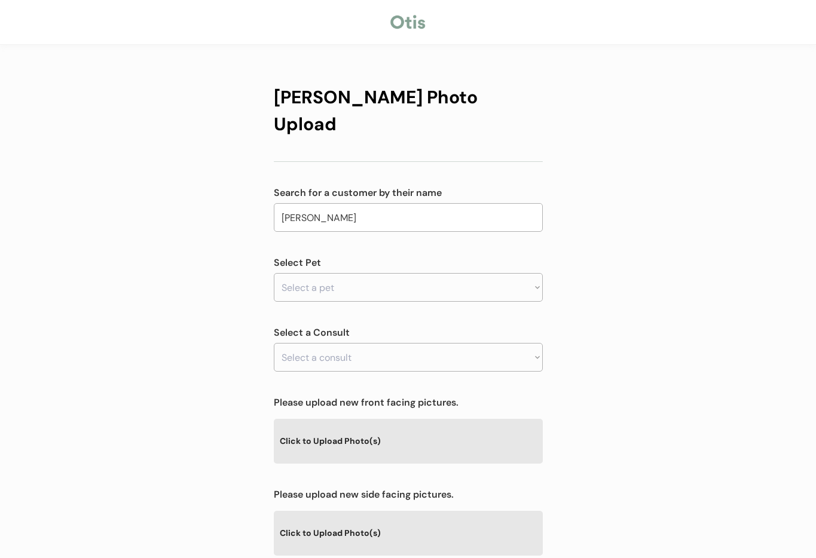
type input "[PERSON_NAME]"
click at [334, 273] on select "Select a pet" at bounding box center [408, 287] width 269 height 29
select select ""1348695171700984260__LOOKUP__1731553346876x208882828311527420""
click at [274, 273] on select "Select a pet Ava" at bounding box center [408, 287] width 269 height 29
click at [334, 343] on select "Select a consult" at bounding box center [408, 357] width 269 height 29
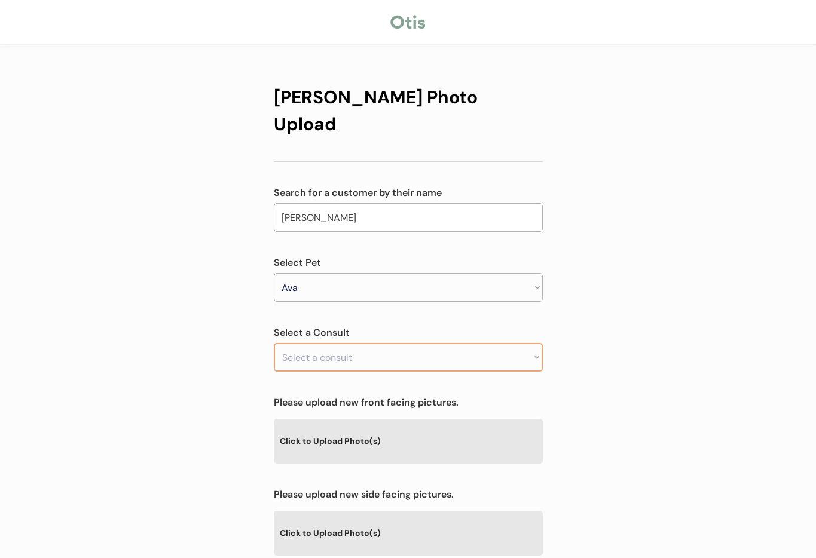
click at [422, 343] on select "Select a consult" at bounding box center [408, 357] width 269 height 29
click at [564, 313] on div "Otis Photo Upload Search for a customer by their name Dallas jones Dallas Selec…" at bounding box center [408, 385] width 816 height 771
click at [480, 343] on select "Select a consult Prescription renewal" at bounding box center [408, 357] width 269 height 29
select select ""1348695171700984260__LOOKUP__1759515487195x705523255485923300""
click at [274, 343] on select "Select a consult Prescription renewal" at bounding box center [408, 357] width 269 height 29
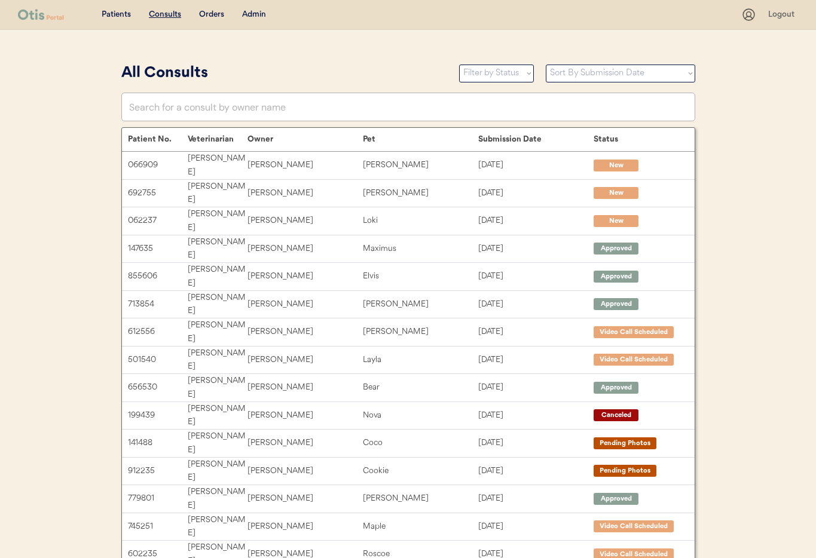
click at [246, 18] on div "Admin" at bounding box center [254, 15] width 24 height 12
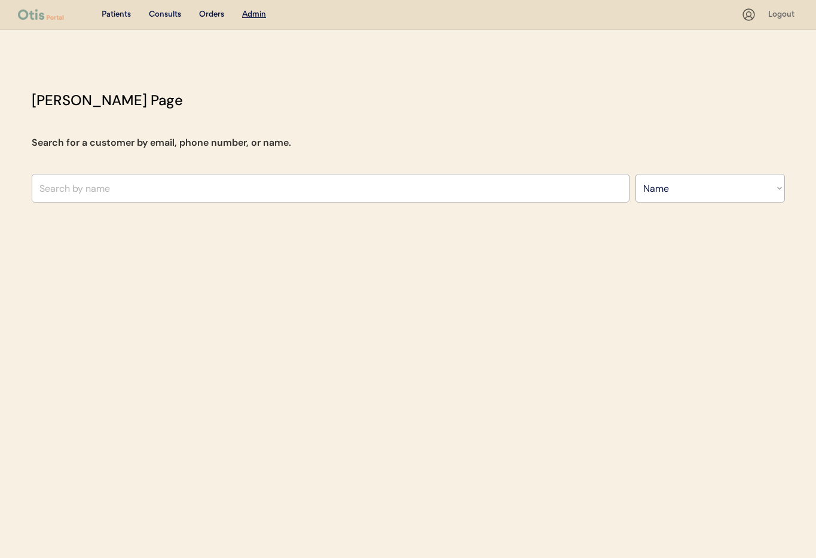
select select ""Name""
click at [171, 185] on input "text" at bounding box center [331, 188] width 598 height 29
type input "[GEOGRAPHIC_DATA]"
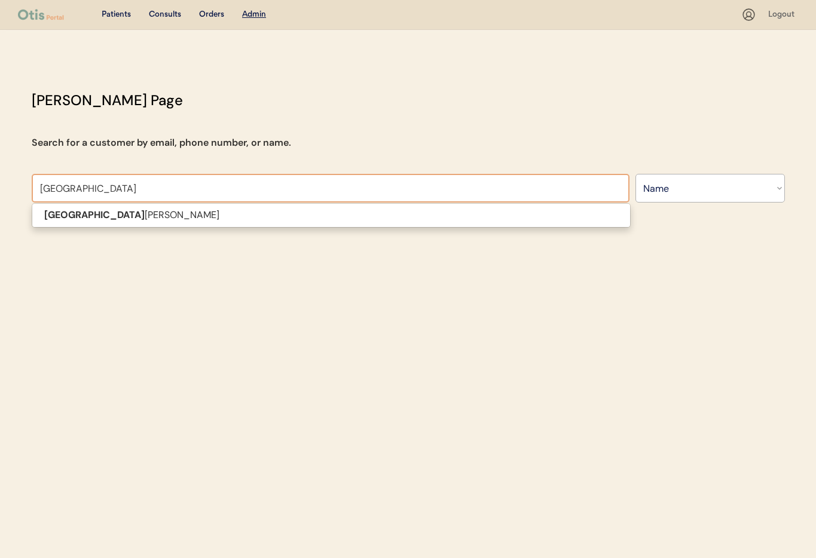
type input "[PERSON_NAME]"
click at [164, 214] on p "[PERSON_NAME]" at bounding box center [331, 215] width 598 height 17
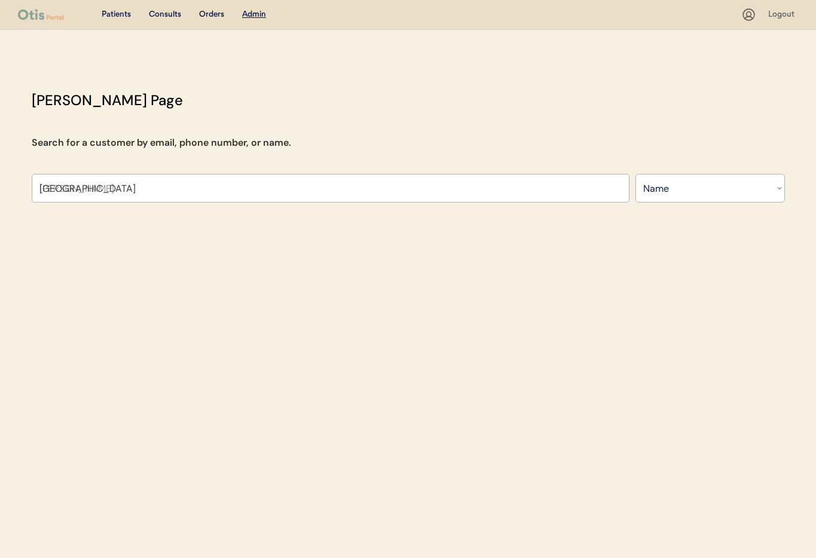
type input "[PERSON_NAME]"
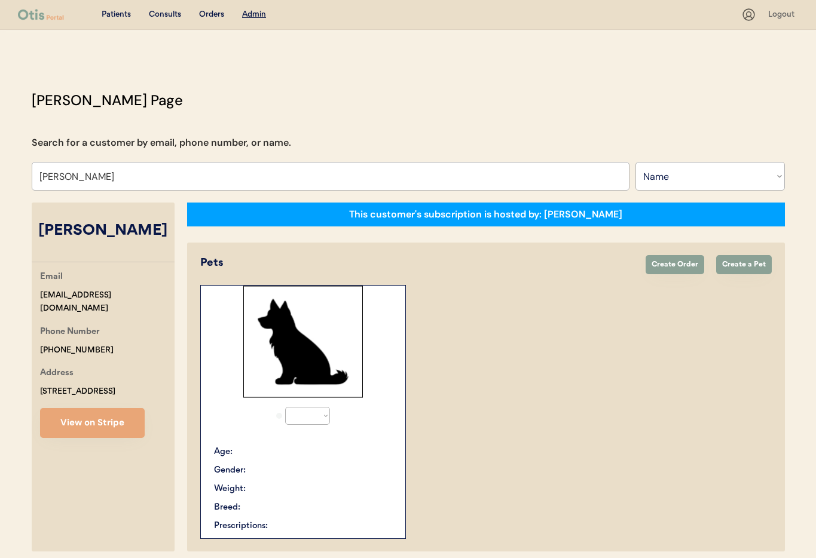
select select "true"
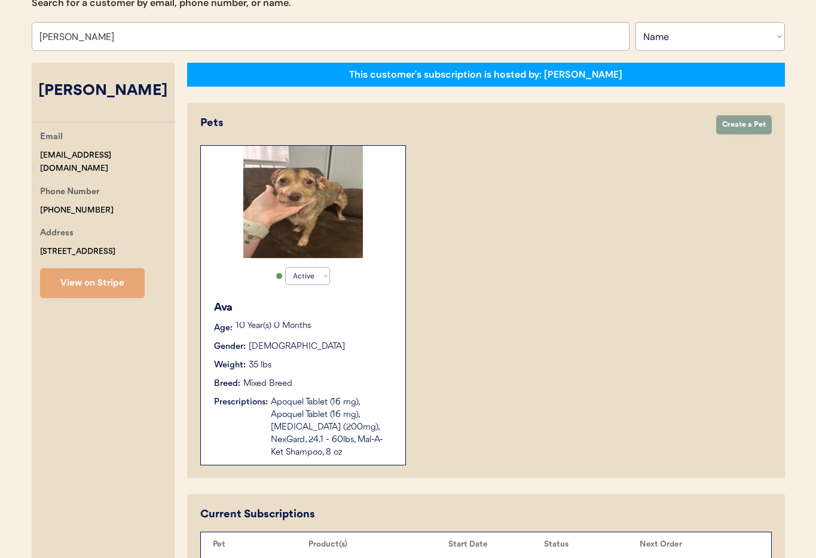
scroll to position [190, 0]
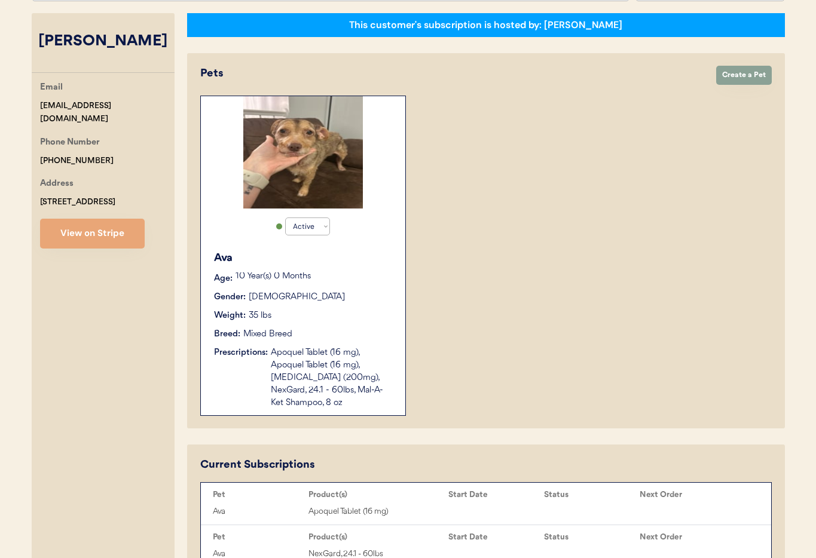
type input "Dallas jones"
click at [363, 336] on div "Breed: Mixed Breed" at bounding box center [303, 334] width 179 height 13
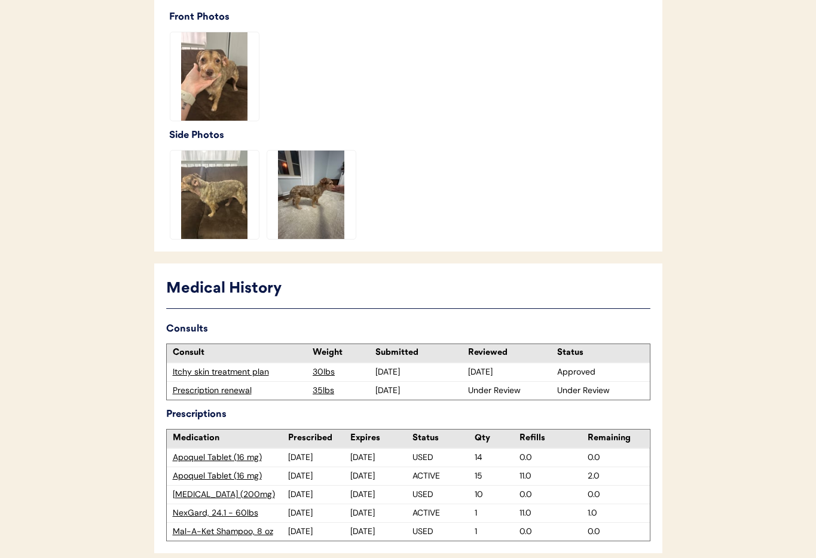
scroll to position [389, 0]
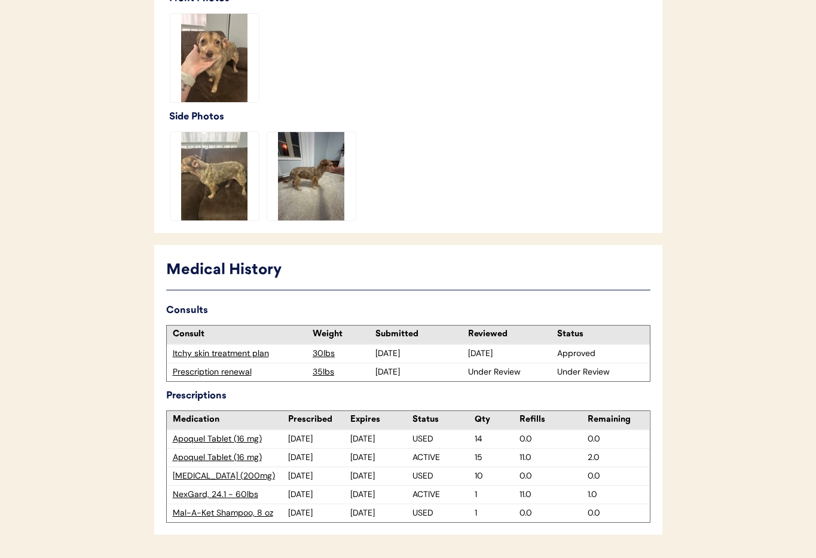
click at [196, 374] on div "Prescription renewal" at bounding box center [240, 373] width 135 height 12
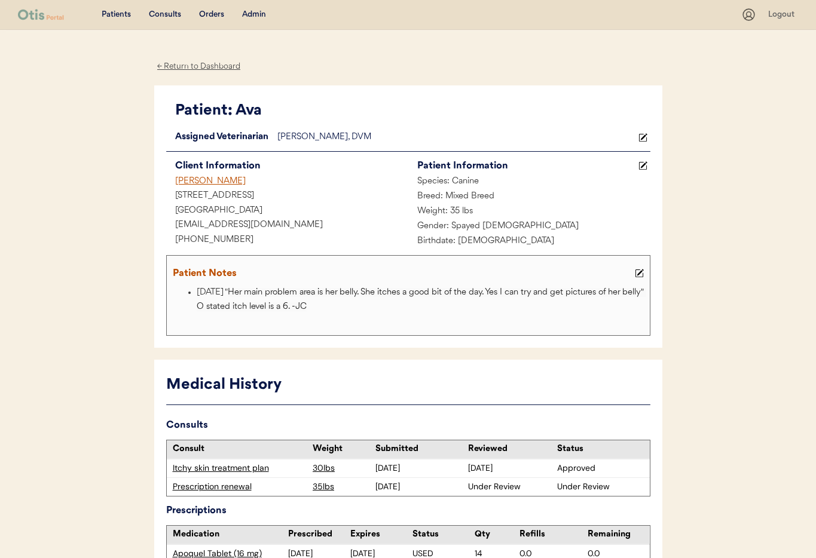
click at [251, 13] on div "Admin" at bounding box center [254, 15] width 24 height 12
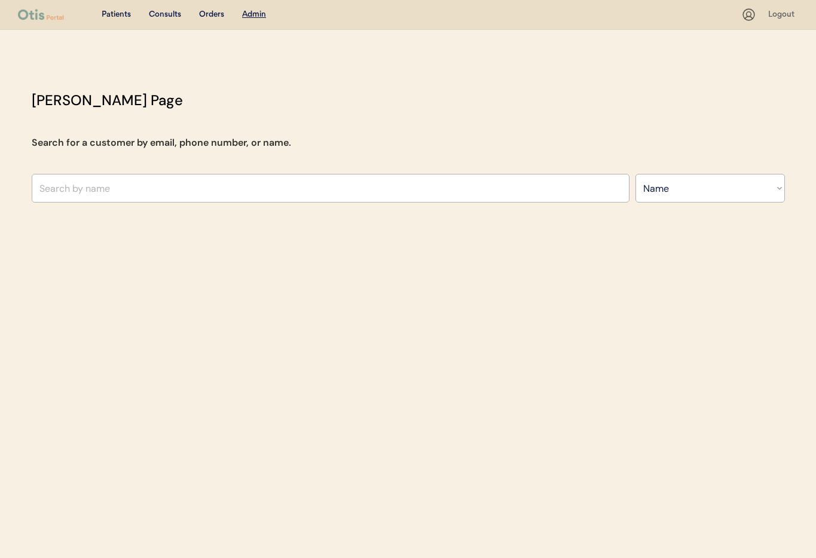
select select ""Name""
click at [166, 187] on input "text" at bounding box center [331, 188] width 598 height 29
type input "[PERSON_NAME]"
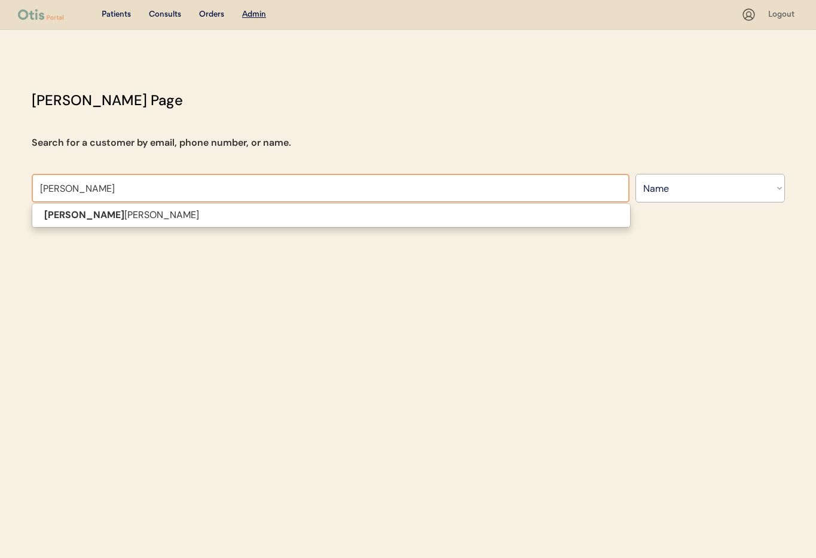
type input "[PERSON_NAME]"
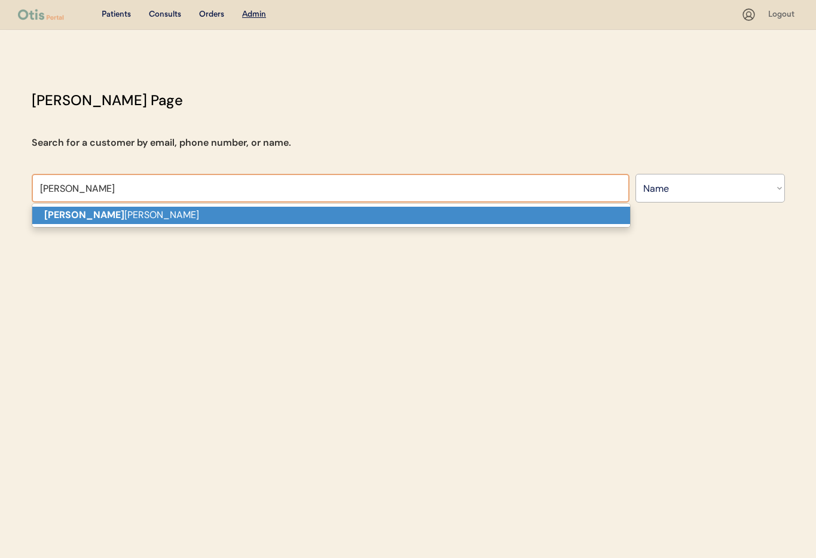
click at [151, 213] on p "[PERSON_NAME]" at bounding box center [331, 215] width 598 height 17
type input "[PERSON_NAME]"
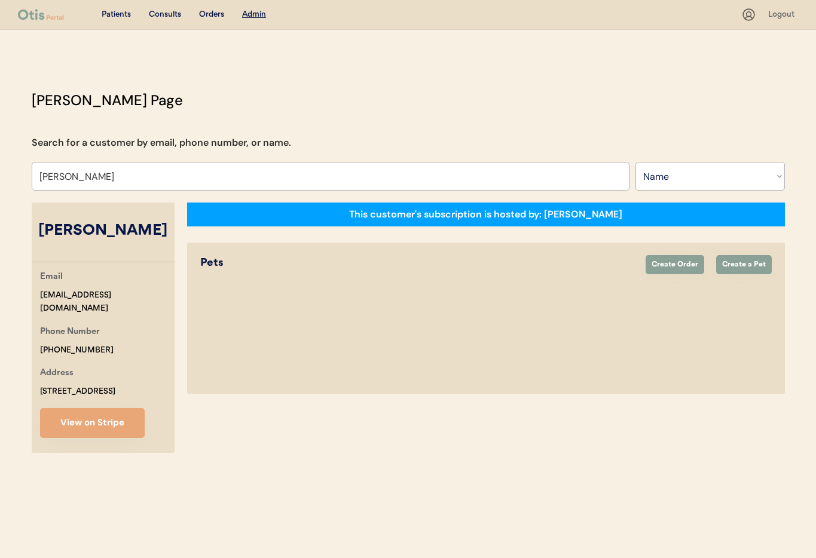
select select "true"
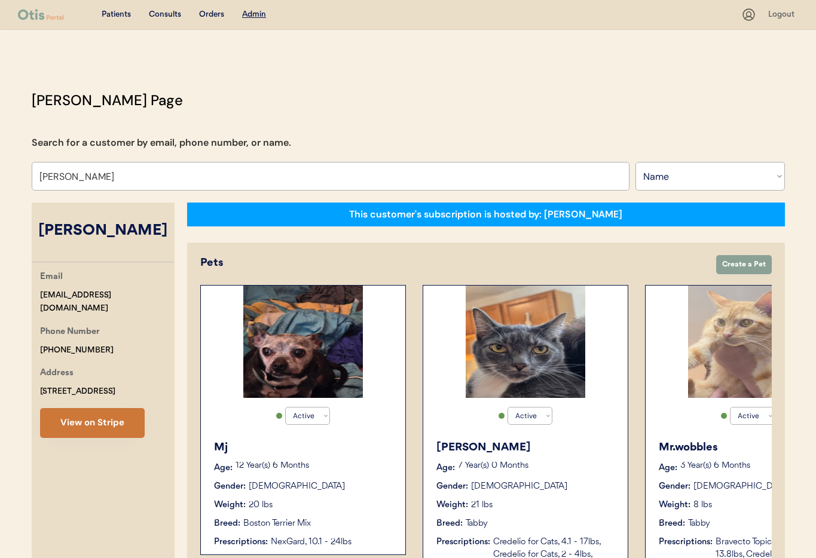
type input "[PERSON_NAME]"
click at [90, 426] on button "View on Stripe" at bounding box center [92, 423] width 105 height 30
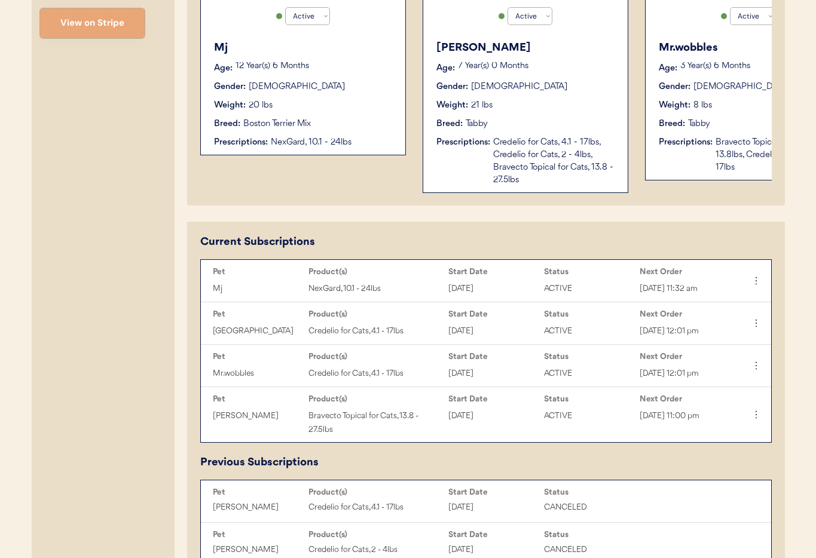
scroll to position [457, 0]
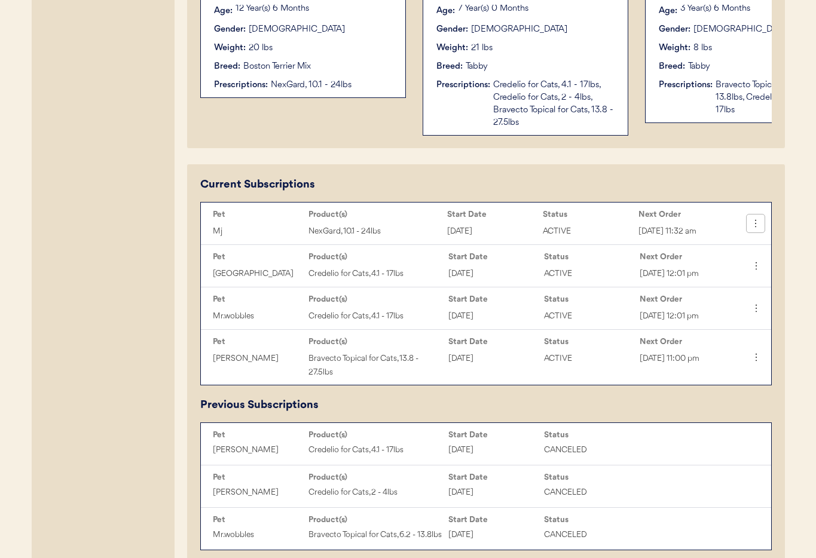
click at [759, 230] on icon at bounding box center [756, 224] width 12 height 12
click at [715, 266] on div "Send Now" at bounding box center [716, 264] width 94 height 18
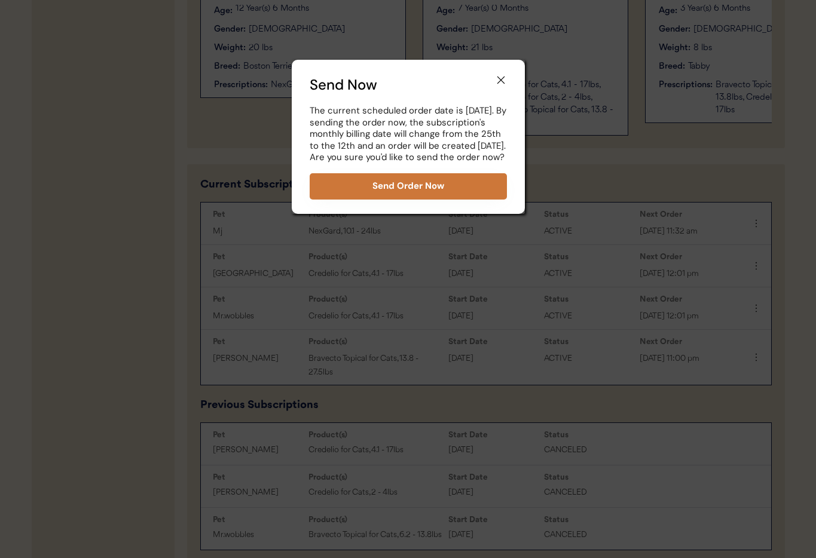
click at [442, 200] on button "Send Order Now" at bounding box center [408, 186] width 197 height 26
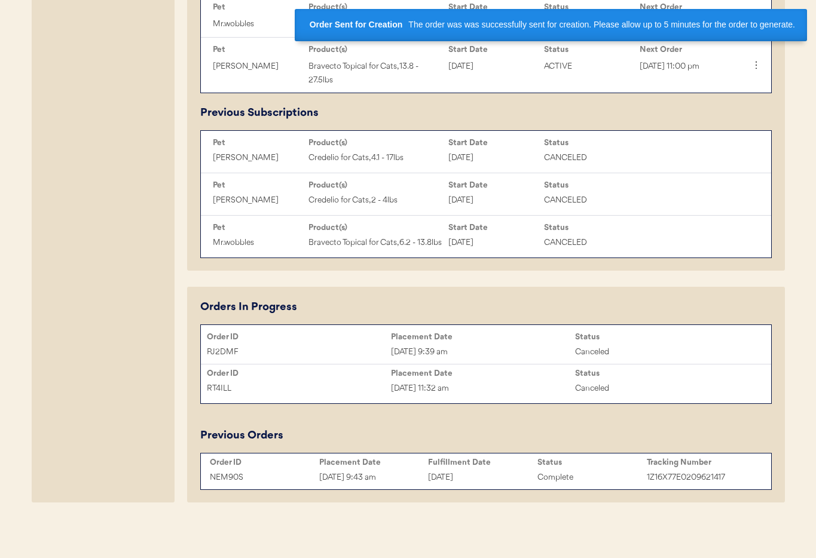
scroll to position [799, 0]
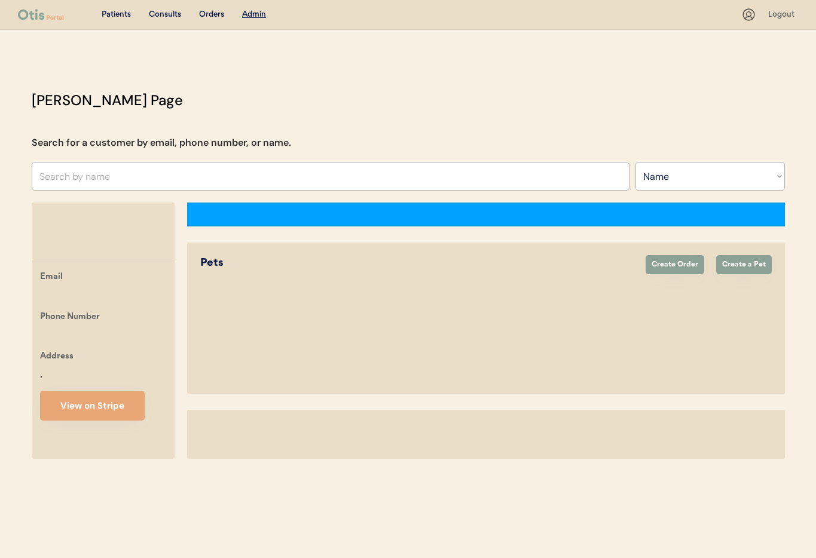
select select ""Name""
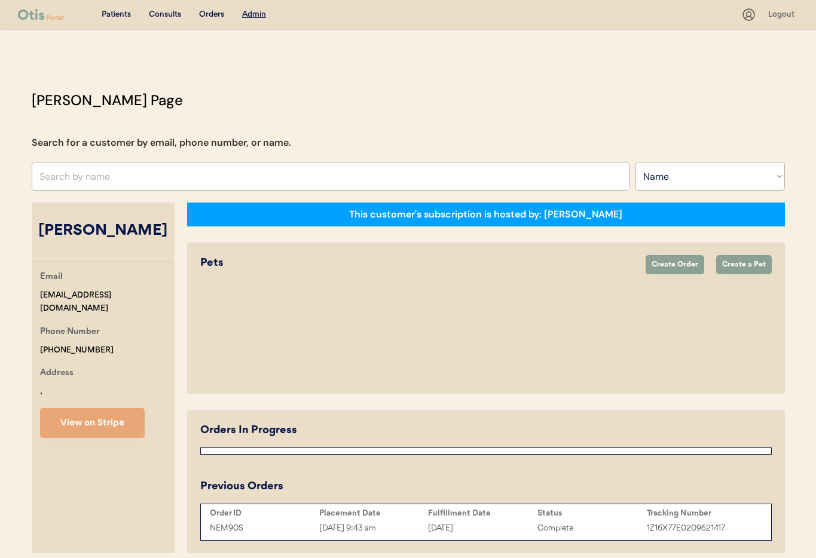
select select "true"
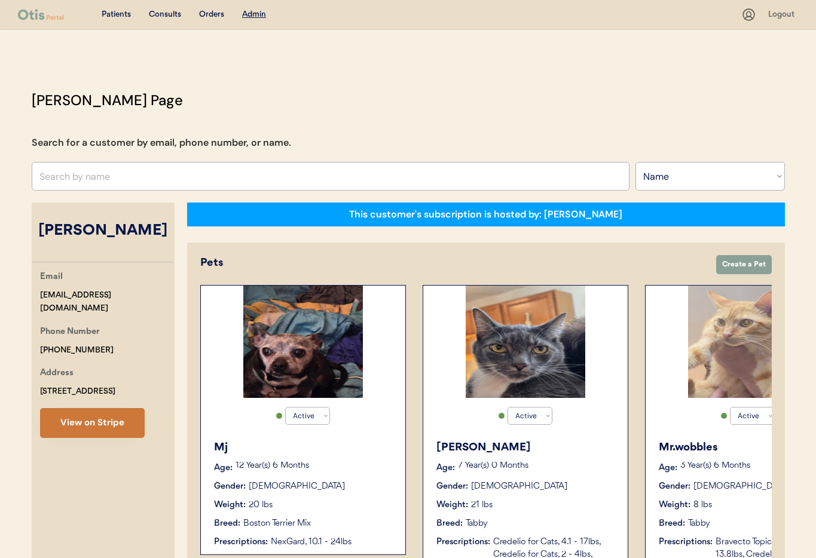
click at [96, 419] on button "View on Stripe" at bounding box center [92, 423] width 105 height 30
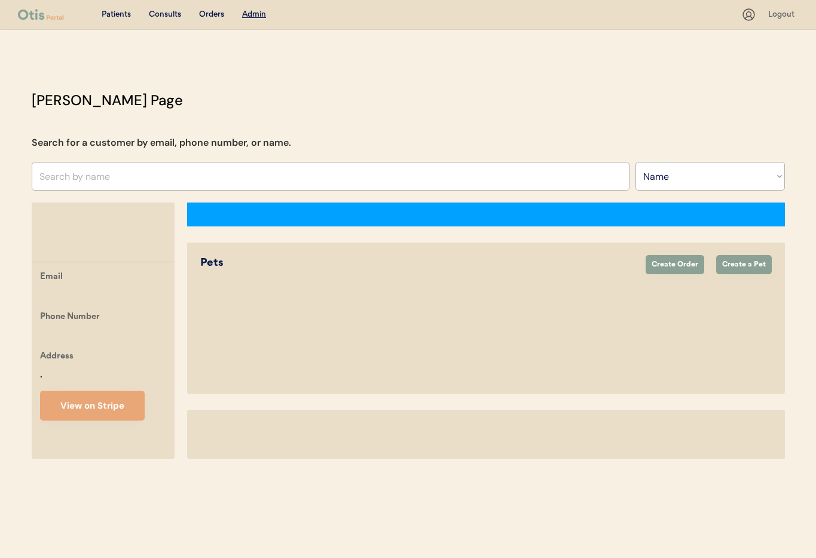
select select ""Name""
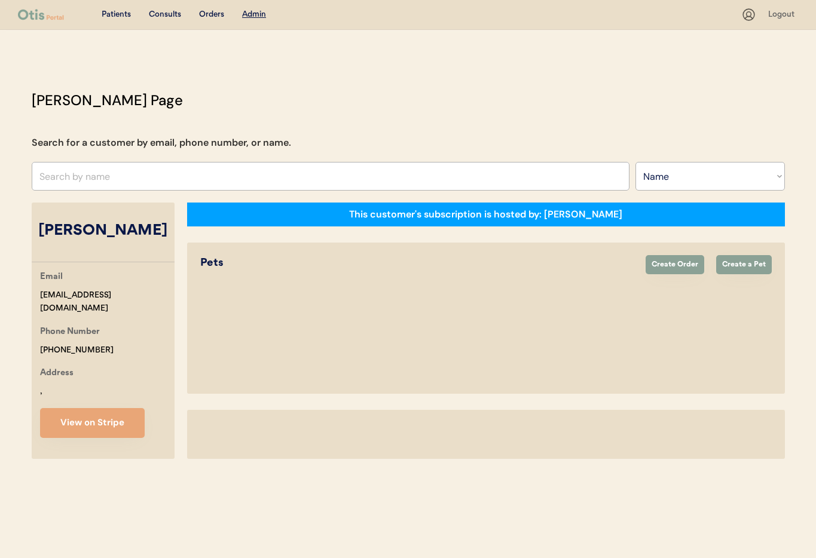
select select "true"
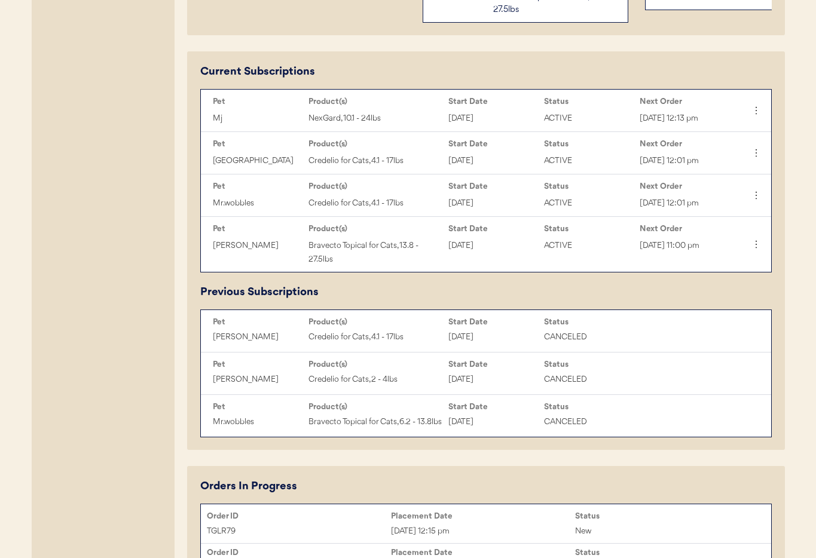
scroll to position [566, 0]
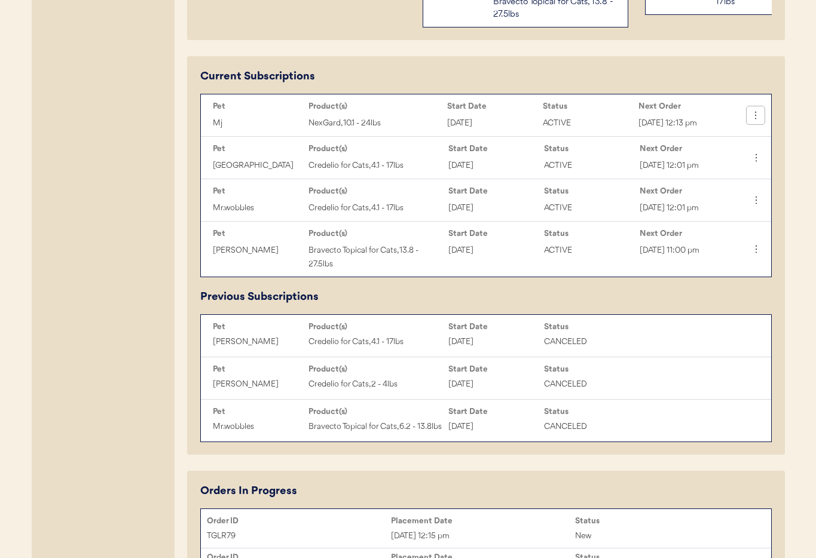
click at [760, 121] on icon at bounding box center [756, 115] width 12 height 12
click at [719, 197] on div "Change Order Date" at bounding box center [716, 196] width 94 height 18
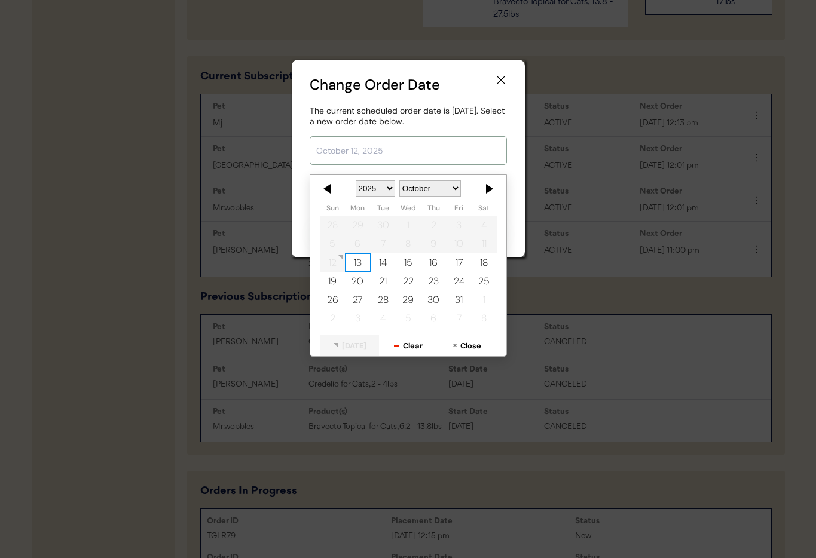
click at [372, 151] on input "text" at bounding box center [408, 150] width 197 height 29
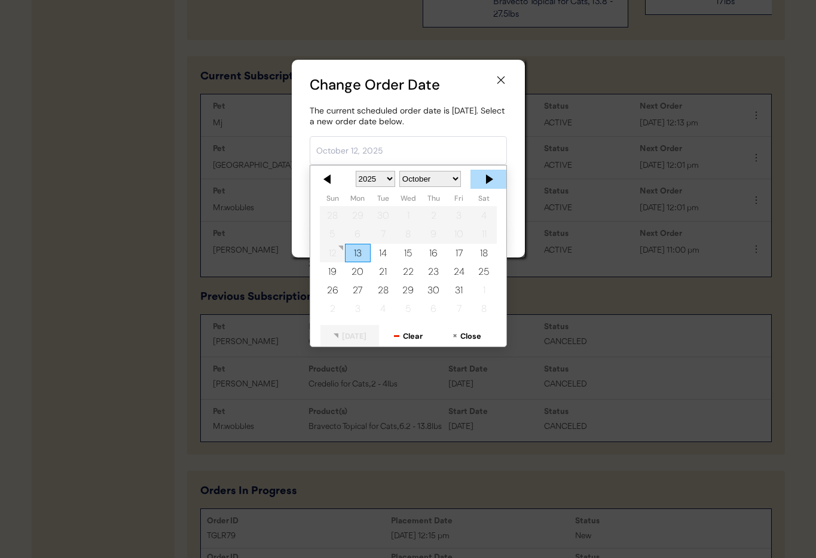
click at [487, 180] on div at bounding box center [489, 179] width 36 height 19
drag, startPoint x: 414, startPoint y: 256, endPoint x: 420, endPoint y: 260, distance: 6.8
click at [414, 256] on div "12" at bounding box center [407, 253] width 25 height 19
type input "November 12, 2025"
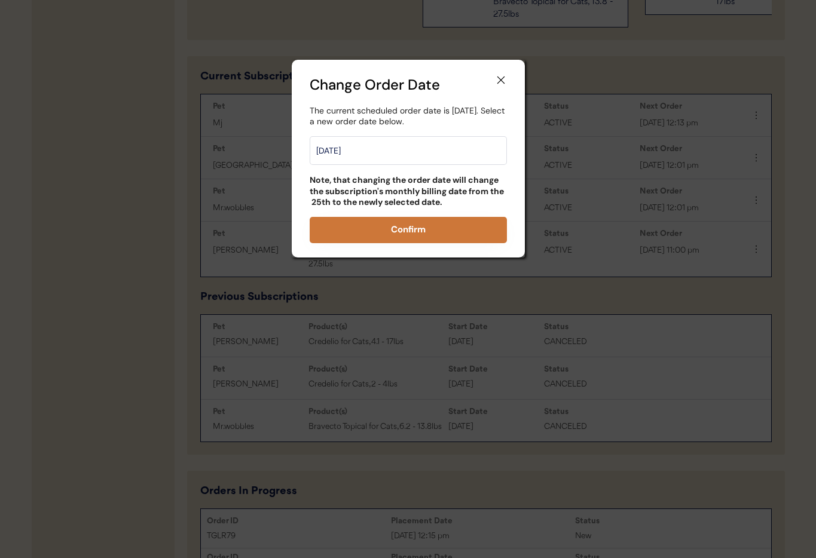
click at [434, 231] on button "Confirm" at bounding box center [408, 230] width 197 height 26
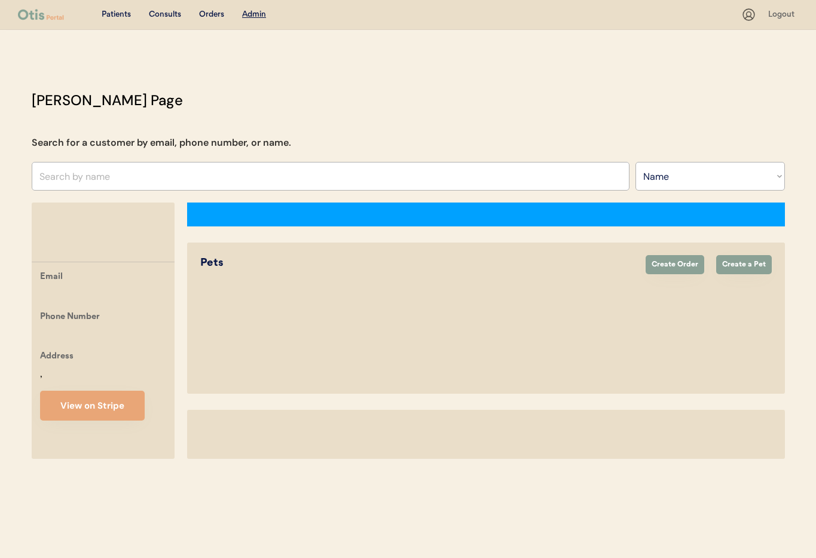
select select ""Name""
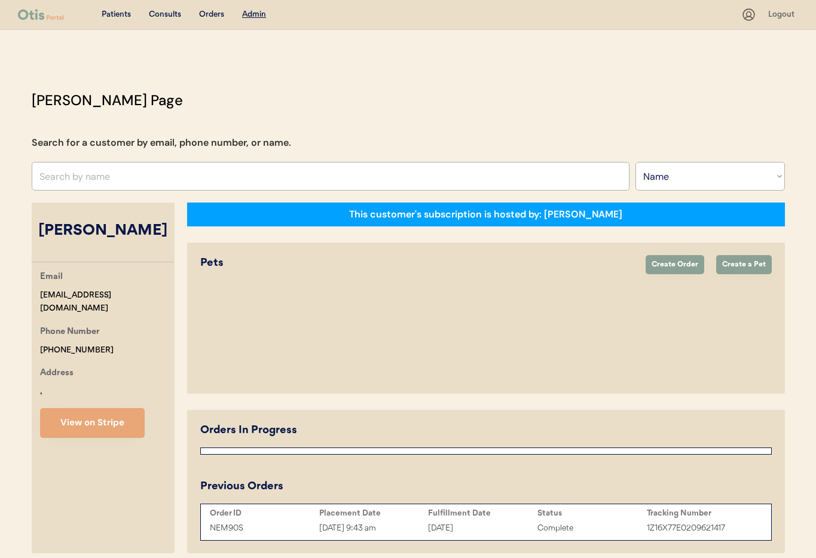
select select "true"
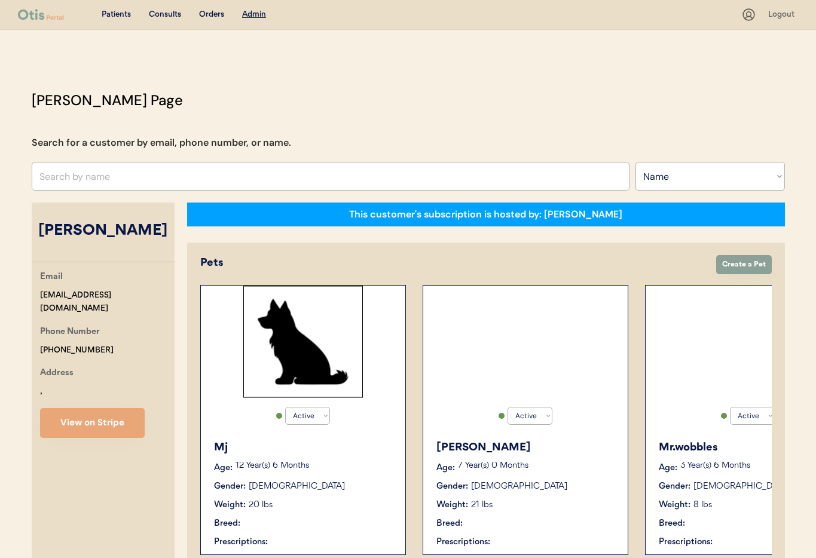
select select "true"
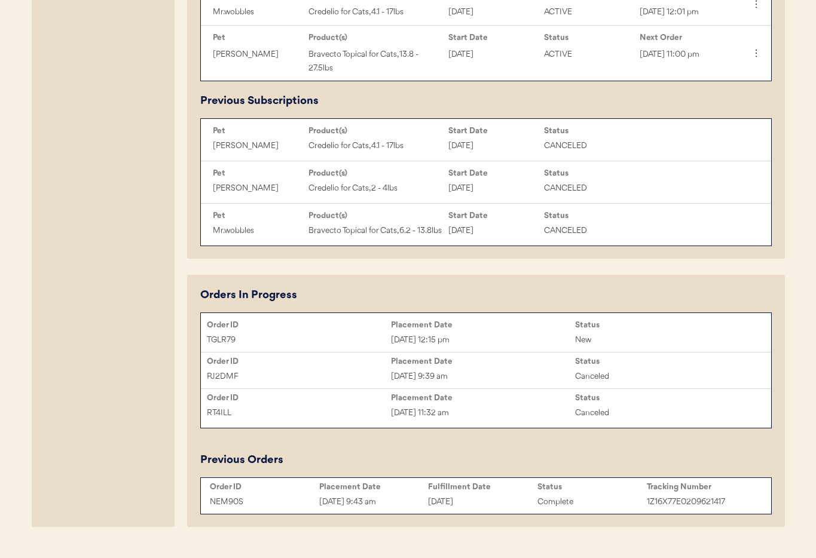
scroll to position [764, 0]
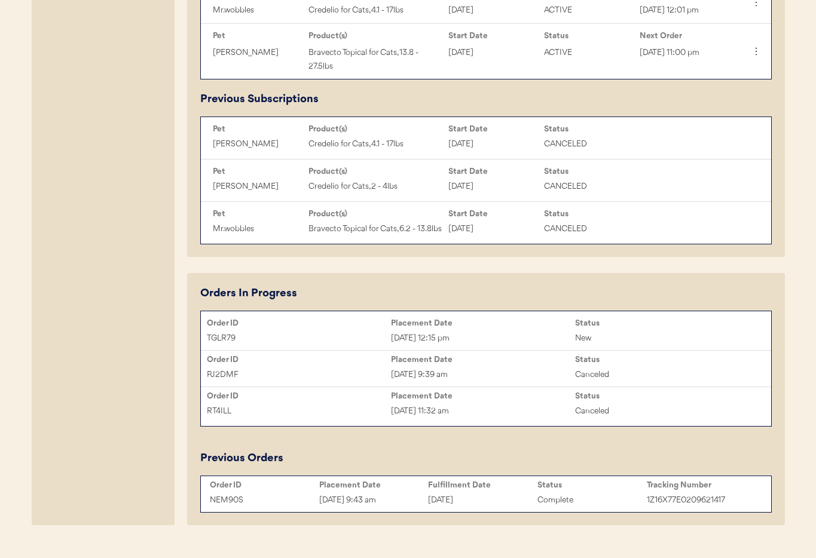
click at [523, 328] on div "Placement Date" at bounding box center [483, 324] width 184 height 10
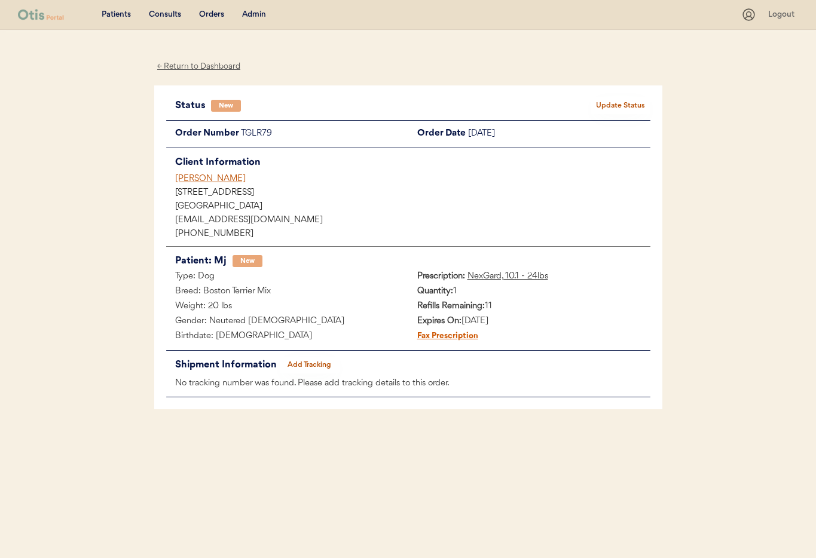
click at [213, 178] on div "[PERSON_NAME]" at bounding box center [412, 179] width 475 height 13
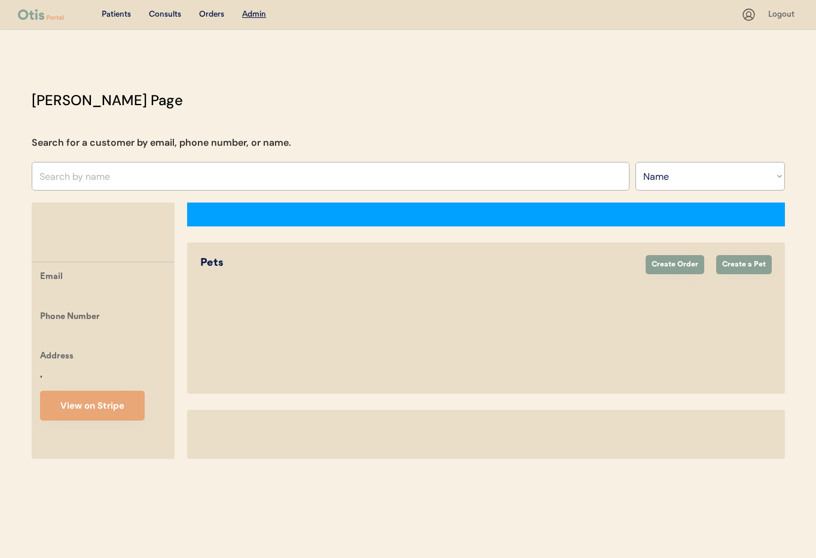
select select ""Name""
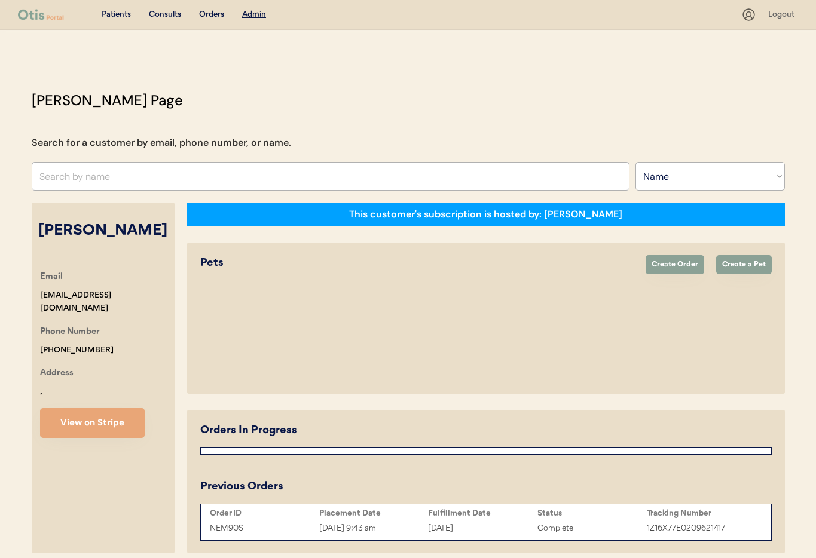
select select "true"
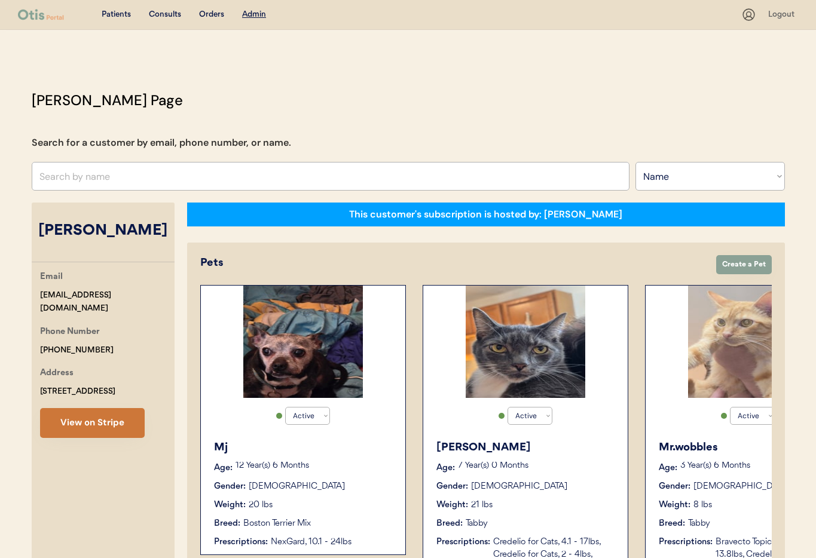
click at [96, 431] on button "View on Stripe" at bounding box center [92, 423] width 105 height 30
click at [100, 172] on input "text" at bounding box center [331, 176] width 598 height 29
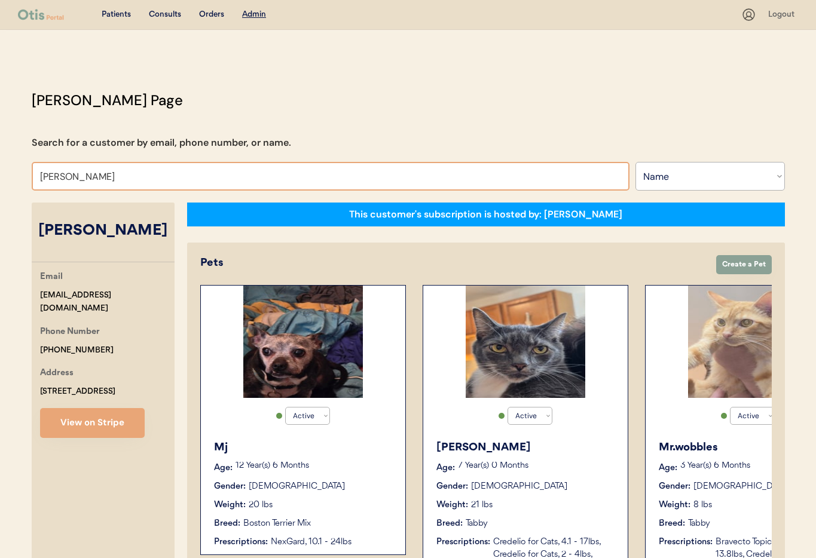
type input "[PERSON_NAME]"
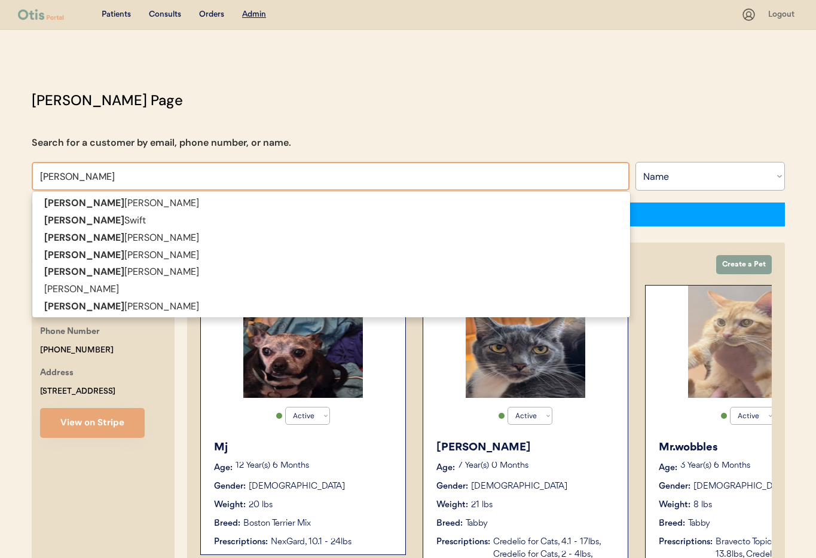
type input "Mary S"
type input "Mary Swift"
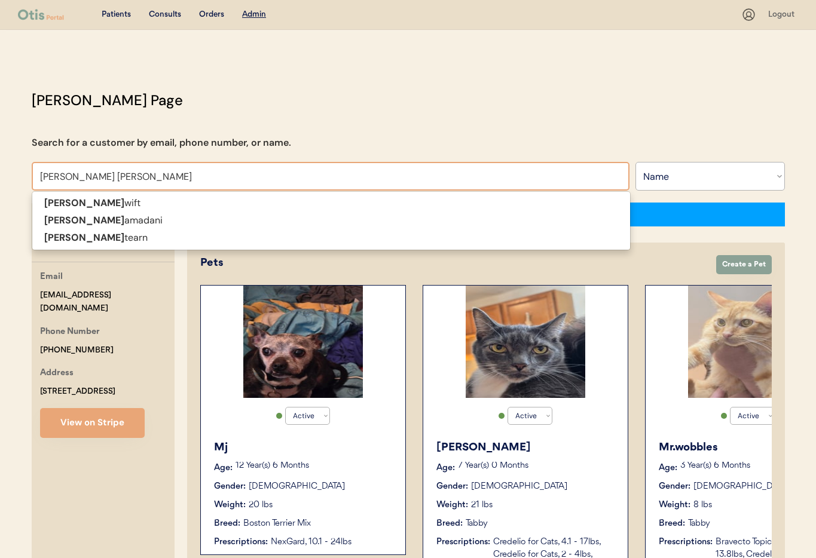
type input "Mary Sama"
type input "Mary Samadani"
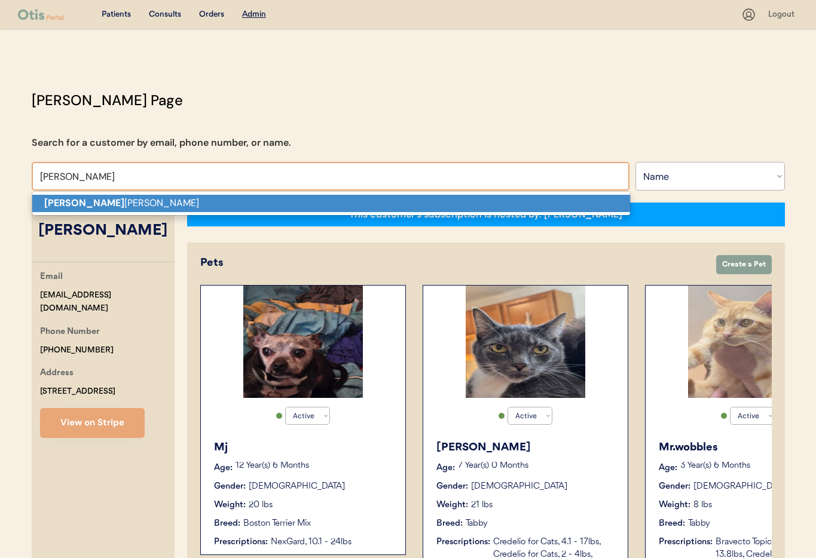
click at [103, 199] on p "Mary Sama dani" at bounding box center [331, 203] width 598 height 17
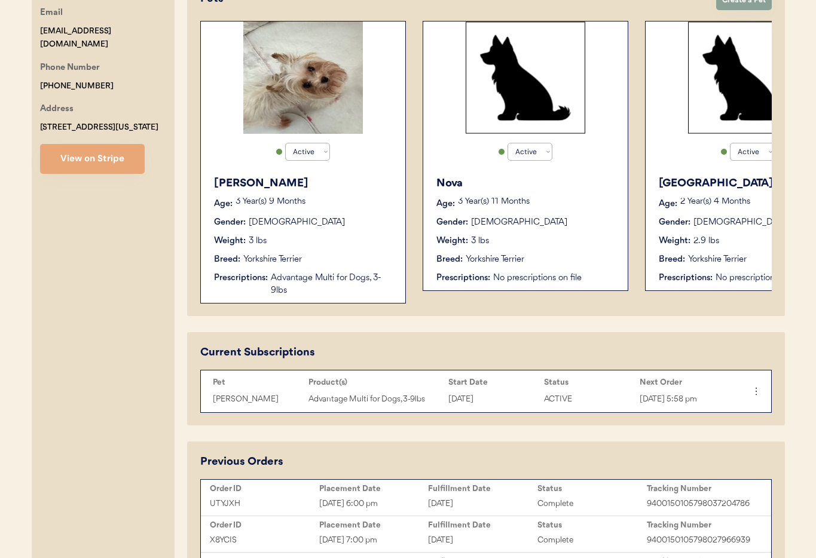
scroll to position [286, 0]
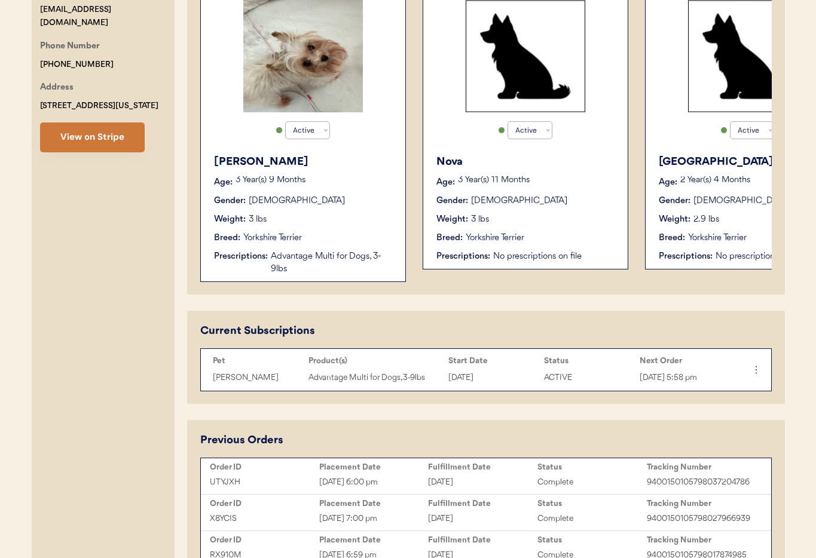
click at [86, 145] on button "View on Stripe" at bounding box center [92, 138] width 105 height 30
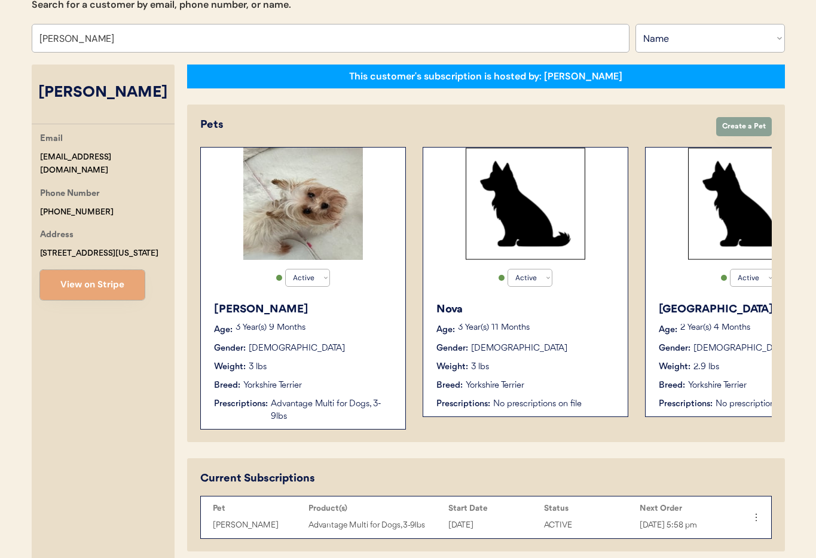
scroll to position [0, 0]
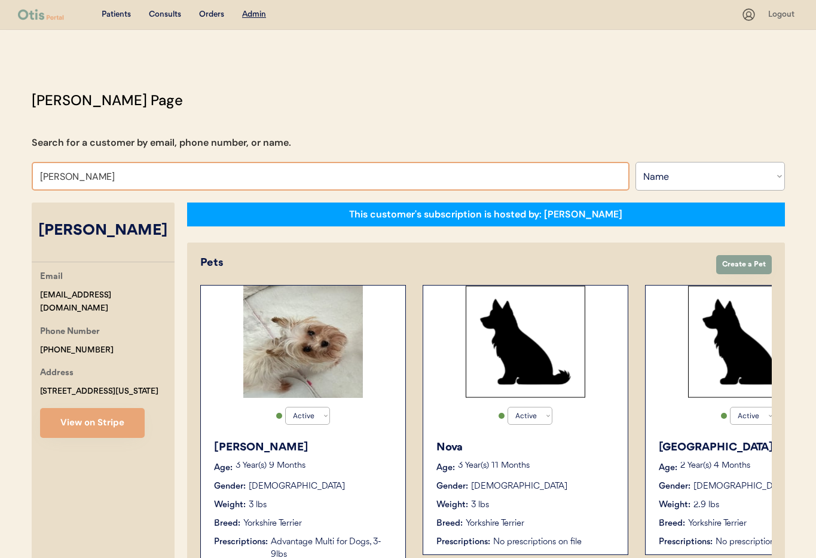
drag, startPoint x: 110, startPoint y: 178, endPoint x: 8, endPoint y: 174, distance: 102.3
type input "Joy Coon"
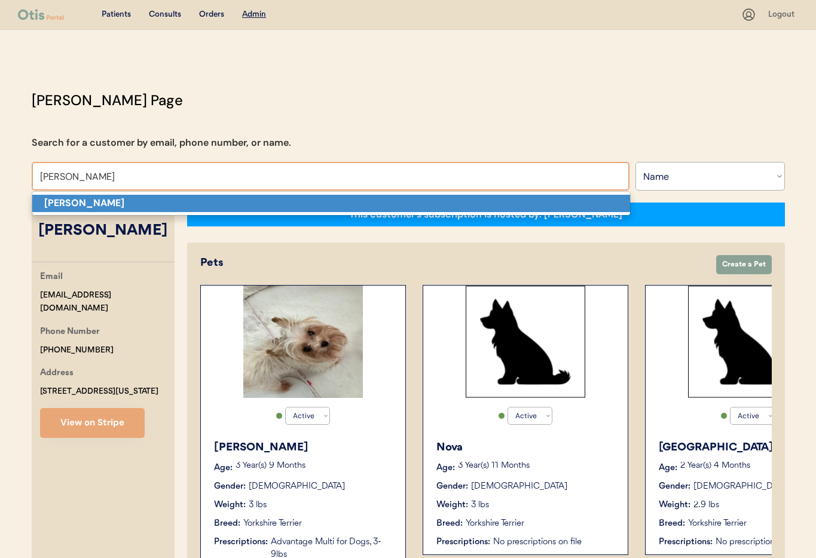
click at [66, 204] on strong "Joy Coon" at bounding box center [84, 203] width 80 height 13
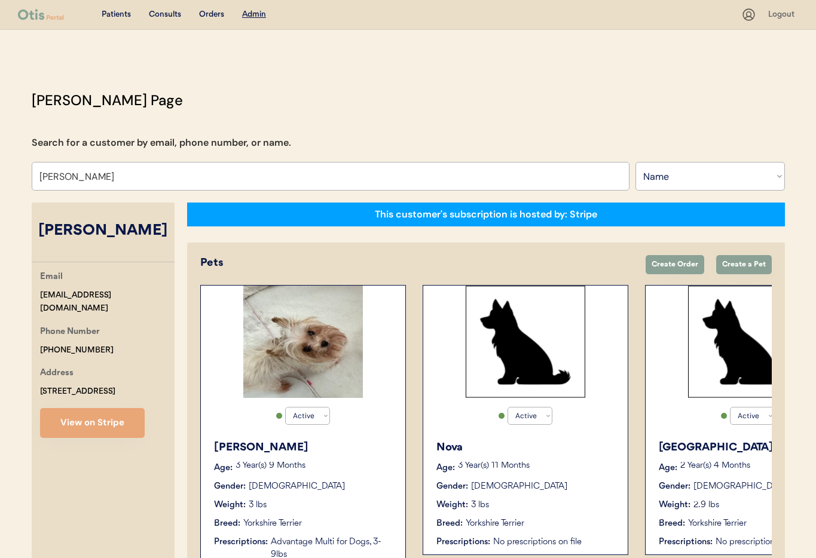
select select "false"
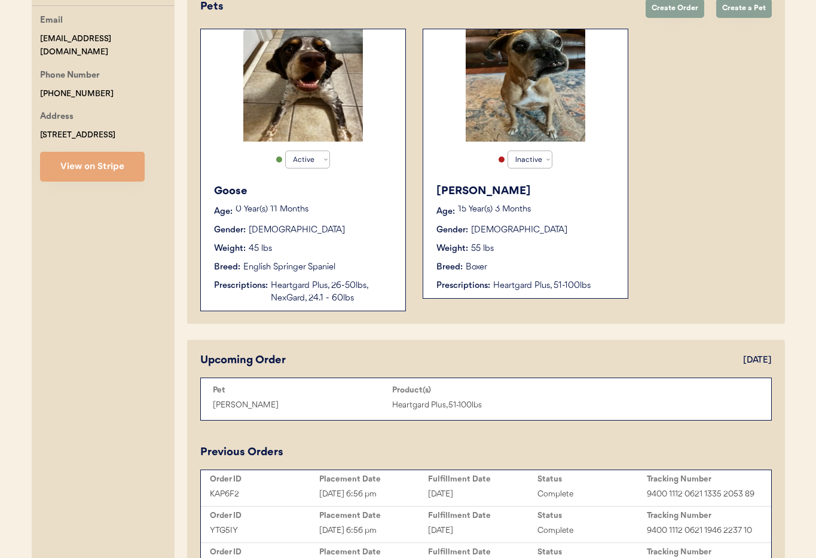
scroll to position [262, 0]
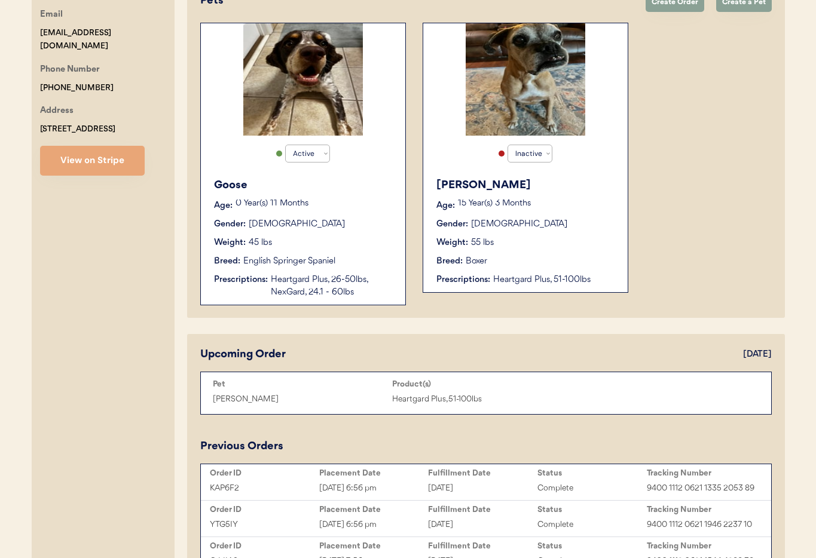
type input "Joy Coon"
